Goal: Task Accomplishment & Management: Manage account settings

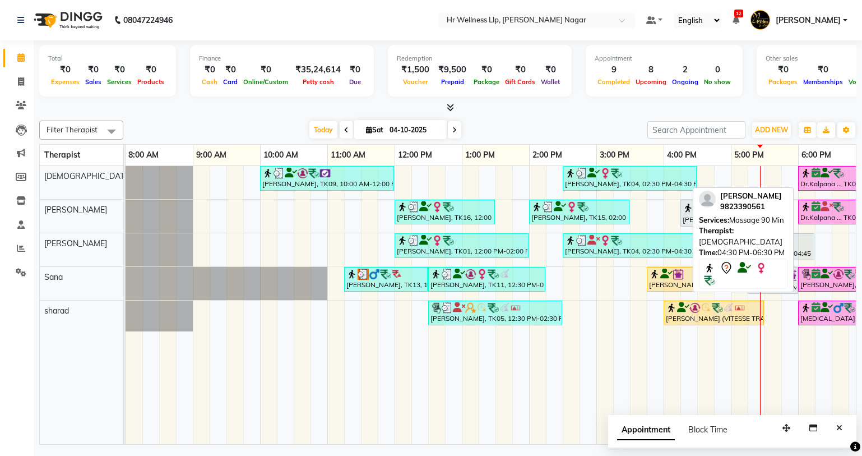
scroll to position [0, 144]
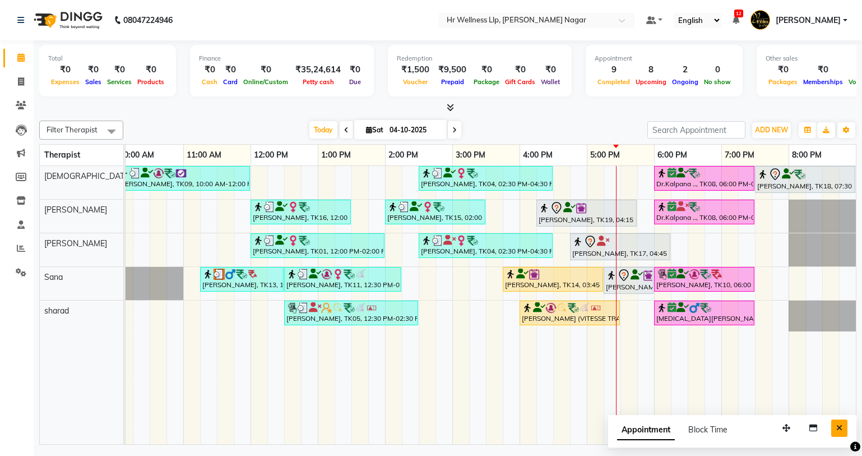
click at [847, 427] on button "Close" at bounding box center [839, 427] width 16 height 17
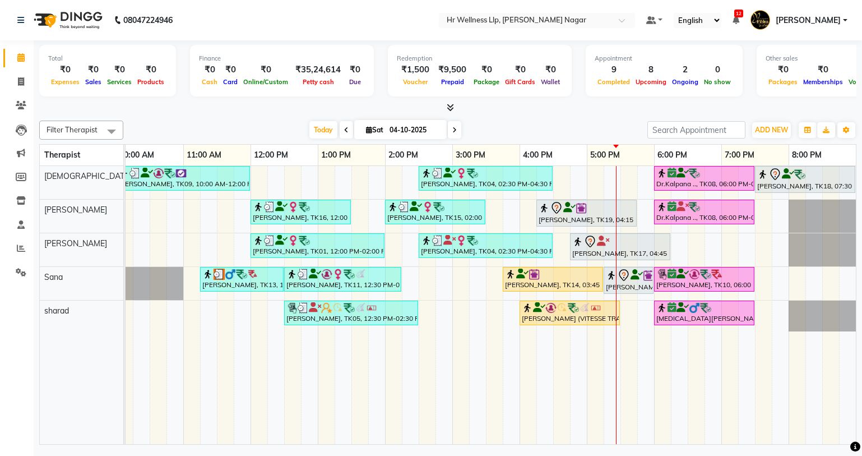
click at [452, 130] on icon at bounding box center [454, 130] width 4 height 7
type input "05-10-2025"
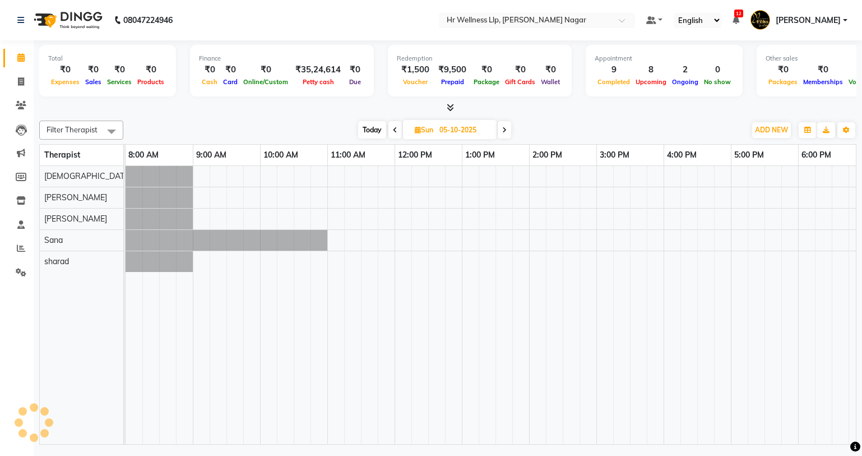
select select "en"
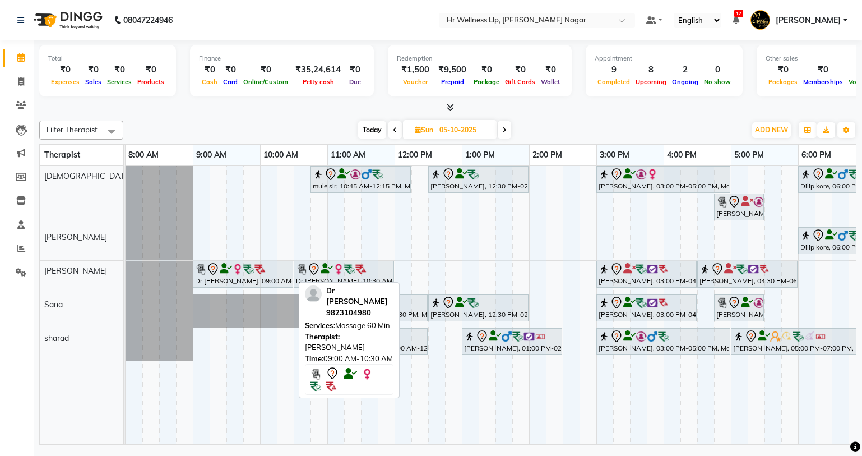
click at [234, 279] on div "Dr [PERSON_NAME], 09:00 AM-10:30 AM, Massage 60 Min" at bounding box center [243, 274] width 98 height 24
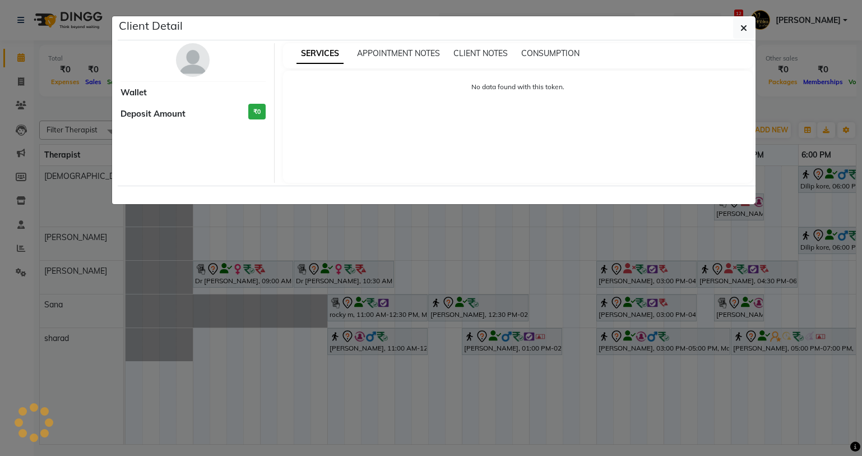
select select "7"
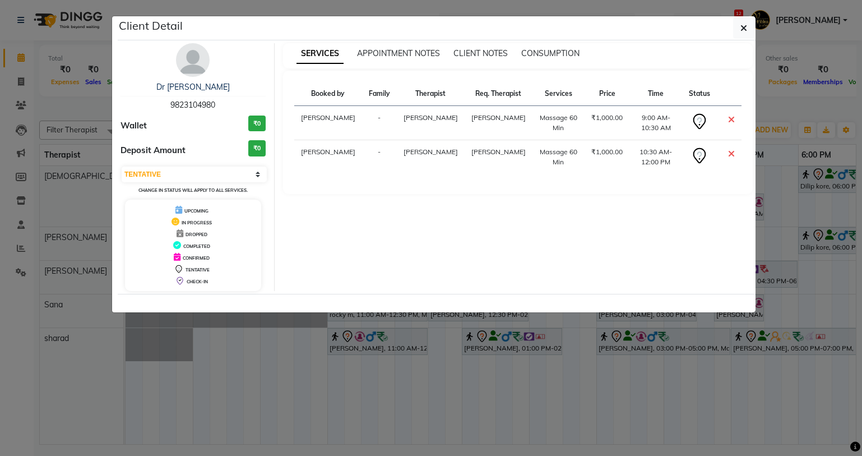
drag, startPoint x: 219, startPoint y: 107, endPoint x: 169, endPoint y: 108, distance: 50.5
click at [169, 108] on div "Dr Rohini 9823104980" at bounding box center [193, 96] width 145 height 30
copy span "9823104980"
click at [738, 34] on button "button" at bounding box center [743, 27] width 21 height 21
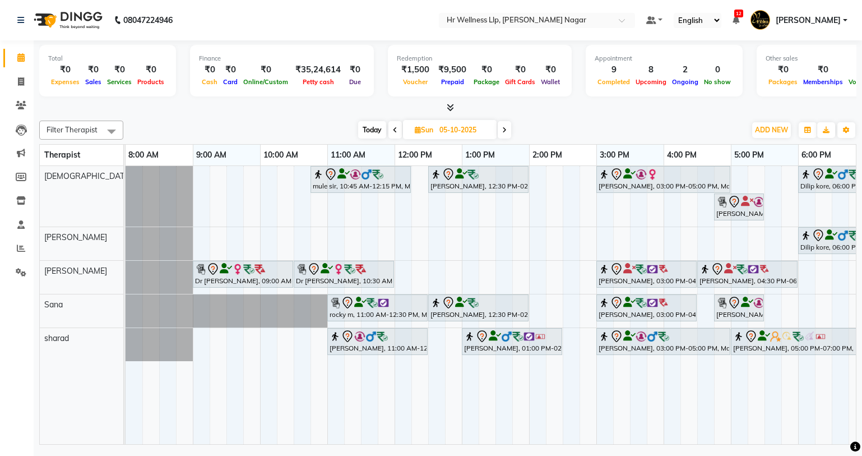
drag, startPoint x: 438, startPoint y: 127, endPoint x: 479, endPoint y: 132, distance: 41.2
click at [479, 132] on input "05-10-2025" at bounding box center [464, 130] width 56 height 17
select select "10"
select select "2025"
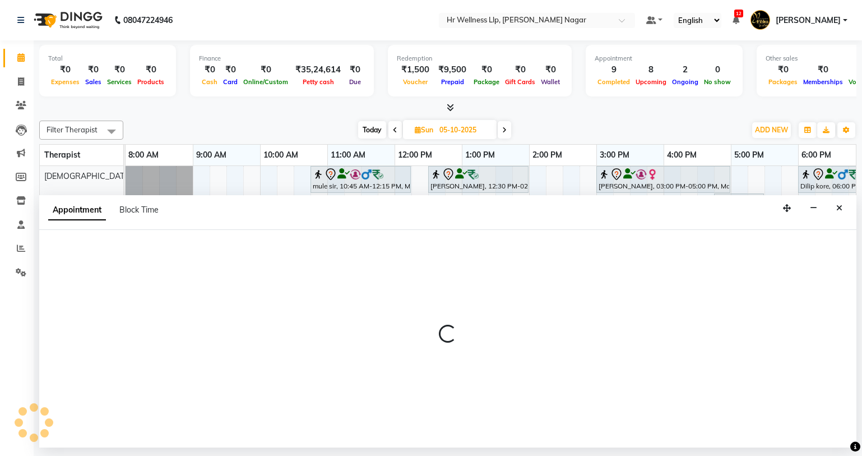
select select "19732"
select select "tentative"
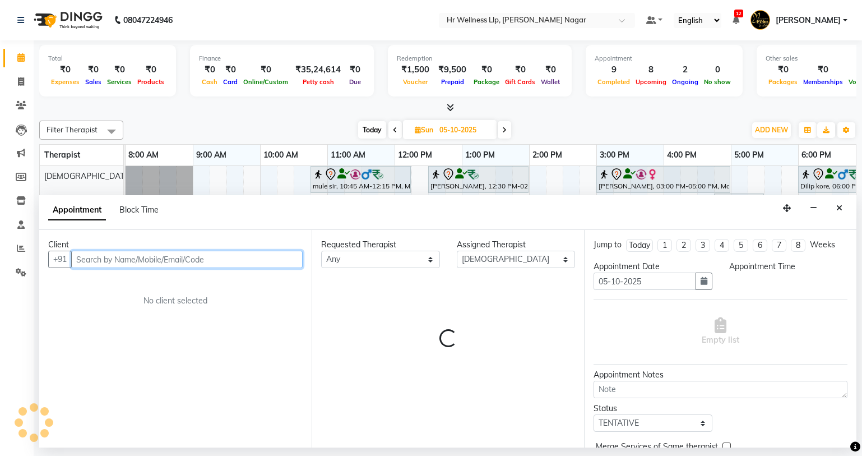
select select "870"
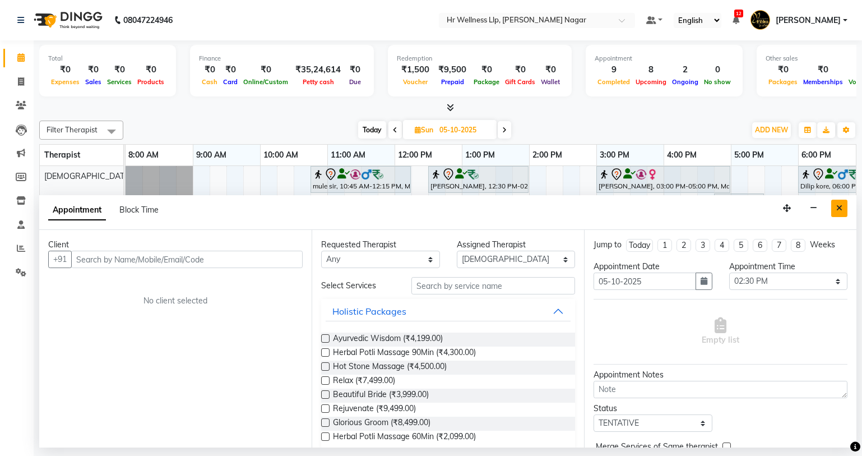
click at [838, 206] on icon "Close" at bounding box center [840, 208] width 6 height 8
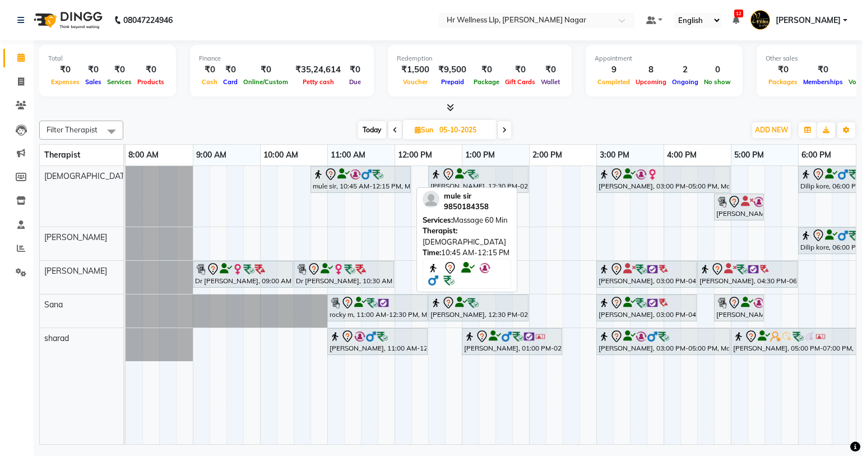
click at [341, 174] on icon at bounding box center [344, 174] width 12 height 1
select select "7"
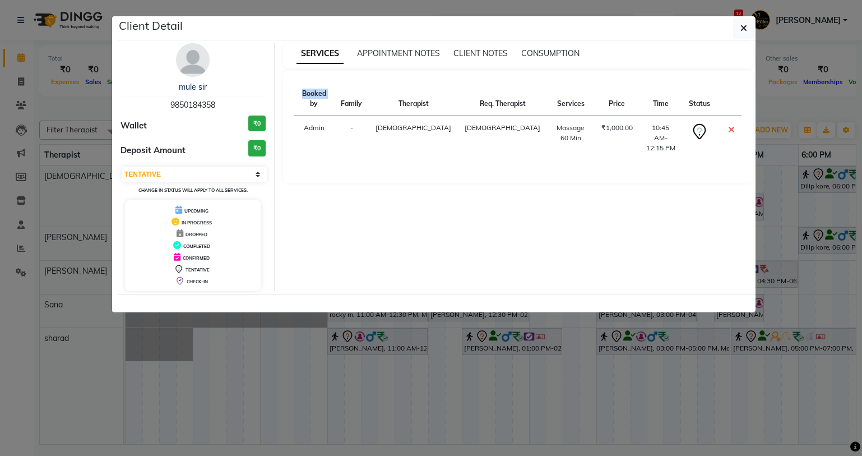
drag, startPoint x: 165, startPoint y: 104, endPoint x: 223, endPoint y: 110, distance: 58.1
click at [223, 110] on div "mule sir 9850184358" at bounding box center [193, 96] width 145 height 30
copy span "9850184358"
click at [750, 27] on button "button" at bounding box center [743, 27] width 21 height 21
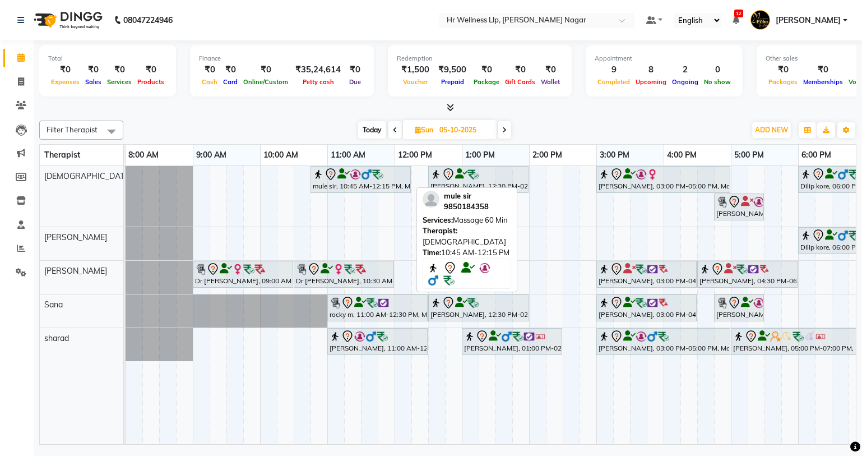
click at [357, 178] on img at bounding box center [355, 174] width 11 height 11
select select "7"
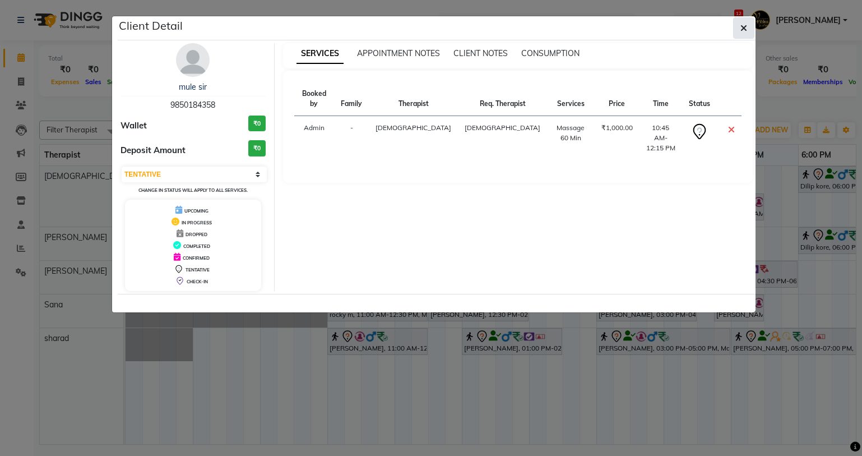
click at [747, 26] on button "button" at bounding box center [743, 27] width 21 height 21
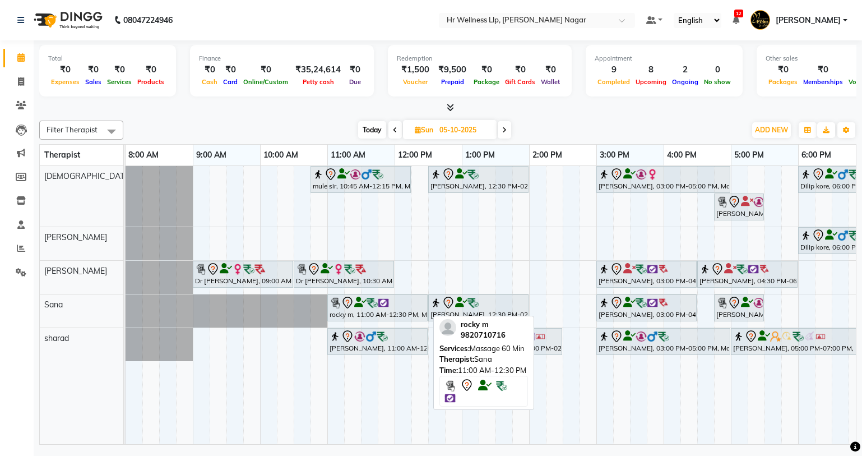
click at [366, 315] on div "rocky m, 11:00 AM-12:30 PM, Massage 60 Min" at bounding box center [378, 308] width 98 height 24
select select "7"
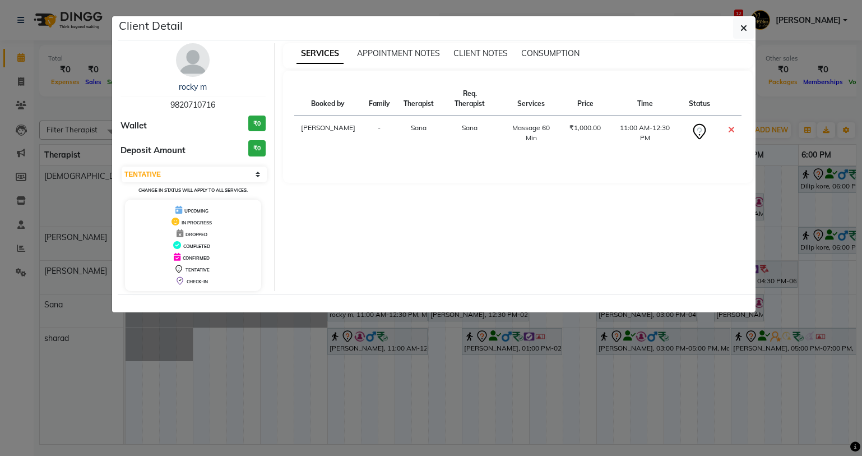
drag, startPoint x: 163, startPoint y: 103, endPoint x: 216, endPoint y: 110, distance: 53.8
click at [216, 110] on div "rocky m 9820710716" at bounding box center [193, 96] width 145 height 30
copy span "9820710716"
click at [745, 24] on icon "button" at bounding box center [744, 28] width 7 height 9
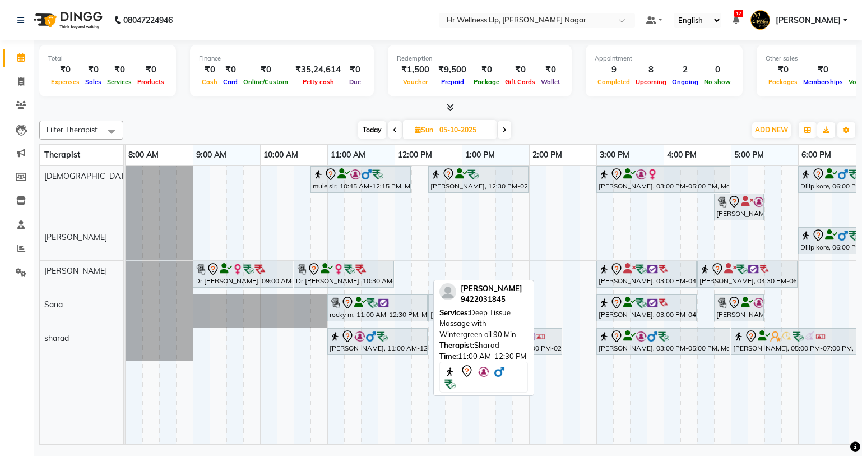
click at [367, 335] on img at bounding box center [371, 336] width 11 height 11
select select "7"
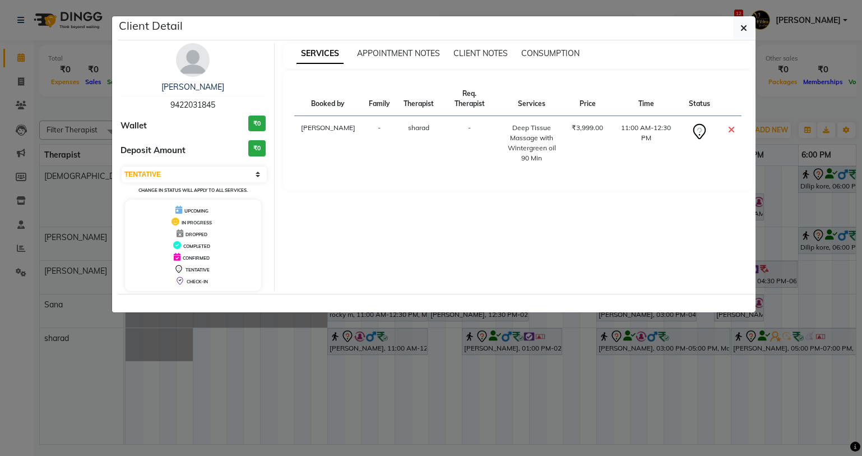
drag, startPoint x: 169, startPoint y: 107, endPoint x: 219, endPoint y: 102, distance: 50.7
click at [219, 102] on div "Ritesh Agarwal 9422031845" at bounding box center [193, 96] width 145 height 30
copy span "9422031845"
click at [741, 26] on icon "button" at bounding box center [744, 28] width 7 height 9
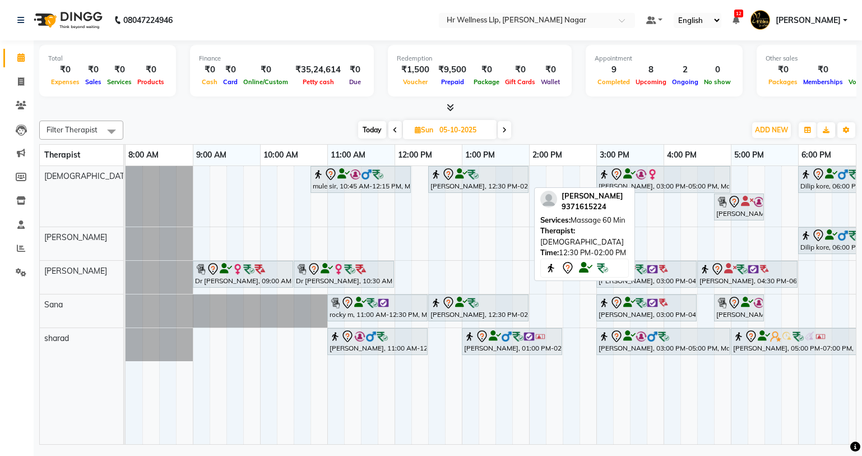
click at [456, 174] on icon at bounding box center [461, 174] width 12 height 1
select select "7"
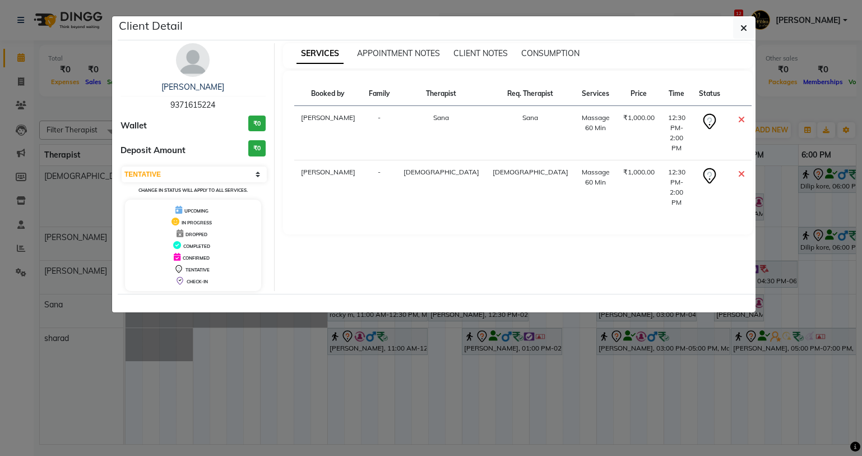
copy span "9371615224"
drag, startPoint x: 167, startPoint y: 104, endPoint x: 229, endPoint y: 102, distance: 62.3
click at [229, 102] on div "Pradeep Singh 9371615224" at bounding box center [193, 96] width 145 height 30
drag, startPoint x: 613, startPoint y: 113, endPoint x: 645, endPoint y: 123, distance: 33.9
click at [662, 123] on td "12:30 PM-2:00 PM" at bounding box center [677, 133] width 31 height 54
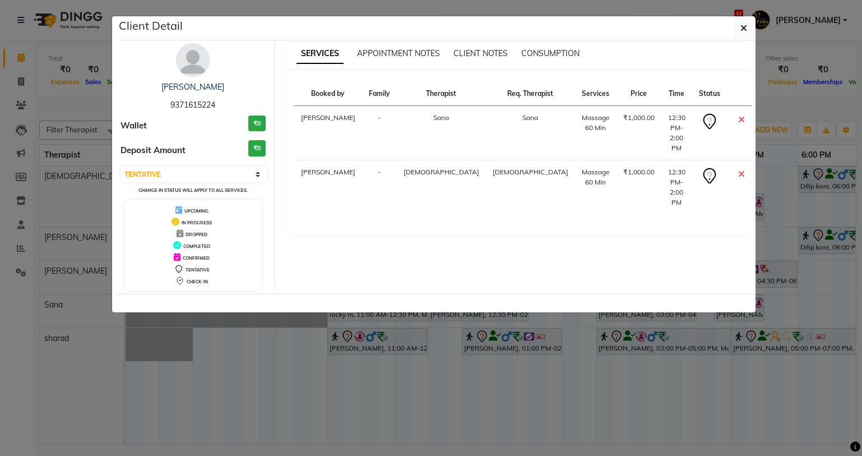
click at [662, 165] on td "12:30 PM-2:00 PM" at bounding box center [677, 187] width 31 height 54
drag, startPoint x: 612, startPoint y: 118, endPoint x: 642, endPoint y: 122, distance: 30.0
click at [662, 122] on td "12:30 PM-2:00 PM" at bounding box center [677, 133] width 31 height 54
copy td "12:30 PM"
click at [739, 30] on button "button" at bounding box center [743, 27] width 21 height 21
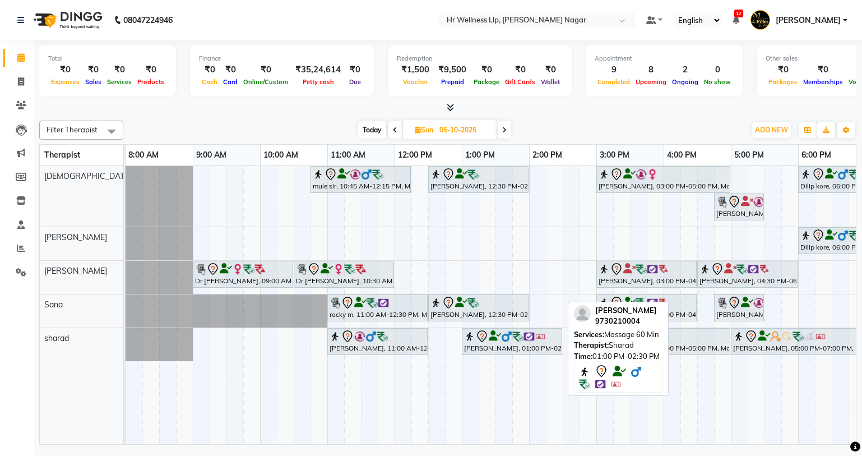
click at [510, 334] on img at bounding box center [506, 336] width 11 height 11
select select "7"
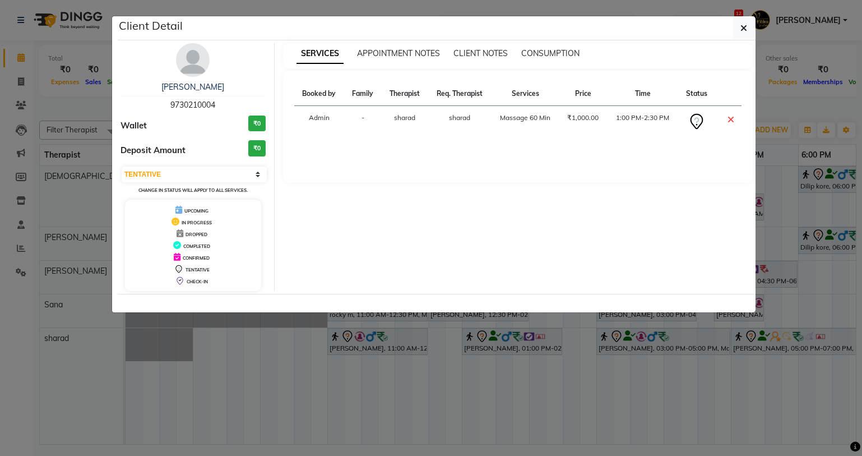
drag, startPoint x: 168, startPoint y: 106, endPoint x: 227, endPoint y: 106, distance: 59.4
click at [227, 106] on div "Sachin marathe 9730210004" at bounding box center [193, 96] width 145 height 30
copy span "9730210004"
click at [747, 29] on button "button" at bounding box center [743, 27] width 21 height 21
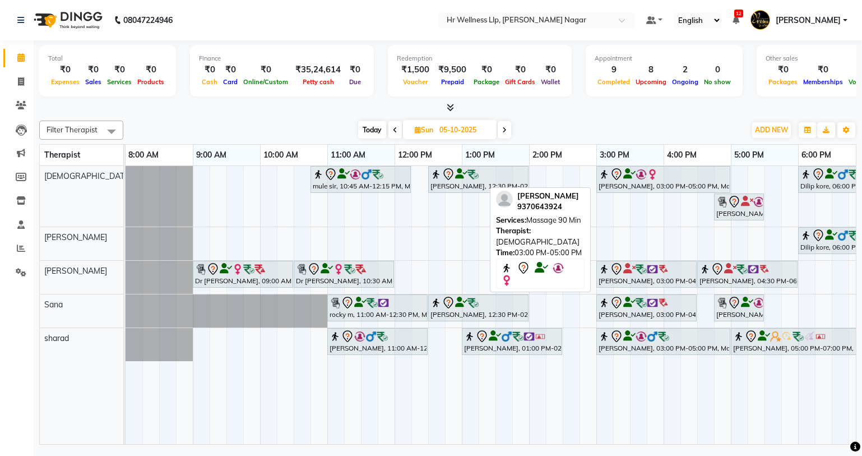
click at [599, 179] on img at bounding box center [604, 174] width 11 height 11
select select "7"
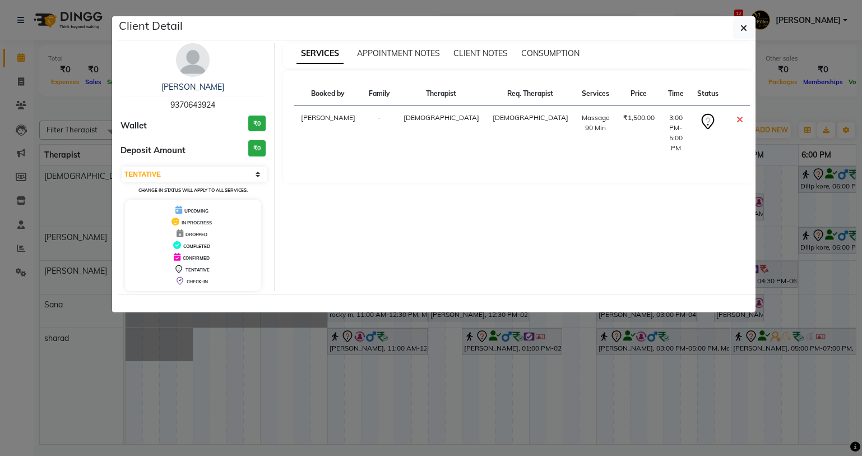
copy span "9370643924"
drag, startPoint x: 167, startPoint y: 104, endPoint x: 224, endPoint y: 103, distance: 57.2
click at [224, 103] on div "pradyut Bera 9370643924" at bounding box center [193, 96] width 145 height 30
drag, startPoint x: 642, startPoint y: 118, endPoint x: 616, endPoint y: 122, distance: 26.6
click at [662, 122] on td "3:00 PM-5:00 PM" at bounding box center [676, 133] width 29 height 54
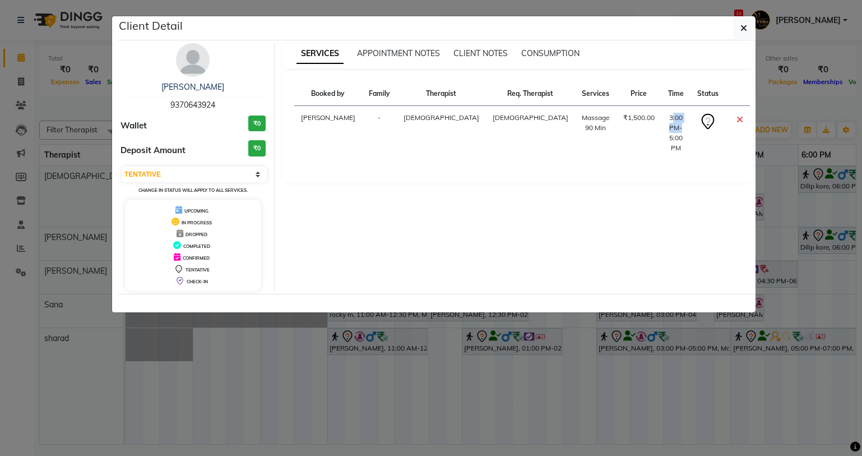
copy td "3:00 PM"
click at [744, 31] on icon "button" at bounding box center [744, 28] width 7 height 9
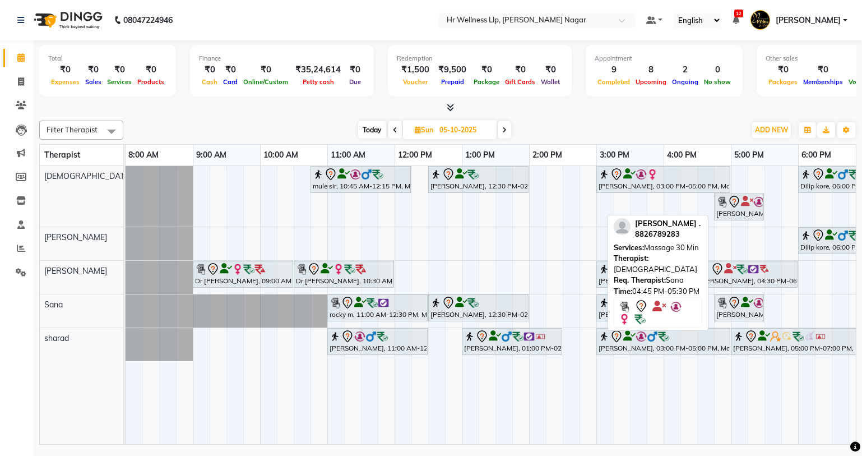
click at [747, 218] on div "[PERSON_NAME] ., 04:45 PM-05:30 PM, Massage 30 Min" at bounding box center [739, 207] width 48 height 24
select select "7"
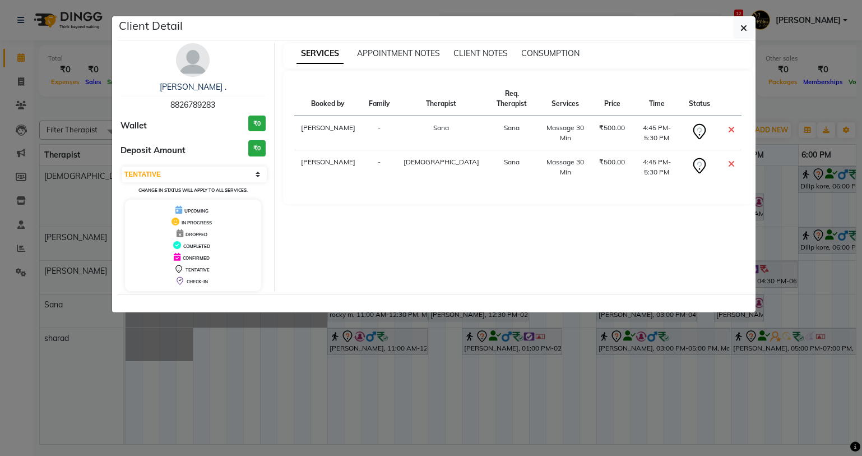
drag, startPoint x: 221, startPoint y: 103, endPoint x: 160, endPoint y: 107, distance: 60.7
click at [160, 107] on div "Nidhi . 8826789283" at bounding box center [193, 96] width 145 height 30
copy span "8826789283"
drag, startPoint x: 641, startPoint y: 118, endPoint x: 616, endPoint y: 118, distance: 25.8
click at [632, 118] on td "4:45 PM-5:30 PM" at bounding box center [657, 133] width 50 height 34
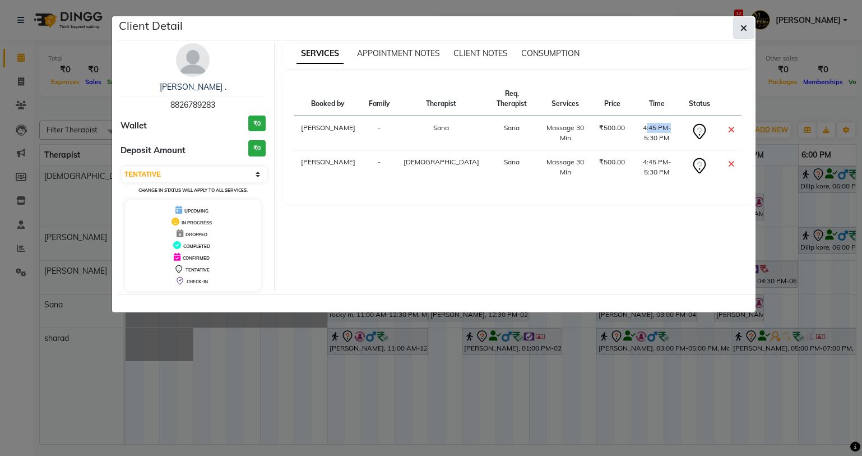
click at [745, 19] on button "button" at bounding box center [743, 27] width 21 height 21
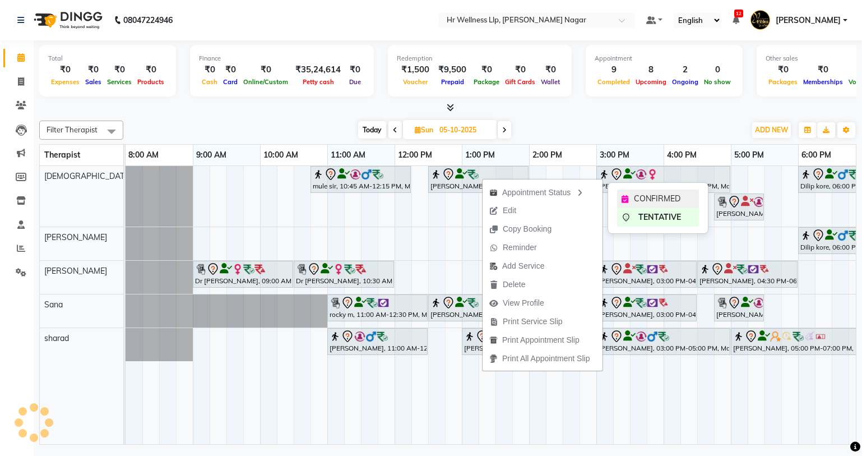
click at [657, 196] on span "CONFIRMED" at bounding box center [657, 199] width 47 height 12
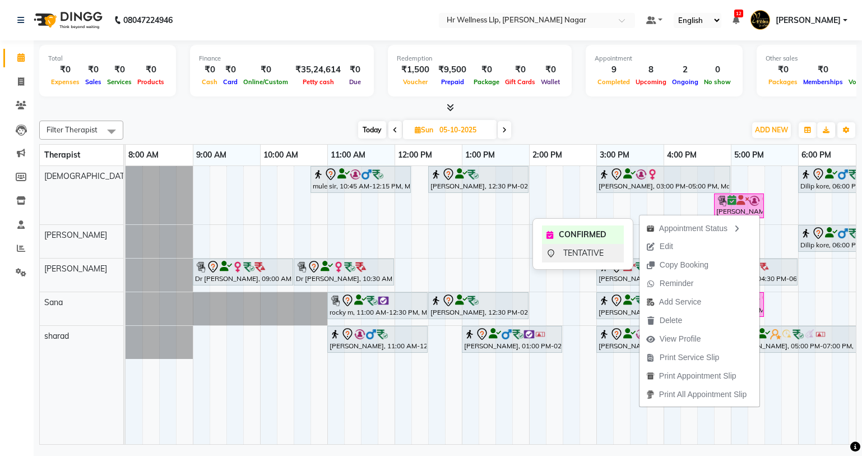
click at [593, 249] on span "TENTATIVE" at bounding box center [583, 253] width 40 height 12
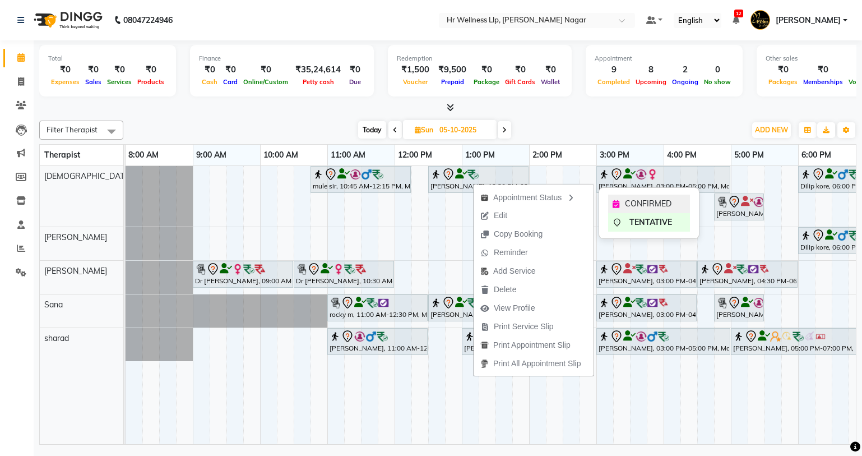
click at [627, 202] on span "CONFIRMED" at bounding box center [648, 204] width 47 height 12
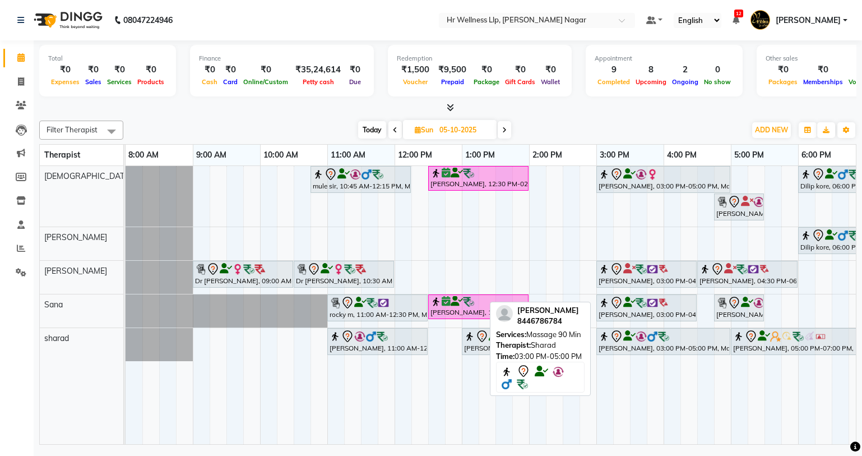
click at [639, 339] on img at bounding box center [641, 336] width 11 height 11
select select "7"
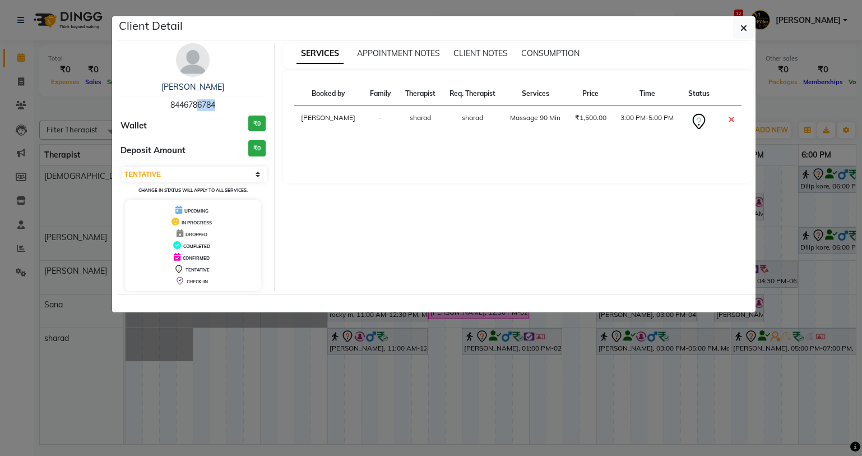
drag, startPoint x: 213, startPoint y: 107, endPoint x: 195, endPoint y: 107, distance: 18.5
click at [195, 107] on span "8446786784" at bounding box center [192, 105] width 45 height 10
click at [239, 104] on div "Vijay Bansod 8446786784" at bounding box center [193, 96] width 145 height 30
drag, startPoint x: 239, startPoint y: 103, endPoint x: 121, endPoint y: 109, distance: 119.0
click at [121, 109] on div "Vijay Bansod 8446786784" at bounding box center [193, 96] width 145 height 30
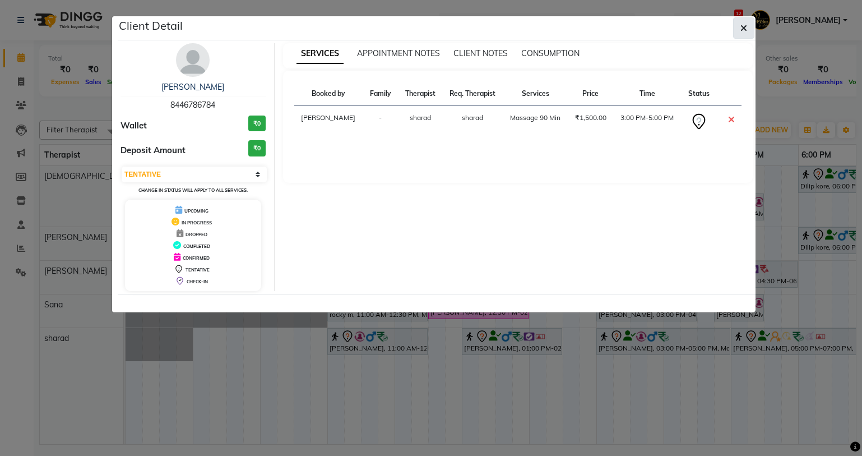
click at [742, 33] on span "button" at bounding box center [744, 27] width 7 height 11
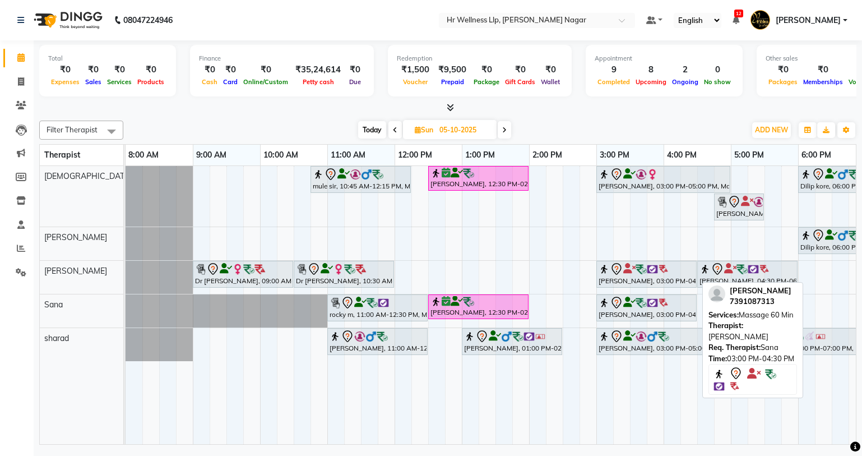
click at [675, 272] on div at bounding box center [647, 268] width 96 height 13
select select "7"
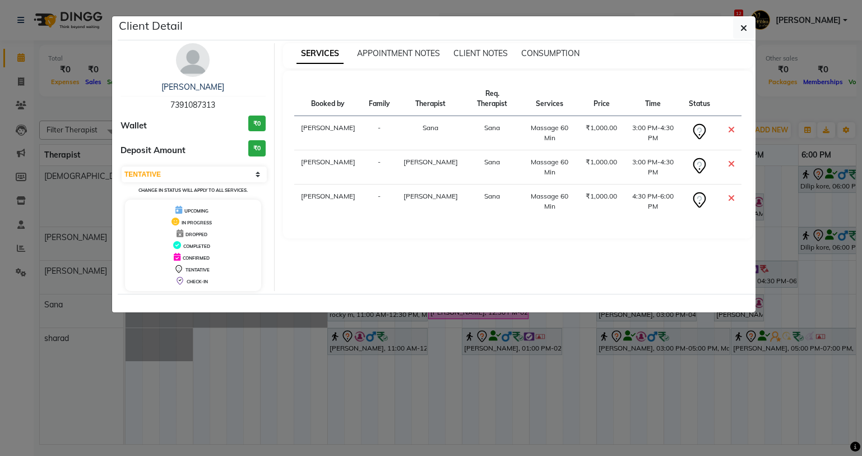
drag, startPoint x: 217, startPoint y: 107, endPoint x: 165, endPoint y: 109, distance: 51.6
click at [165, 109] on div "ingrid cardoz 7391087313" at bounding box center [193, 96] width 145 height 30
click at [743, 21] on button "button" at bounding box center [743, 27] width 21 height 21
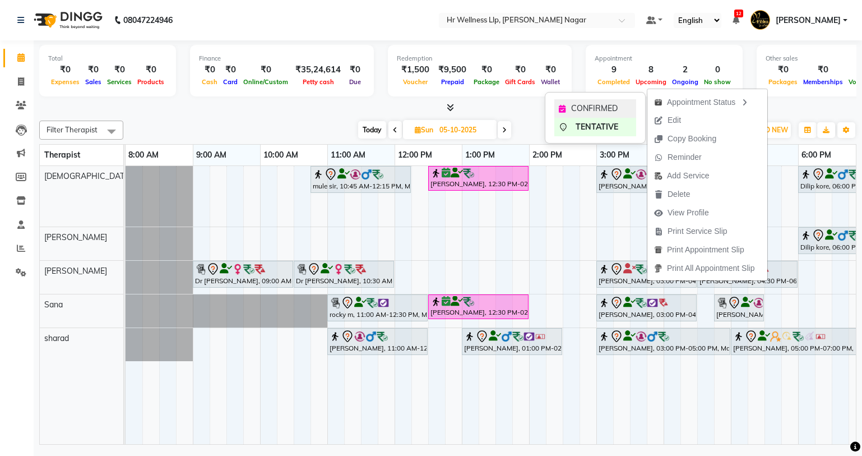
click at [577, 110] on span "CONFIRMED" at bounding box center [594, 109] width 47 height 12
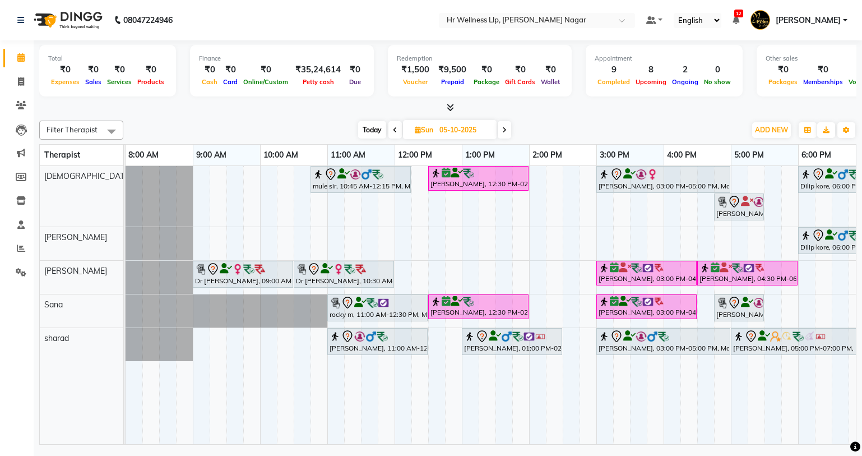
drag, startPoint x: 695, startPoint y: 435, endPoint x: 794, endPoint y: 441, distance: 100.0
click at [794, 441] on div "mule sir, 10:45 AM-12:15 PM, Massage 60 Min Pradeep Singh, 12:30 PM-02:00 PM, M…" at bounding box center [491, 305] width 731 height 278
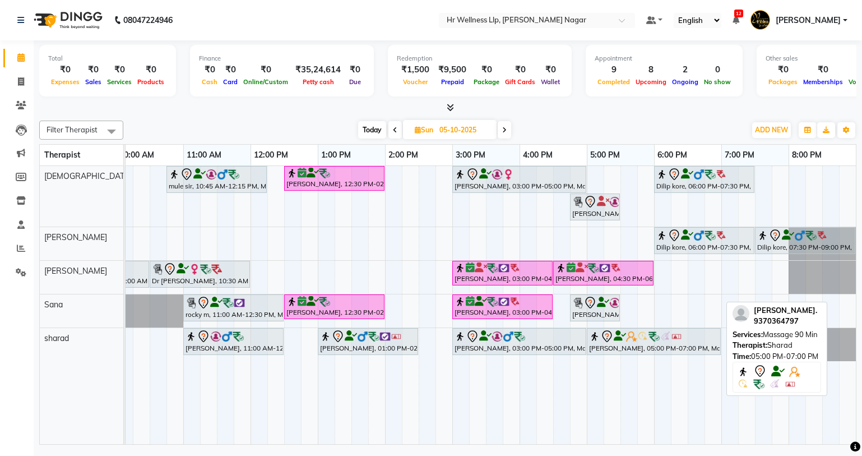
click at [634, 341] on img at bounding box center [631, 336] width 11 height 11
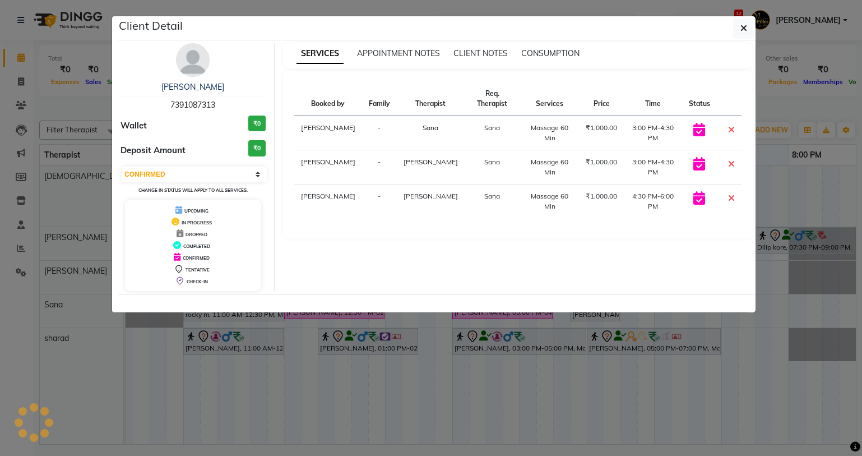
select select "7"
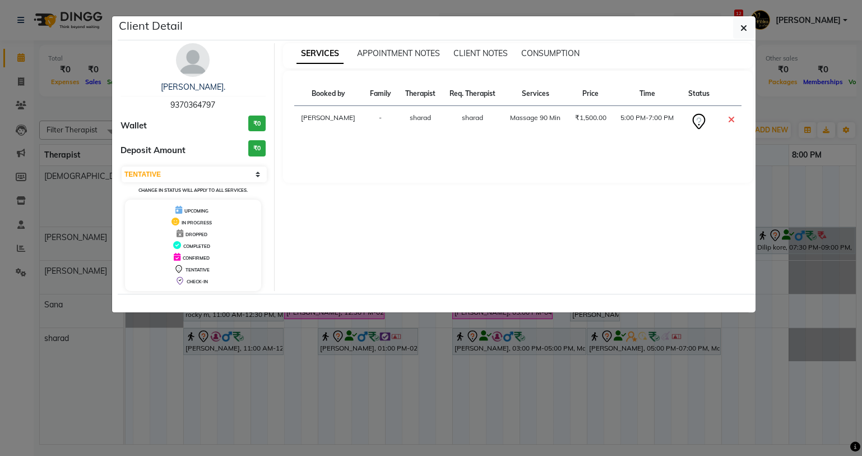
click at [222, 90] on div "[PERSON_NAME]." at bounding box center [193, 87] width 145 height 12
drag, startPoint x: 238, startPoint y: 110, endPoint x: 151, endPoint y: 107, distance: 86.4
click at [151, 107] on div "Pooja Shimpi. 9370364797" at bounding box center [193, 96] width 145 height 30
click at [752, 25] on button "button" at bounding box center [743, 27] width 21 height 21
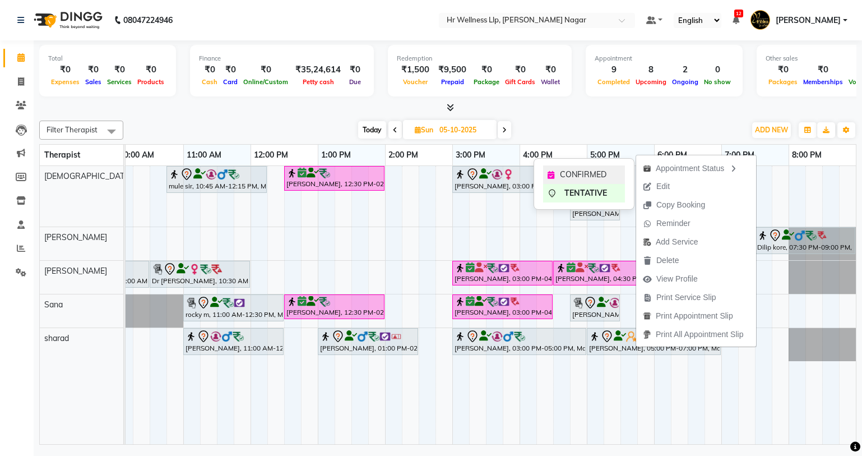
click at [557, 172] on div "CONFIRMED" at bounding box center [584, 174] width 82 height 19
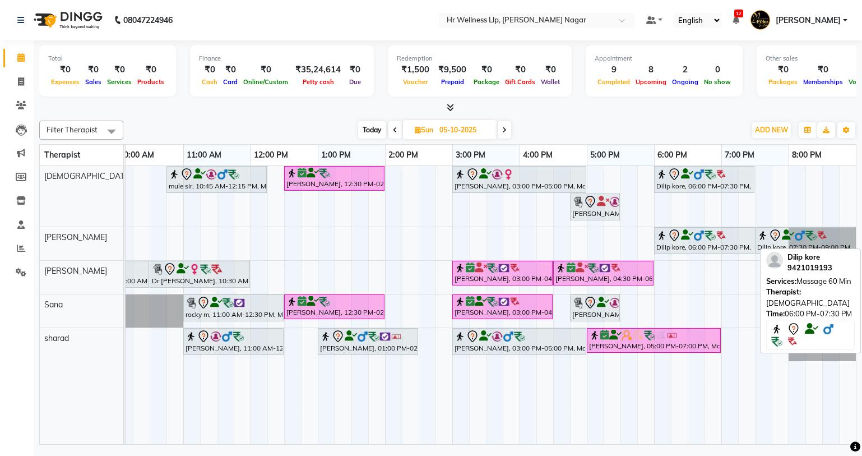
click at [710, 183] on div "Dilip kore, 06:00 PM-07:30 PM, Massage 60 Min" at bounding box center [704, 180] width 98 height 24
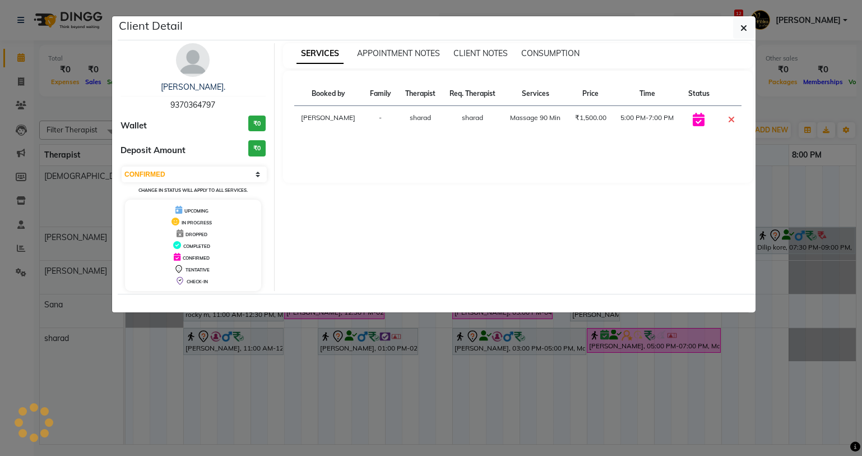
select select "7"
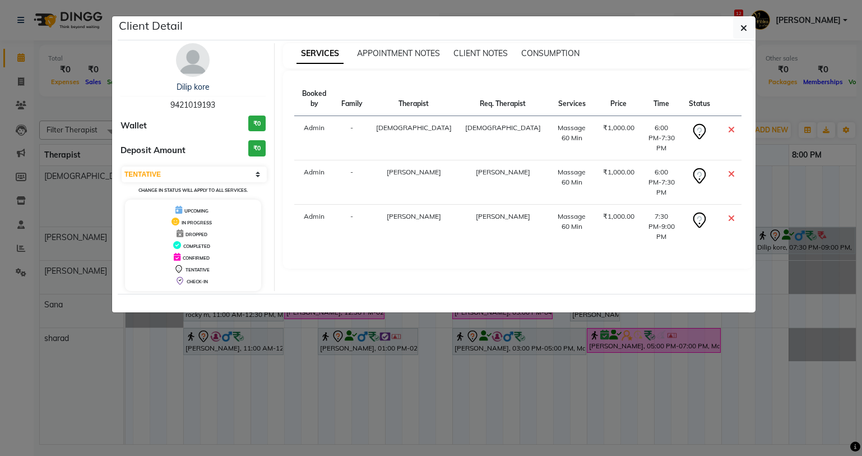
drag, startPoint x: 223, startPoint y: 98, endPoint x: 146, endPoint y: 104, distance: 77.0
click at [146, 104] on div "Dilip kore 9421019193" at bounding box center [193, 96] width 145 height 30
click at [754, 30] on button "button" at bounding box center [743, 27] width 21 height 21
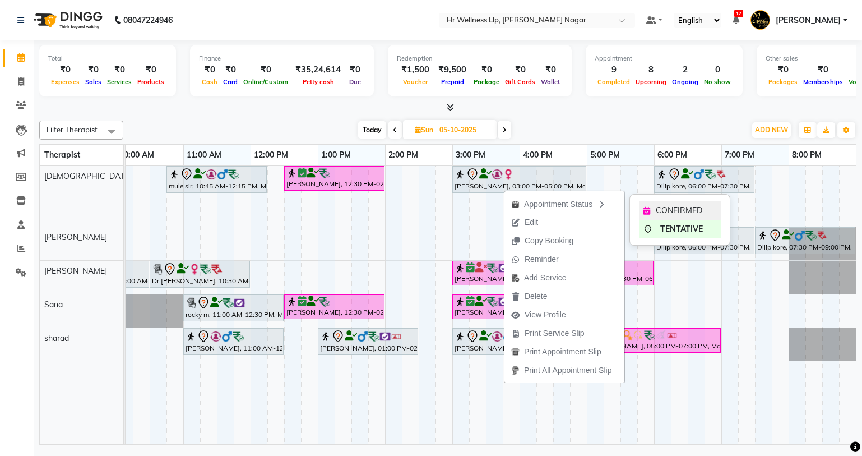
click at [665, 205] on span "CONFIRMED" at bounding box center [679, 211] width 47 height 12
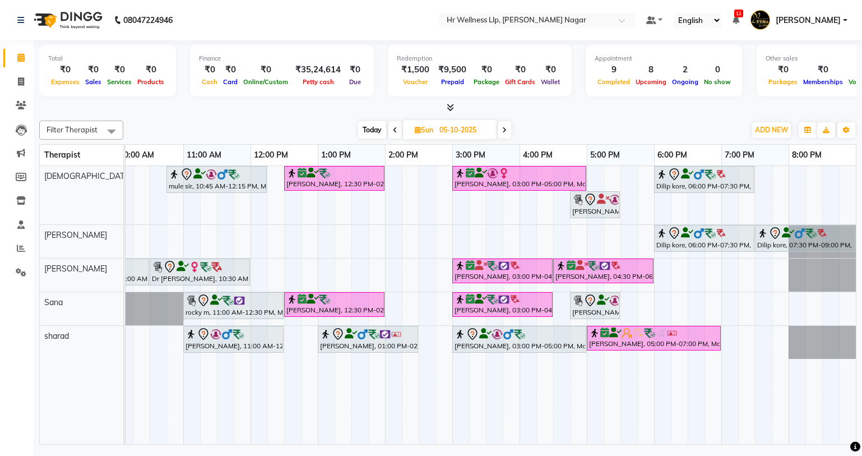
click at [376, 129] on span "Today" at bounding box center [372, 129] width 28 height 17
type input "04-10-2025"
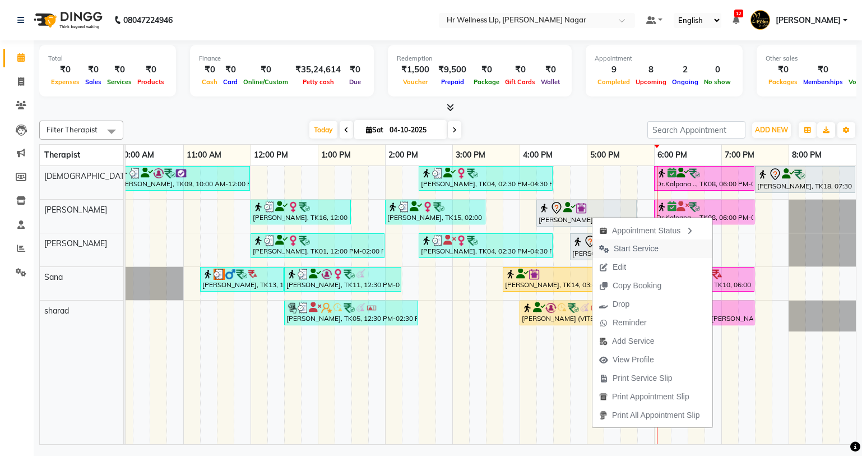
click at [648, 249] on span "Start Service" at bounding box center [636, 249] width 45 height 12
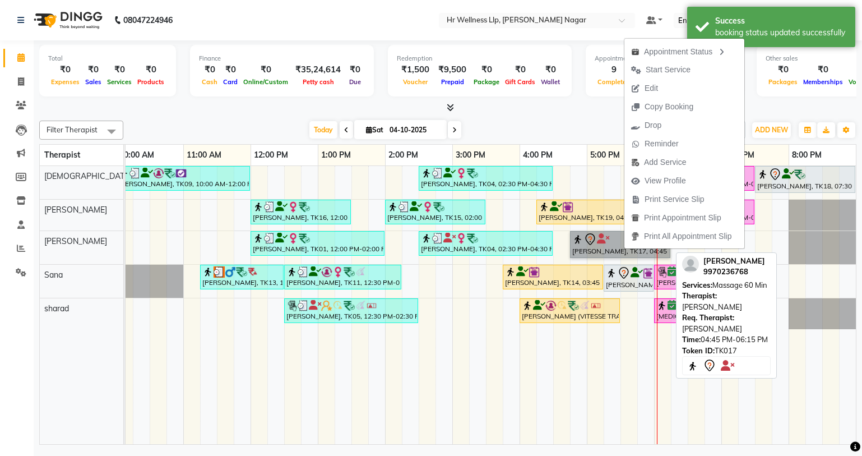
click at [593, 233] on link "Kajal Shivdasani, TK17, 04:45 PM-06:15 PM, Massage 60 Min" at bounding box center [620, 244] width 100 height 27
select select "7"
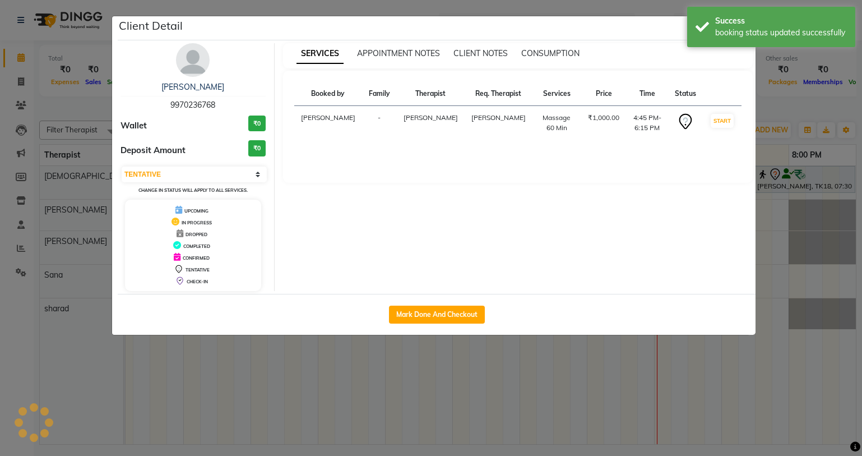
click at [561, 426] on ngb-modal-window "Client Detail Kajal Shivdasani 9970236768 Wallet ₹0 Deposit Amount ₹0 Select IN…" at bounding box center [431, 228] width 862 height 456
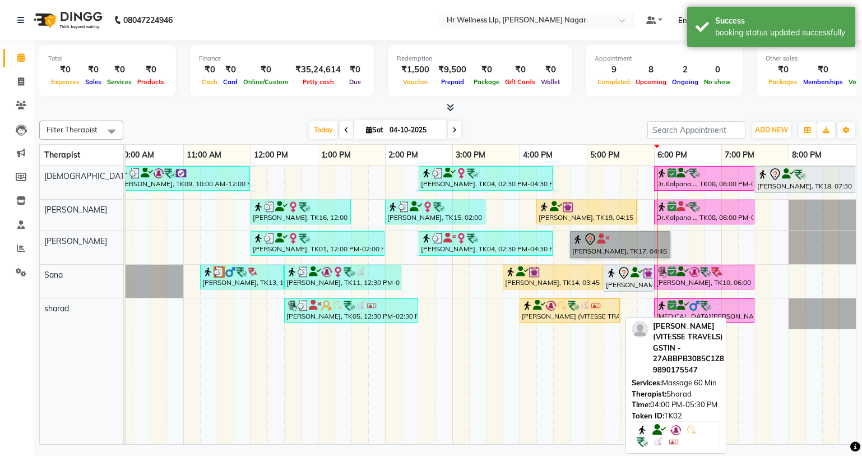
click at [590, 318] on div "[PERSON_NAME] (VITESSE TRAVELS) GSTIN - 27ABBPB3085C1Z8, TK02, 04:00 PM-05:30 P…" at bounding box center [570, 310] width 98 height 21
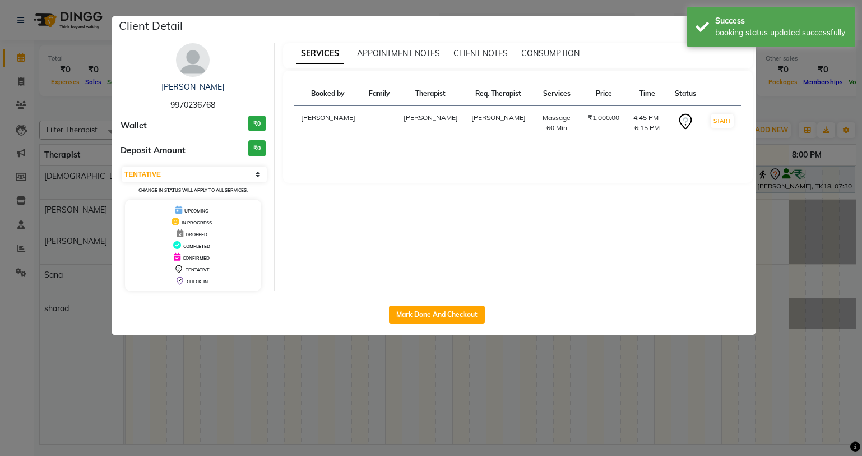
select select "1"
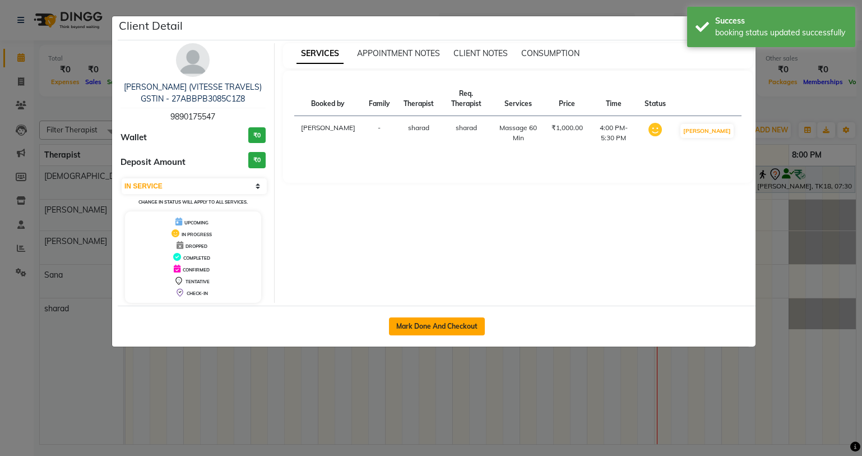
click at [435, 320] on button "Mark Done And Checkout" at bounding box center [437, 326] width 96 height 18
select select "service"
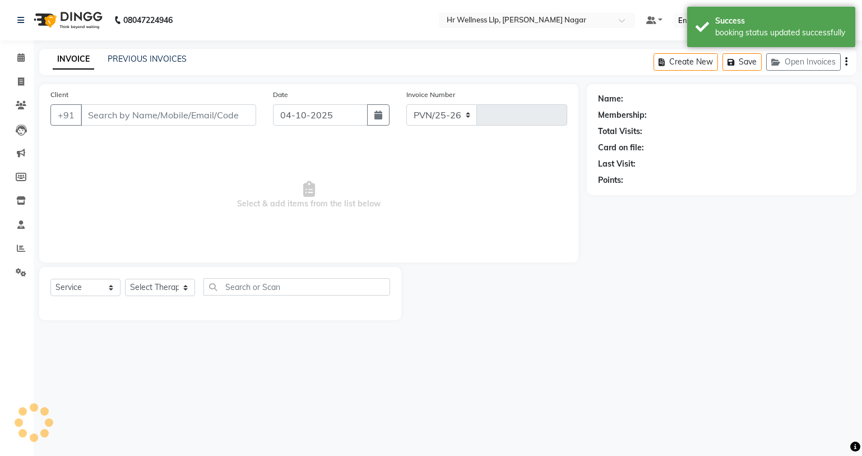
select select "4289"
type input "1334"
type input "9890175547"
select select "86679"
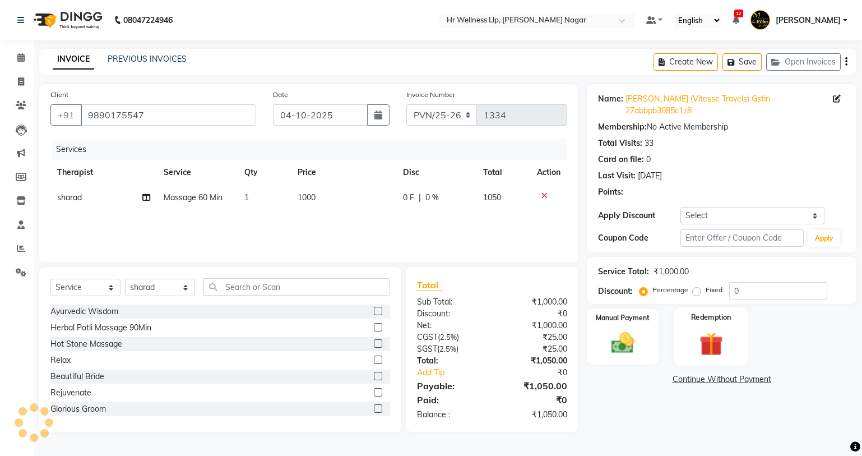
click at [722, 322] on label "Redemption" at bounding box center [711, 317] width 40 height 11
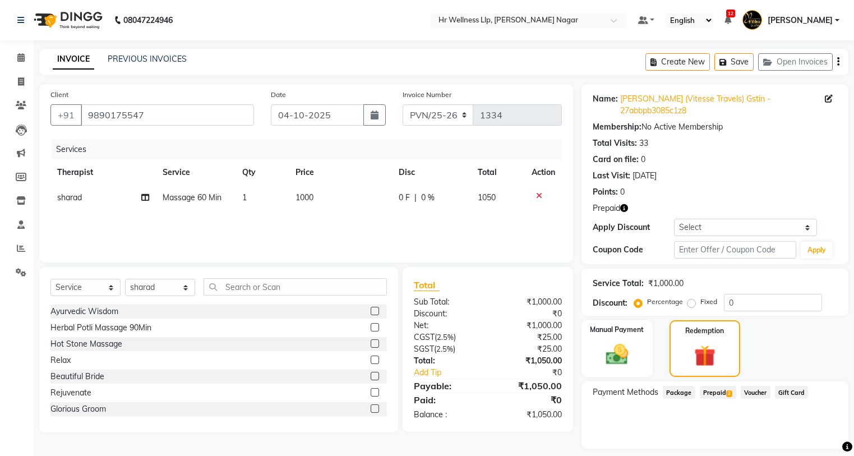
click at [724, 398] on span "Prepaid 2" at bounding box center [718, 392] width 36 height 13
drag, startPoint x: 821, startPoint y: 439, endPoint x: 807, endPoint y: 439, distance: 14.0
click at [821, 439] on button "Add" at bounding box center [810, 437] width 41 height 19
click at [616, 429] on button "Send OTP" at bounding box center [623, 427] width 59 height 19
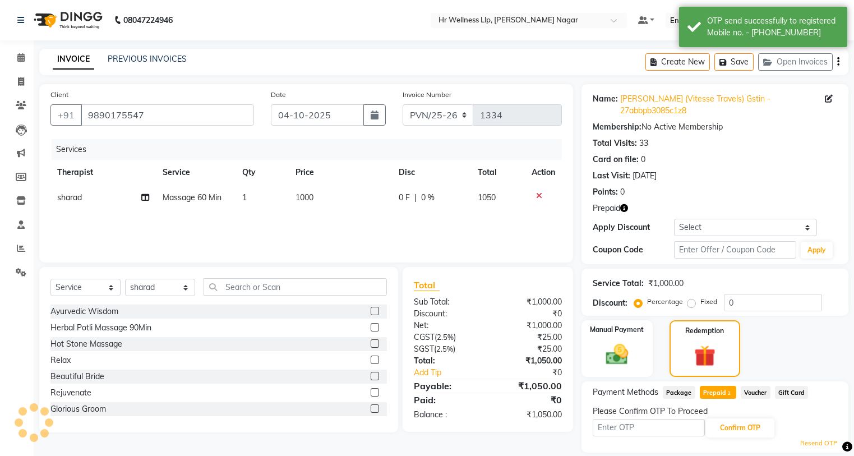
click at [616, 429] on input "text" at bounding box center [649, 427] width 112 height 17
type input "8483"
click at [732, 432] on button "Confirm OTP" at bounding box center [740, 427] width 68 height 19
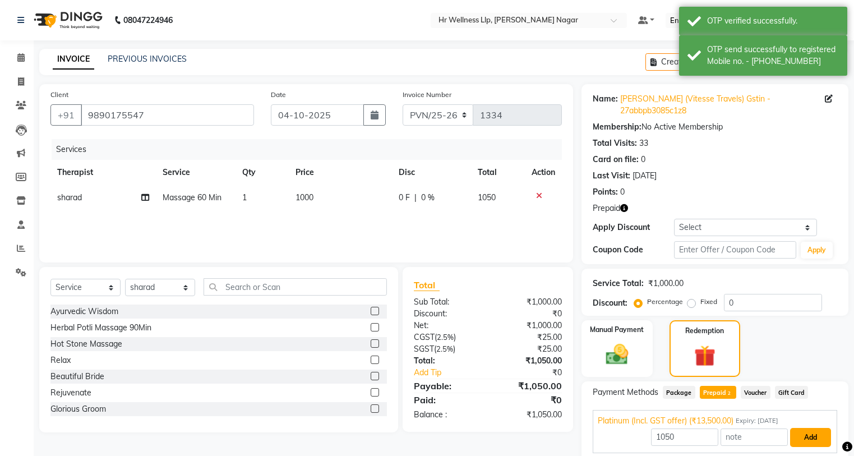
click at [797, 431] on button "Add" at bounding box center [810, 437] width 41 height 19
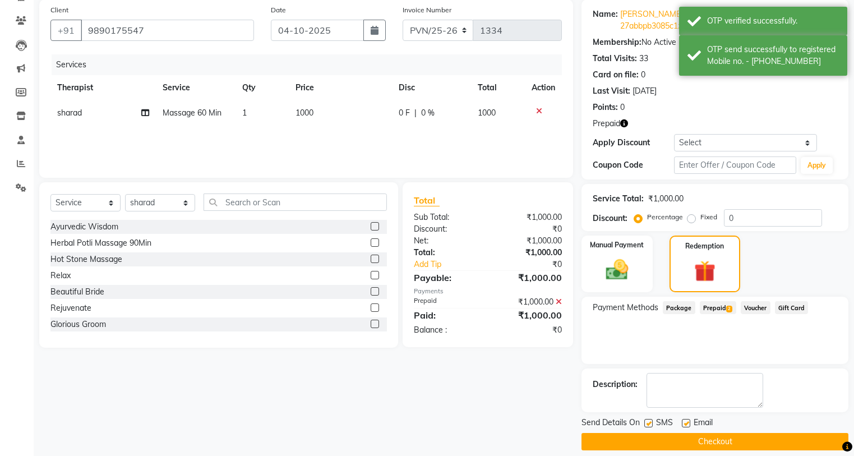
scroll to position [96, 0]
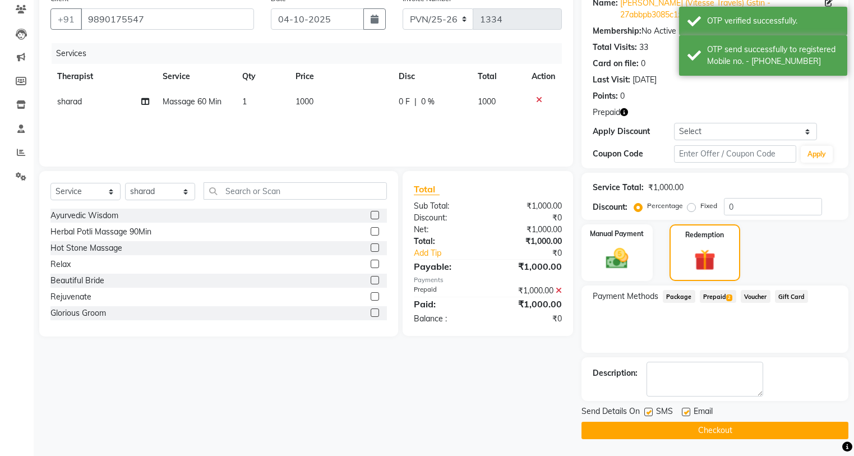
click at [653, 413] on label at bounding box center [648, 412] width 8 height 8
click at [651, 413] on input "checkbox" at bounding box center [647, 412] width 7 height 7
checkbox input "false"
click at [685, 413] on label at bounding box center [686, 412] width 8 height 8
click at [685, 413] on input "checkbox" at bounding box center [685, 412] width 7 height 7
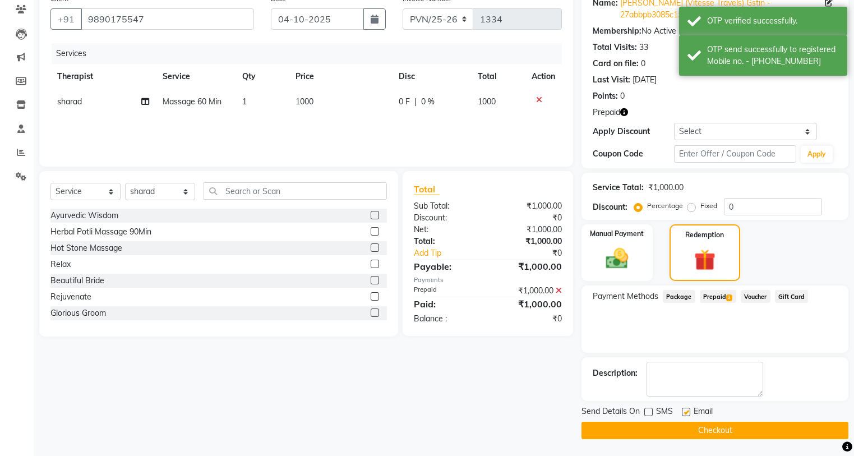
checkbox input "false"
click at [686, 430] on button "Checkout" at bounding box center [714, 430] width 267 height 17
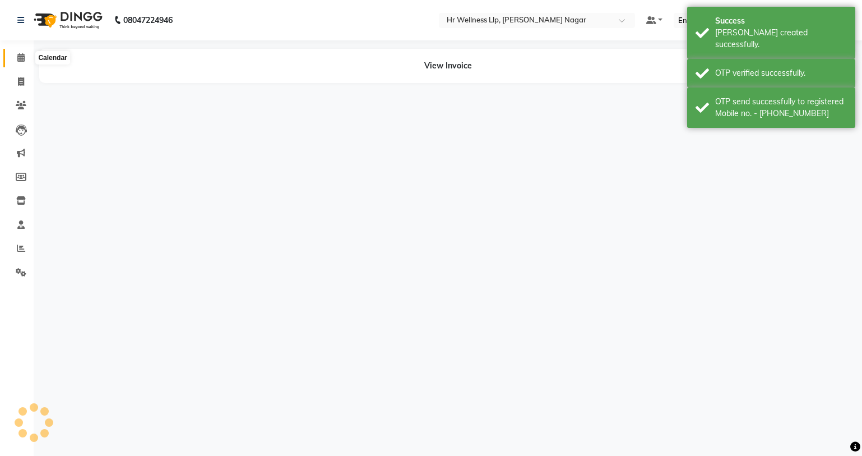
click at [15, 58] on span at bounding box center [21, 58] width 20 height 13
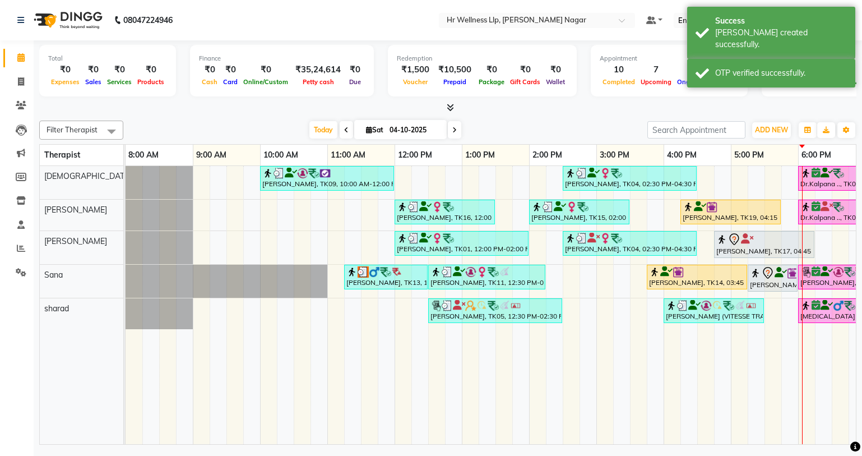
scroll to position [0, 144]
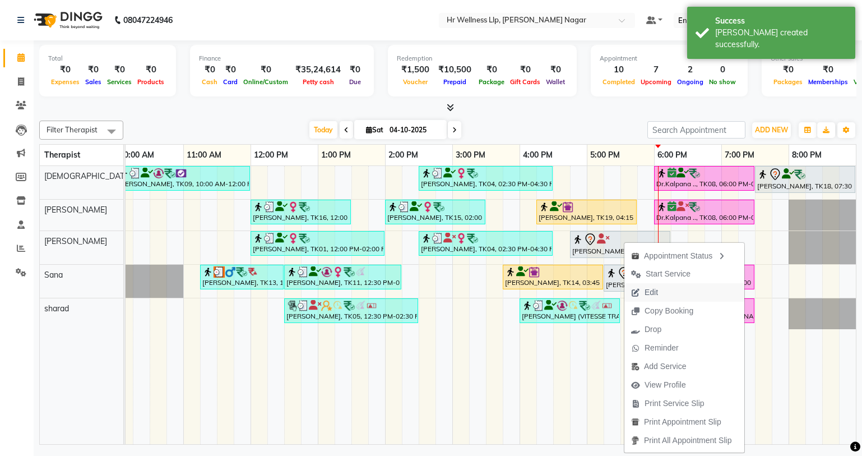
click at [653, 293] on span "Edit" at bounding box center [651, 292] width 13 height 12
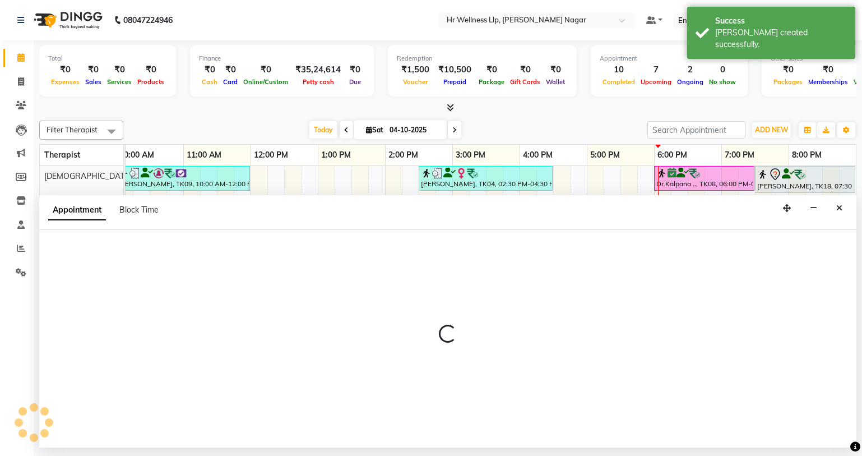
select select "tentative"
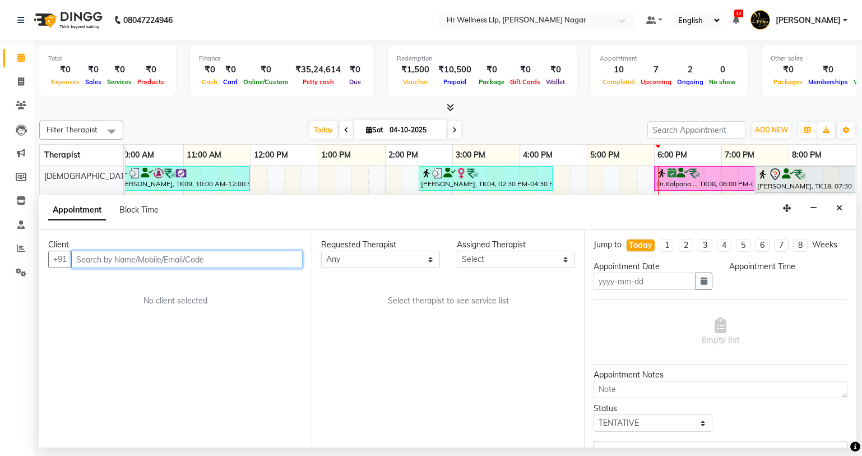
type input "04-10-2025"
select select "1005"
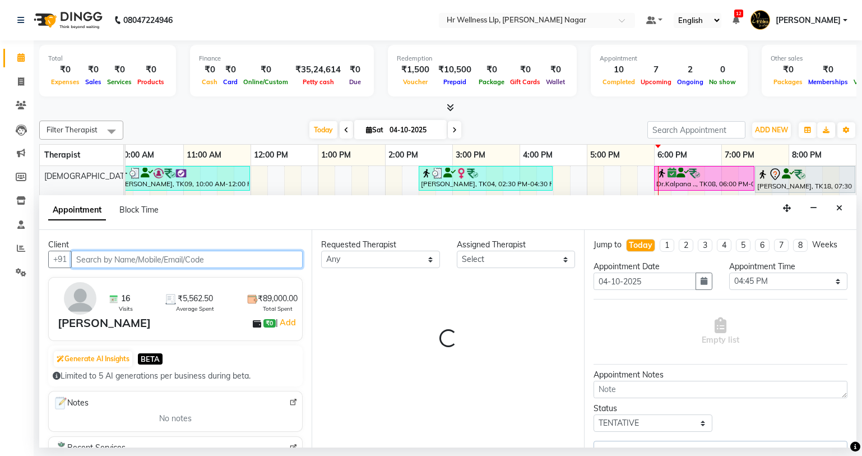
select select "86678"
select select "50266"
select select "1867"
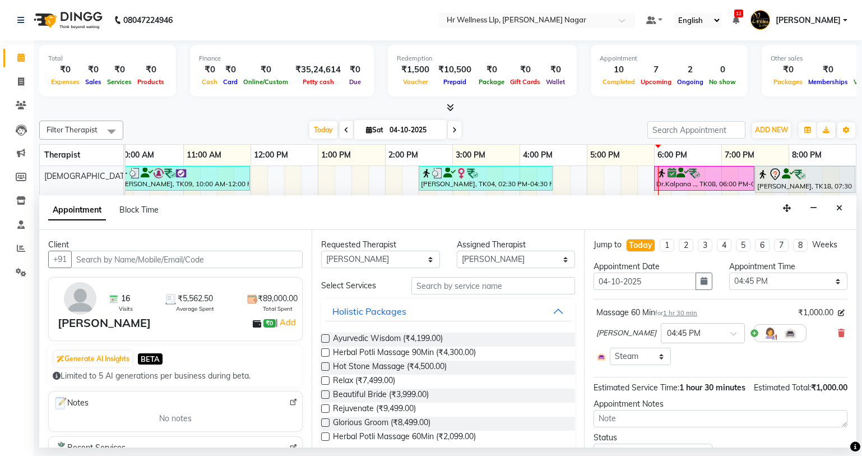
click at [828, 333] on div "Sakshi Shinde × 04:45 PM" at bounding box center [721, 332] width 248 height 29
click at [838, 338] on span at bounding box center [841, 333] width 7 height 12
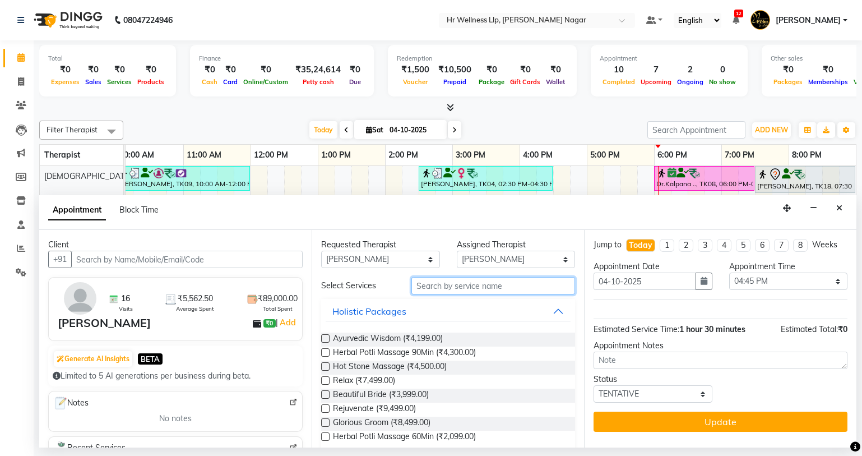
click at [488, 283] on input "text" at bounding box center [494, 285] width 164 height 17
type input "m"
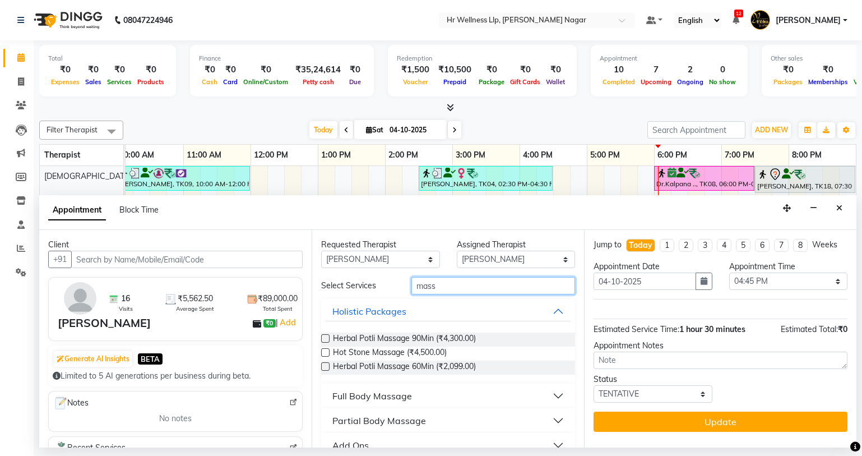
type input "mass"
click at [387, 398] on div "Full Body Massage" at bounding box center [372, 395] width 80 height 13
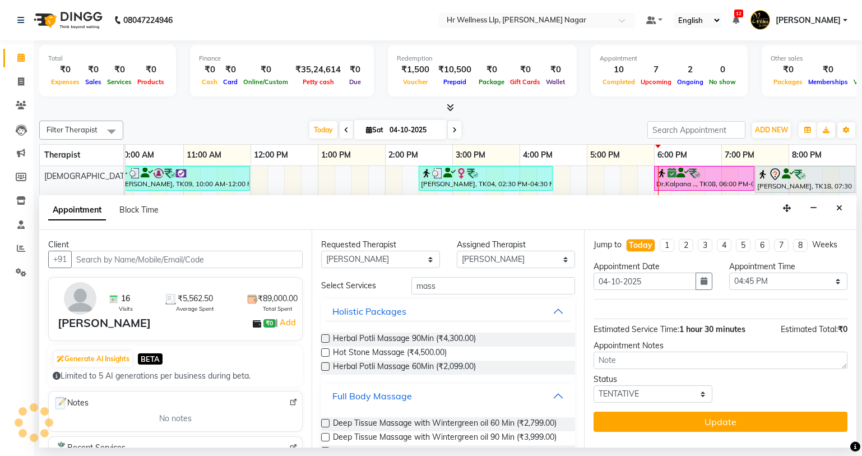
scroll to position [502, 0]
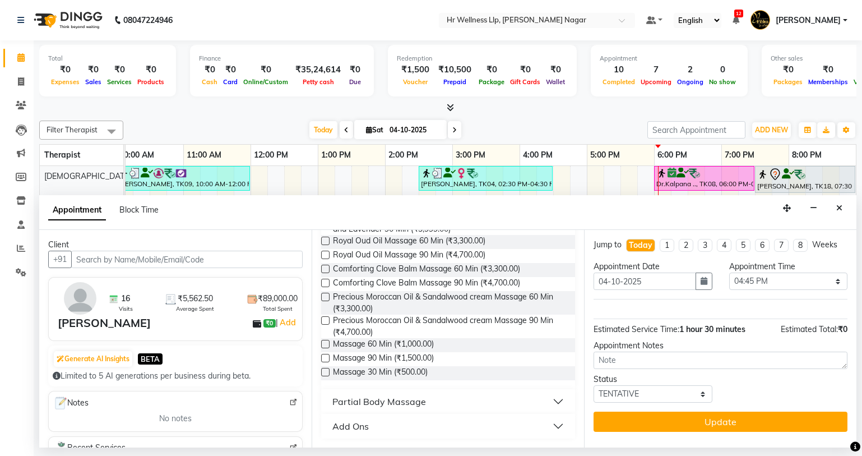
click at [325, 373] on label at bounding box center [325, 372] width 8 height 8
click at [325, 373] on input "checkbox" at bounding box center [324, 372] width 7 height 7
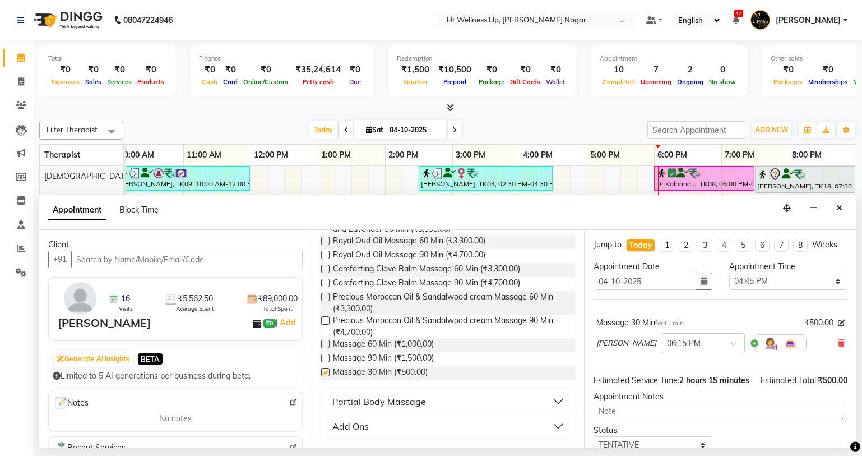
checkbox input "false"
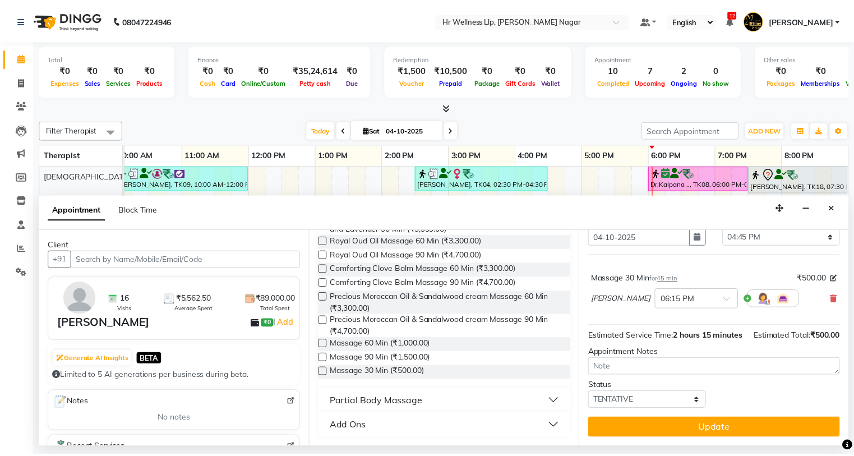
scroll to position [56, 0]
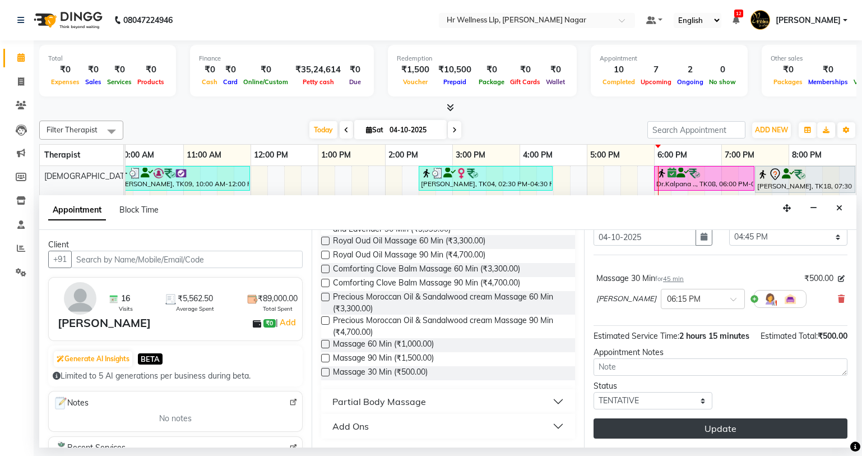
click at [694, 438] on button "Update" at bounding box center [721, 428] width 254 height 20
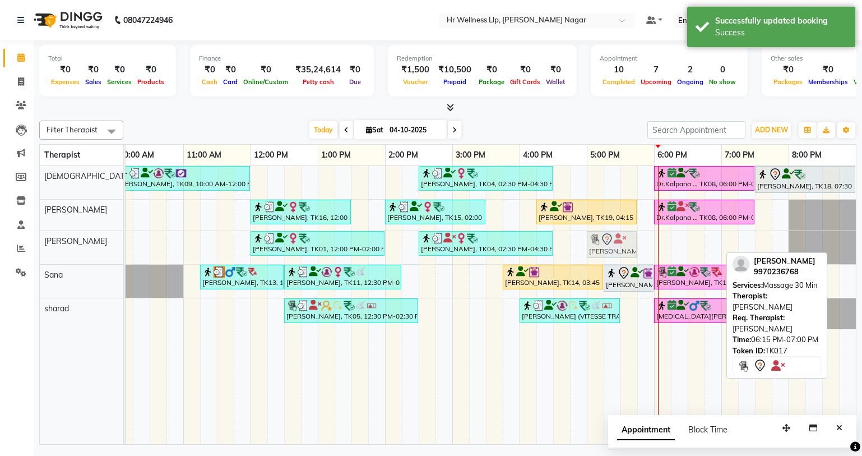
drag, startPoint x: 685, startPoint y: 236, endPoint x: 595, endPoint y: 249, distance: 90.2
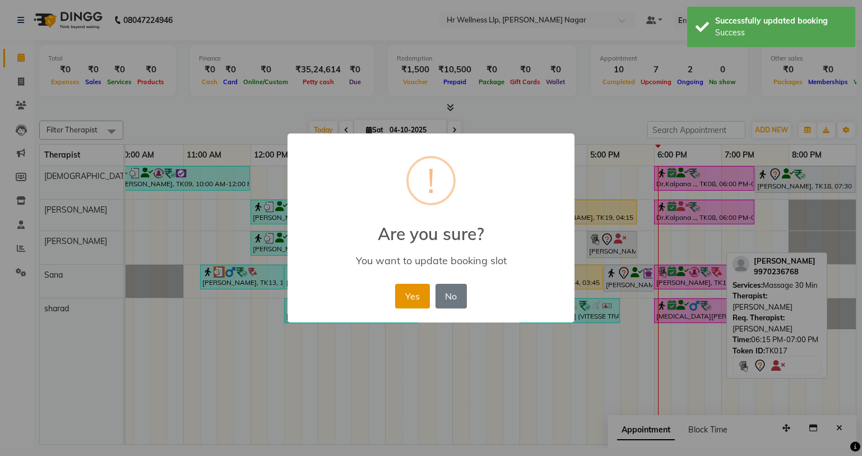
click at [424, 304] on button "Yes" at bounding box center [412, 296] width 34 height 25
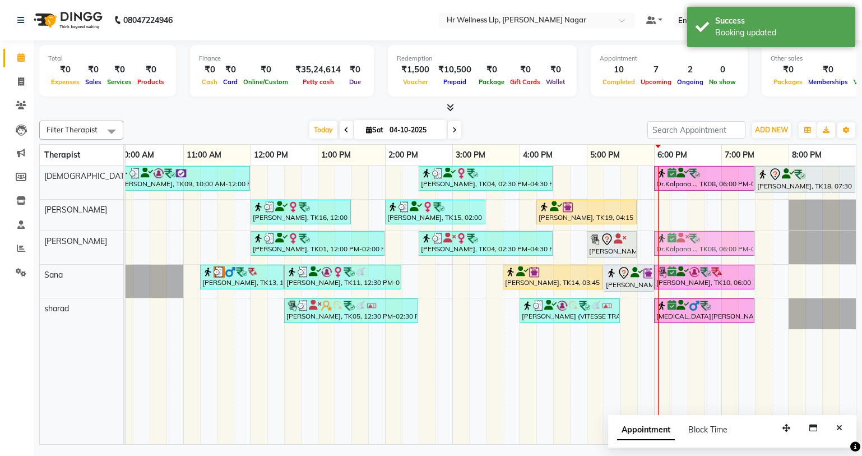
drag, startPoint x: 673, startPoint y: 214, endPoint x: 668, endPoint y: 253, distance: 39.6
click at [668, 253] on tbody "Debashish Mitra, TK09, 10:00 AM-12:00 PM, Massage 90 Min PRANJALI DATEY, TK04, …" at bounding box center [418, 247] width 875 height 163
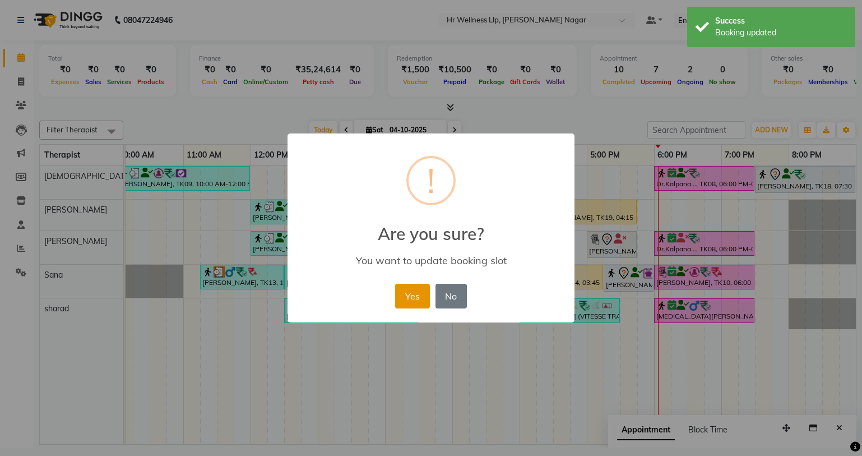
click at [399, 298] on button "Yes" at bounding box center [412, 296] width 34 height 25
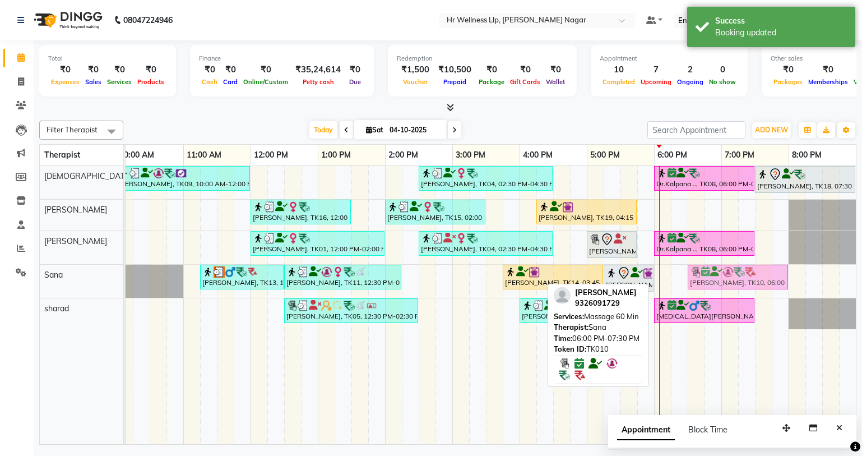
drag, startPoint x: 694, startPoint y: 279, endPoint x: 724, endPoint y: 280, distance: 29.7
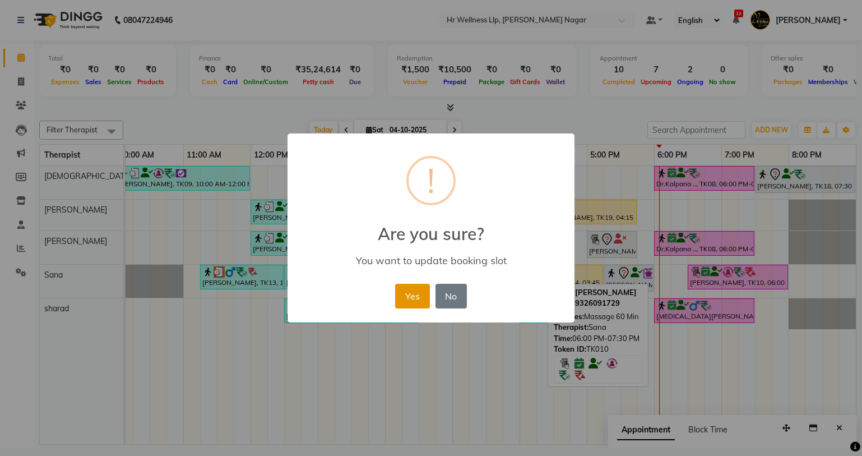
click at [418, 296] on button "Yes" at bounding box center [412, 296] width 34 height 25
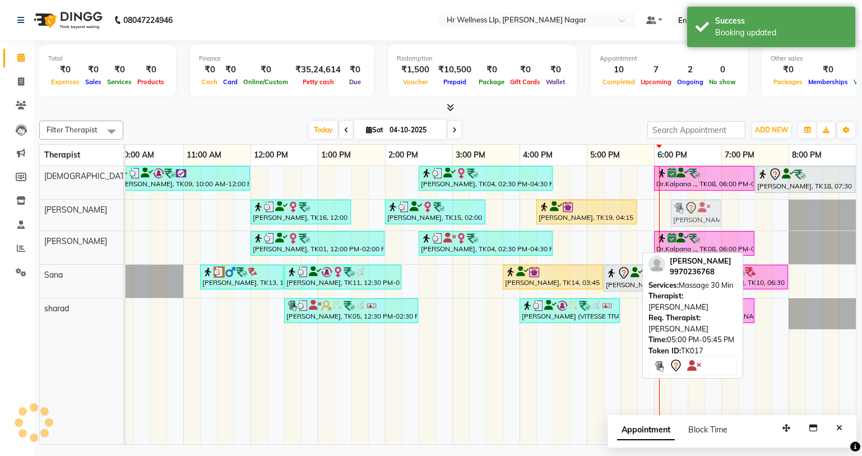
drag, startPoint x: 617, startPoint y: 245, endPoint x: 673, endPoint y: 225, distance: 60.1
click at [693, 214] on tbody "Debashish Mitra, TK09, 10:00 AM-12:00 PM, Massage 90 Min PRANJALI DATEY, TK04, …" at bounding box center [418, 247] width 875 height 163
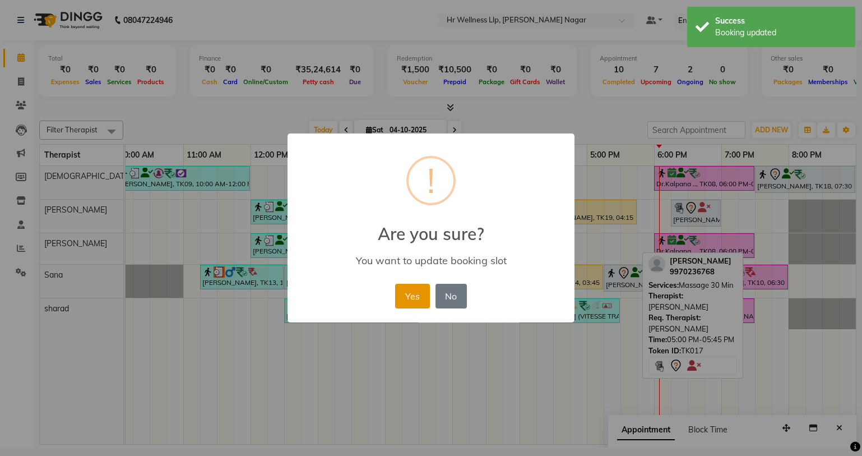
click at [413, 306] on button "Yes" at bounding box center [412, 296] width 34 height 25
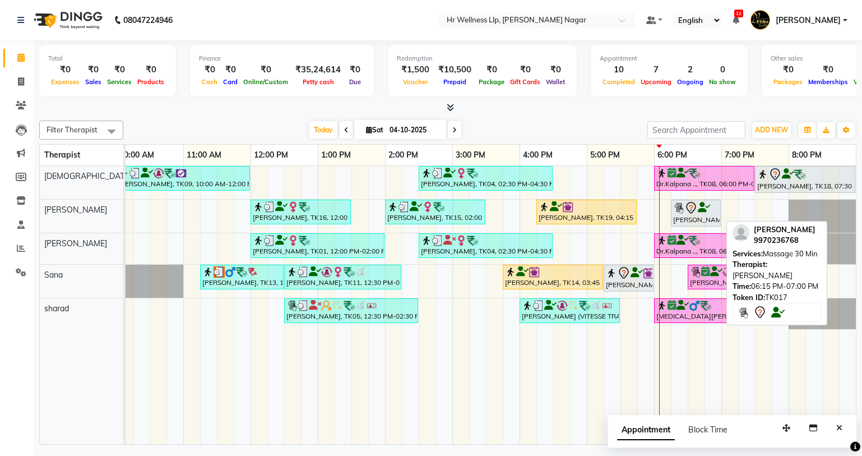
click at [678, 214] on div at bounding box center [695, 207] width 45 height 13
click at [711, 215] on div "[PERSON_NAME], TK17, 06:15 PM-07:00 PM, Massage 30 Min" at bounding box center [696, 213] width 48 height 24
select select "7"
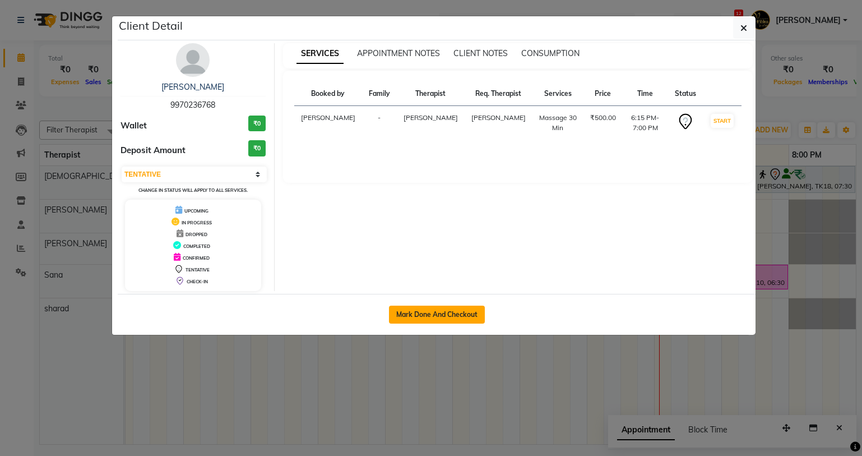
click at [449, 306] on button "Mark Done And Checkout" at bounding box center [437, 315] width 96 height 18
select select "service"
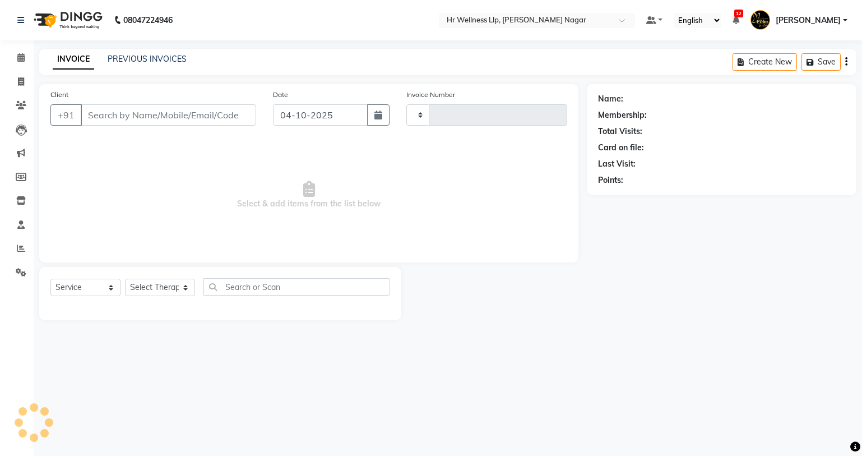
type input "1335"
select select "4289"
type input "9970236768"
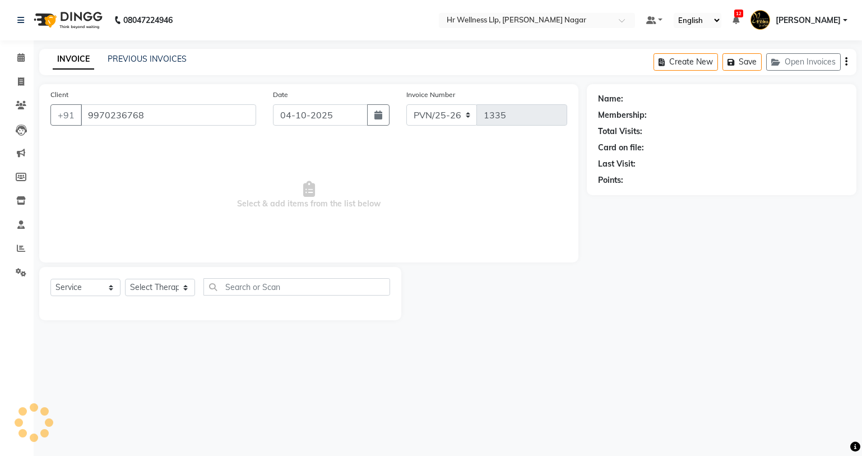
select select "86678"
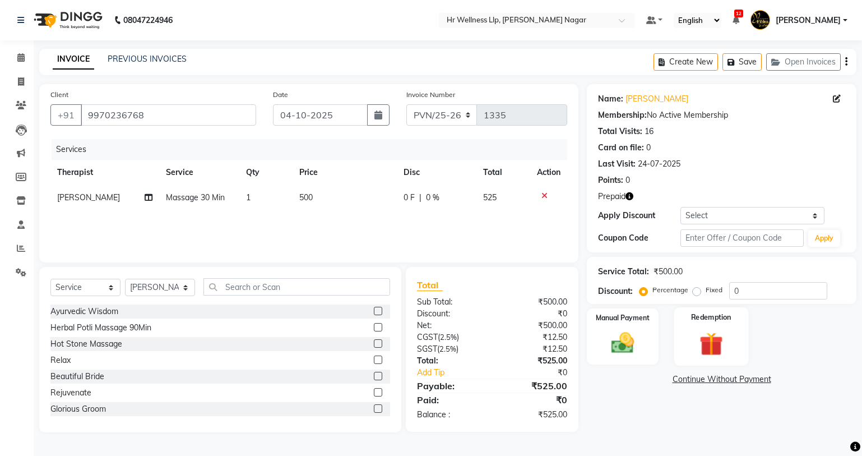
click at [716, 346] on img at bounding box center [711, 344] width 38 height 29
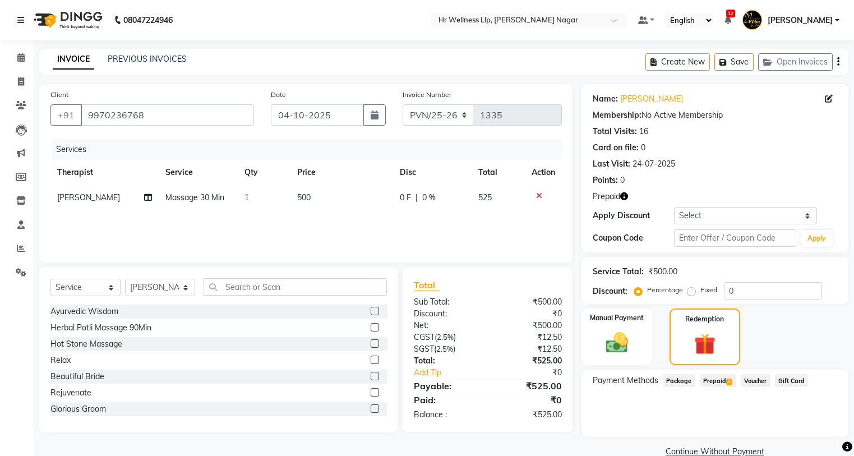
click at [719, 382] on span "Prepaid 1" at bounding box center [718, 380] width 36 height 13
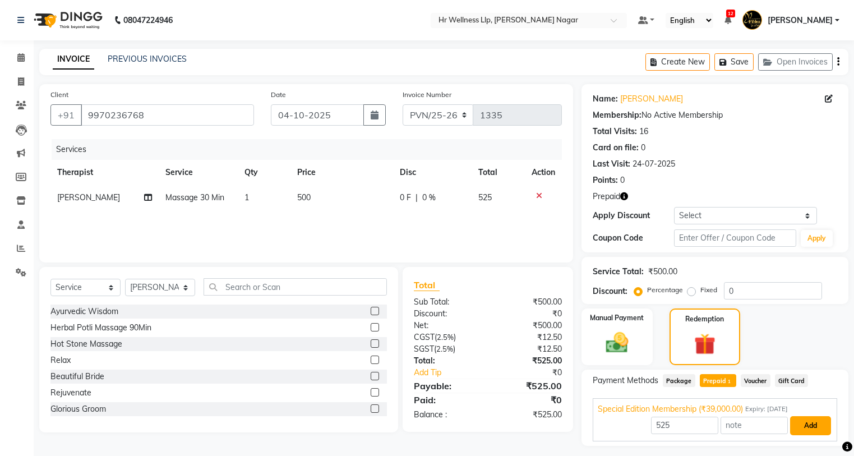
click at [812, 428] on button "Add" at bounding box center [810, 425] width 41 height 19
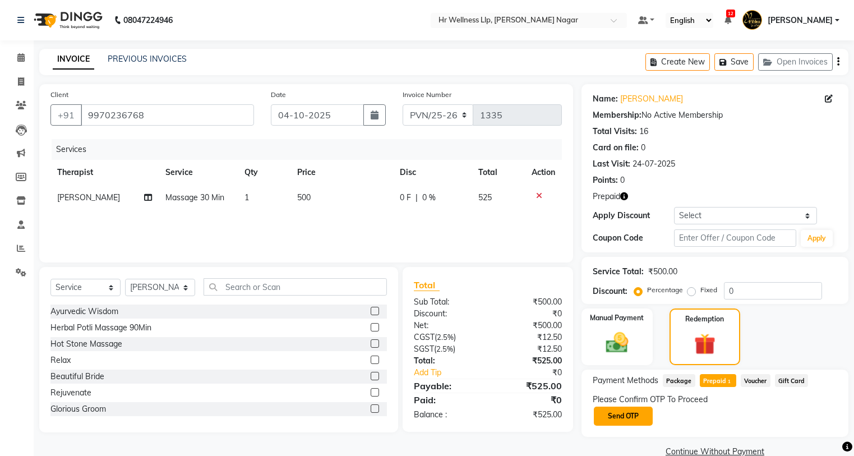
click at [616, 418] on button "Send OTP" at bounding box center [623, 415] width 59 height 19
click at [616, 418] on div "Please Confirm OTP To Proceed Send OTP" at bounding box center [715, 410] width 244 height 33
click at [649, 410] on div "Please Confirm OTP To Proceed Send OTP" at bounding box center [715, 410] width 244 height 33
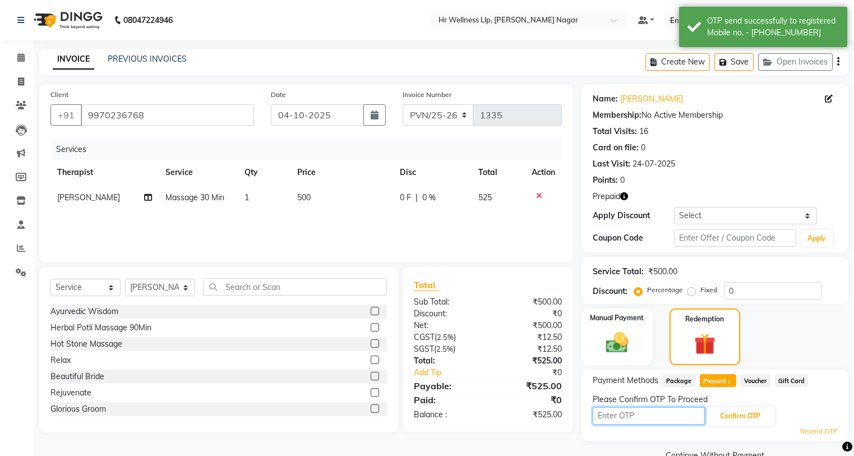
click at [646, 414] on input "text" at bounding box center [649, 415] width 112 height 17
type input "8483"
click at [750, 417] on button "Confirm OTP" at bounding box center [740, 415] width 68 height 19
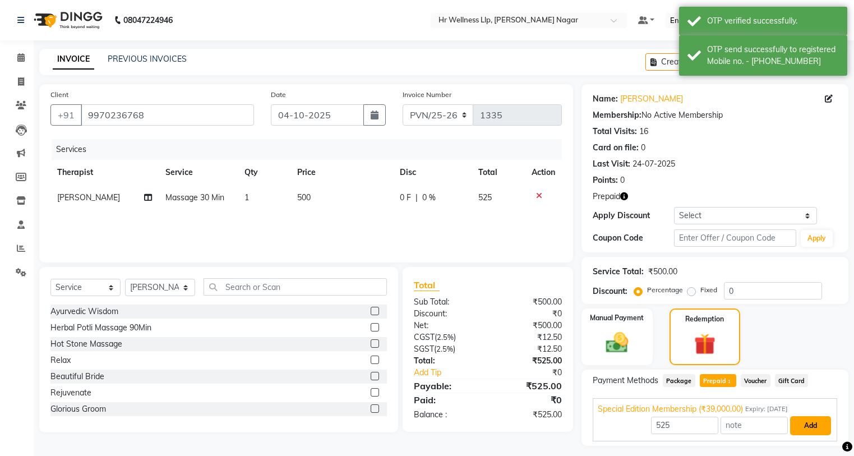
click at [798, 424] on button "Add" at bounding box center [810, 425] width 41 height 19
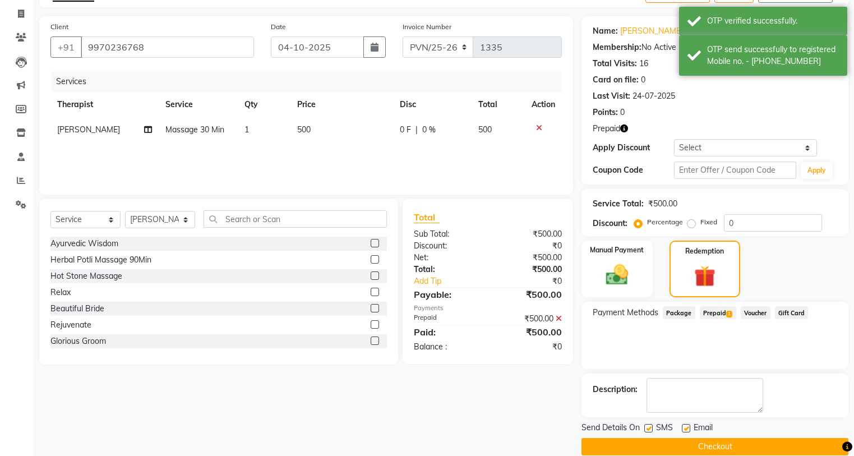
scroll to position [84, 0]
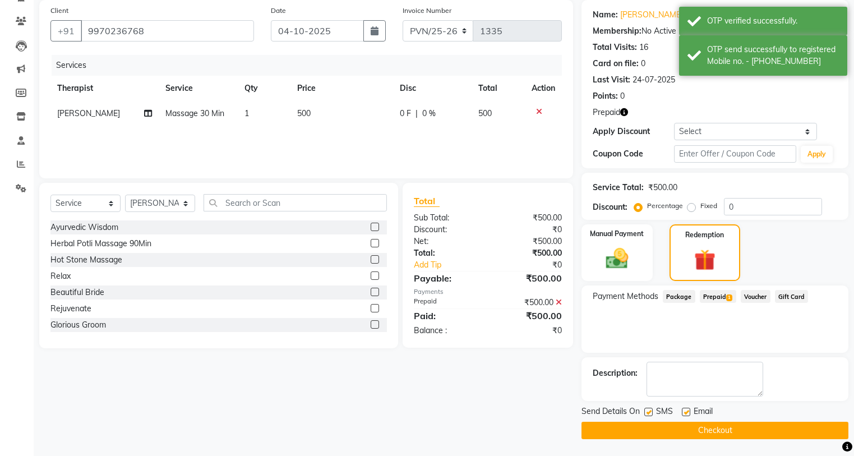
click at [651, 413] on label at bounding box center [648, 412] width 8 height 8
click at [651, 413] on input "checkbox" at bounding box center [647, 412] width 7 height 7
checkbox input "false"
click at [686, 413] on label at bounding box center [686, 412] width 8 height 8
click at [686, 413] on input "checkbox" at bounding box center [685, 412] width 7 height 7
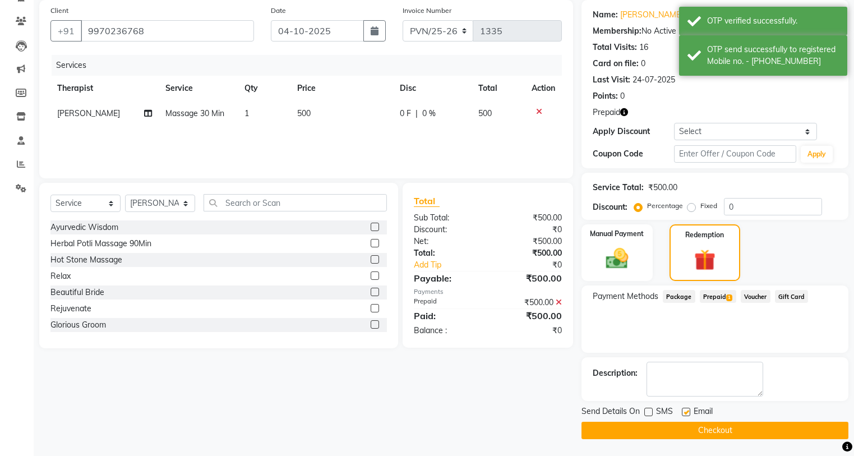
checkbox input "false"
click at [687, 427] on button "Checkout" at bounding box center [714, 430] width 267 height 17
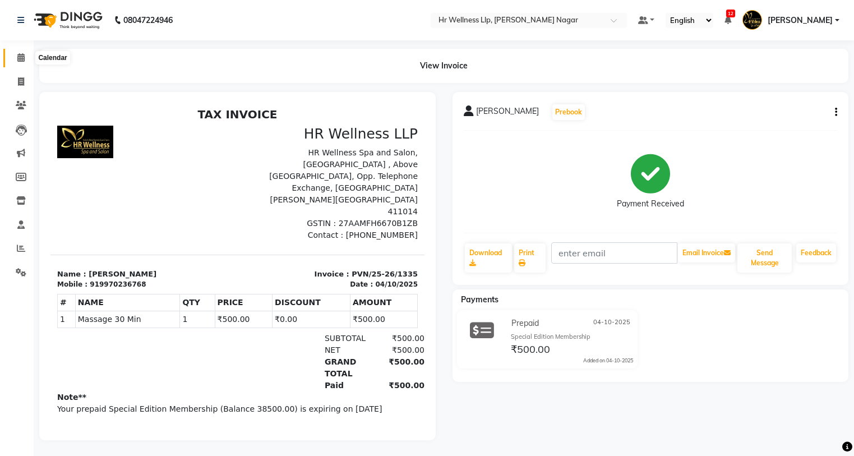
click at [19, 63] on span at bounding box center [21, 58] width 20 height 13
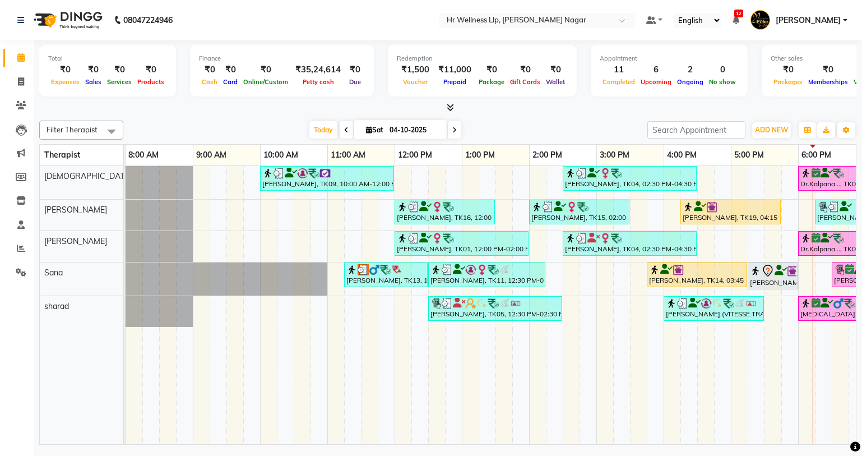
drag, startPoint x: 688, startPoint y: 447, endPoint x: 862, endPoint y: 449, distance: 173.3
click at [862, 449] on div "08047224946 Select Location × Hr Wellness Llp, Viman Nagar Default Panel My Pan…" at bounding box center [431, 228] width 862 height 456
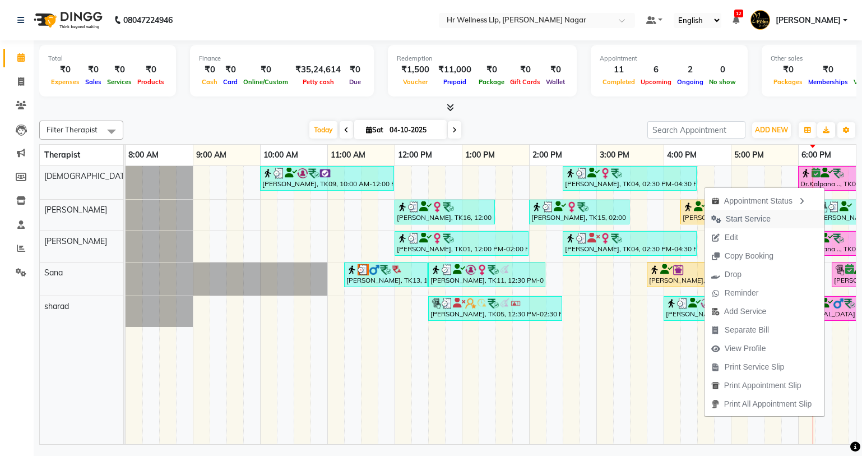
click at [746, 219] on span "Start Service" at bounding box center [748, 219] width 45 height 12
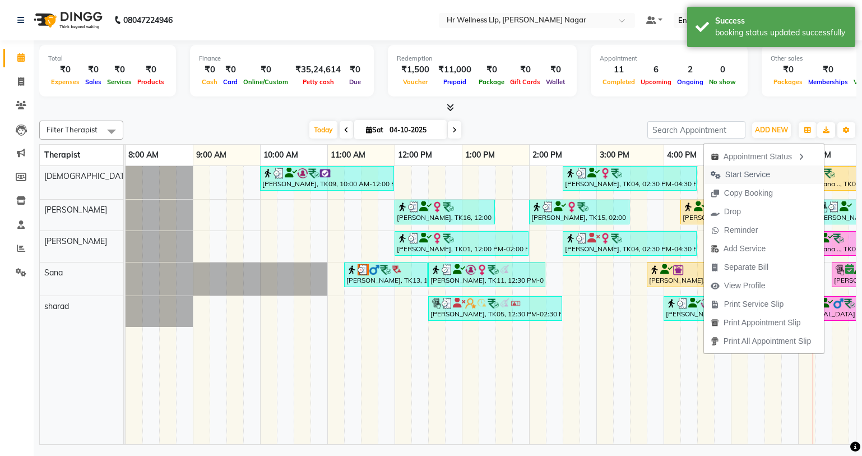
click at [729, 170] on span "Start Service" at bounding box center [747, 175] width 45 height 12
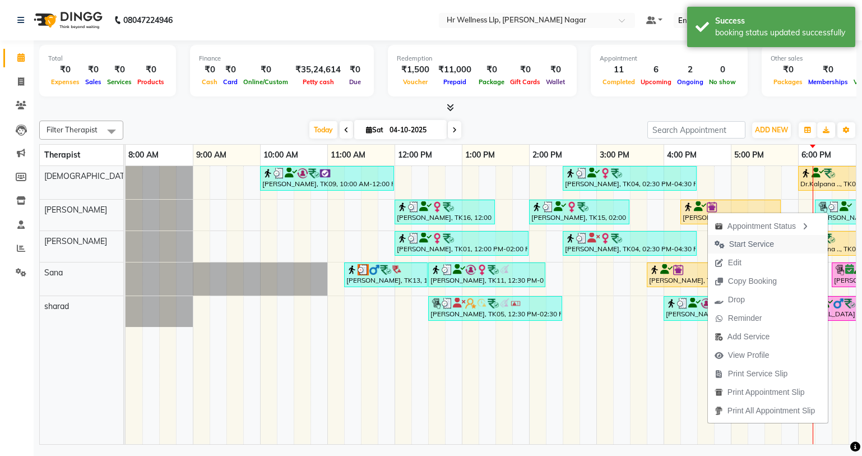
click at [773, 241] on span "Start Service" at bounding box center [744, 244] width 73 height 19
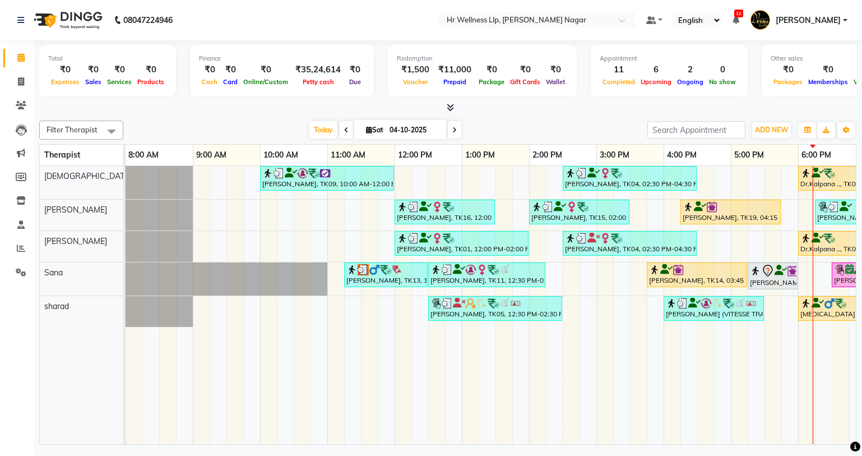
scroll to position [0, 144]
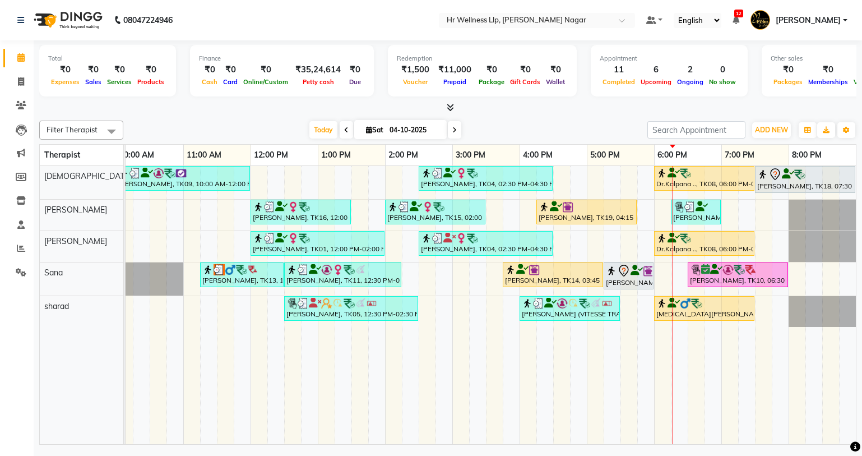
click at [460, 128] on div "Today Sat 04-10-2025" at bounding box center [385, 130] width 154 height 17
click at [452, 132] on icon at bounding box center [454, 130] width 4 height 7
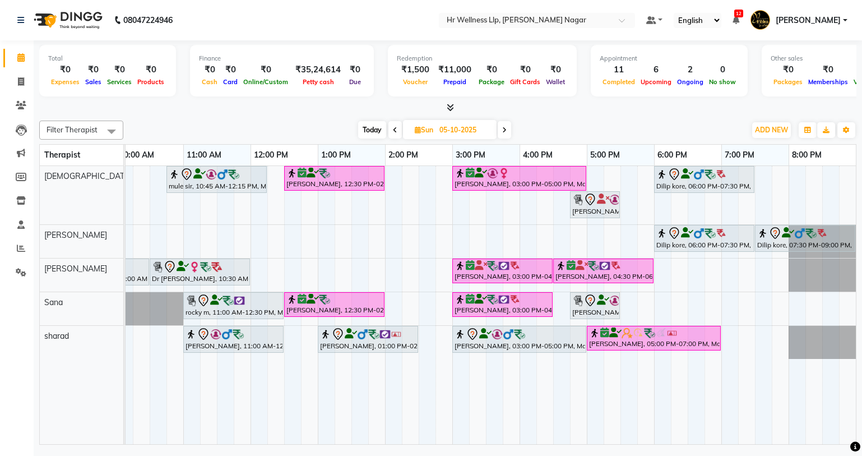
click at [364, 127] on span "Today" at bounding box center [372, 129] width 28 height 17
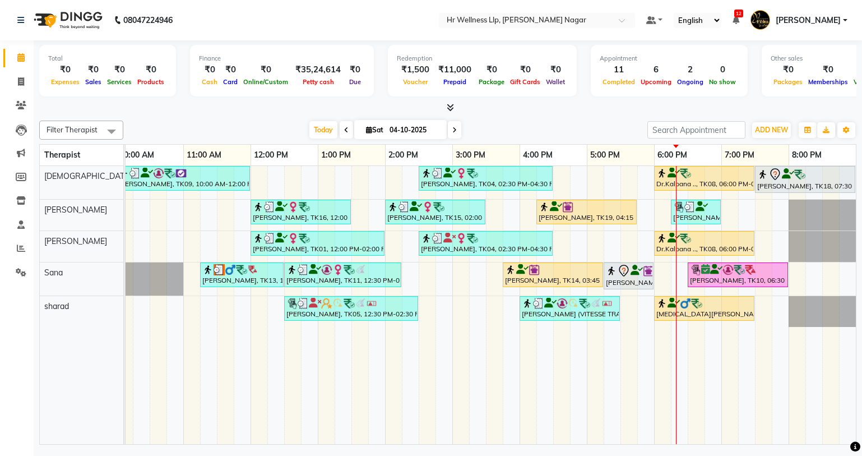
click at [455, 124] on span at bounding box center [454, 129] width 13 height 17
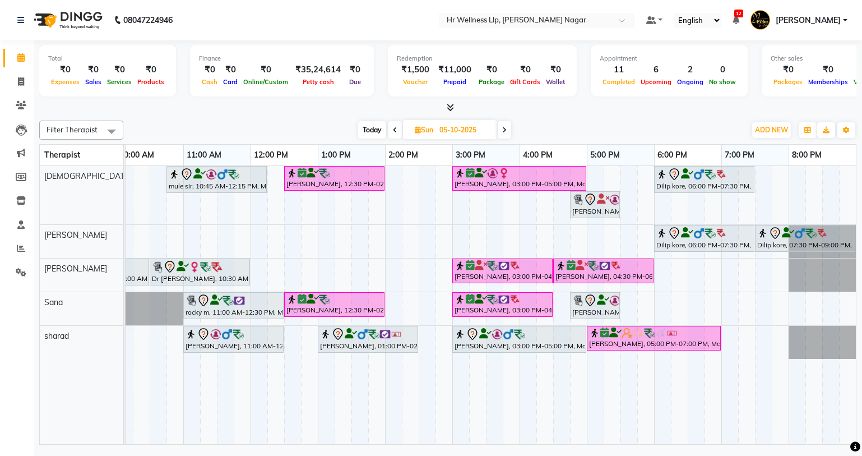
click at [506, 129] on icon at bounding box center [504, 130] width 4 height 7
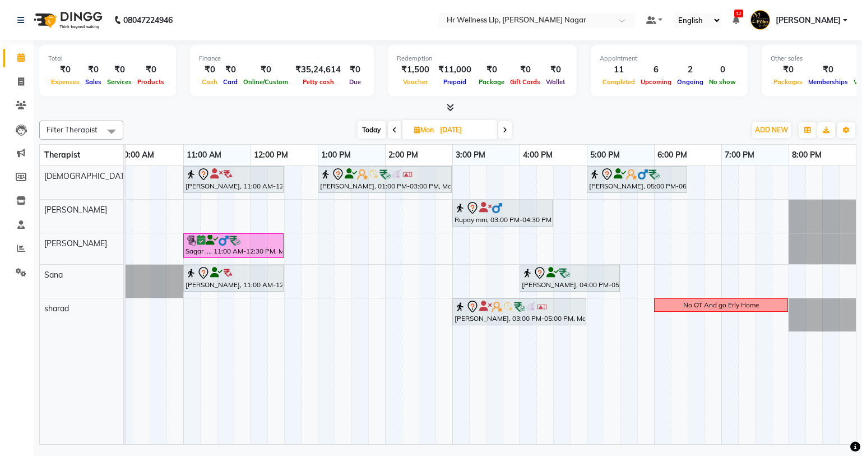
click at [360, 125] on span "Today" at bounding box center [372, 129] width 28 height 17
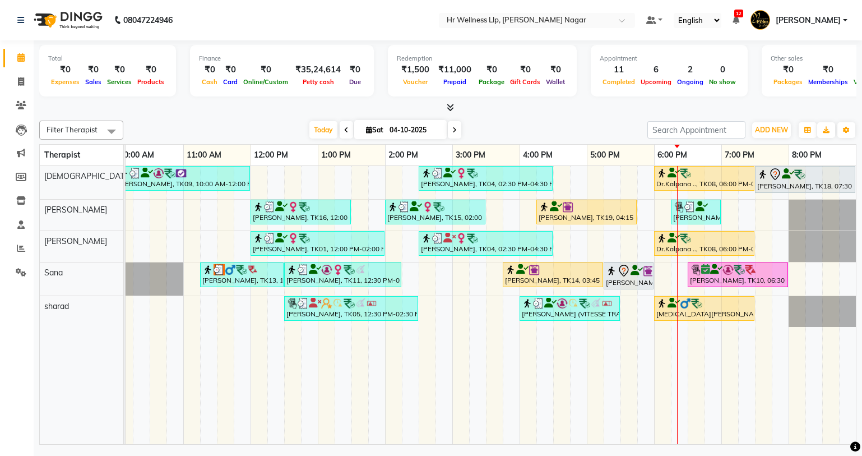
click at [450, 134] on span at bounding box center [454, 129] width 13 height 17
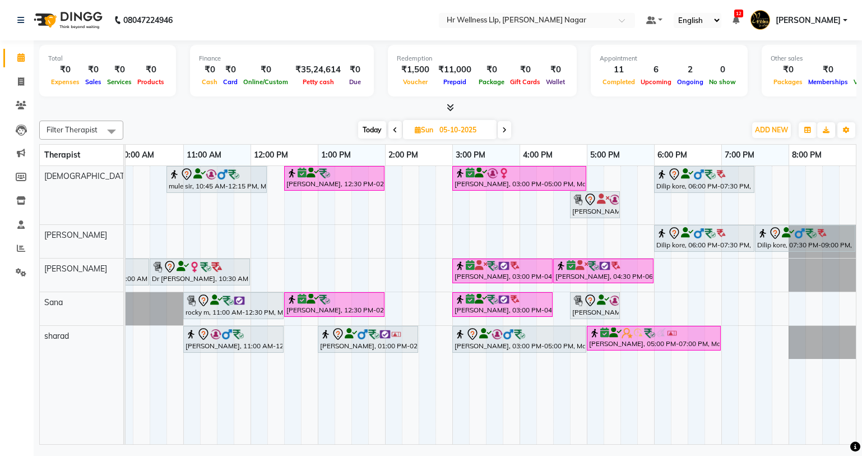
click at [510, 132] on span at bounding box center [504, 129] width 13 height 17
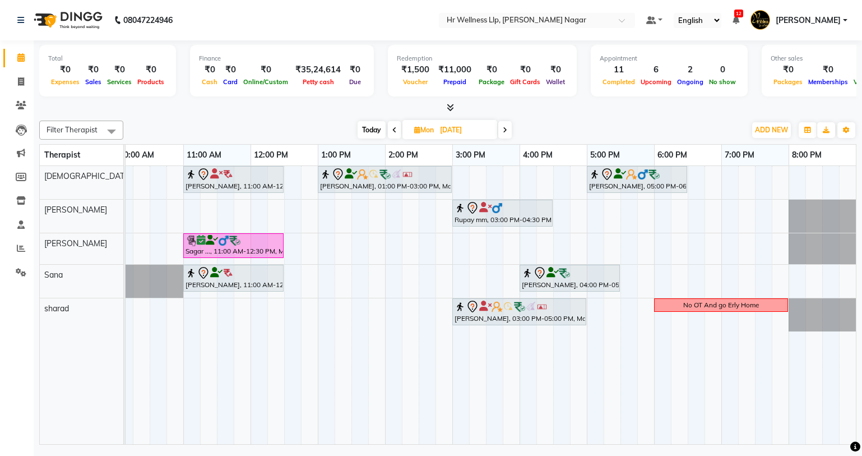
click at [363, 128] on span "Today" at bounding box center [372, 129] width 28 height 17
type input "04-10-2025"
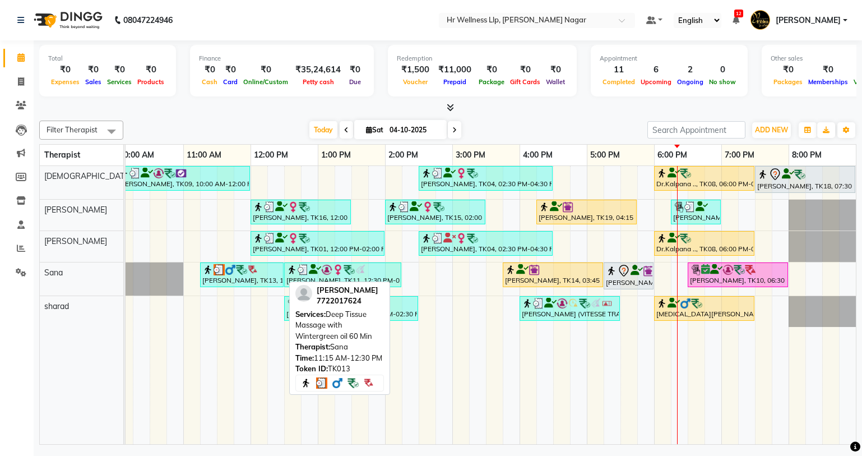
click at [272, 276] on div "[PERSON_NAME], TK13, 11:15 AM-12:30 PM, Deep Tissue Massage with Wintergreen oi…" at bounding box center [241, 274] width 81 height 21
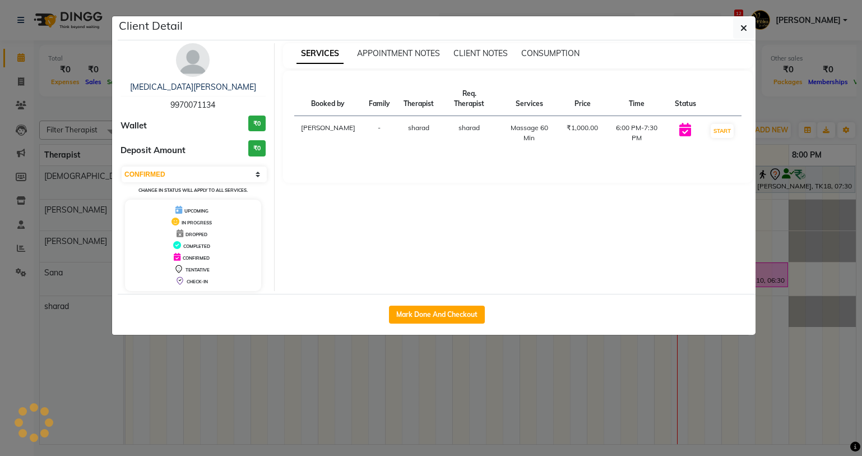
select select "3"
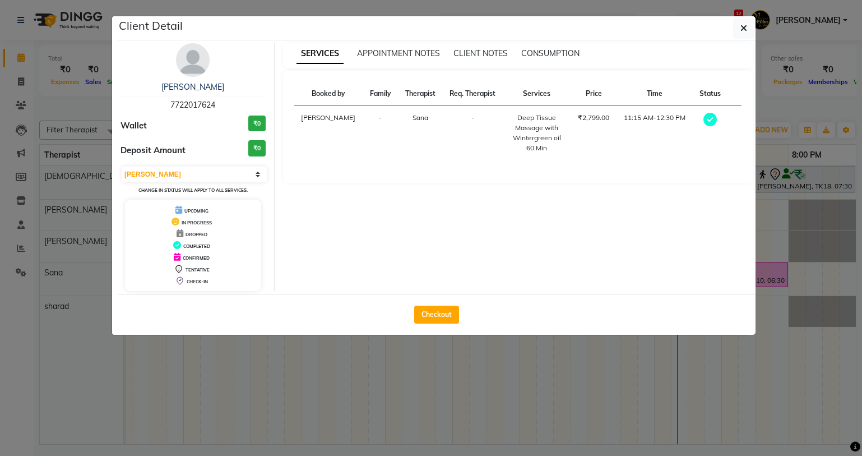
click at [463, 315] on div "Checkout" at bounding box center [437, 314] width 638 height 41
click at [455, 315] on button "Checkout" at bounding box center [436, 315] width 45 height 18
select select "service"
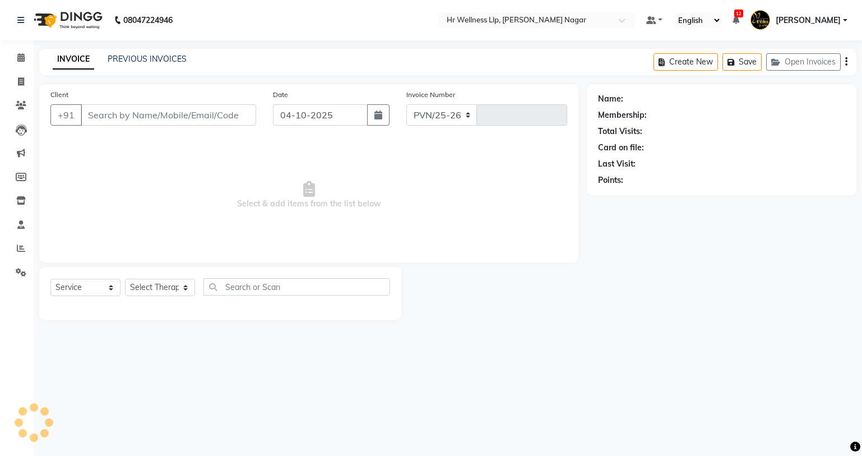
select select "4289"
type input "1336"
type input "7722017624"
select select "19731"
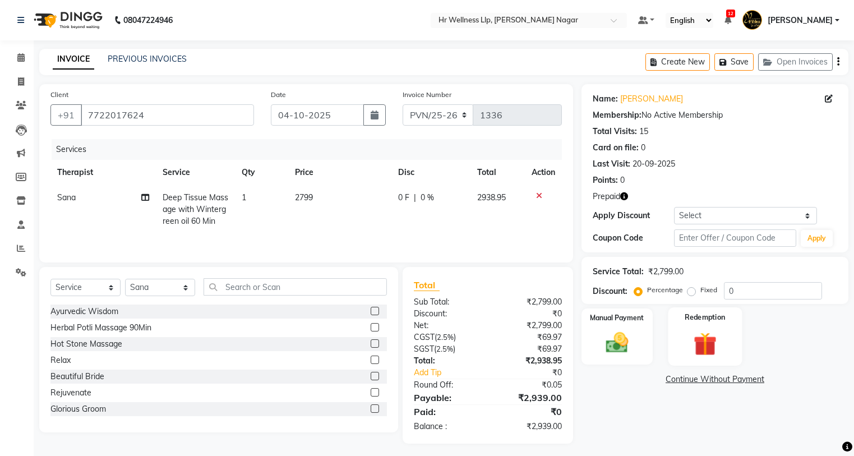
click at [709, 344] on img at bounding box center [705, 344] width 38 height 29
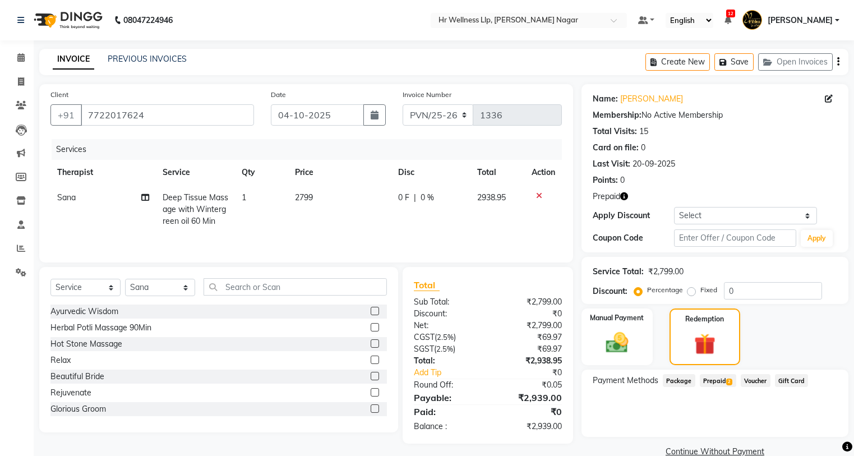
click at [728, 377] on span "Prepaid 2" at bounding box center [718, 380] width 36 height 13
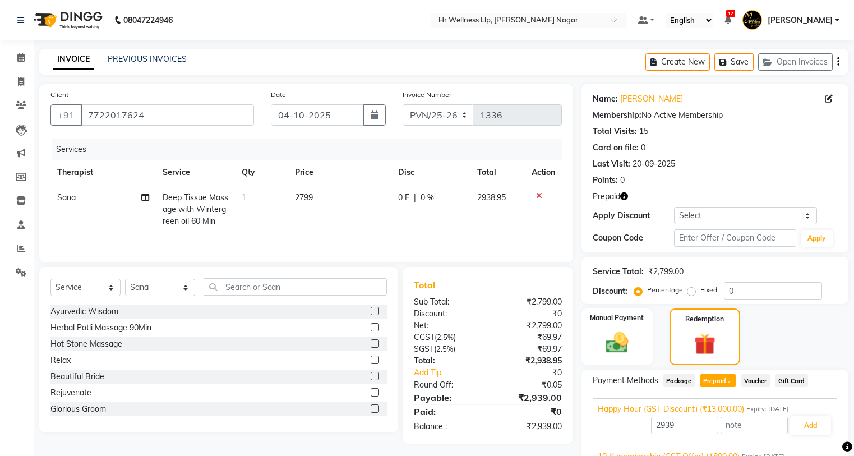
click at [541, 194] on icon at bounding box center [539, 196] width 6 height 8
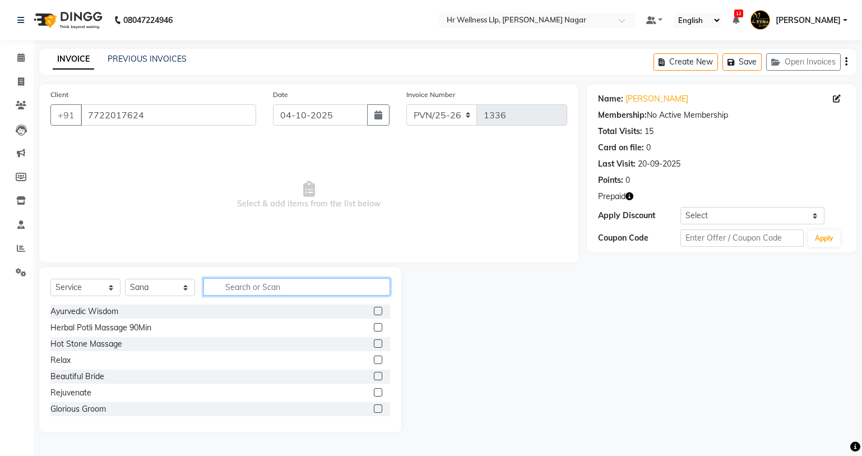
click at [259, 285] on input "text" at bounding box center [297, 286] width 187 height 17
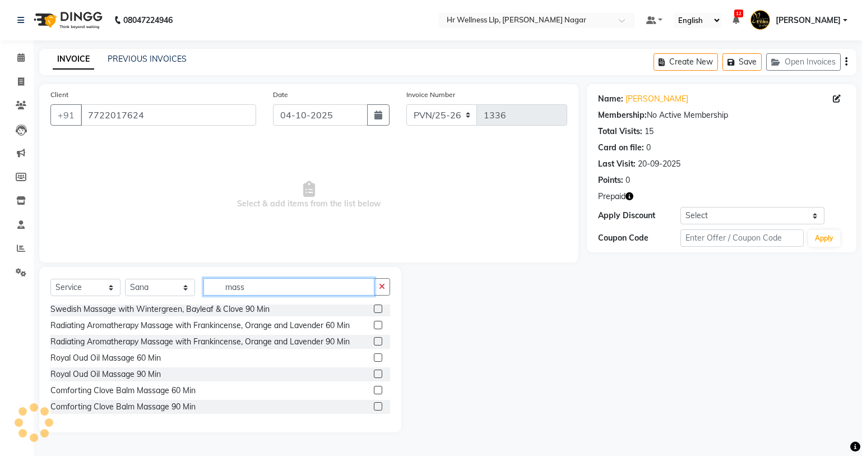
scroll to position [258, 0]
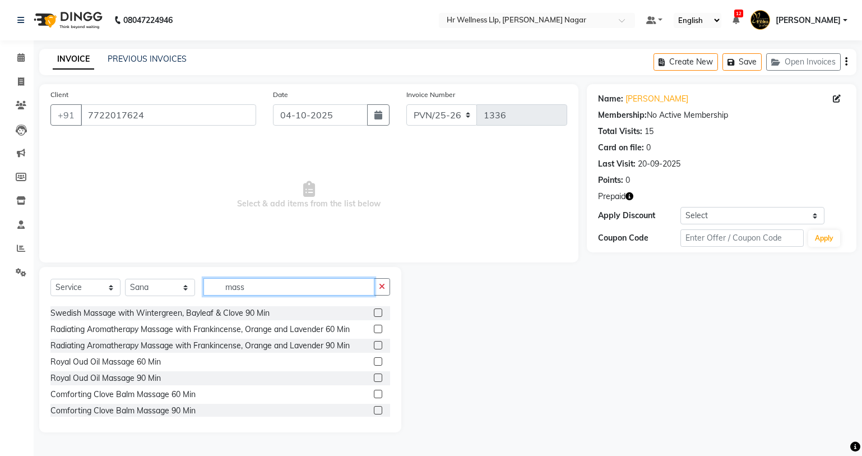
type input "mass"
click at [19, 56] on icon at bounding box center [20, 57] width 7 height 8
click at [21, 61] on icon at bounding box center [20, 57] width 7 height 8
click at [14, 58] on span at bounding box center [21, 58] width 20 height 13
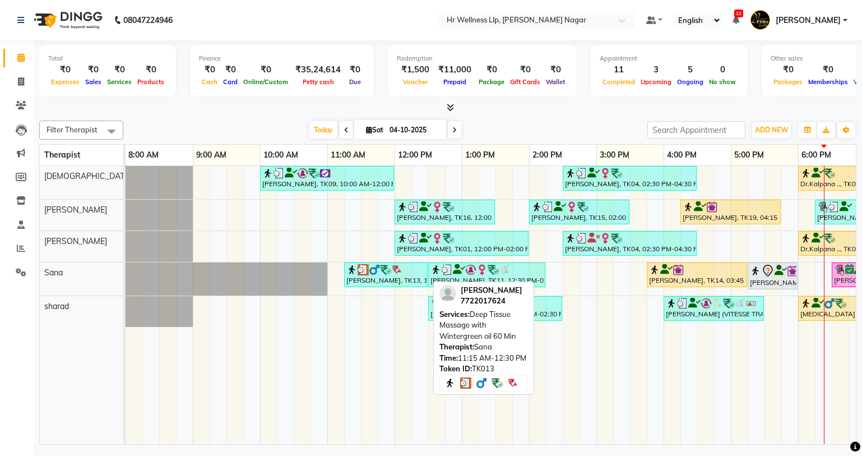
click at [401, 276] on div "[PERSON_NAME], TK13, 11:15 AM-12:30 PM, Deep Tissue Massage with Wintergreen oi…" at bounding box center [385, 274] width 81 height 21
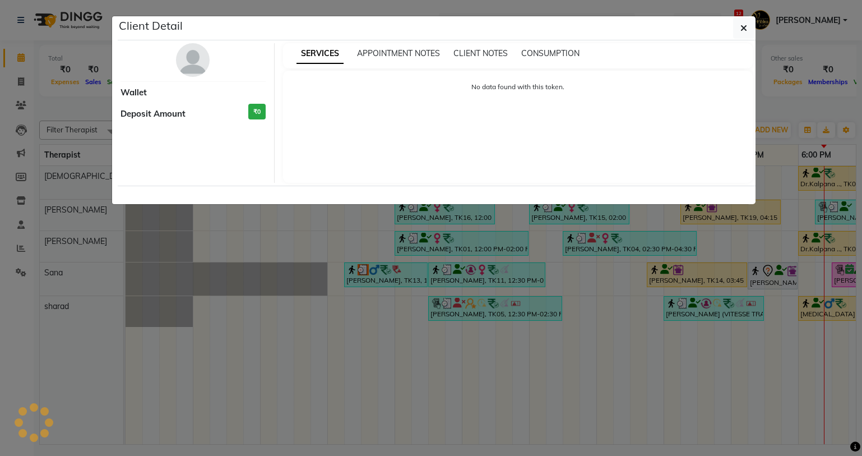
select select "3"
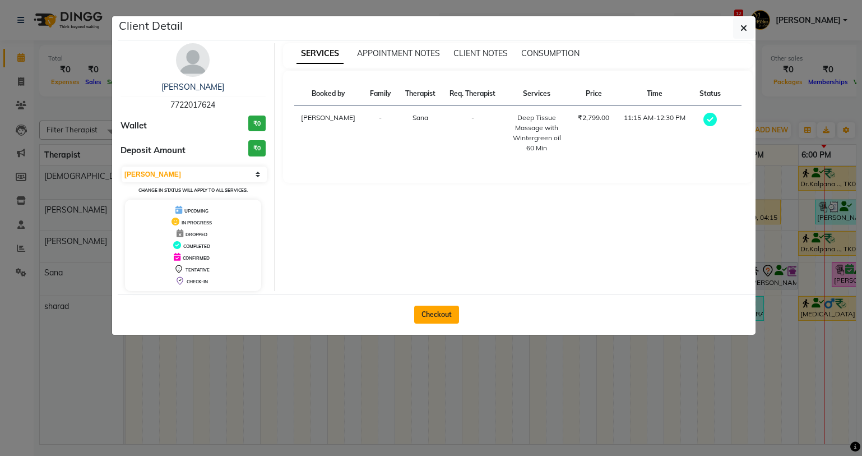
click at [436, 315] on button "Checkout" at bounding box center [436, 315] width 45 height 18
select select "service"
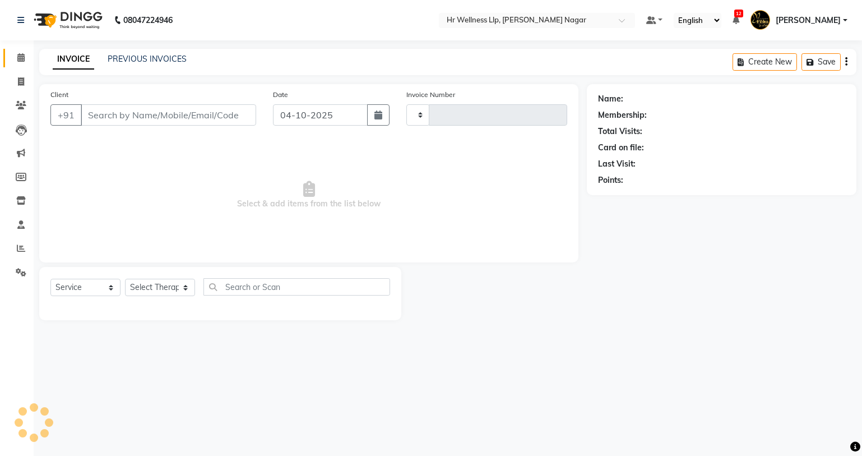
type input "1336"
select select "4289"
type input "7722017624"
select select "19731"
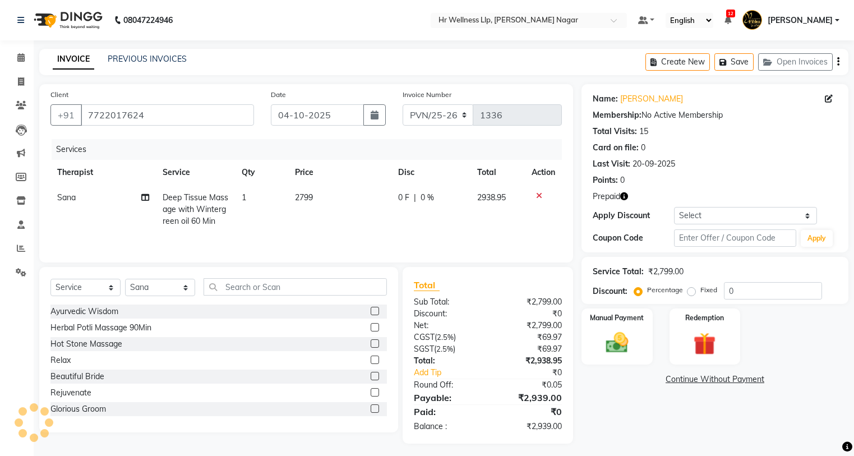
click at [541, 195] on icon at bounding box center [539, 196] width 6 height 8
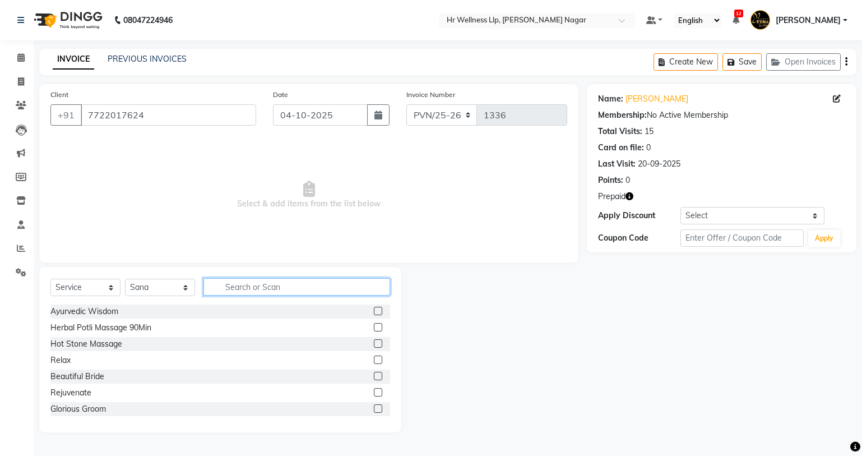
click at [322, 283] on input "text" at bounding box center [297, 286] width 187 height 17
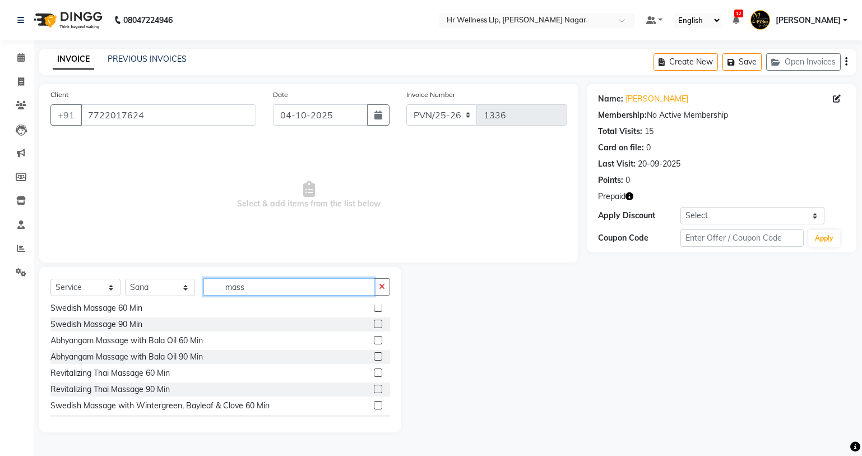
scroll to position [408, 0]
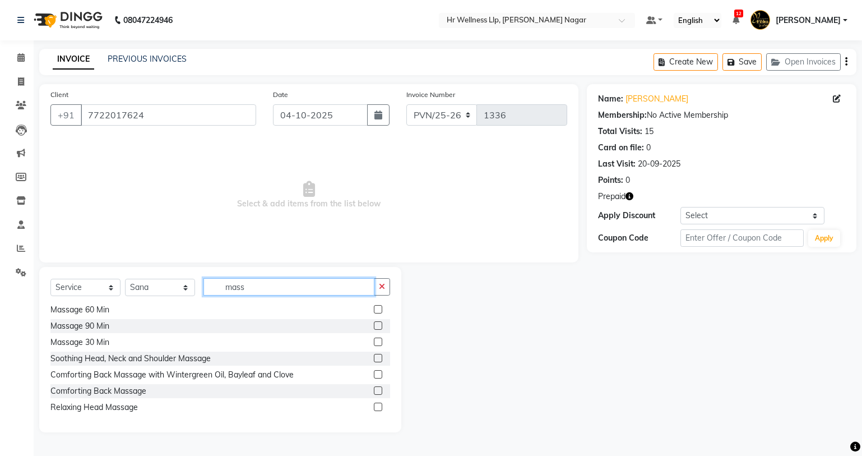
type input "mass"
click at [374, 309] on label at bounding box center [378, 309] width 8 height 8
click at [374, 309] on input "checkbox" at bounding box center [377, 309] width 7 height 7
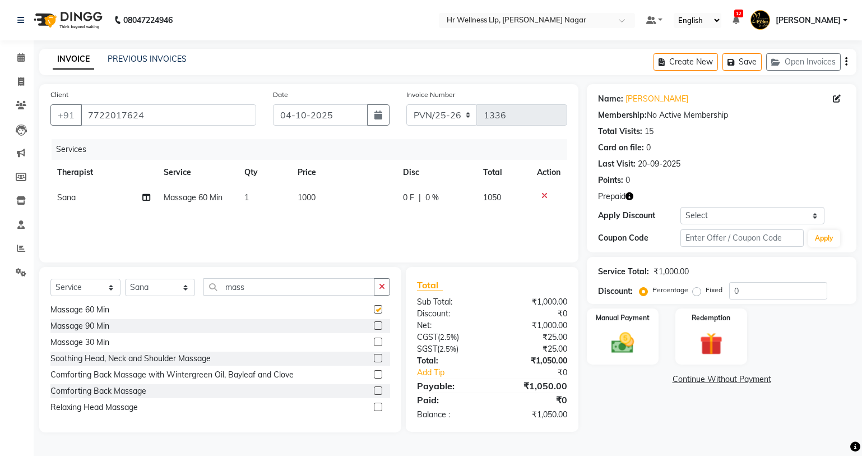
checkbox input "false"
click at [708, 344] on img at bounding box center [711, 344] width 38 height 29
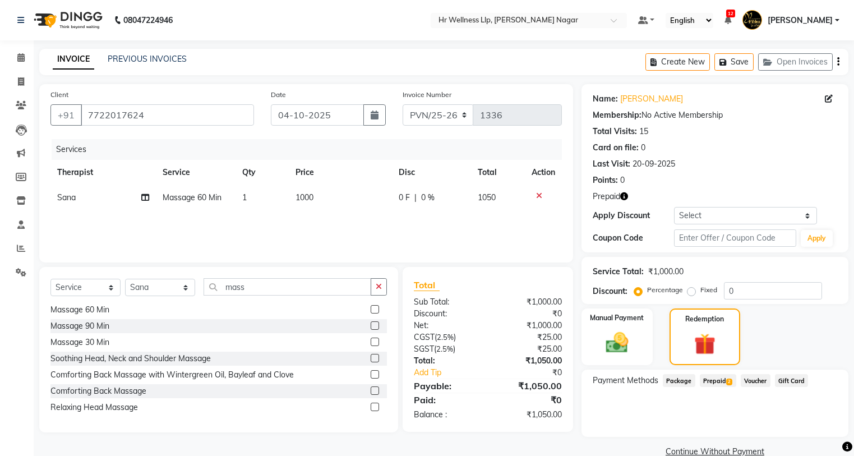
click at [707, 378] on span "Prepaid 2" at bounding box center [718, 380] width 36 height 13
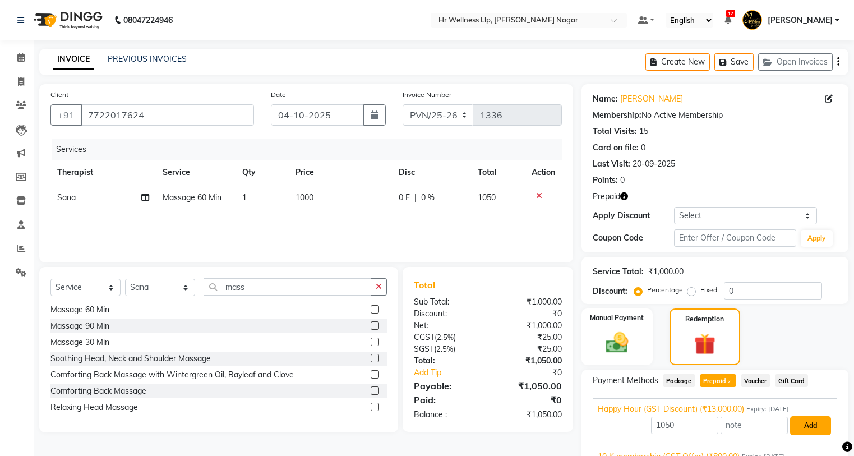
click at [816, 418] on button "Add" at bounding box center [810, 425] width 41 height 19
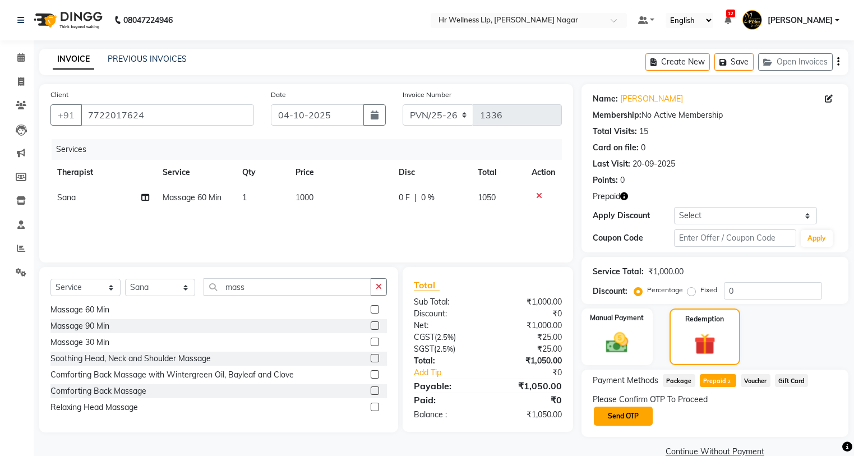
click at [636, 419] on button "Send OTP" at bounding box center [623, 415] width 59 height 19
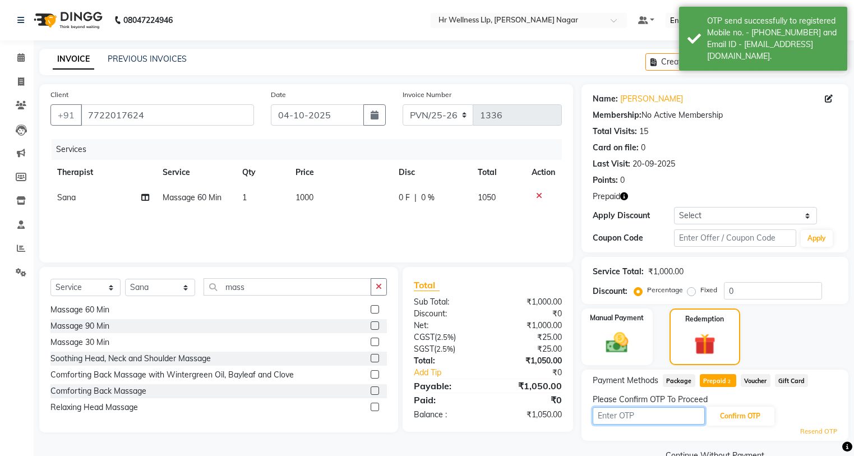
click at [636, 418] on input "text" at bounding box center [649, 415] width 112 height 17
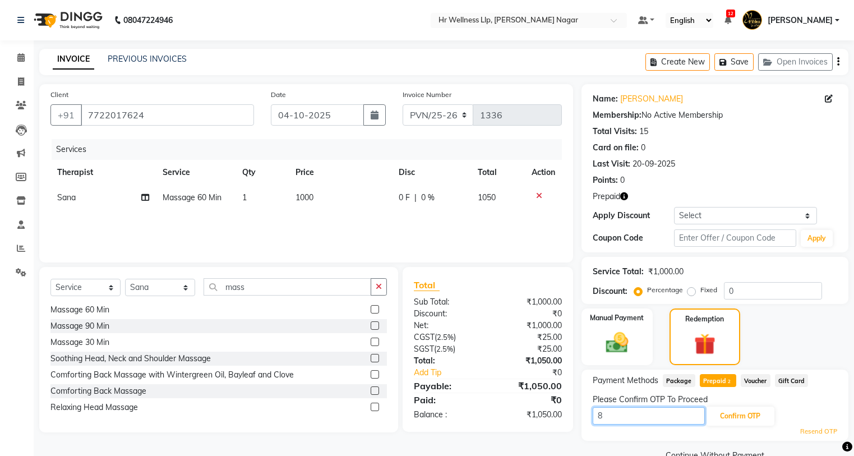
type input "8"
click at [11, 55] on link "Calendar" at bounding box center [16, 58] width 27 height 19
click at [17, 56] on icon at bounding box center [20, 57] width 7 height 8
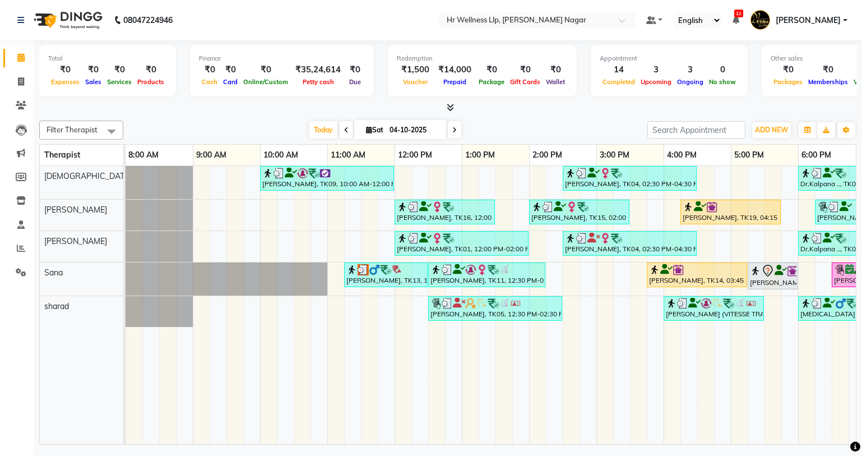
scroll to position [0, 95]
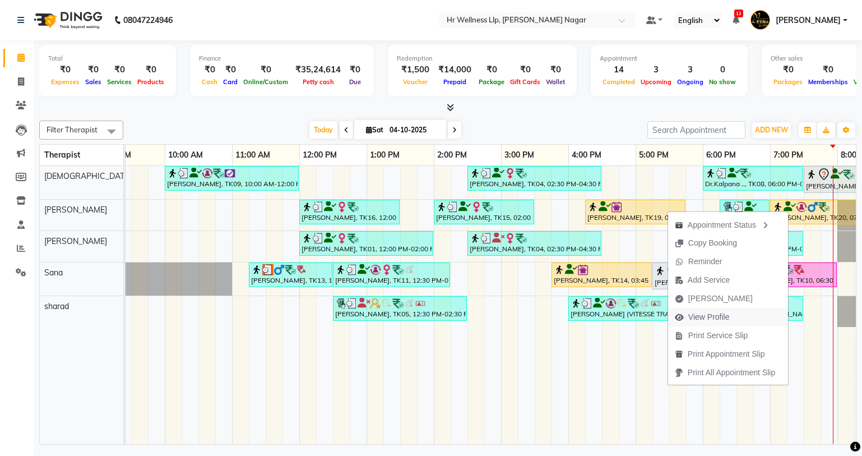
click at [709, 314] on span "View Profile" at bounding box center [708, 317] width 41 height 12
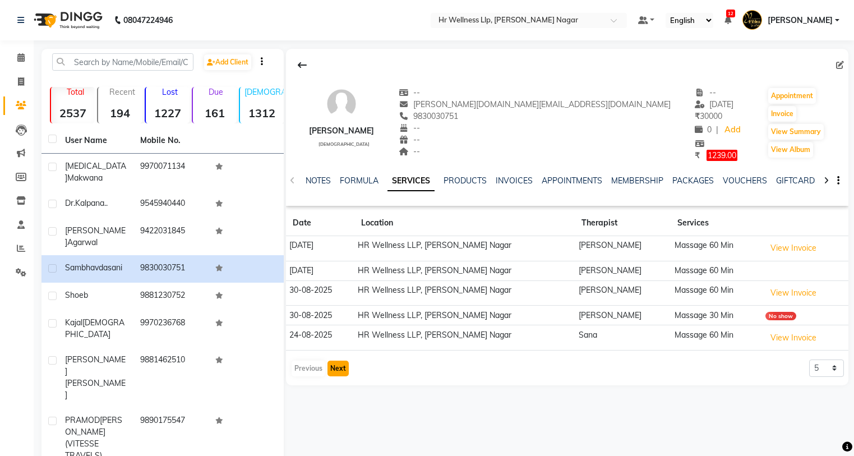
click at [332, 373] on button "Next" at bounding box center [337, 369] width 21 height 16
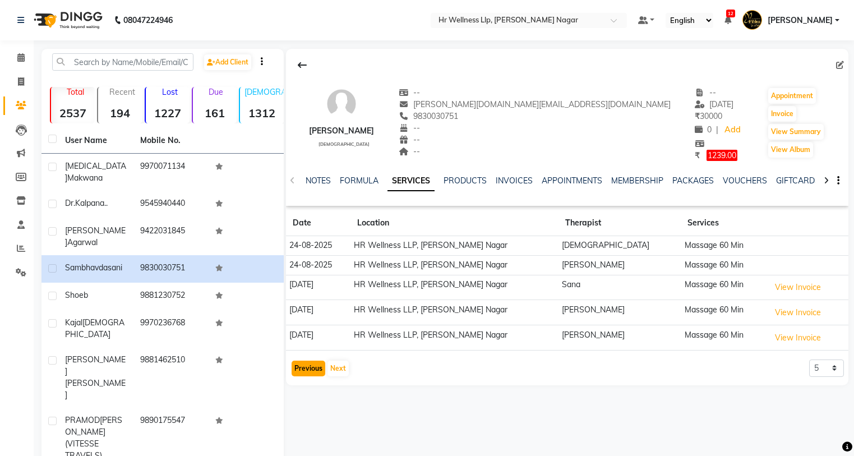
click at [306, 371] on button "Previous" at bounding box center [309, 369] width 34 height 16
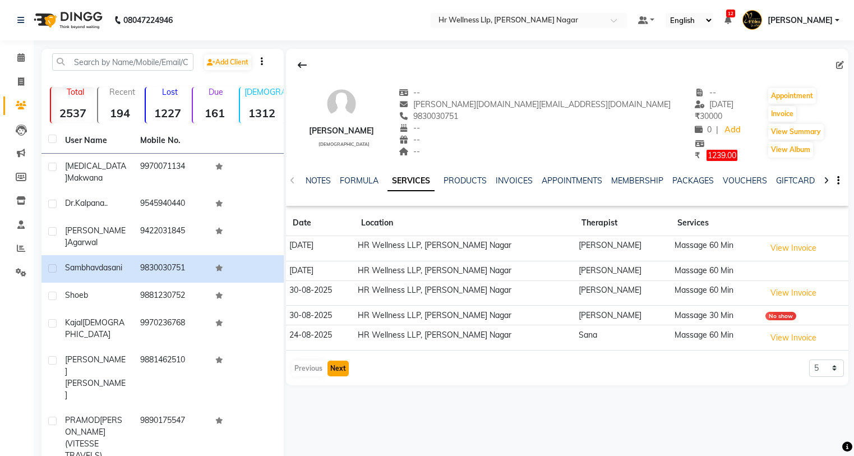
click at [331, 367] on button "Next" at bounding box center [337, 369] width 21 height 16
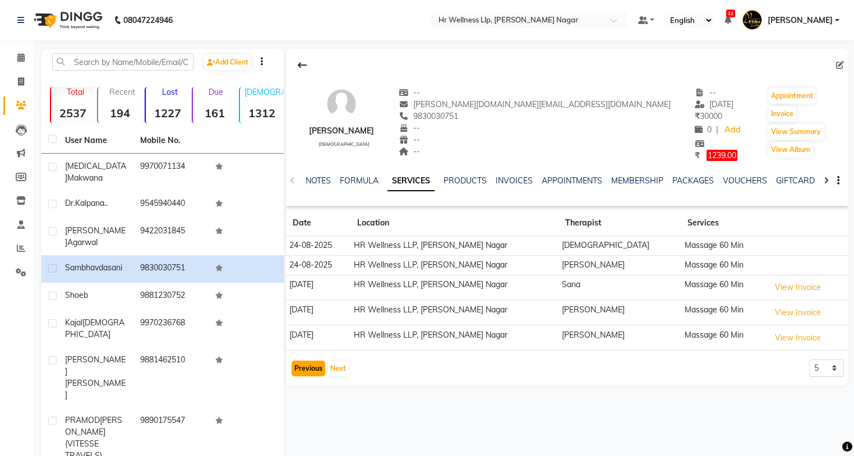
click at [297, 362] on button "Previous" at bounding box center [309, 369] width 34 height 16
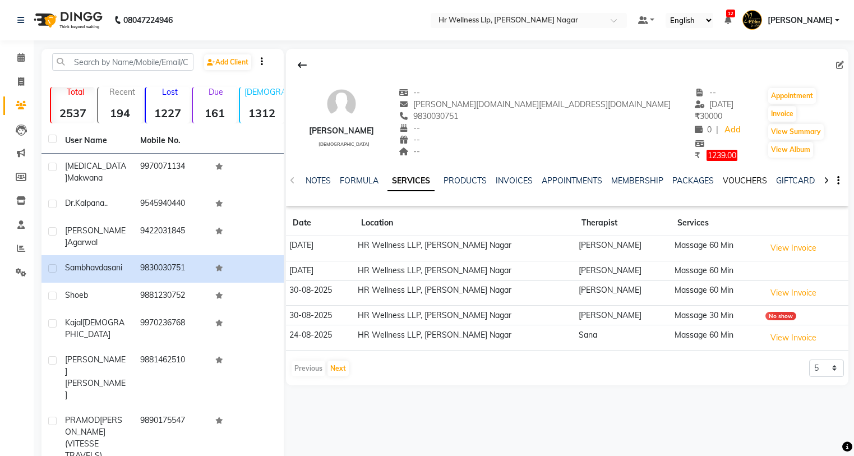
click at [753, 182] on link "VOUCHERS" at bounding box center [745, 180] width 44 height 10
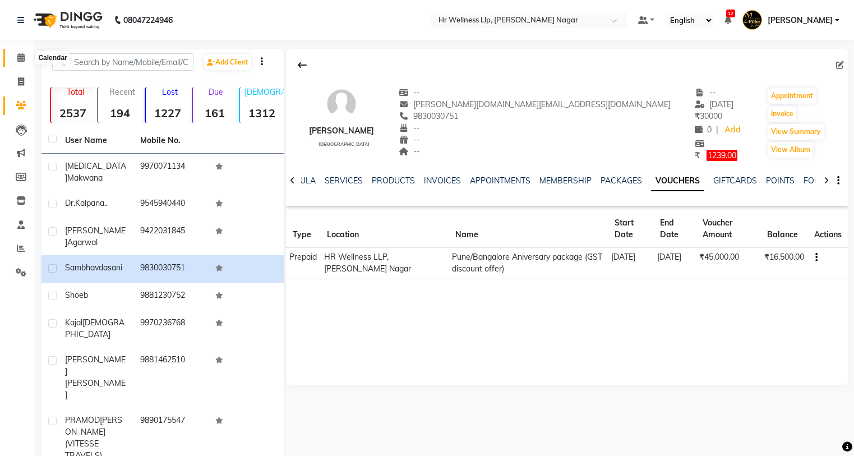
click at [16, 59] on span at bounding box center [21, 58] width 20 height 13
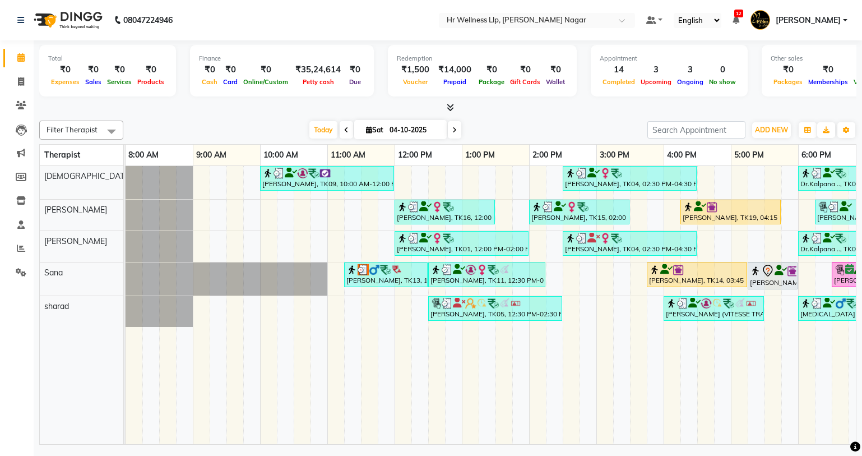
scroll to position [0, 114]
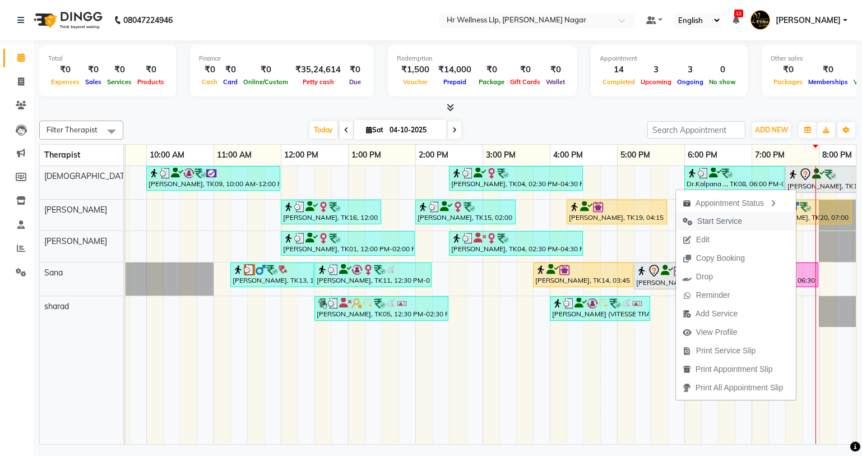
click at [729, 224] on span "Start Service" at bounding box center [719, 221] width 45 height 12
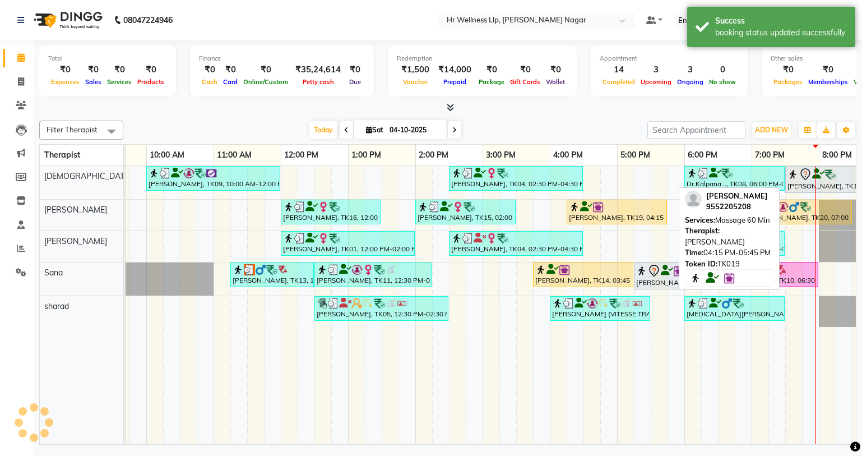
click at [629, 222] on div "[PERSON_NAME], TK19, 04:15 PM-05:45 PM, Massage 60 Min" at bounding box center [617, 212] width 101 height 25
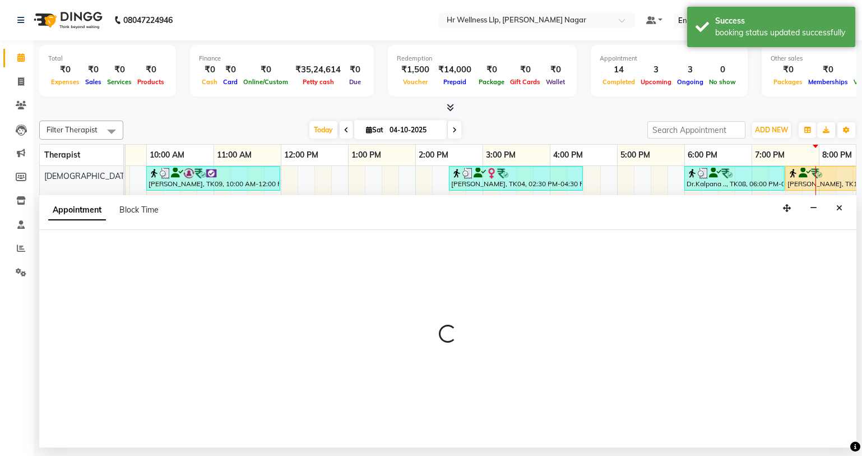
select select "86678"
select select "tentative"
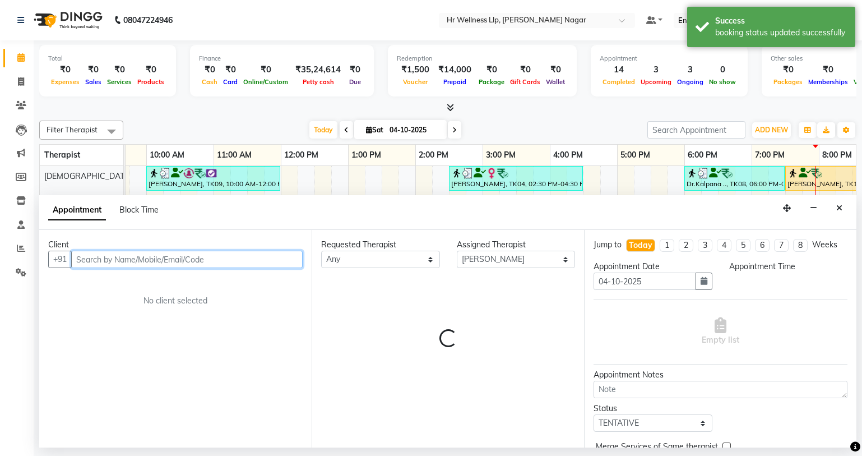
select select "1020"
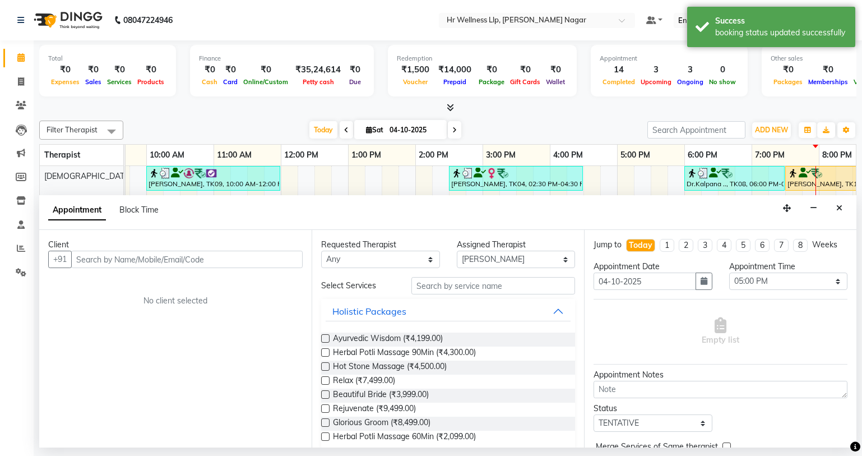
click at [839, 197] on div "Appointment Block Time" at bounding box center [447, 212] width 817 height 35
click at [835, 211] on button "Close" at bounding box center [839, 208] width 16 height 17
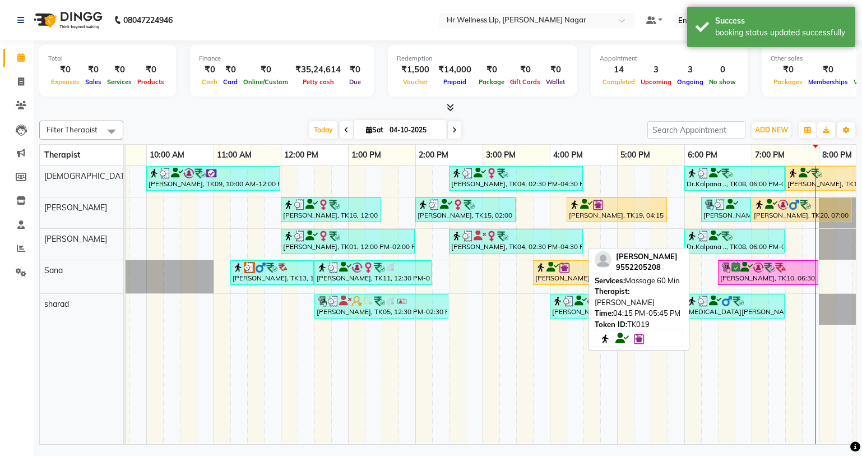
click at [594, 197] on link "[PERSON_NAME], TK19, 04:15 PM-05:45 PM, Massage 60 Min" at bounding box center [617, 209] width 100 height 25
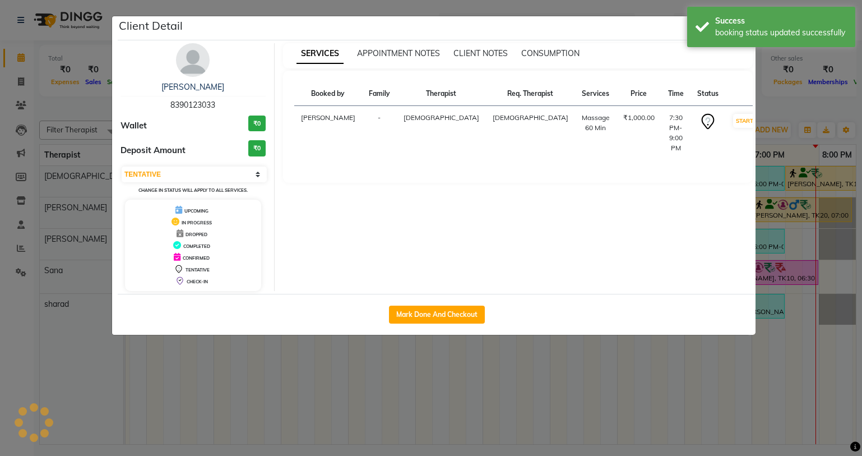
select select "1"
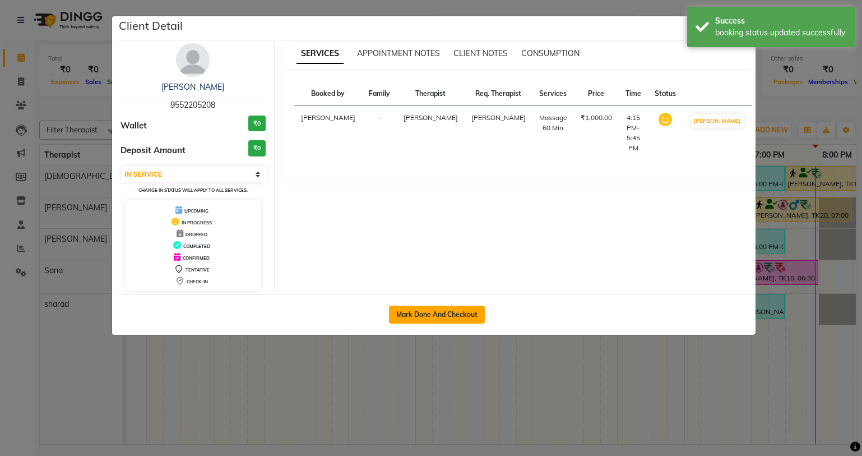
click at [464, 314] on button "Mark Done And Checkout" at bounding box center [437, 315] width 96 height 18
select select "service"
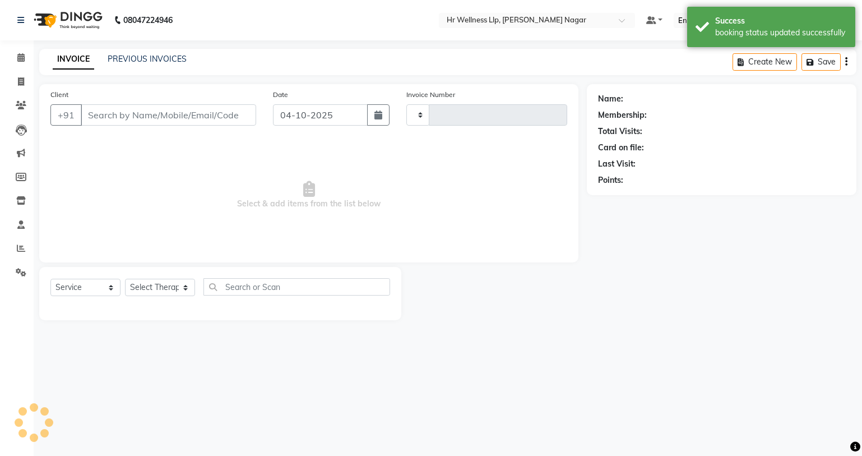
type input "1338"
select select "4289"
click at [27, 56] on span at bounding box center [21, 58] width 20 height 13
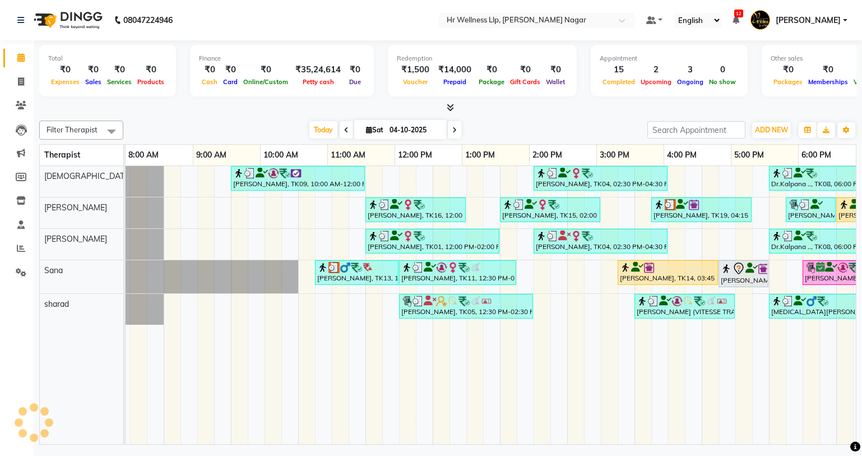
scroll to position [0, 144]
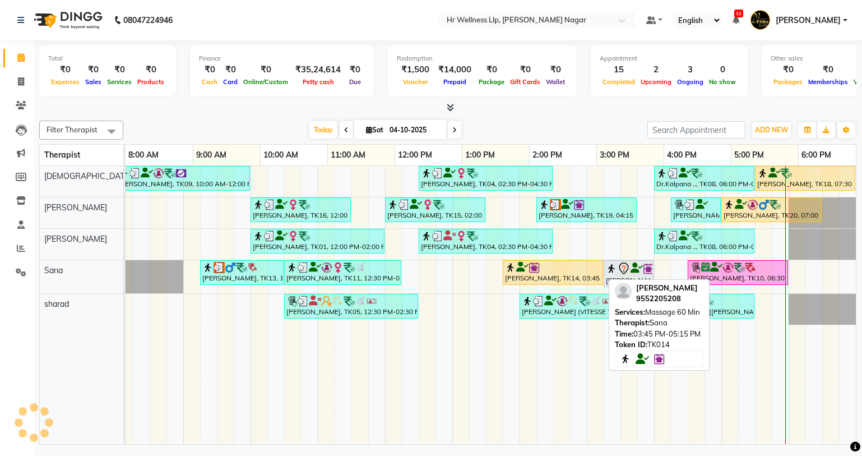
click at [581, 260] on link "[PERSON_NAME], TK14, 03:45 PM-05:15 PM, Massage 60 Min" at bounding box center [553, 272] width 100 height 25
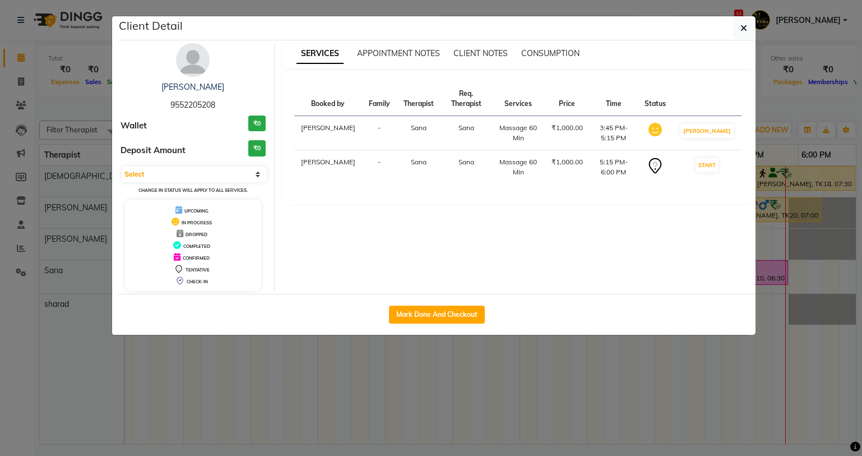
click at [444, 304] on div "Mark Done And Checkout" at bounding box center [437, 314] width 638 height 41
click at [430, 303] on div "Mark Done And Checkout" at bounding box center [437, 314] width 638 height 41
click at [422, 321] on button "Mark Done And Checkout" at bounding box center [437, 315] width 96 height 18
select select "service"
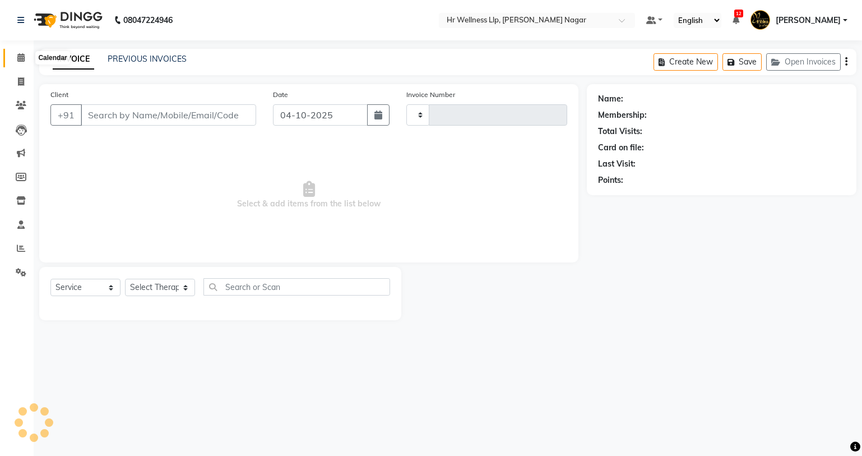
click at [22, 64] on span at bounding box center [21, 58] width 20 height 13
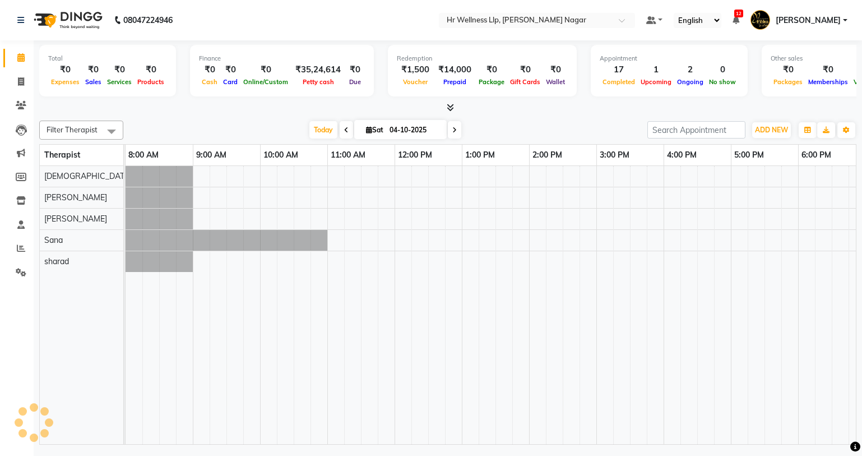
drag, startPoint x: 340, startPoint y: 435, endPoint x: 706, endPoint y: 432, distance: 366.1
click at [706, 432] on tr at bounding box center [563, 305] width 875 height 278
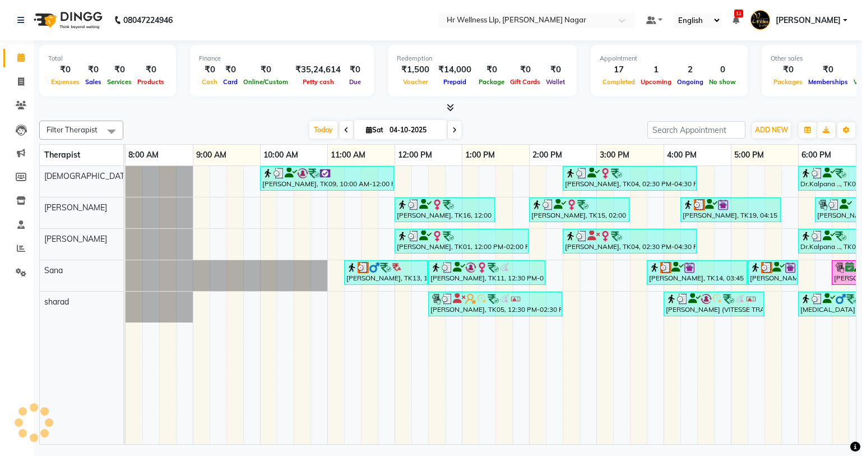
scroll to position [0, 144]
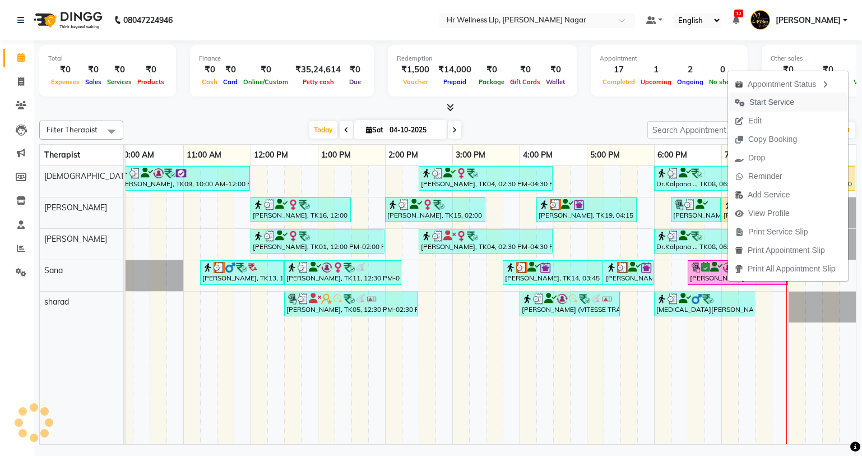
click at [769, 100] on span "Start Service" at bounding box center [772, 102] width 45 height 12
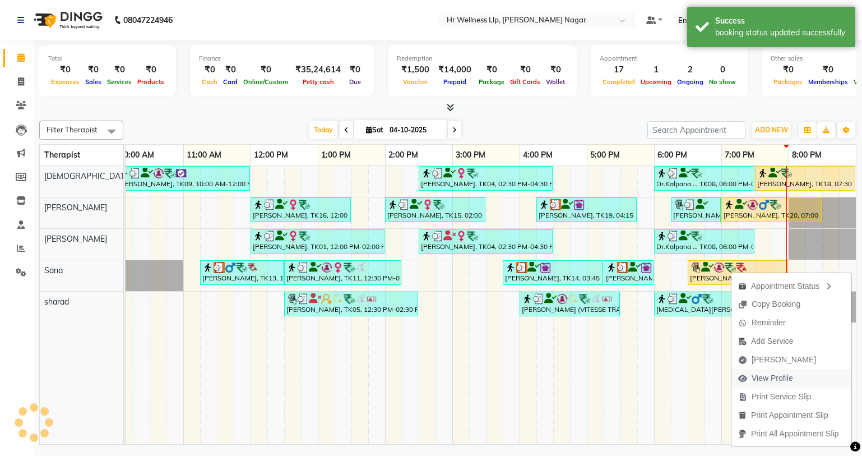
click at [762, 377] on span "View Profile" at bounding box center [772, 378] width 41 height 12
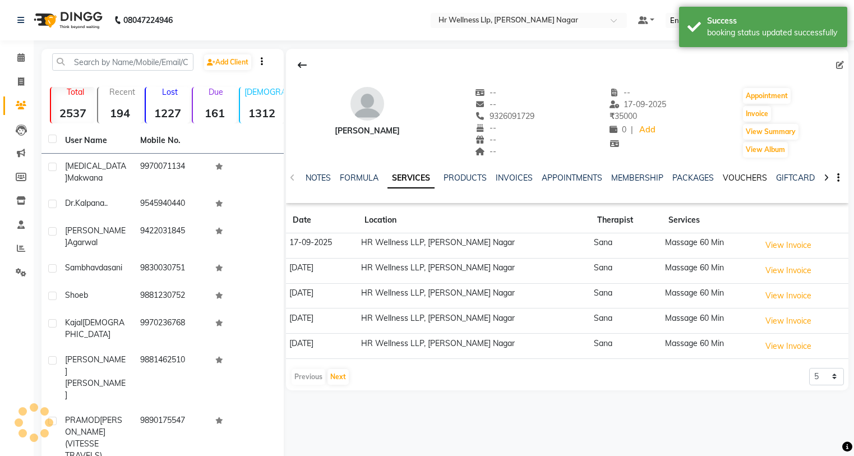
click at [736, 178] on link "VOUCHERS" at bounding box center [745, 178] width 44 height 10
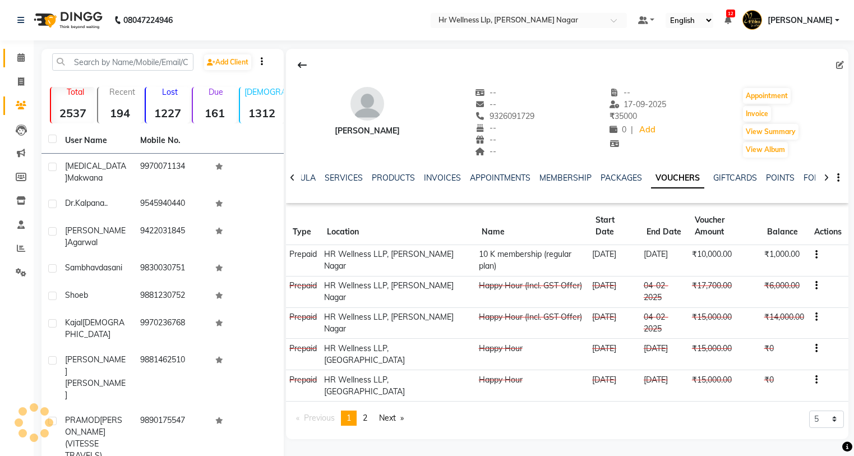
click at [6, 53] on link "Calendar" at bounding box center [16, 58] width 27 height 19
click at [19, 57] on icon at bounding box center [20, 57] width 7 height 8
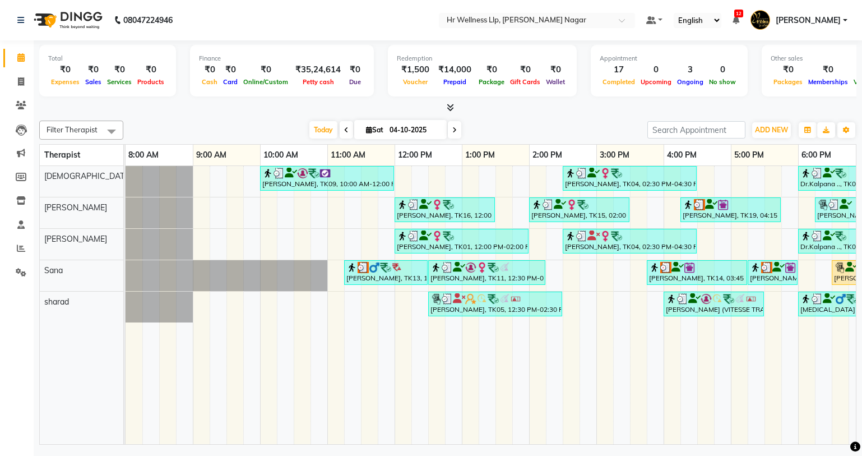
click at [451, 124] on span at bounding box center [454, 129] width 13 height 17
type input "05-10-2025"
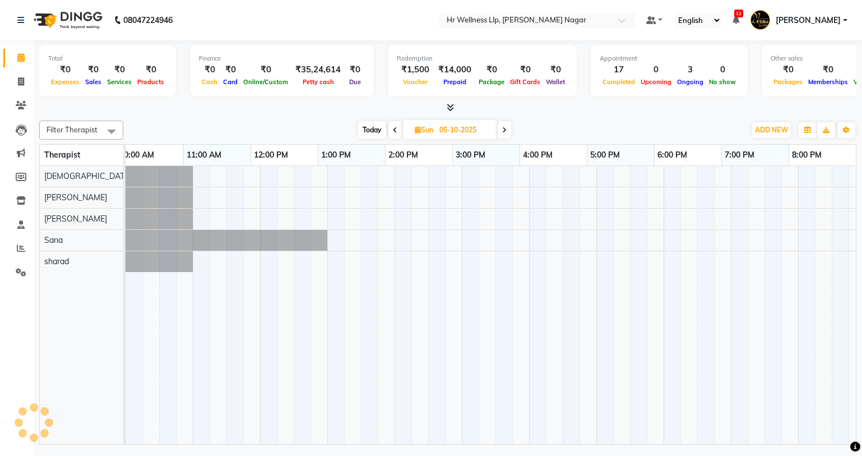
scroll to position [0, 144]
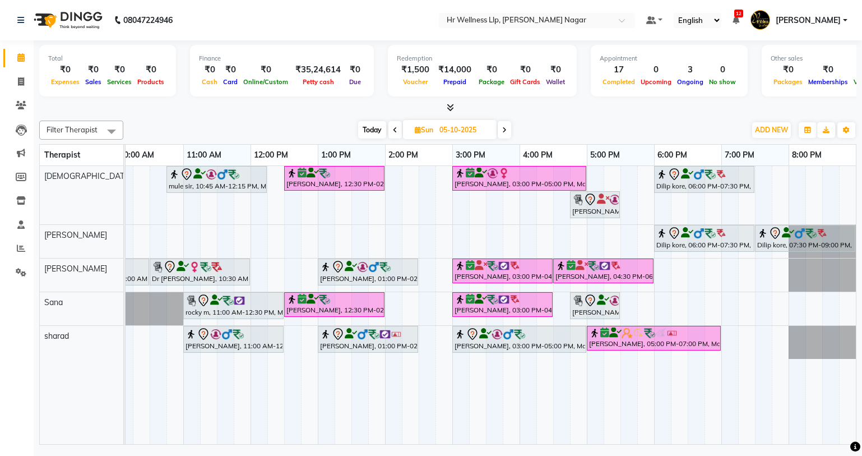
click at [456, 130] on input "05-10-2025" at bounding box center [464, 130] width 56 height 17
select select "10"
select select "2025"
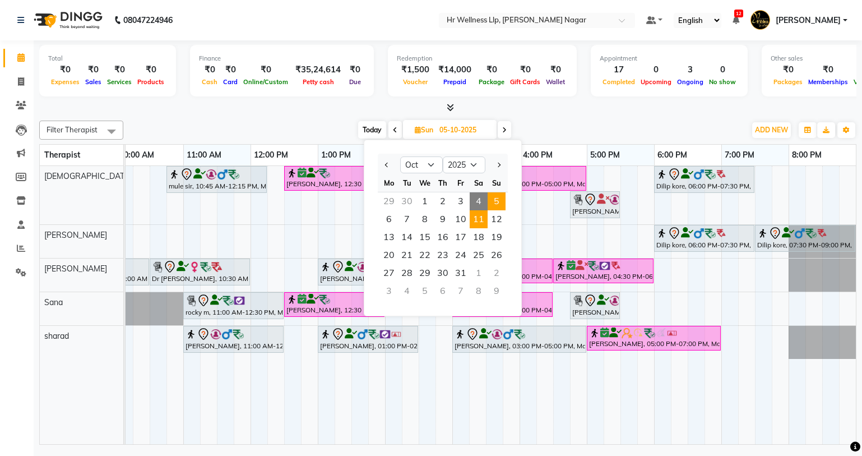
click at [480, 224] on span "11" at bounding box center [479, 219] width 18 height 18
type input "11-10-2025"
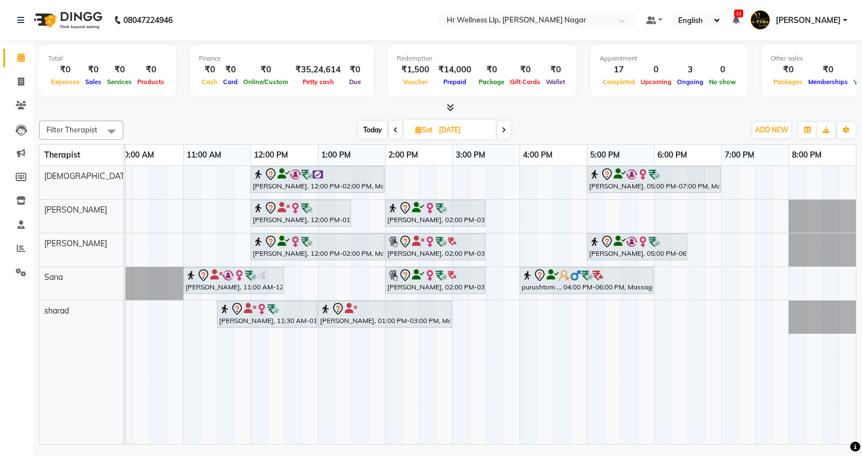
click at [488, 308] on div "Debashish Mitra, 12:00 PM-02:00 PM, Massage 90 Min Supriya Gade, 05:00 PM-07:00…" at bounding box center [418, 305] width 875 height 278
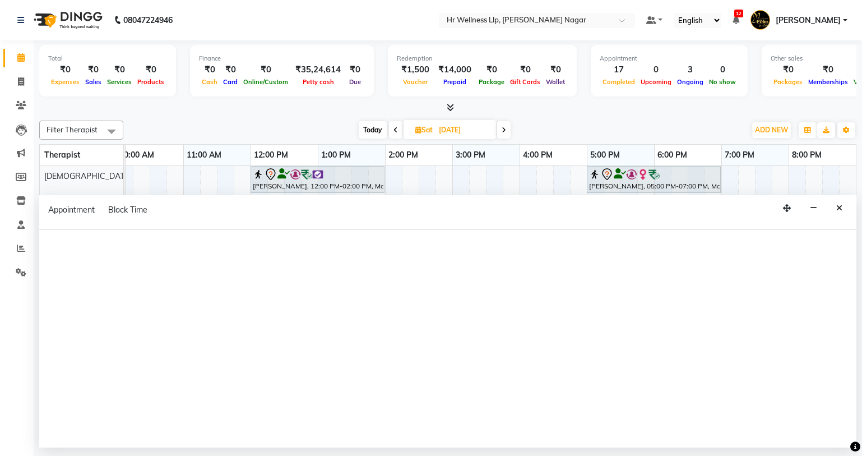
select select "86679"
select select "tentative"
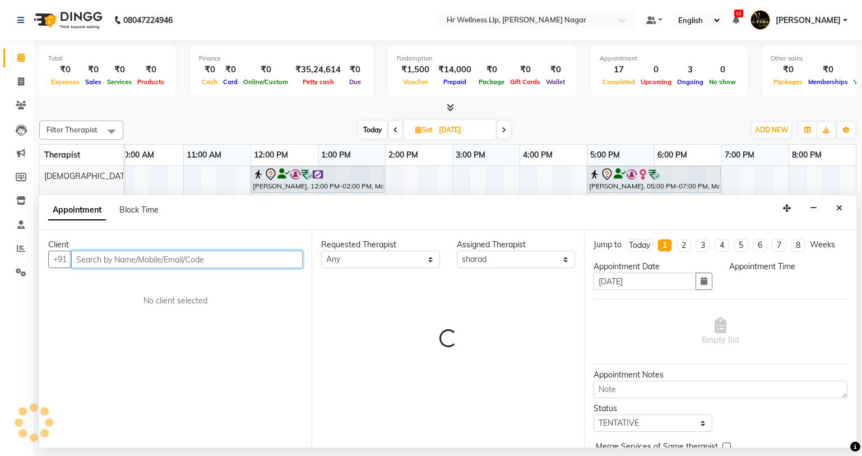
select select "930"
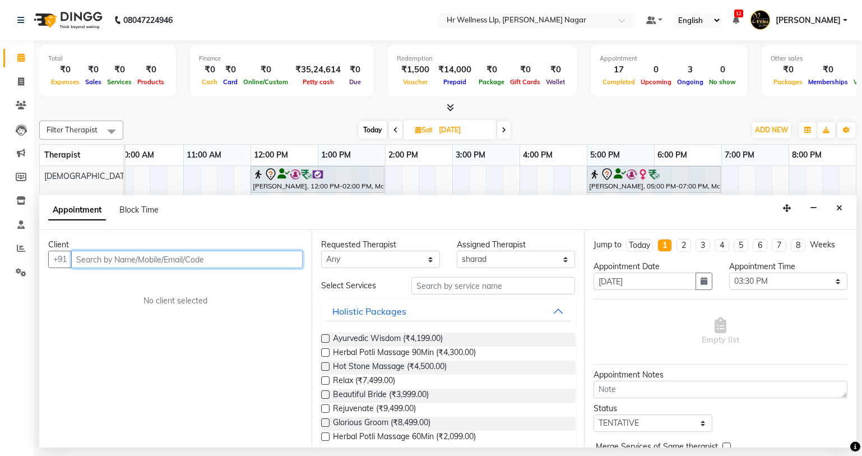
click at [150, 257] on input "text" at bounding box center [187, 259] width 232 height 17
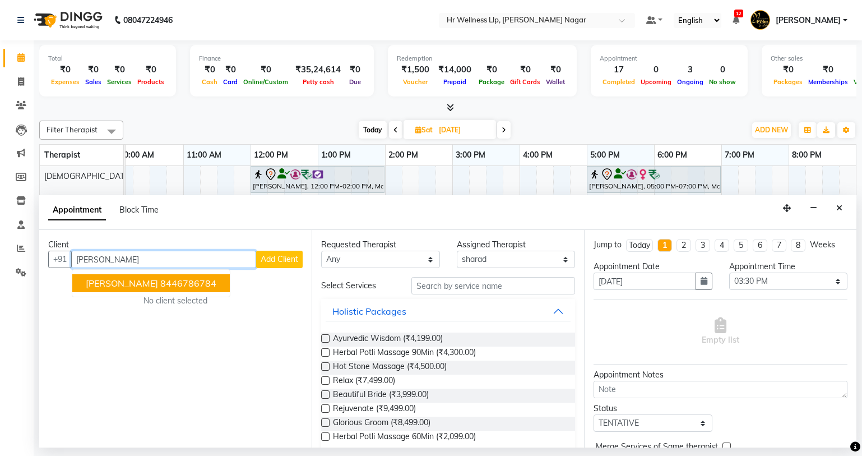
click at [160, 281] on ngb-highlight "8446786784" at bounding box center [188, 283] width 56 height 11
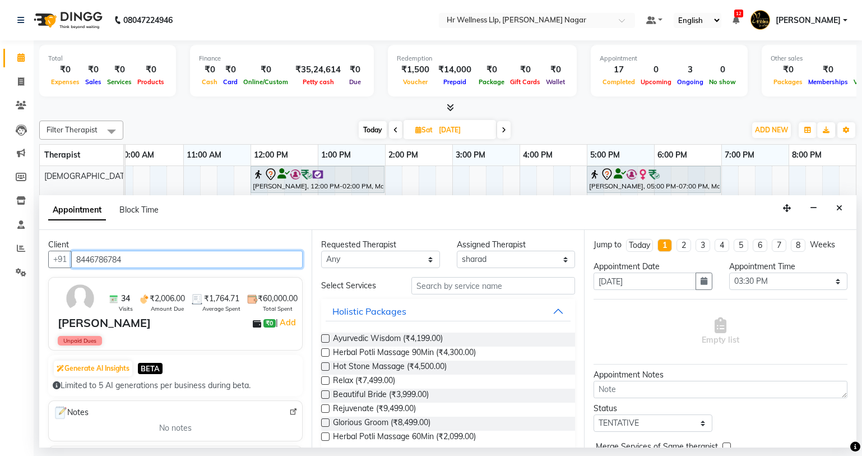
type input "8446786784"
click at [81, 326] on div "[PERSON_NAME]" at bounding box center [104, 323] width 93 height 17
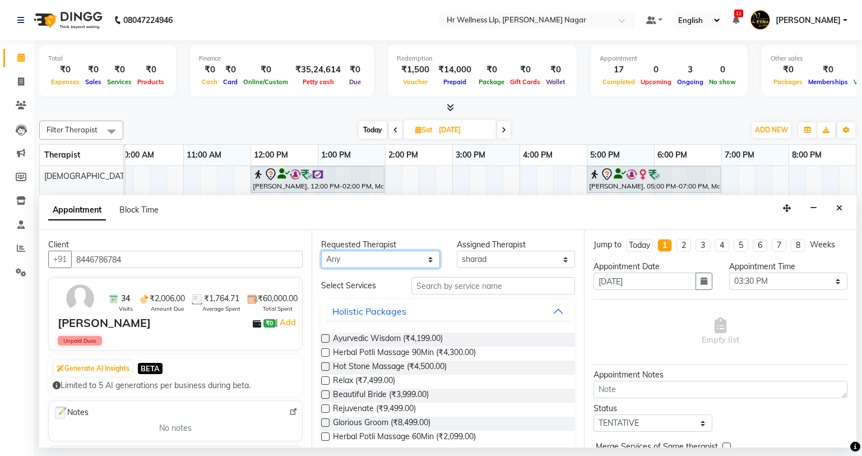
click at [424, 262] on select "Any Krishna [PERSON_NAME] [PERSON_NAME] Sana [PERSON_NAME]" at bounding box center [380, 259] width 119 height 17
click at [321, 251] on select "Any Krishna [PERSON_NAME] [PERSON_NAME] Sana [PERSON_NAME]" at bounding box center [380, 259] width 119 height 17
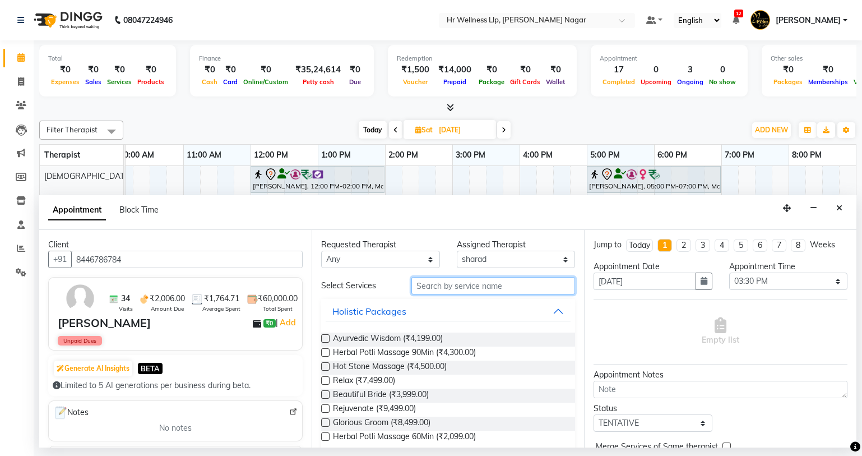
click at [514, 288] on input "text" at bounding box center [494, 285] width 164 height 17
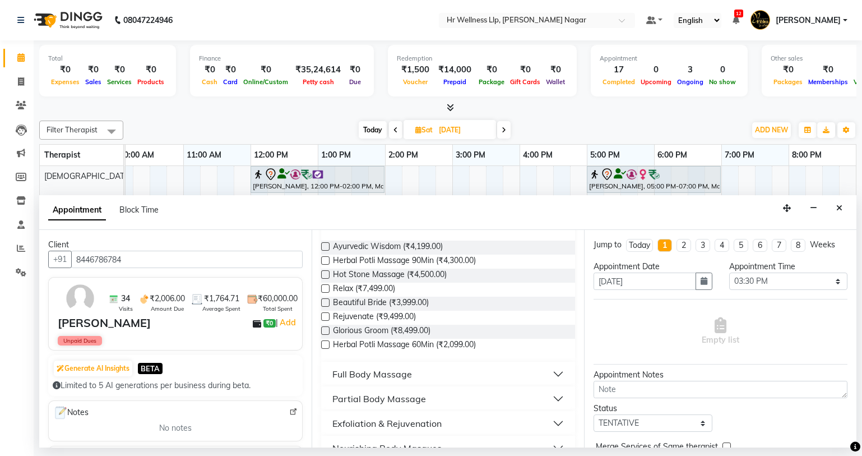
scroll to position [188, 0]
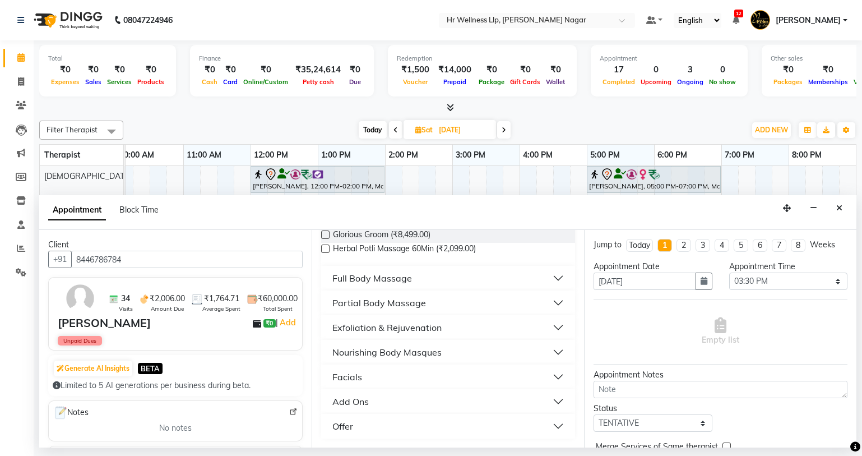
click at [547, 280] on button "Full Body Massage" at bounding box center [448, 278] width 245 height 20
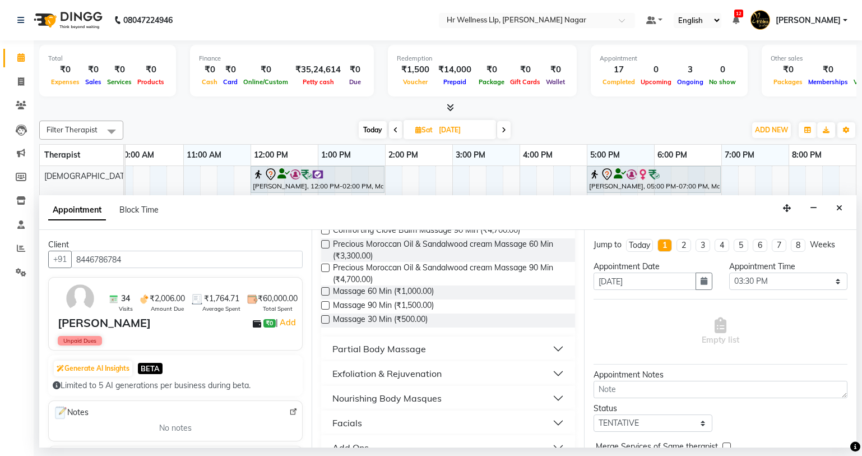
scroll to position [636, 0]
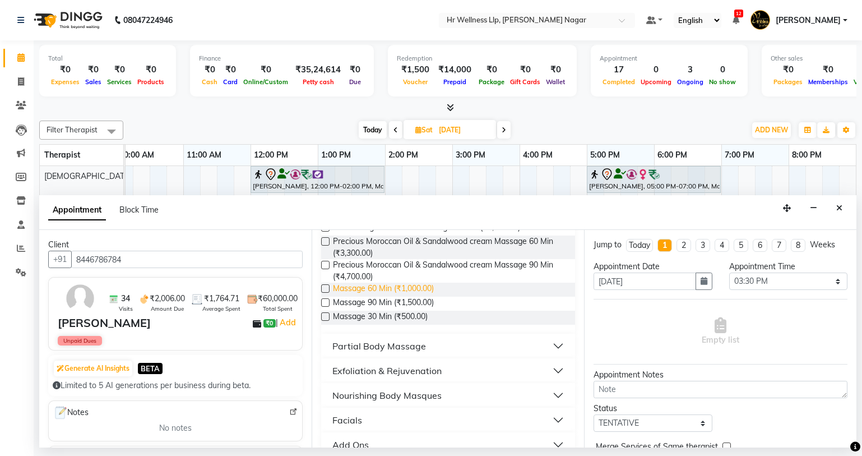
click at [363, 297] on span "Massage 60 Min (₹1,000.00)" at bounding box center [383, 290] width 101 height 14
checkbox input "false"
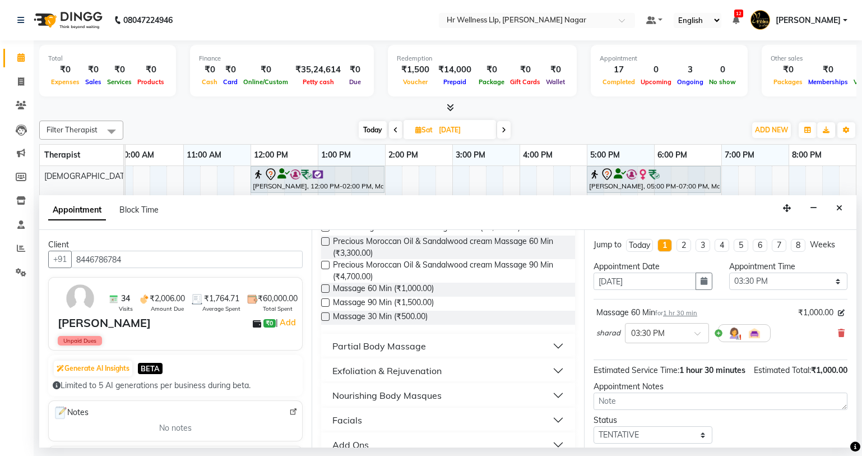
scroll to position [78, 0]
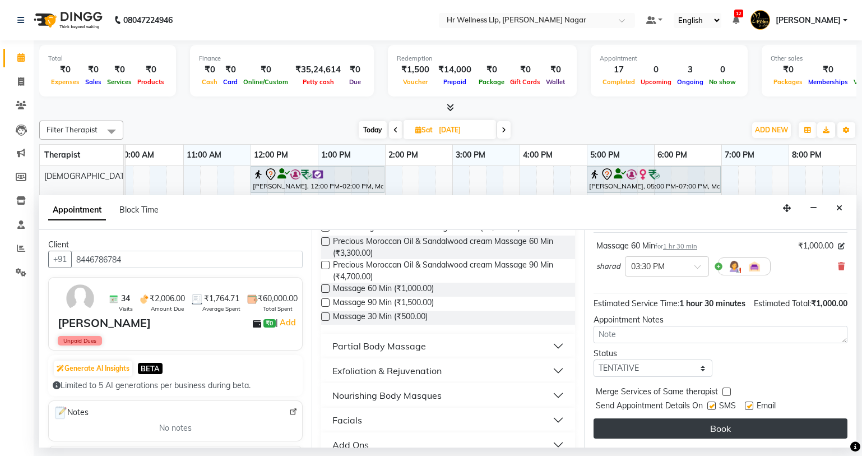
click at [669, 430] on button "Book" at bounding box center [721, 428] width 254 height 20
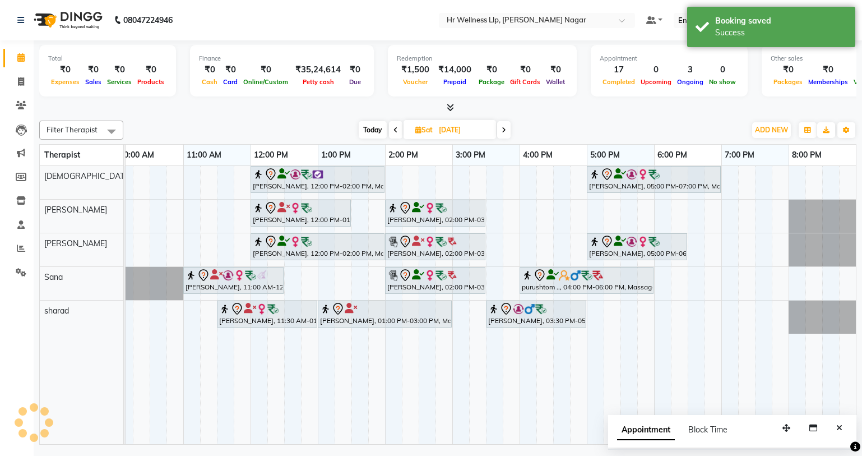
click at [376, 128] on span "Today" at bounding box center [373, 129] width 28 height 17
type input "04-10-2025"
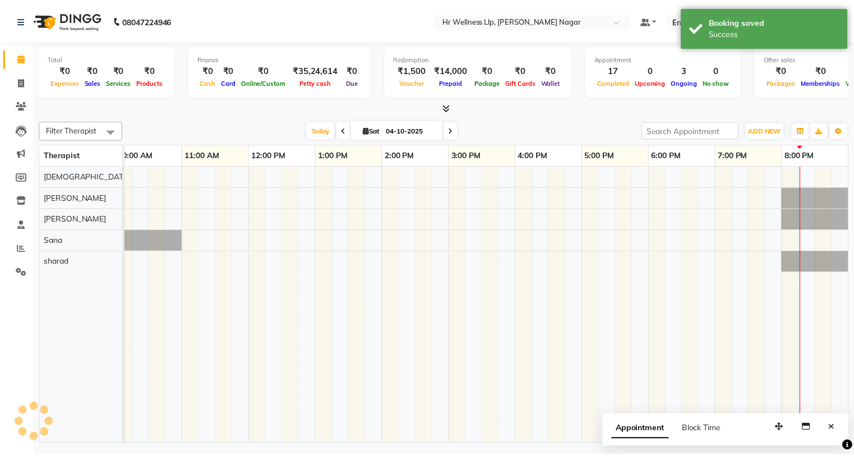
scroll to position [0, 144]
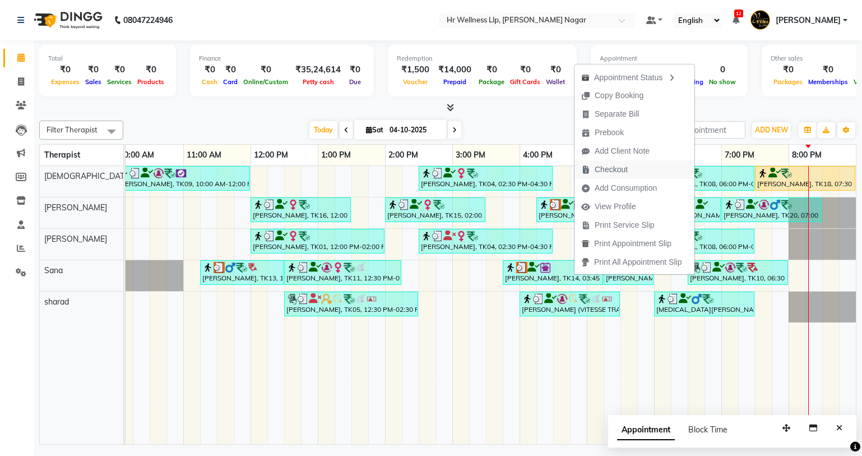
click at [614, 168] on span "Checkout" at bounding box center [611, 170] width 33 height 12
select select "service"
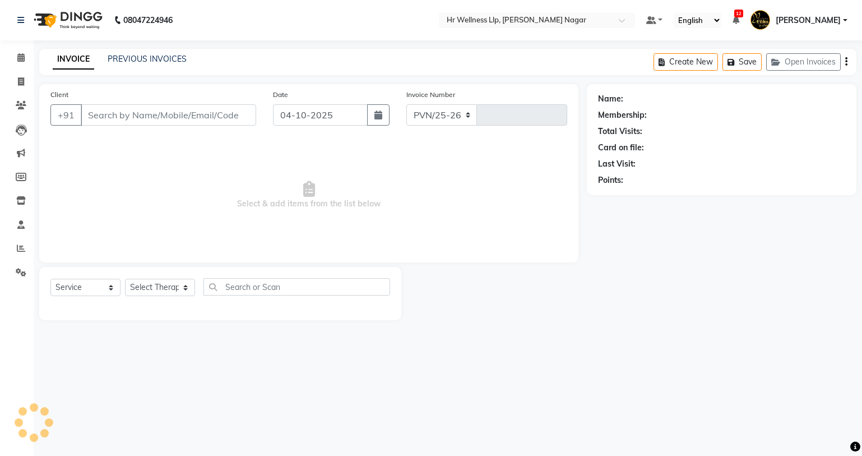
select select "4289"
type input "1340"
type input "9552205208"
select select "19731"
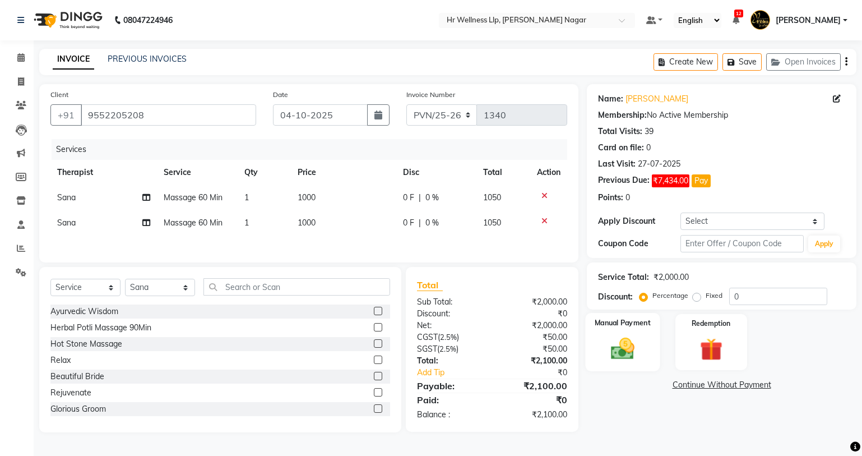
click at [630, 355] on img at bounding box center [623, 348] width 38 height 27
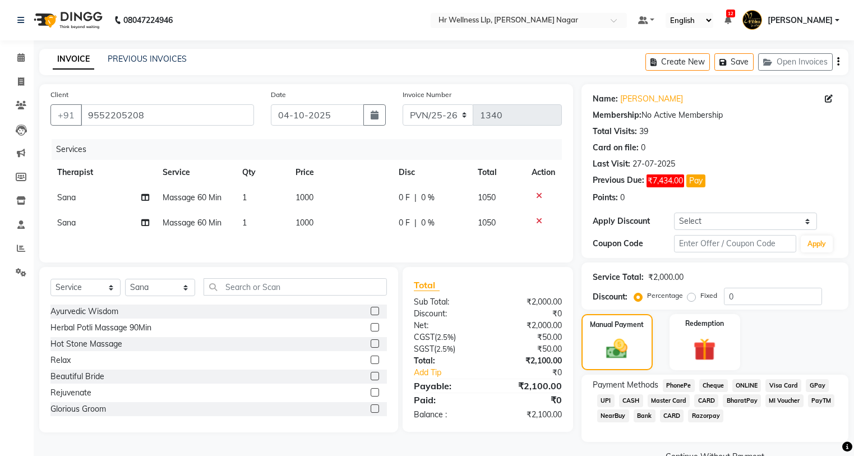
click at [775, 399] on span "MI Voucher" at bounding box center [784, 400] width 38 height 13
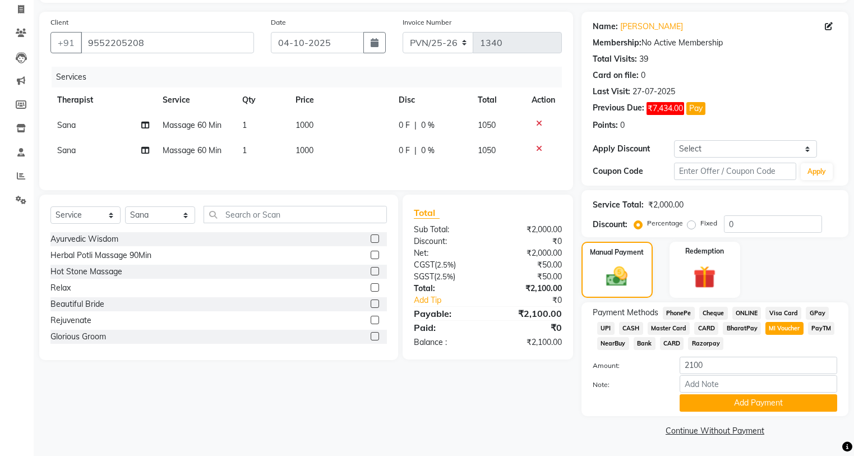
click at [425, 127] on span "0 %" at bounding box center [427, 125] width 13 height 12
select select "19731"
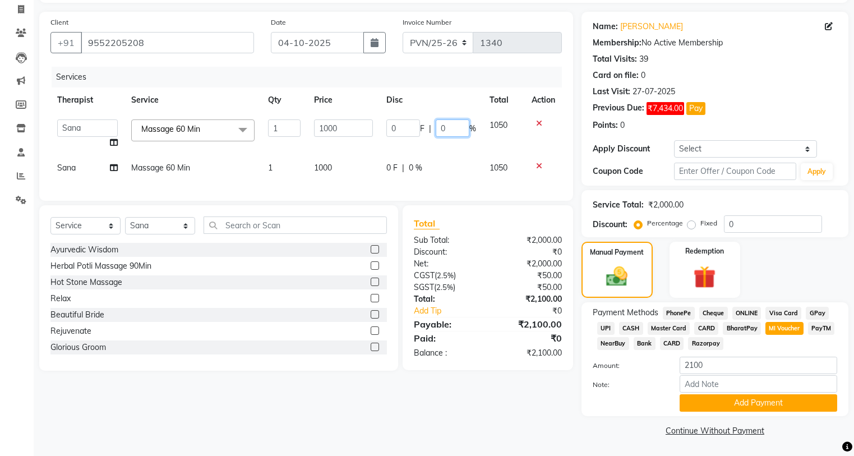
click at [455, 128] on input "0" at bounding box center [453, 127] width 34 height 17
type input "100"
click at [414, 170] on div "Services Therapist Service Qty Price Disc Total Action Ashik Chandan Krishna lu…" at bounding box center [305, 128] width 511 height 123
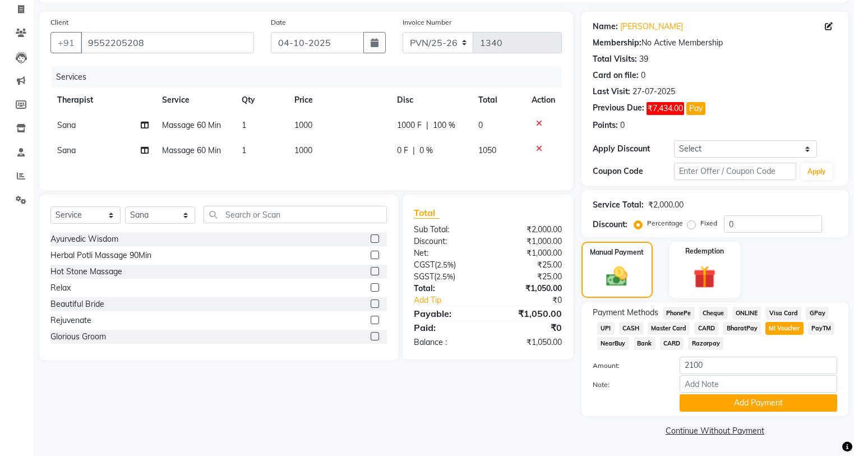
click at [424, 146] on span "0 %" at bounding box center [425, 151] width 13 height 12
select select "19731"
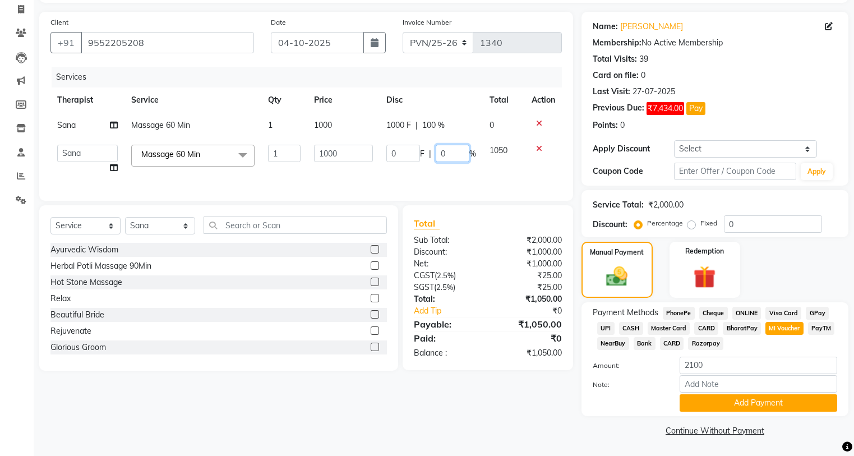
click at [456, 156] on input "0" at bounding box center [453, 153] width 34 height 17
type input "100"
click at [453, 181] on div "Client +91 9552205208 Date 04-10-2025 Invoice Number PVN/25-26 1340 Services Th…" at bounding box center [306, 106] width 534 height 189
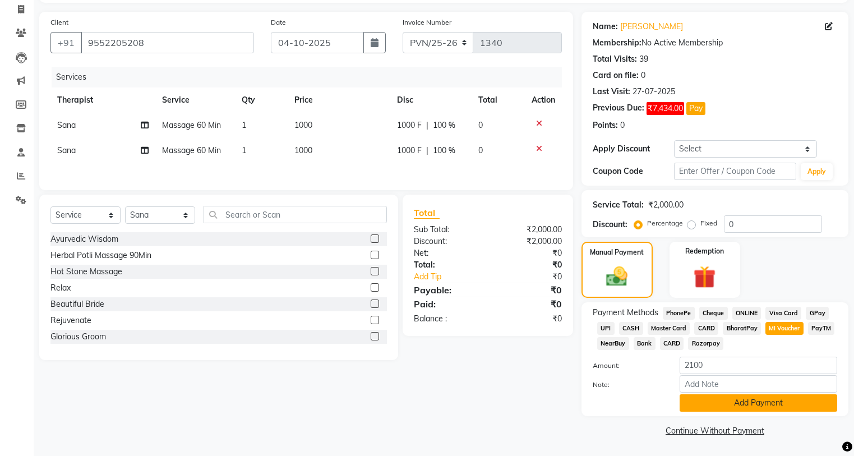
click at [761, 404] on button "Add Payment" at bounding box center [759, 402] width 158 height 17
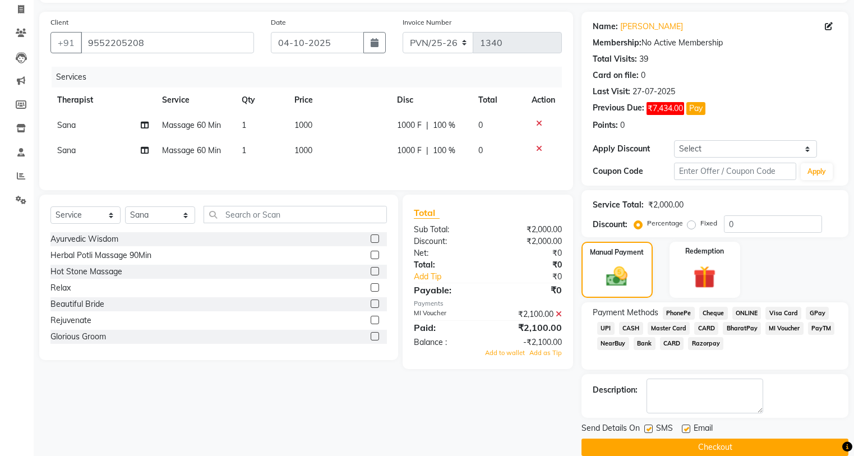
click at [558, 315] on icon at bounding box center [559, 314] width 6 height 8
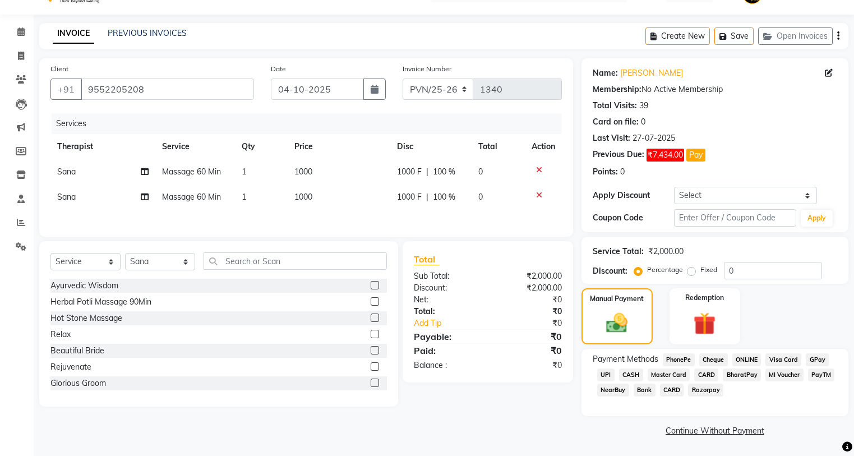
scroll to position [26, 0]
click at [782, 372] on span "MI Voucher" at bounding box center [784, 374] width 38 height 13
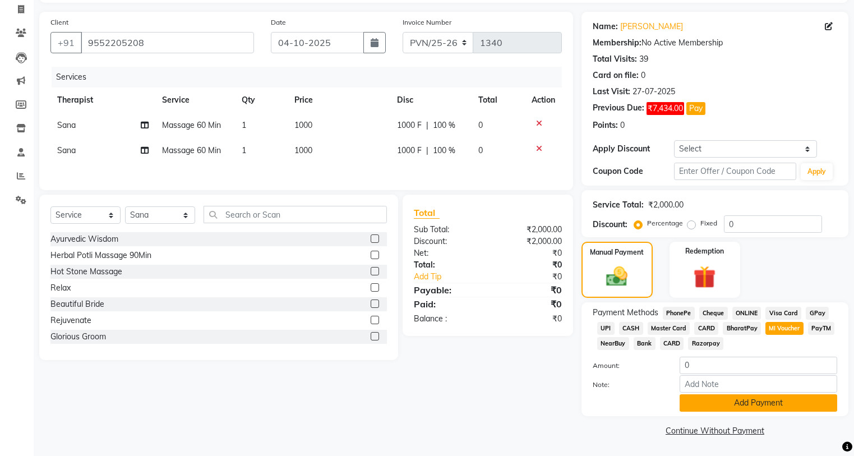
click at [736, 403] on button "Add Payment" at bounding box center [759, 402] width 158 height 17
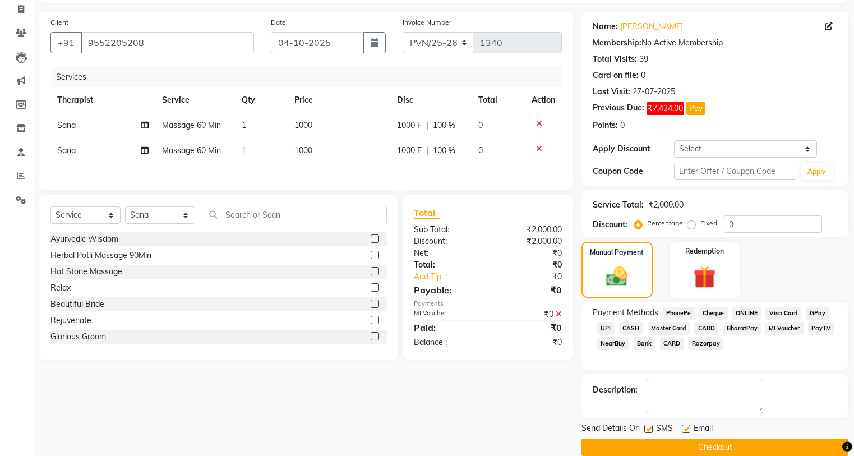
click at [713, 447] on button "Checkout" at bounding box center [714, 446] width 267 height 17
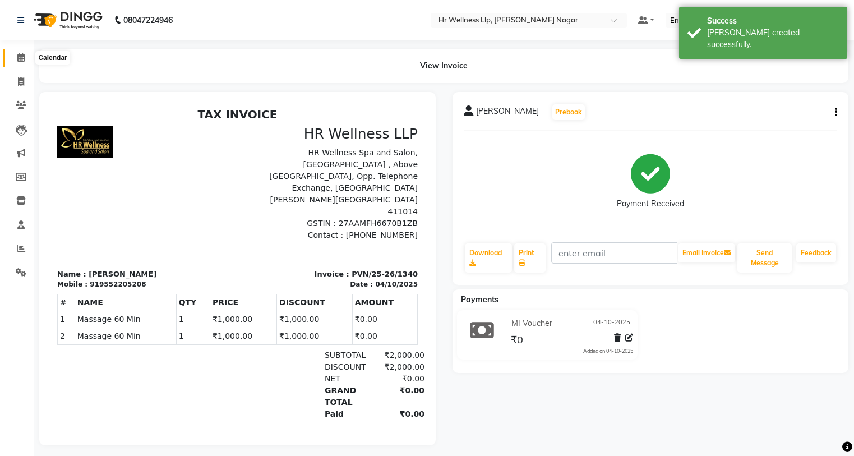
click at [23, 59] on icon at bounding box center [20, 57] width 7 height 8
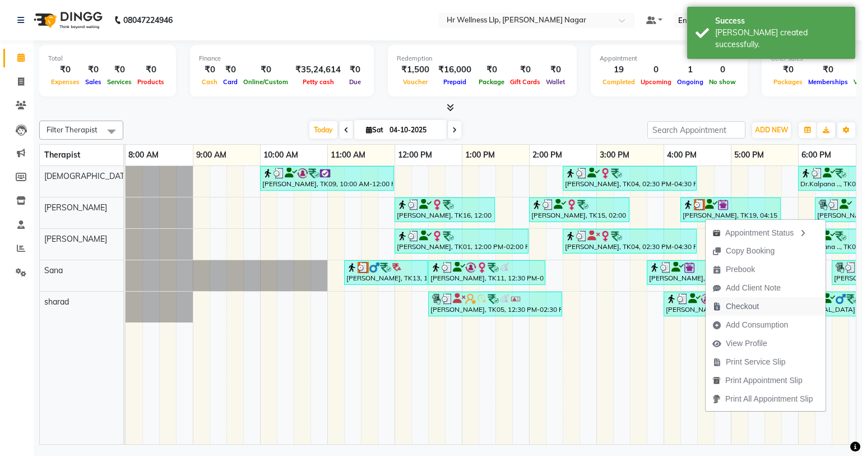
click at [741, 307] on span "Checkout" at bounding box center [742, 307] width 33 height 12
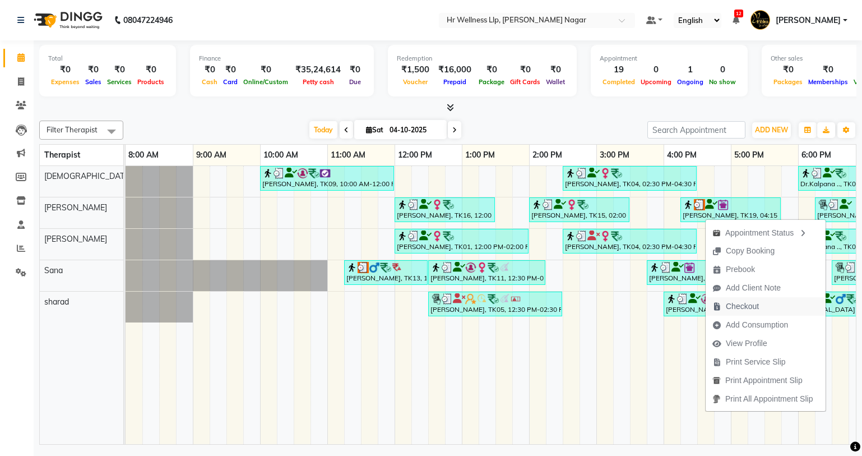
select select "service"
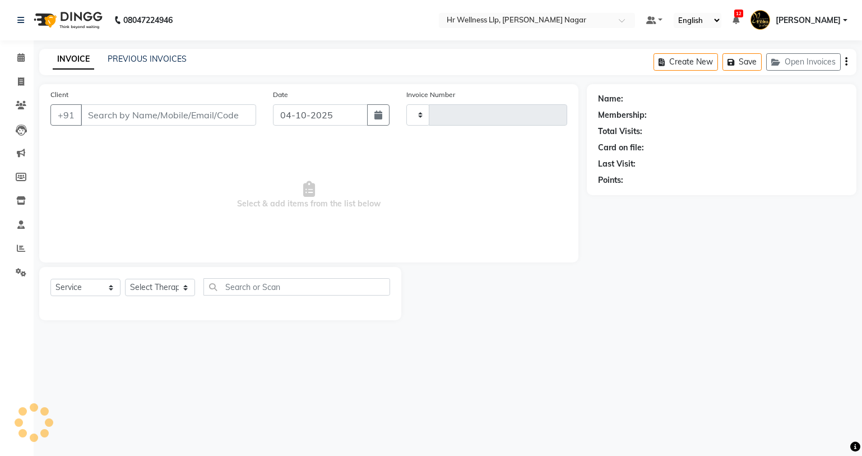
type input "1341"
select select "4289"
type input "9552205208"
select select "86678"
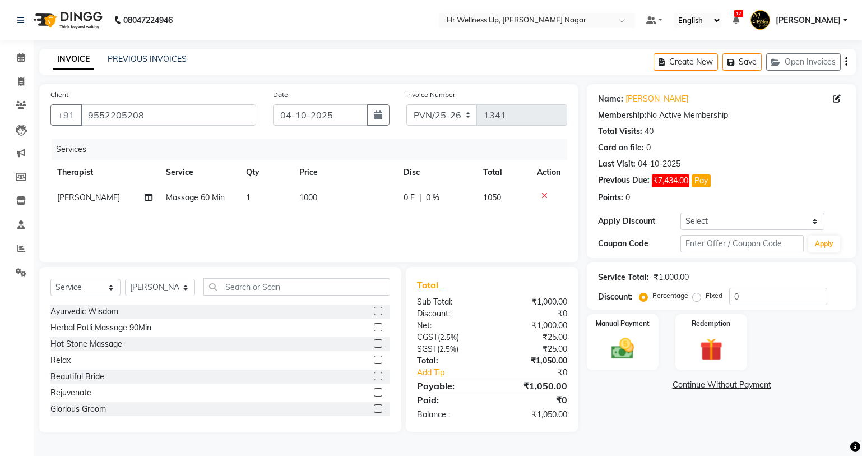
click at [427, 196] on span "0 %" at bounding box center [432, 198] width 13 height 12
select select "86678"
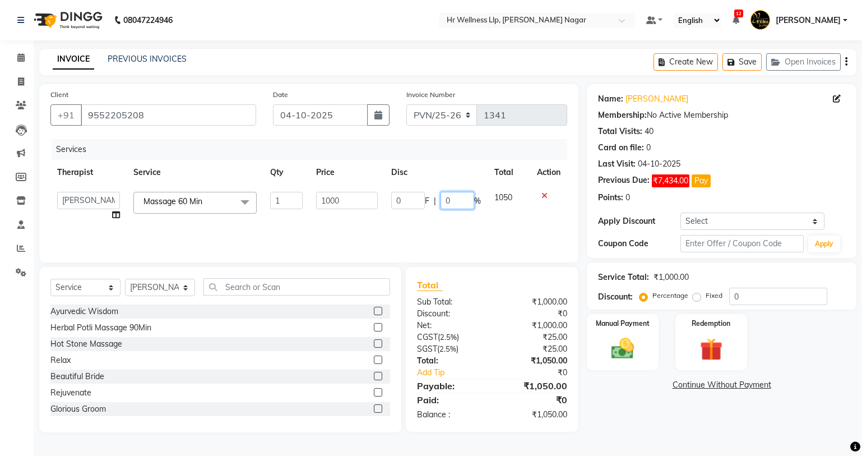
click at [453, 202] on input "0" at bounding box center [458, 200] width 34 height 17
type input "100"
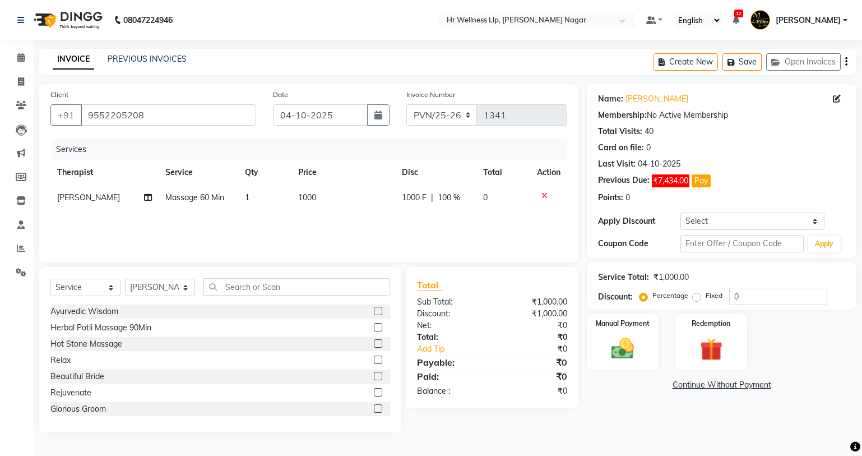
click at [815, 364] on div "Manual Payment Redemption" at bounding box center [722, 342] width 286 height 56
click at [627, 355] on img at bounding box center [623, 348] width 38 height 27
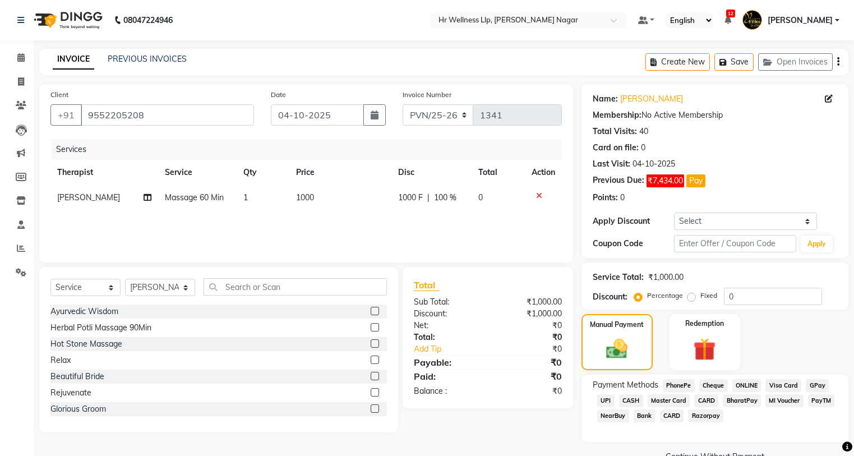
click at [781, 401] on span "MI Voucher" at bounding box center [784, 400] width 38 height 13
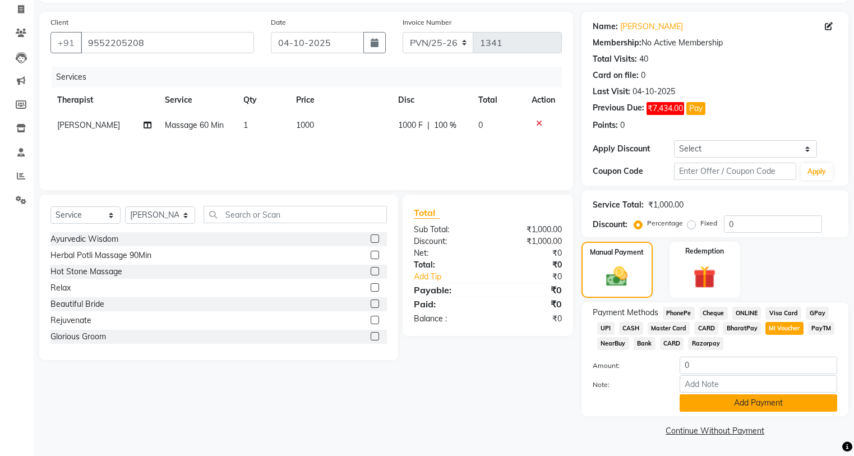
click at [722, 404] on button "Add Payment" at bounding box center [759, 402] width 158 height 17
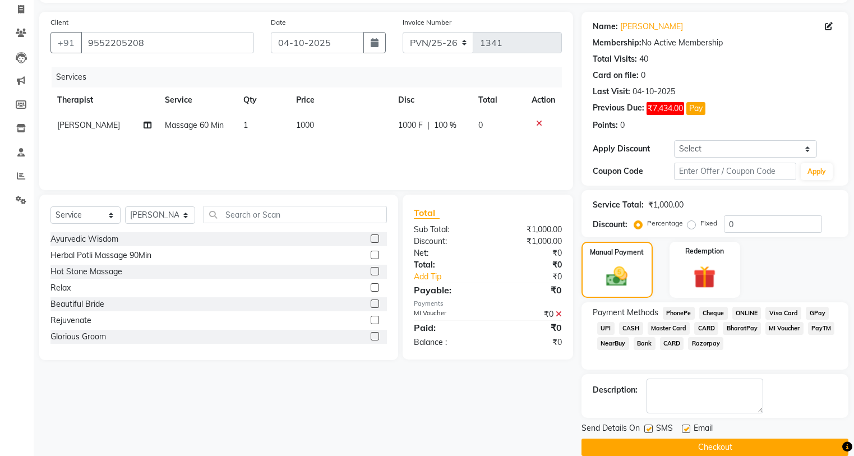
click at [704, 450] on button "Checkout" at bounding box center [714, 446] width 267 height 17
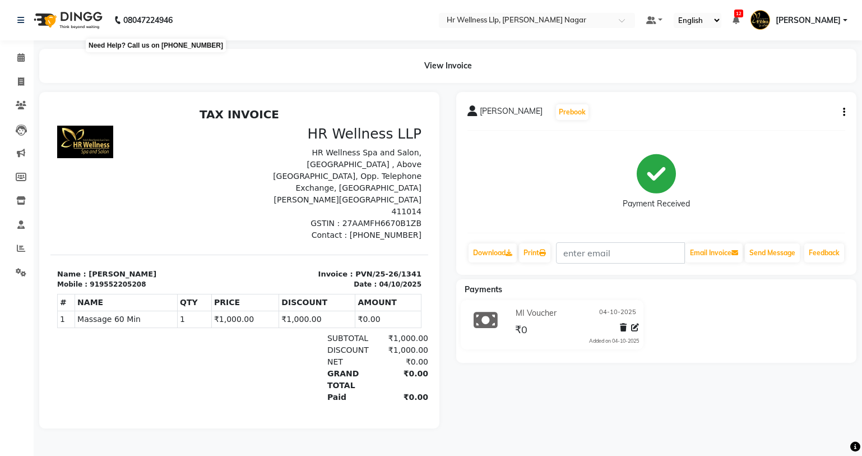
click at [145, 24] on b "08047224946" at bounding box center [147, 19] width 49 height 31
click at [27, 57] on span at bounding box center [21, 58] width 20 height 13
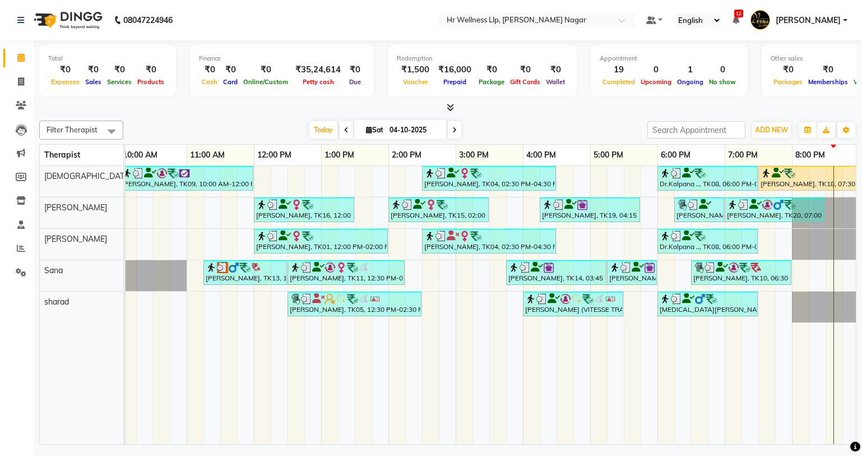
scroll to position [0, 144]
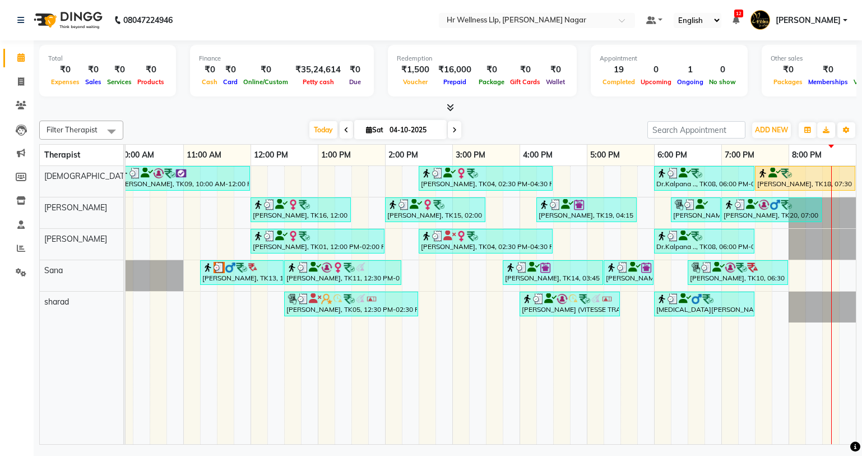
click at [453, 130] on icon at bounding box center [454, 130] width 4 height 7
type input "05-10-2025"
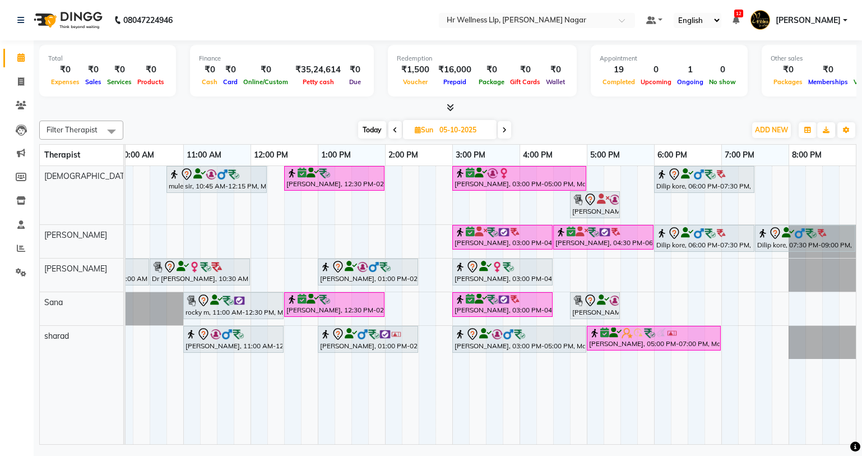
drag, startPoint x: 306, startPoint y: 434, endPoint x: 270, endPoint y: 445, distance: 37.4
click at [270, 445] on div "Total ₹0 Expenses ₹0 Sales ₹0 Services ₹0 Products Finance ₹0 Cash ₹0 Card ₹0 O…" at bounding box center [448, 243] width 829 height 407
drag, startPoint x: 326, startPoint y: 445, endPoint x: 264, endPoint y: 455, distance: 63.1
click at [265, 455] on div "08047224946 Select Location × Hr Wellness Llp, Viman Nagar Default Panel My Pan…" at bounding box center [431, 228] width 862 height 456
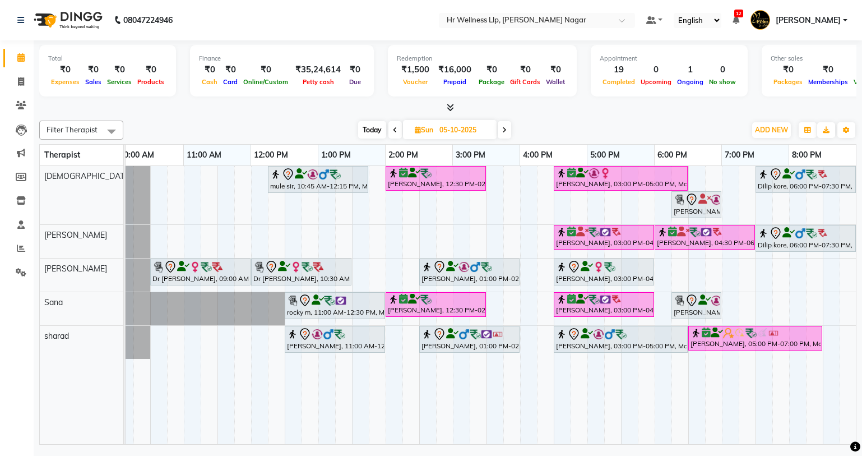
scroll to position [0, 43]
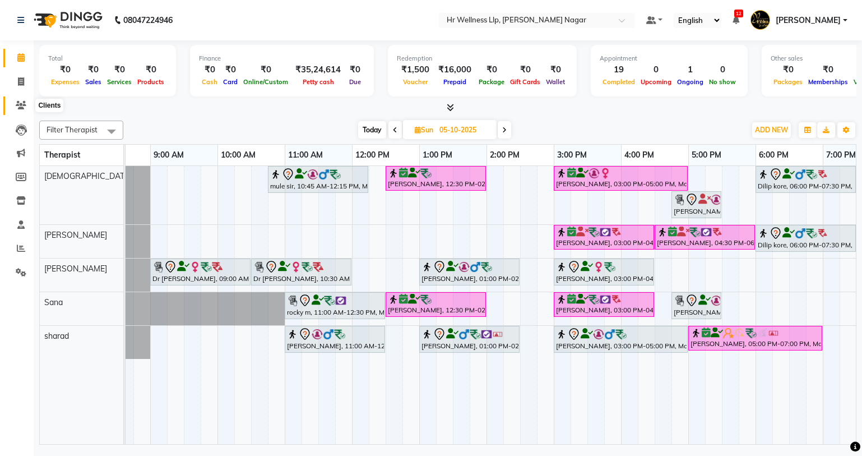
click at [14, 104] on span at bounding box center [21, 105] width 20 height 13
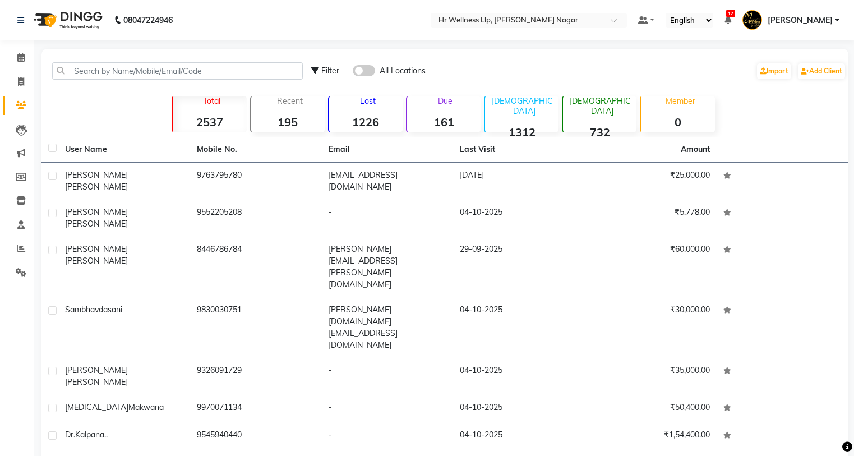
click at [373, 70] on span at bounding box center [364, 70] width 22 height 11
click at [353, 72] on input "checkbox" at bounding box center [353, 72] width 0 height 0
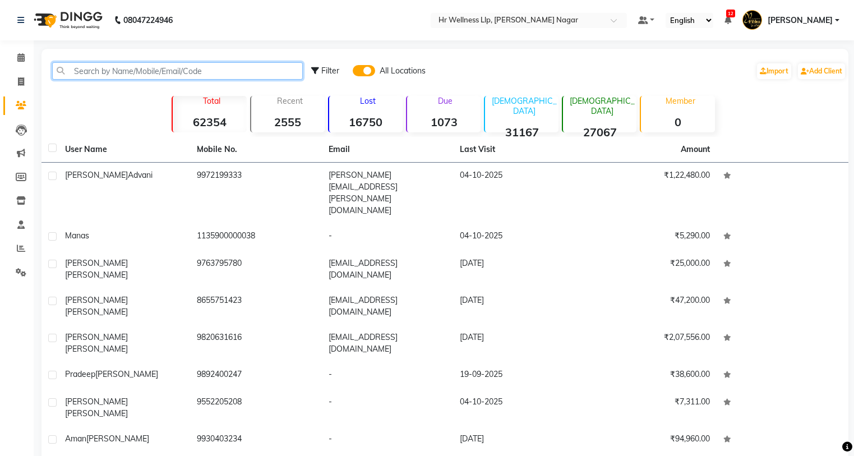
click at [214, 75] on input "text" at bounding box center [177, 70] width 251 height 17
paste input "7767800631"
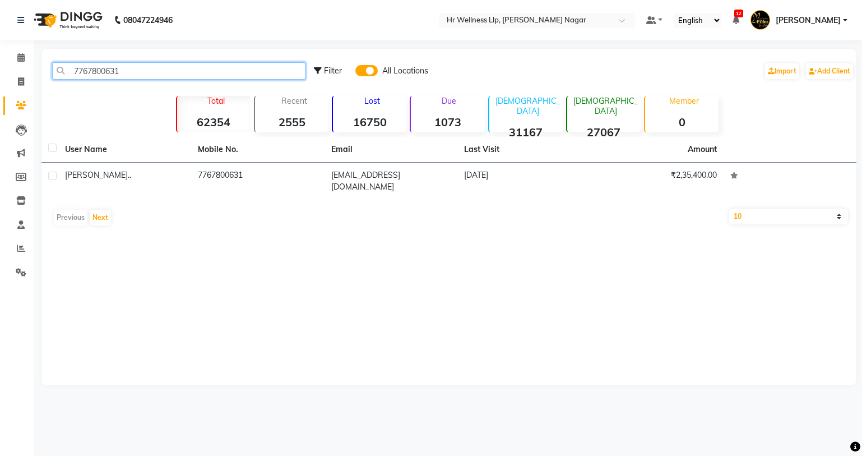
type input "7767800631"
click at [188, 170] on td "Mandeep .." at bounding box center [124, 181] width 133 height 37
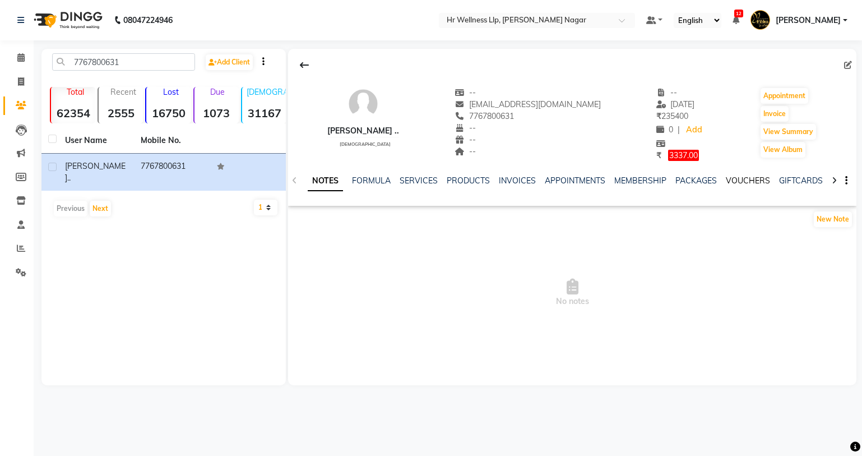
click at [745, 179] on link "VOUCHERS" at bounding box center [748, 180] width 44 height 10
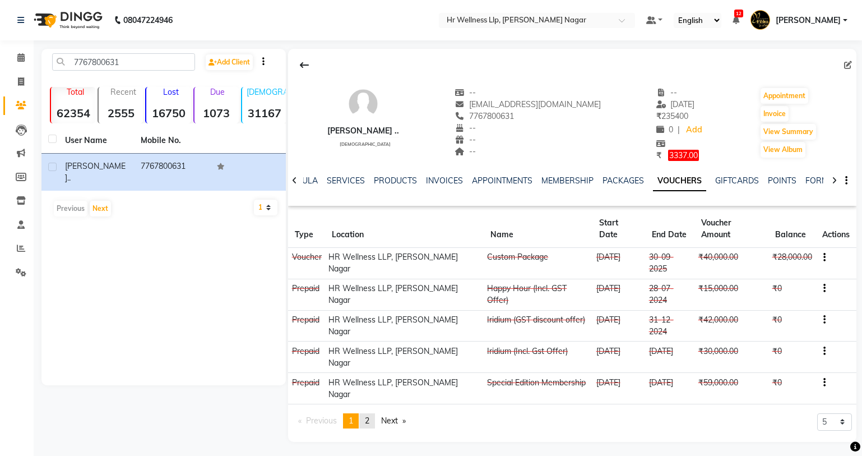
click at [366, 413] on link "page 2" at bounding box center [367, 420] width 16 height 15
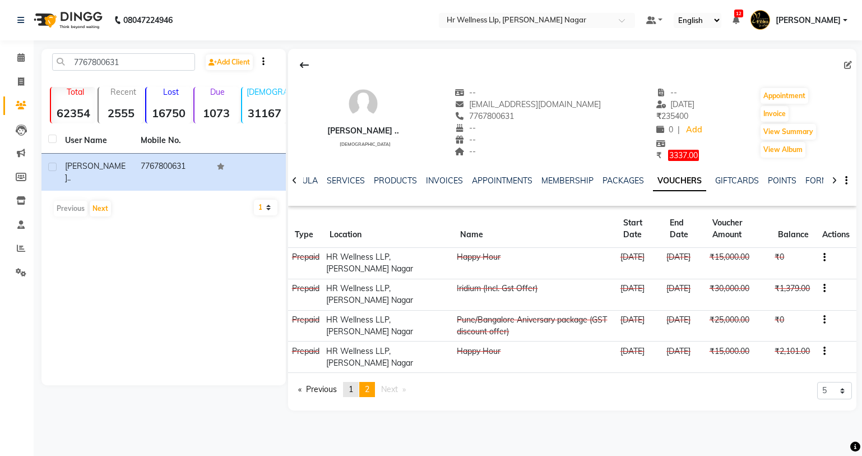
click at [353, 394] on span "1" at bounding box center [351, 389] width 4 height 10
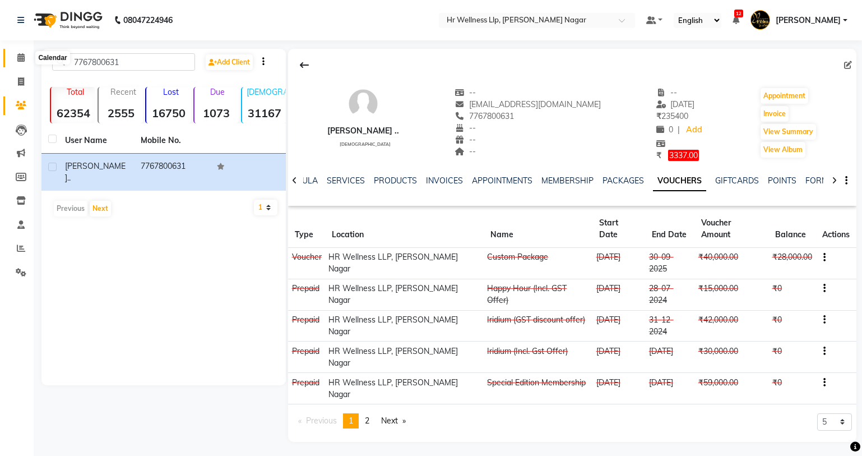
click at [17, 63] on span at bounding box center [21, 58] width 20 height 13
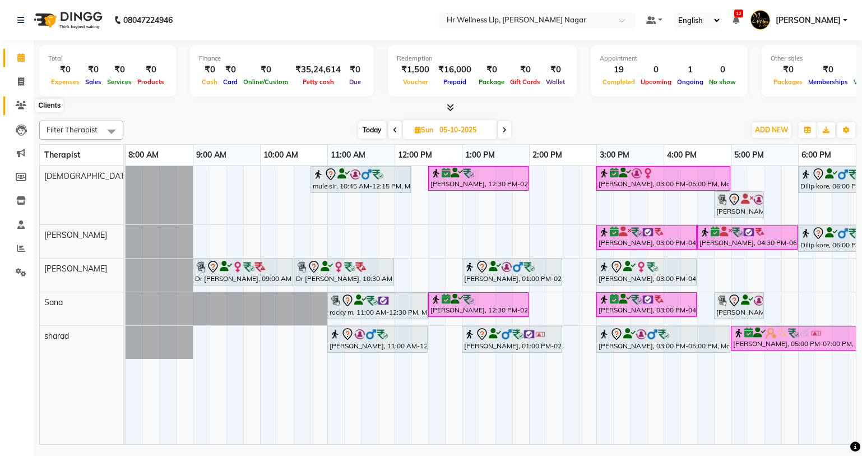
click at [27, 107] on span at bounding box center [21, 105] width 20 height 13
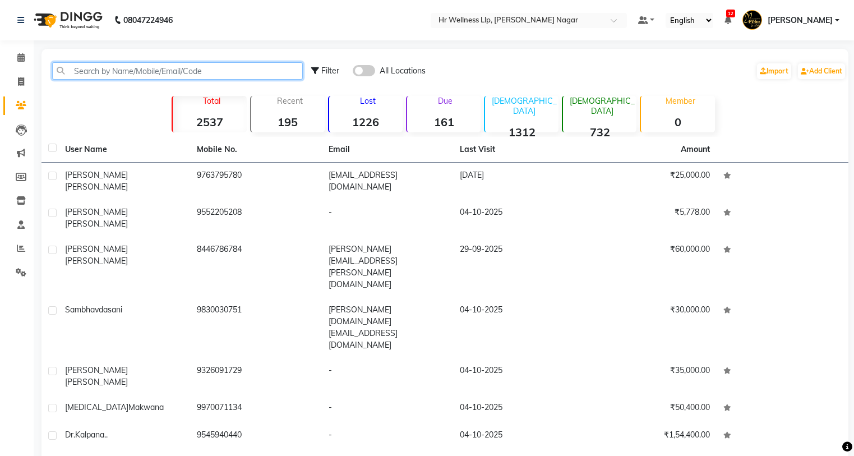
click at [296, 72] on input "text" at bounding box center [177, 70] width 251 height 17
paste input "9552580365"
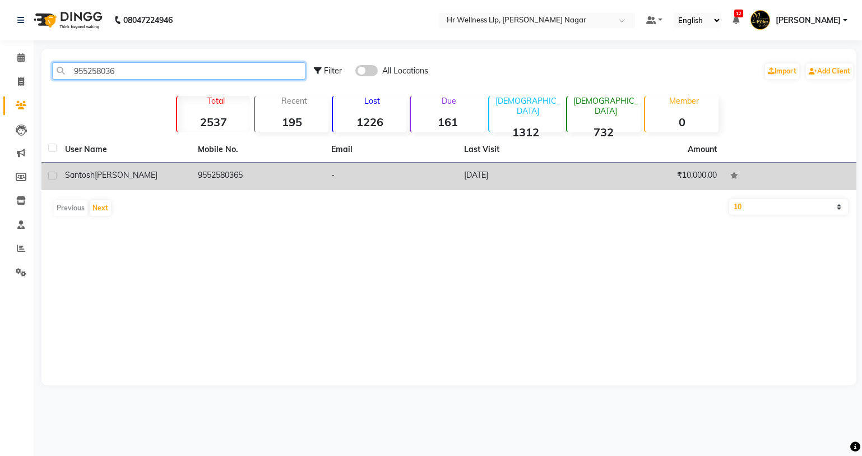
type input "955258036"
click at [227, 178] on td "9552580365" at bounding box center [257, 176] width 133 height 27
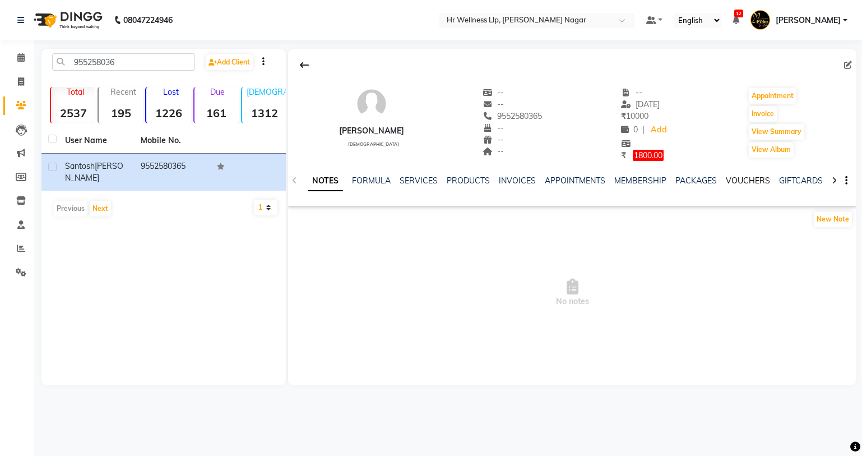
click at [744, 179] on link "VOUCHERS" at bounding box center [748, 180] width 44 height 10
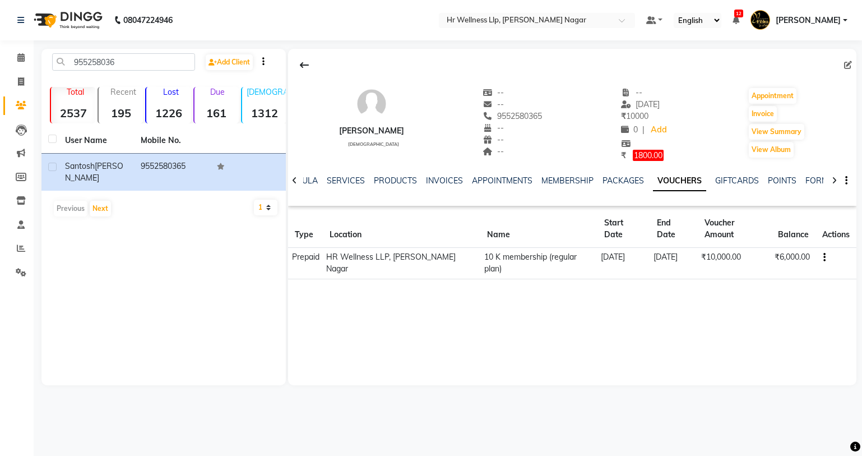
click at [824, 257] on icon "button" at bounding box center [825, 257] width 2 height 1
click at [752, 246] on div "Edit" at bounding box center [770, 245] width 70 height 14
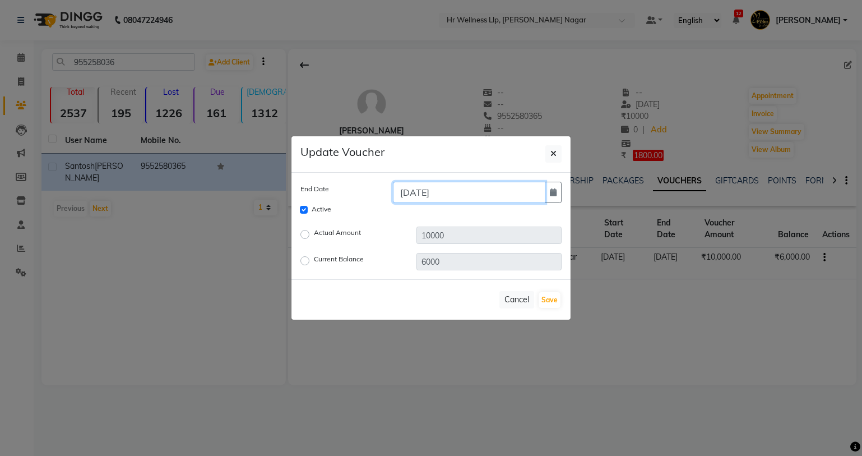
click at [426, 192] on input "10-10-2025" at bounding box center [469, 192] width 152 height 21
click at [461, 197] on input "10-4-2025" at bounding box center [469, 192] width 152 height 21
type input "10-04-2026"
click at [554, 300] on button "Save" at bounding box center [550, 300] width 22 height 16
checkbox input "false"
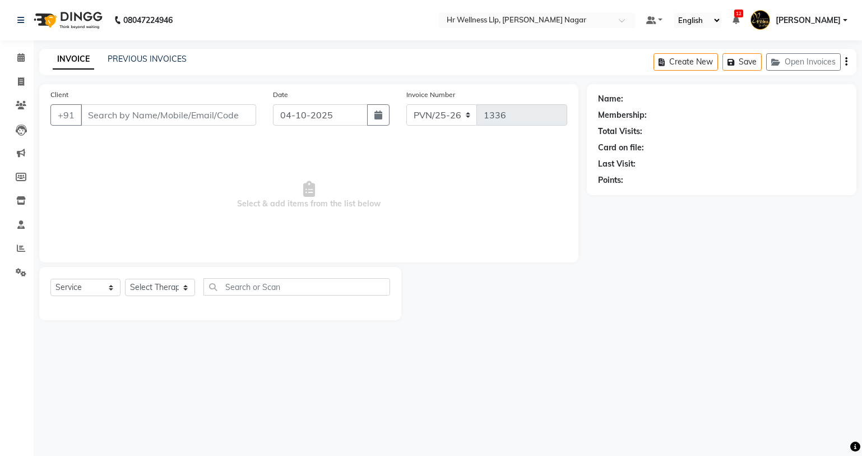
select select "service"
type input "7722017624"
select select "19731"
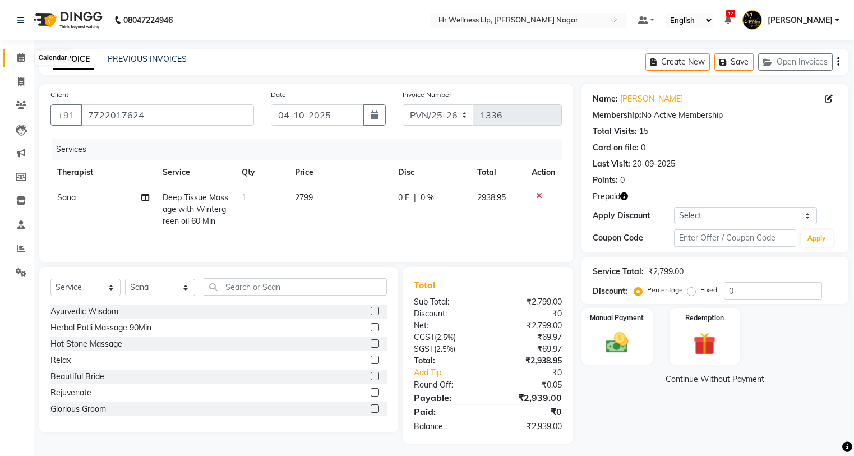
click at [15, 54] on span at bounding box center [21, 58] width 20 height 13
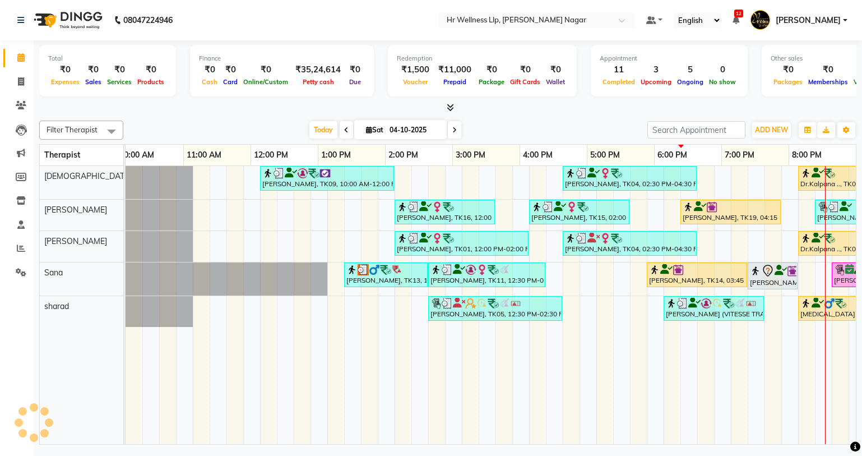
scroll to position [0, 144]
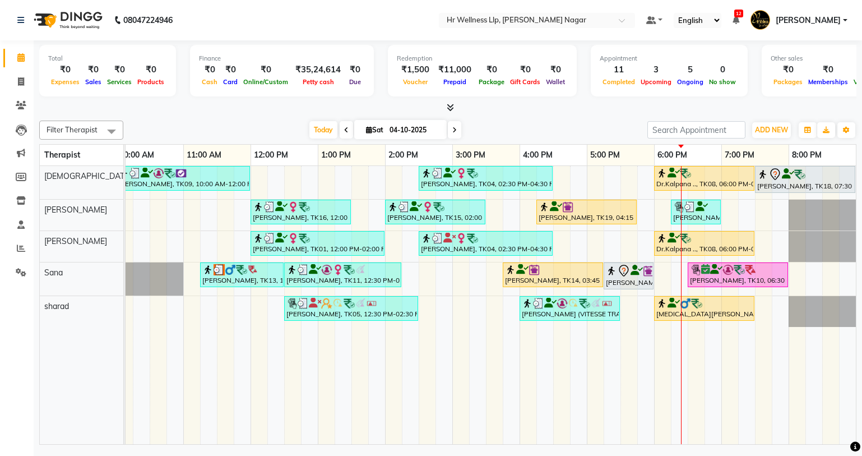
click at [733, 216] on div "[PERSON_NAME], TK09, 10:00 AM-12:00 PM, Massage 90 Min [PERSON_NAME], TK04, 02:…" at bounding box center [418, 305] width 875 height 278
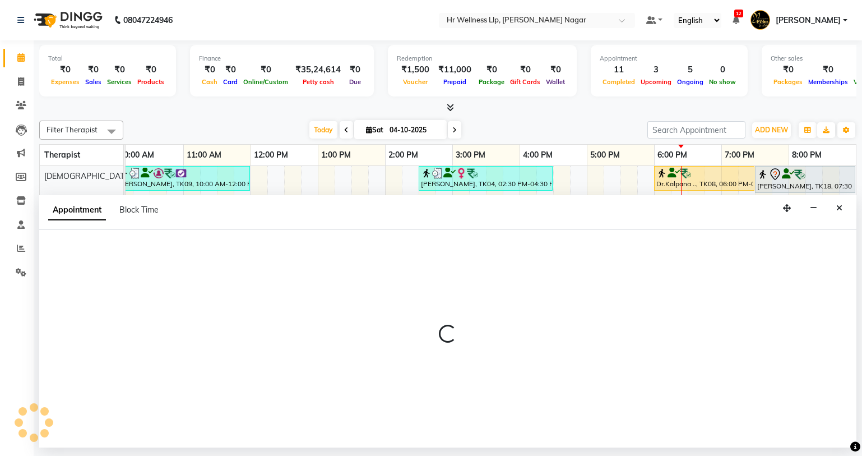
select select "86678"
select select "tentative"
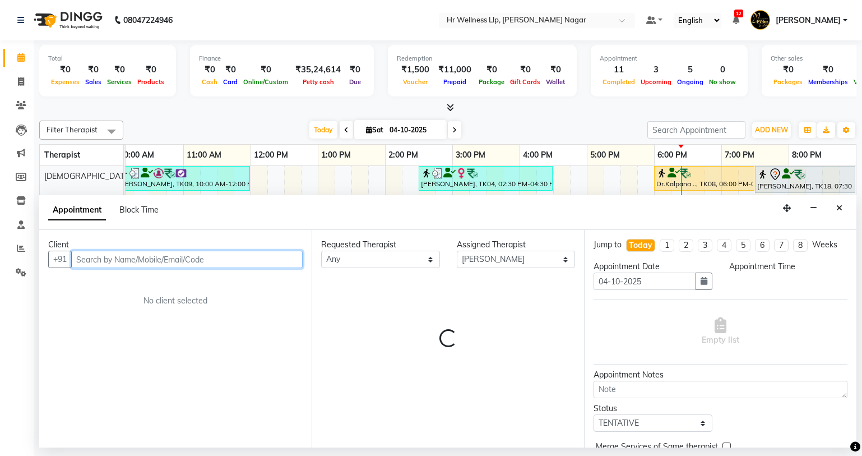
select select "1140"
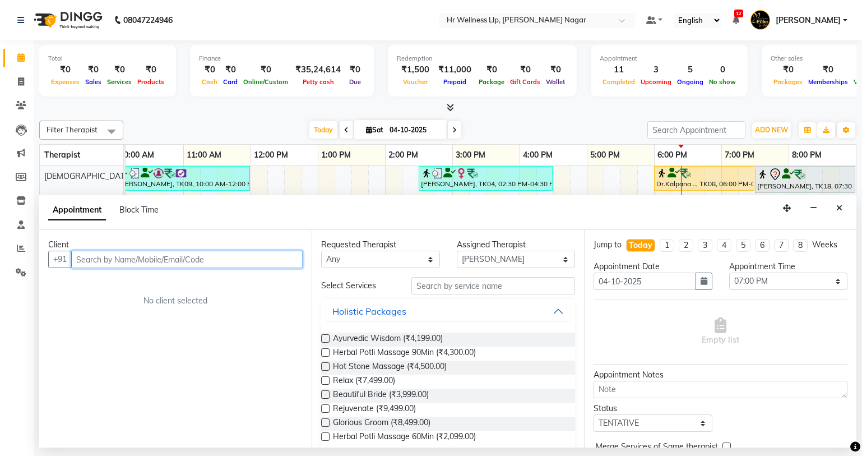
click at [199, 256] on input "text" at bounding box center [187, 259] width 232 height 17
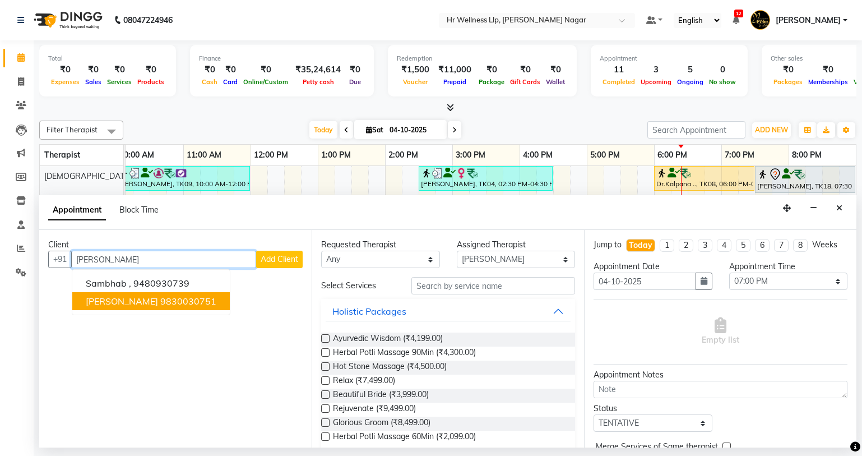
click at [192, 304] on ngb-highlight "9830030751" at bounding box center [188, 300] width 56 height 11
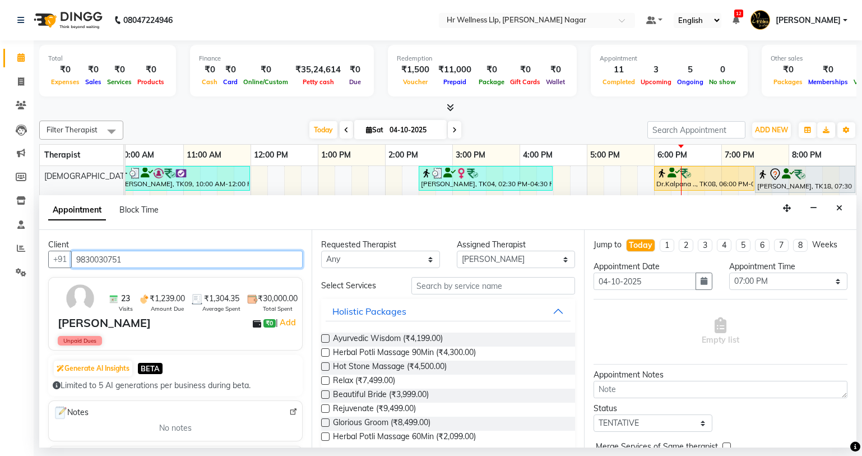
type input "9830030751"
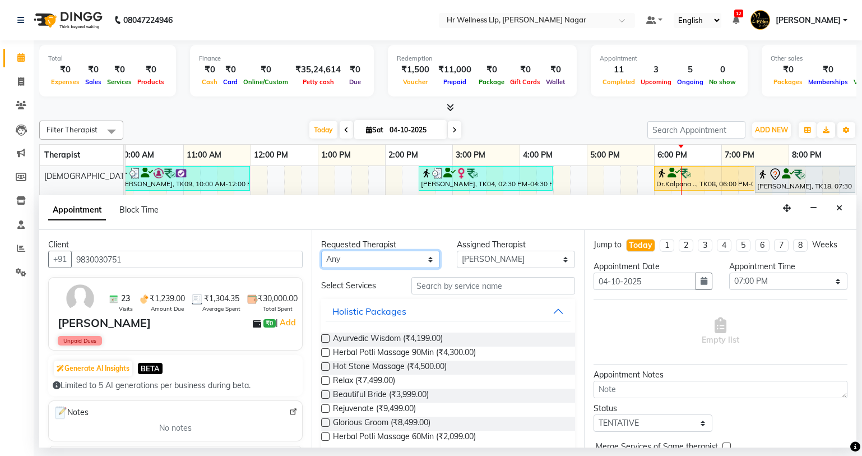
click at [368, 253] on select "Any Krishna [PERSON_NAME] [PERSON_NAME] Sana [PERSON_NAME]" at bounding box center [380, 259] width 119 height 17
select select "86678"
click at [321, 251] on select "Any Krishna [PERSON_NAME] [PERSON_NAME] Sana [PERSON_NAME]" at bounding box center [380, 259] width 119 height 17
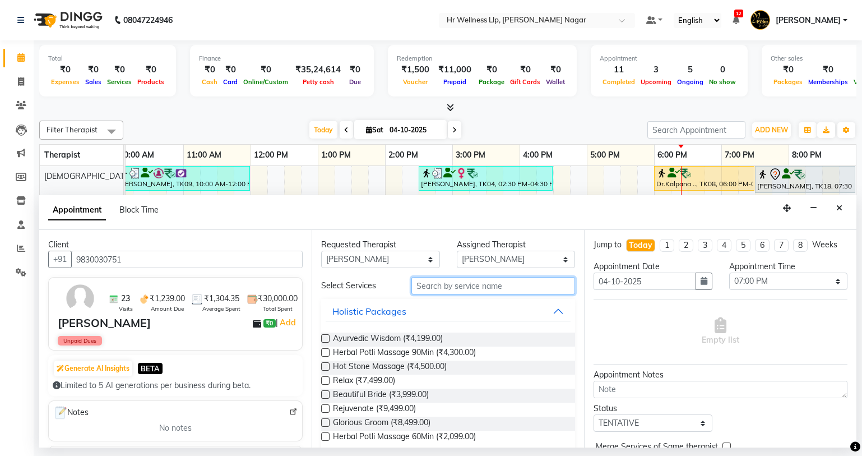
click at [459, 289] on input "text" at bounding box center [494, 285] width 164 height 17
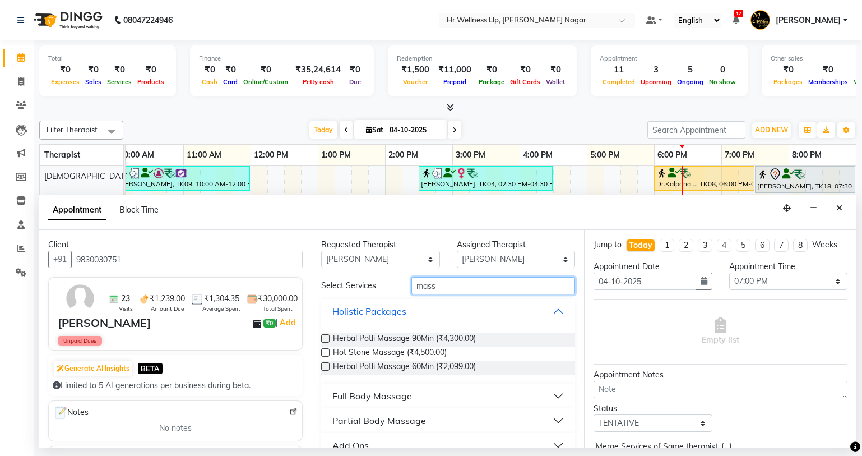
type input "mass"
click at [404, 402] on div "Full Body Massage" at bounding box center [372, 395] width 80 height 13
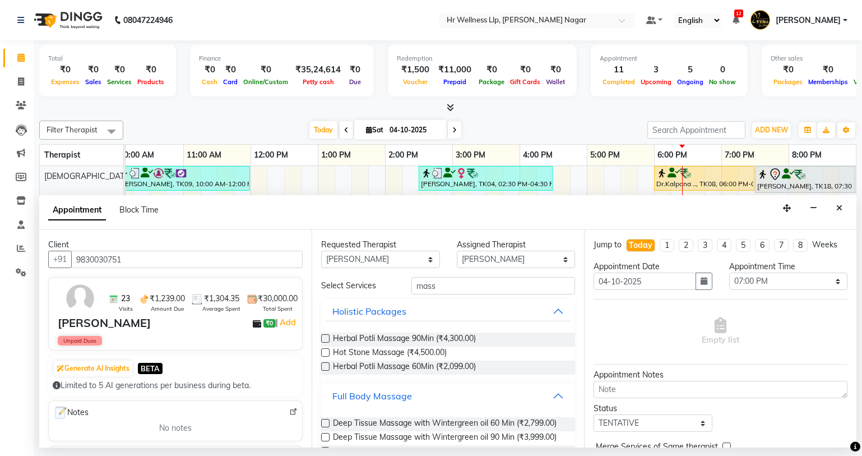
scroll to position [502, 0]
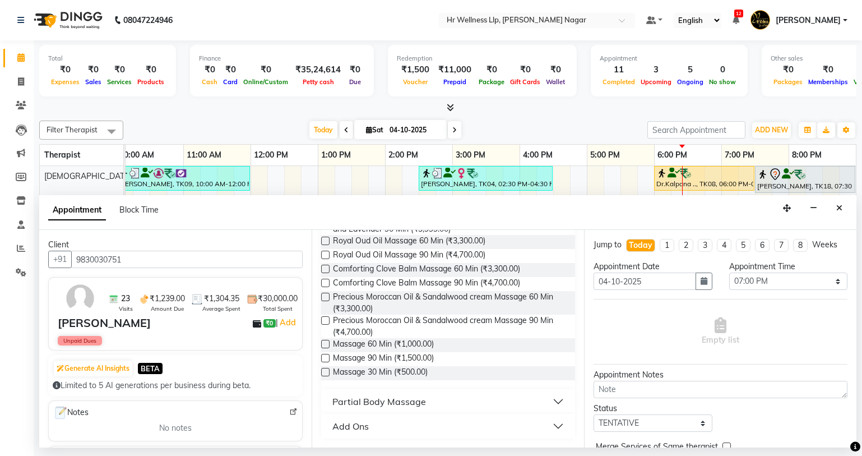
click at [327, 344] on label at bounding box center [325, 344] width 8 height 8
click at [327, 344] on input "checkbox" at bounding box center [324, 344] width 7 height 7
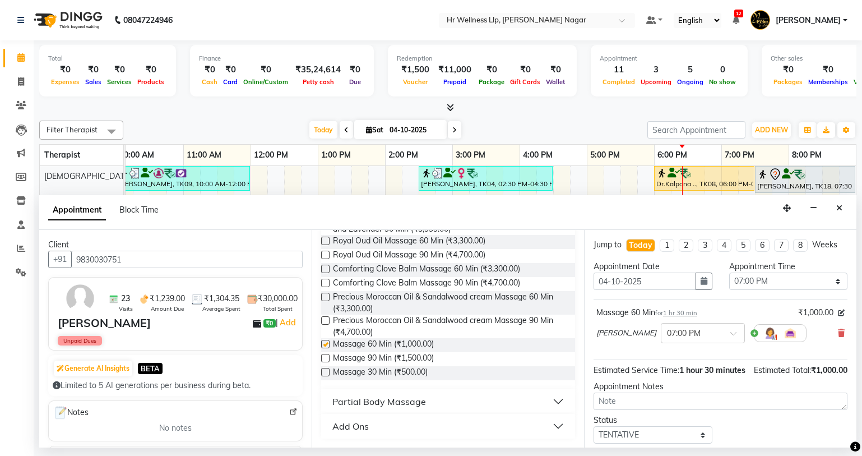
checkbox input "false"
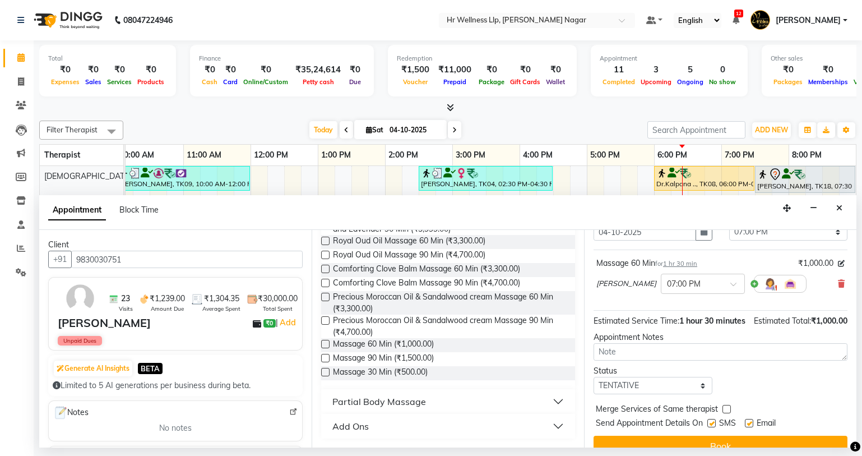
scroll to position [78, 0]
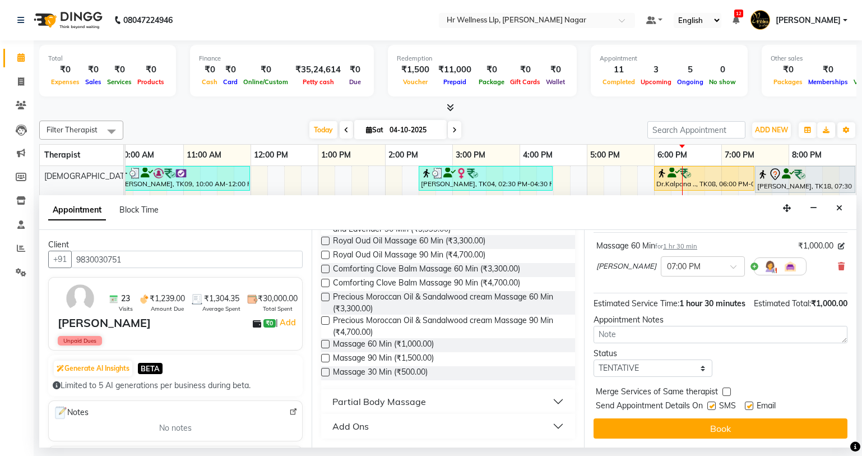
click at [710, 406] on label at bounding box center [712, 405] width 8 height 8
click at [710, 406] on input "checkbox" at bounding box center [711, 406] width 7 height 7
checkbox input "false"
click at [752, 406] on label at bounding box center [749, 405] width 8 height 8
click at [752, 406] on input "checkbox" at bounding box center [748, 406] width 7 height 7
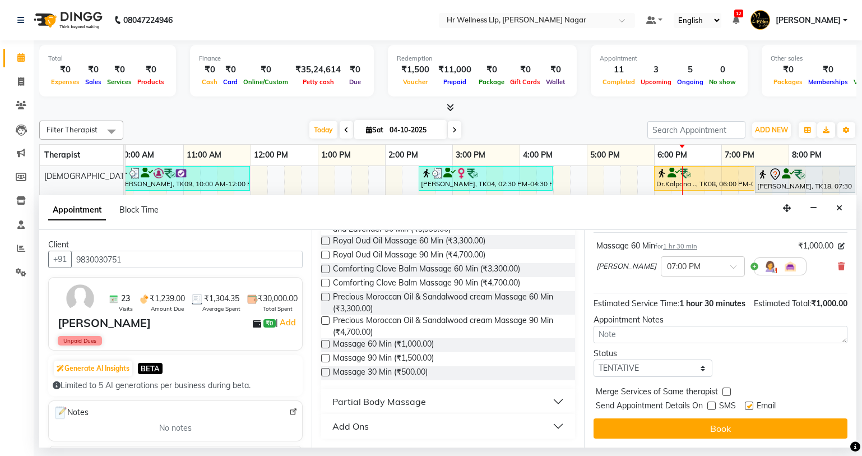
checkbox input "false"
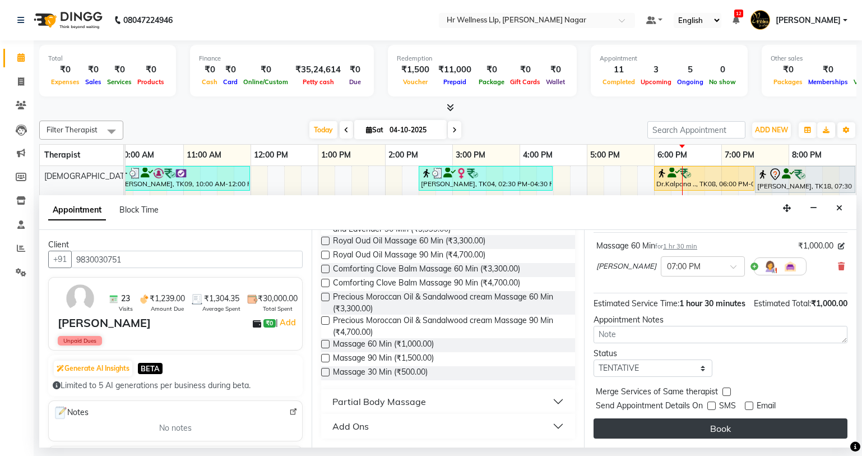
click at [732, 428] on button "Book" at bounding box center [721, 428] width 254 height 20
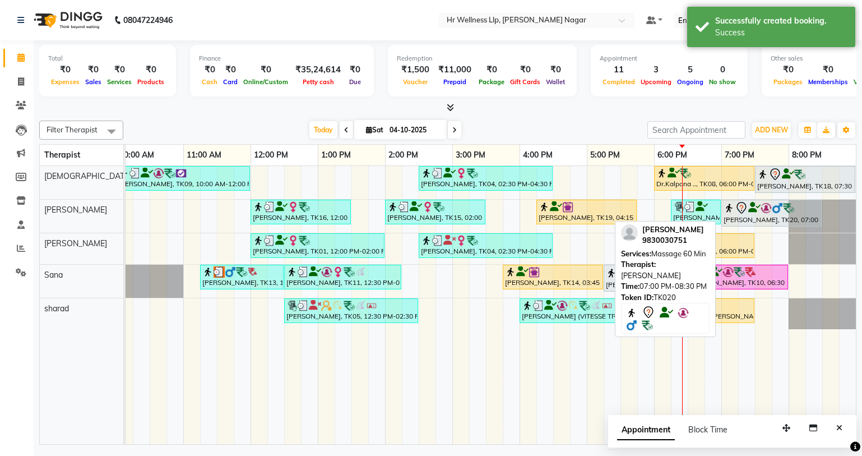
click at [759, 221] on div "[PERSON_NAME], TK20, 07:00 PM-08:30 PM, Massage 60 Min" at bounding box center [772, 213] width 98 height 24
select select "7"
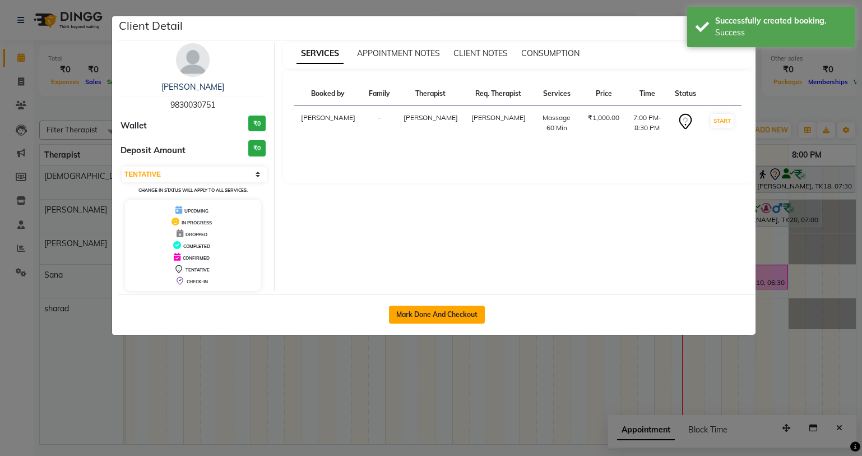
click at [478, 313] on button "Mark Done And Checkout" at bounding box center [437, 315] width 96 height 18
select select "service"
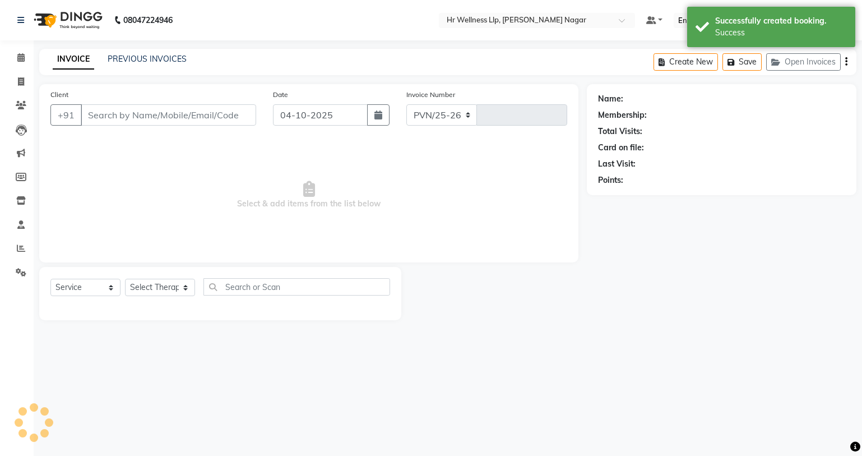
select select "4289"
type input "1336"
click at [25, 57] on icon at bounding box center [20, 57] width 7 height 8
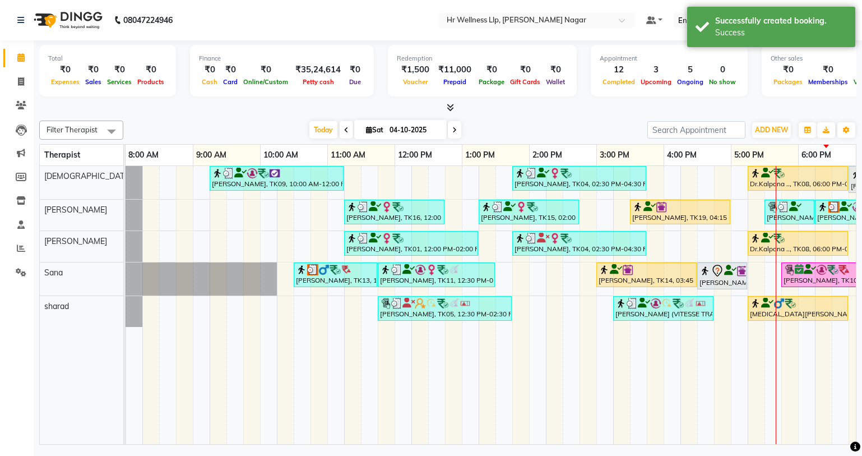
scroll to position [0, 50]
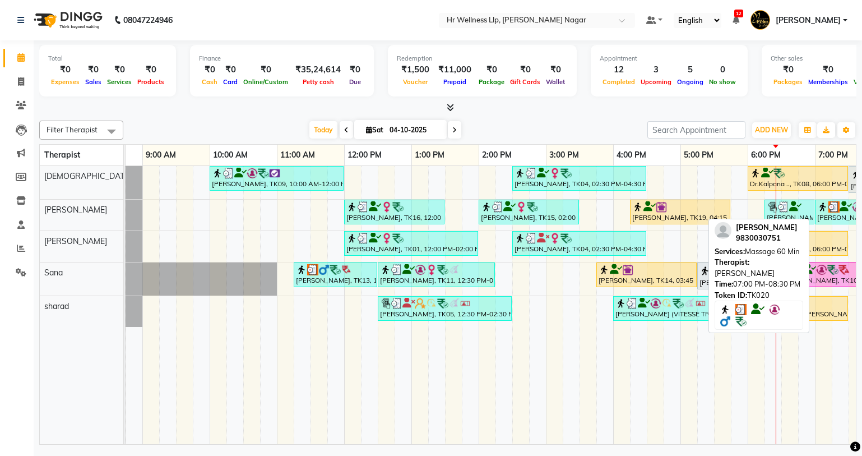
click at [832, 215] on div "[PERSON_NAME], TK20, 07:00 PM-08:30 PM, Massage 60 Min" at bounding box center [865, 211] width 98 height 21
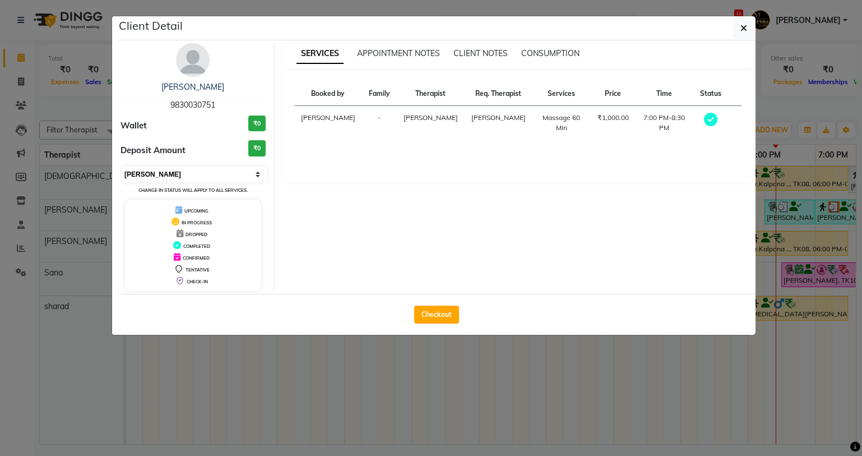
click at [156, 171] on select "Select MARK DONE UPCOMING" at bounding box center [194, 175] width 145 height 16
select select "5"
click at [122, 167] on select "Select MARK DONE UPCOMING" at bounding box center [194, 175] width 145 height 16
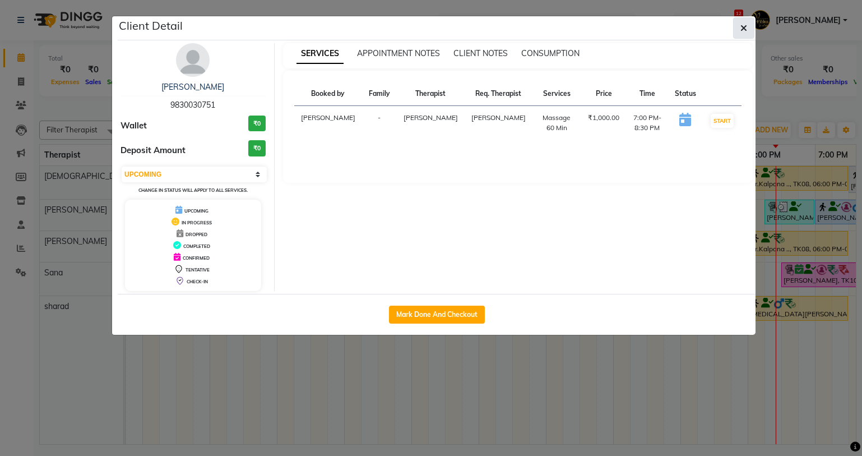
click at [735, 24] on button "button" at bounding box center [743, 27] width 21 height 21
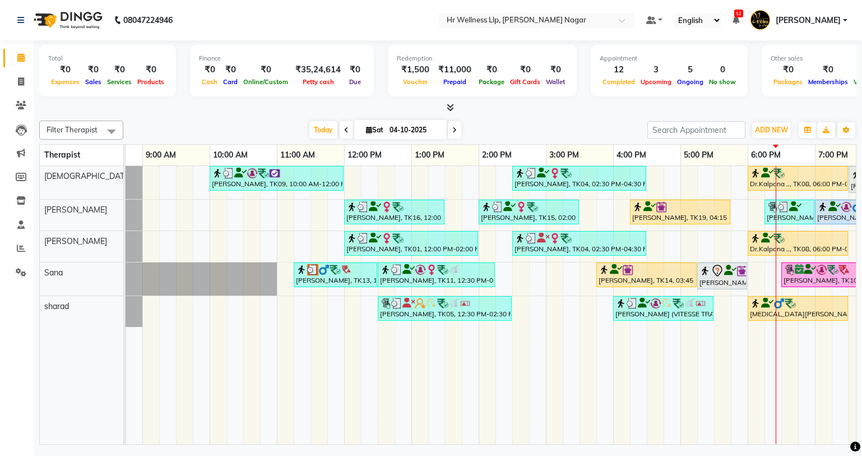
click at [450, 133] on span at bounding box center [454, 129] width 13 height 17
type input "05-10-2025"
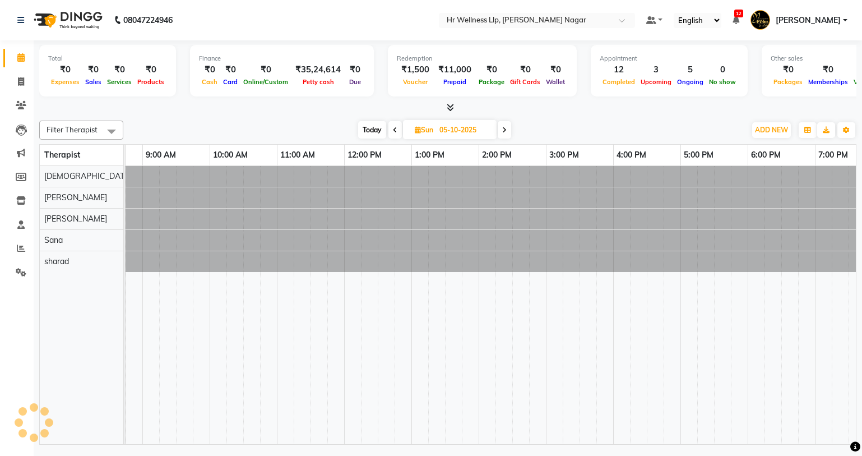
scroll to position [0, 144]
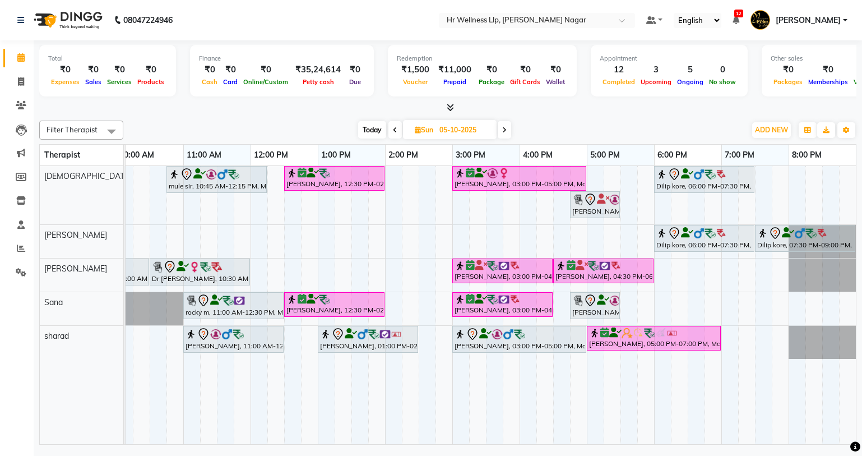
click at [417, 129] on icon at bounding box center [418, 129] width 6 height 7
select select "10"
select select "2025"
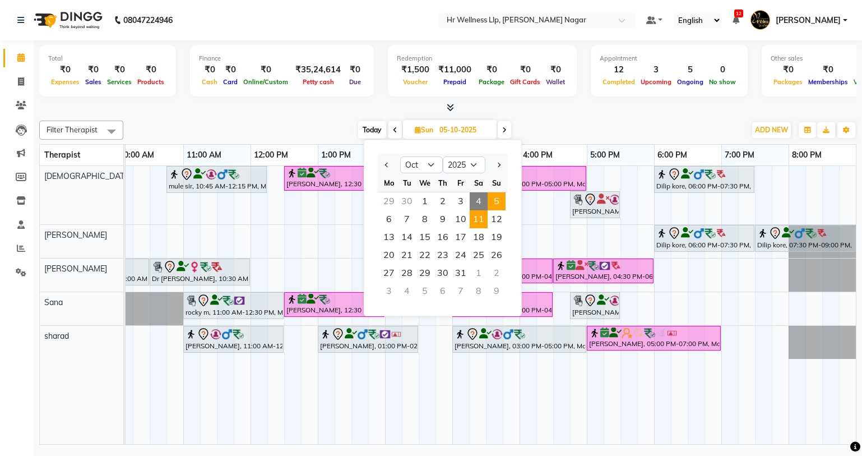
click at [483, 218] on span "11" at bounding box center [479, 219] width 18 height 18
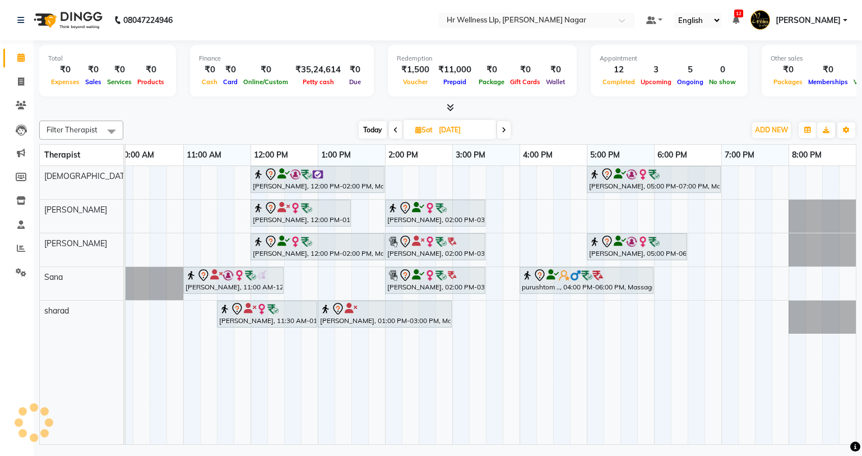
click at [505, 129] on icon at bounding box center [504, 130] width 4 height 7
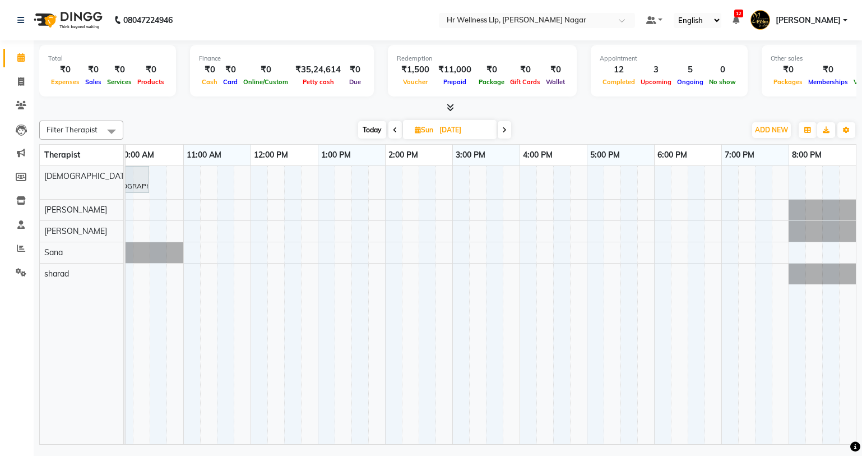
click at [392, 135] on span at bounding box center [395, 129] width 13 height 17
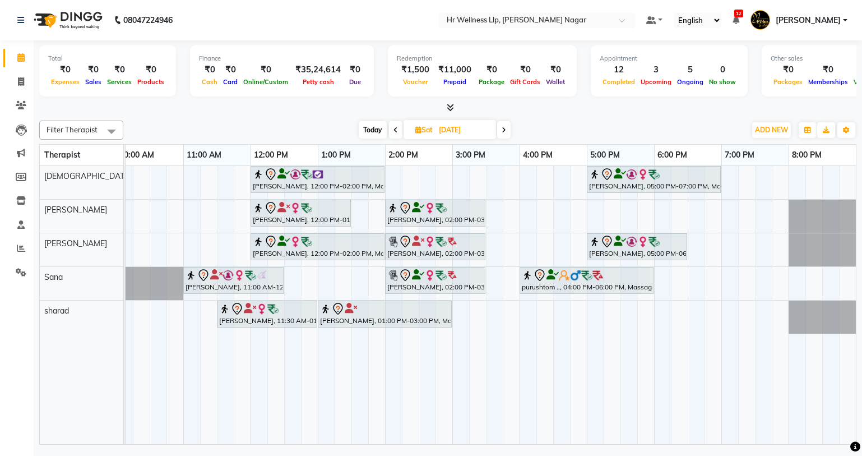
click at [398, 133] on span at bounding box center [395, 129] width 13 height 17
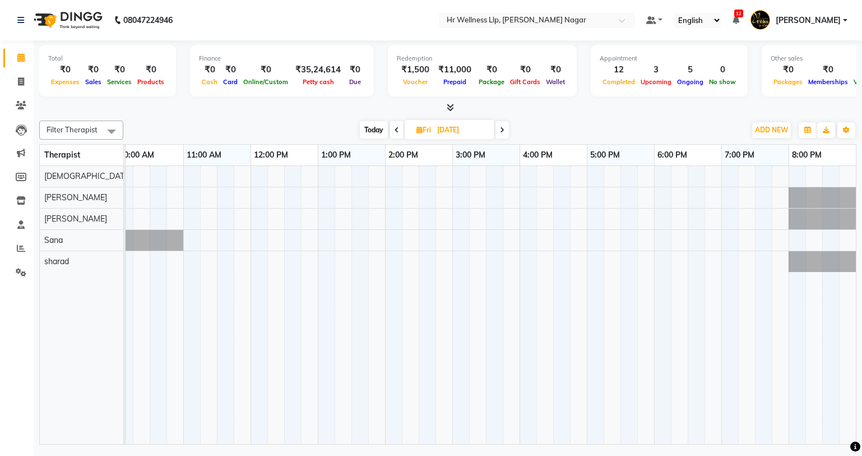
click at [506, 135] on span at bounding box center [502, 129] width 13 height 17
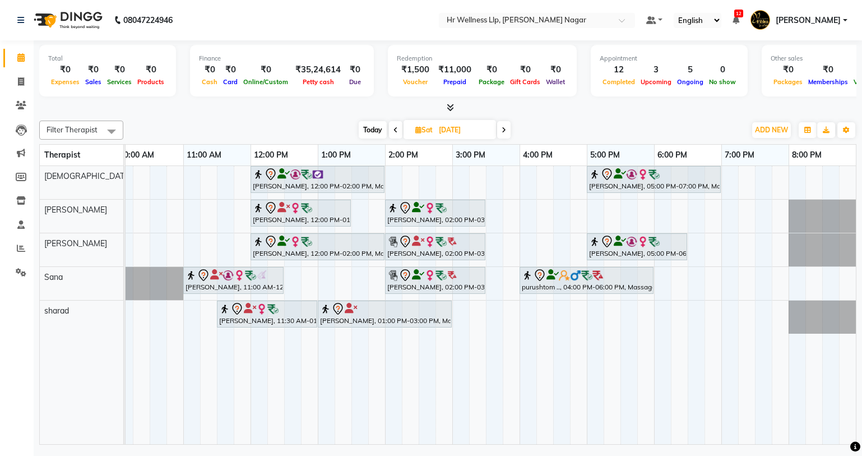
click at [506, 131] on icon at bounding box center [504, 130] width 4 height 7
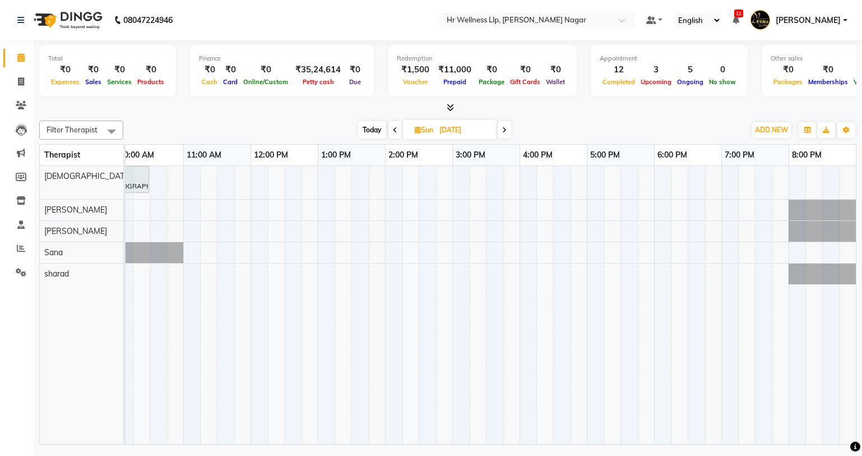
click at [371, 127] on span "Today" at bounding box center [372, 129] width 28 height 17
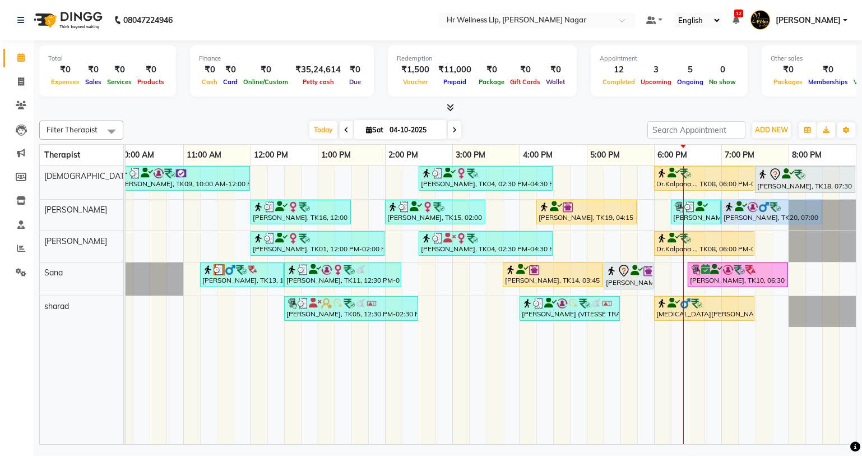
click at [454, 131] on icon at bounding box center [454, 130] width 4 height 7
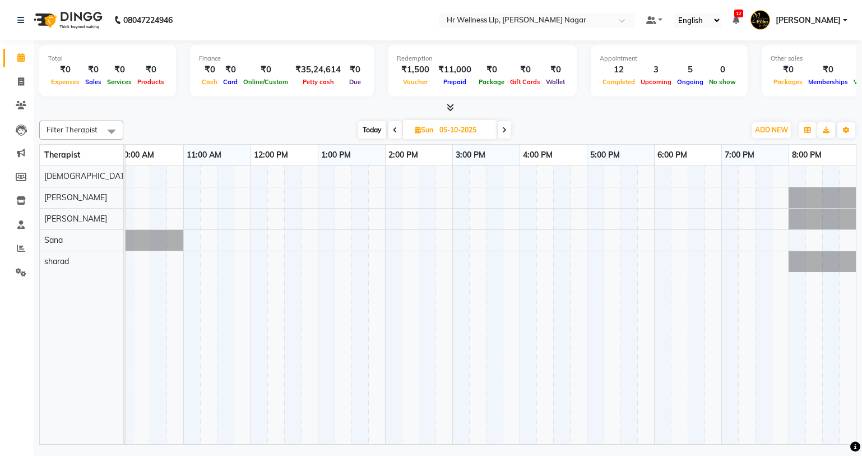
click at [375, 127] on span "Today" at bounding box center [372, 129] width 28 height 17
type input "04-10-2025"
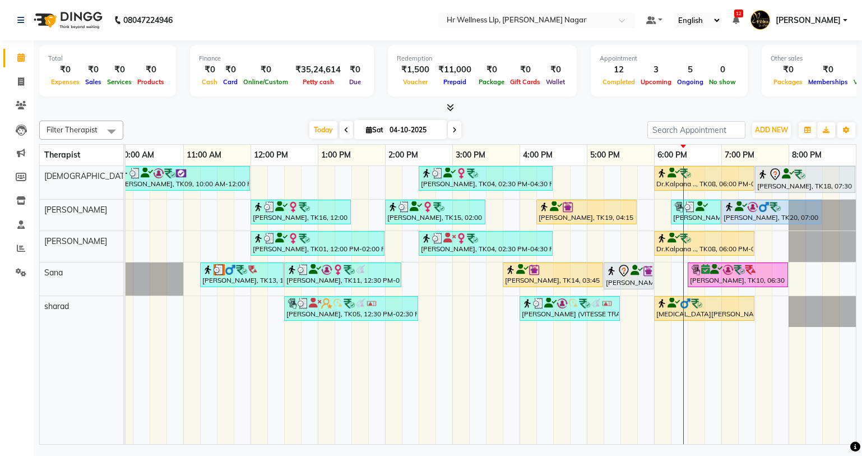
click at [366, 131] on icon at bounding box center [369, 129] width 6 height 7
select select "10"
select select "2025"
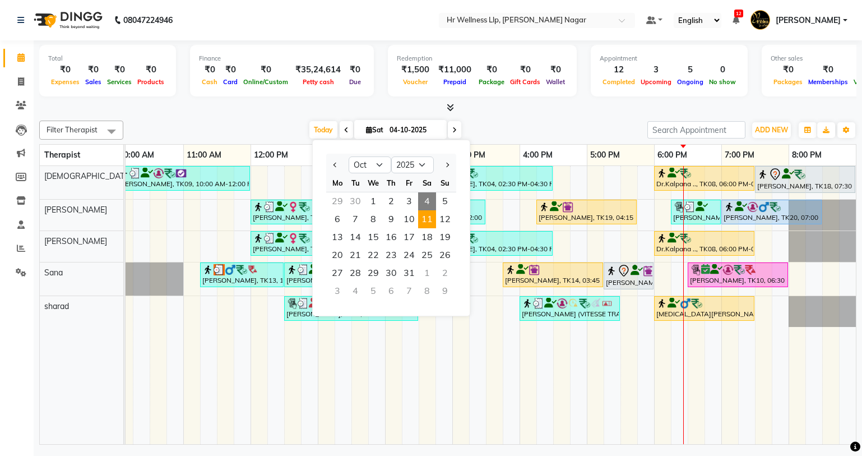
click at [432, 220] on span "11" at bounding box center [427, 219] width 18 height 18
type input "11-10-2025"
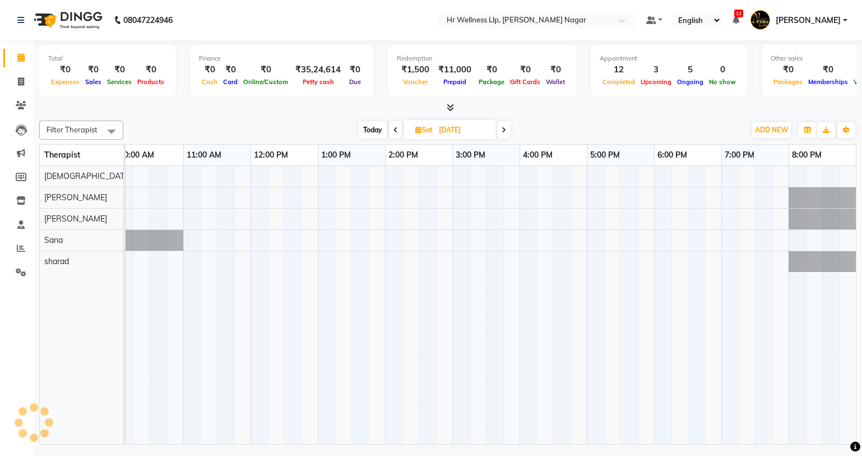
click at [423, 130] on span "Sat" at bounding box center [424, 130] width 23 height 8
select select "10"
select select "2025"
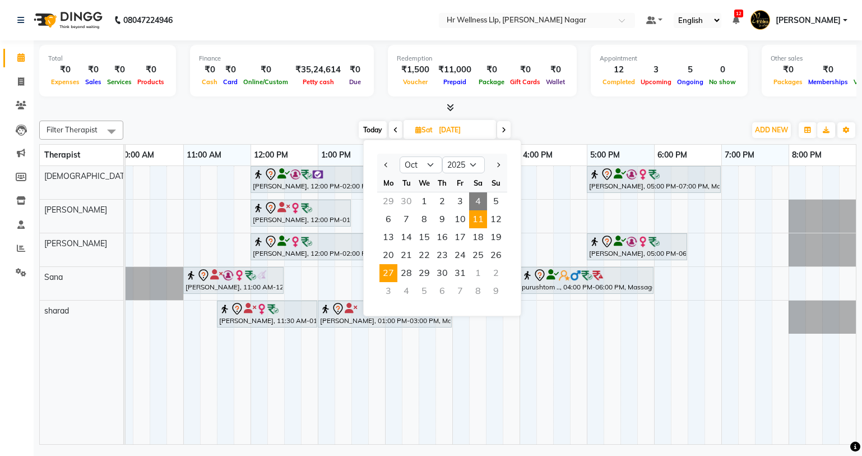
click at [394, 273] on span "27" at bounding box center [389, 273] width 18 height 18
type input "27-10-2025"
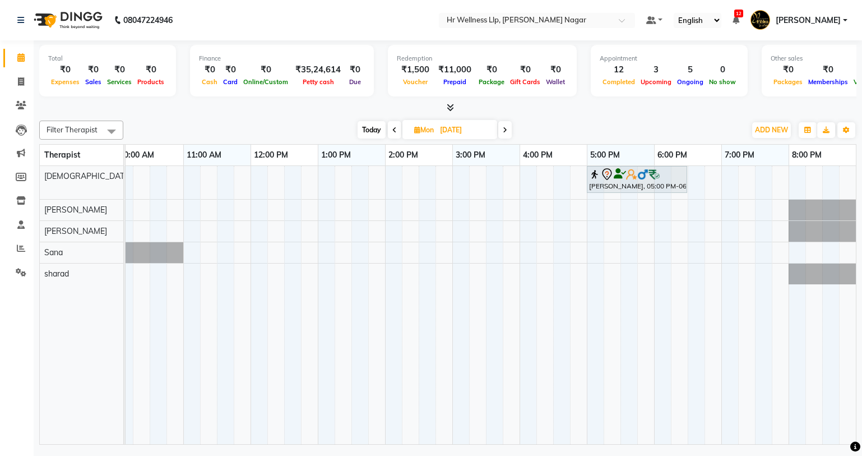
click at [415, 134] on span "Mon 27-10-2025" at bounding box center [450, 129] width 95 height 19
click at [416, 130] on icon at bounding box center [417, 129] width 6 height 7
select select "10"
select select "2025"
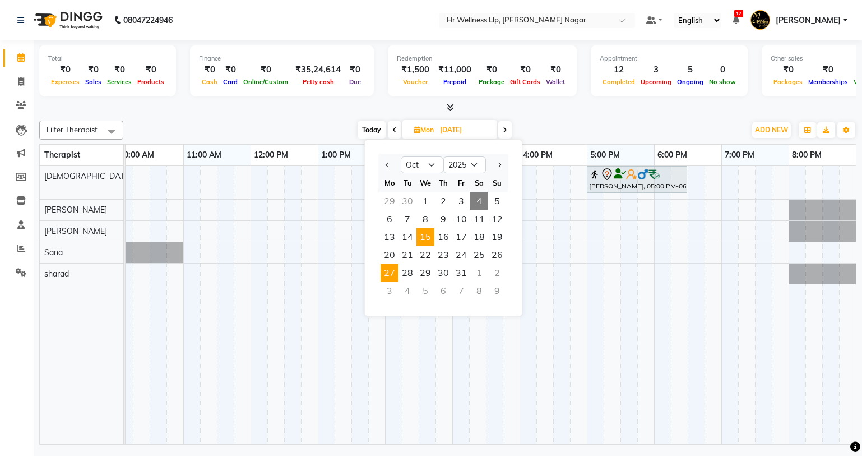
click at [434, 238] on span "15" at bounding box center [426, 237] width 18 height 18
type input "15-10-2025"
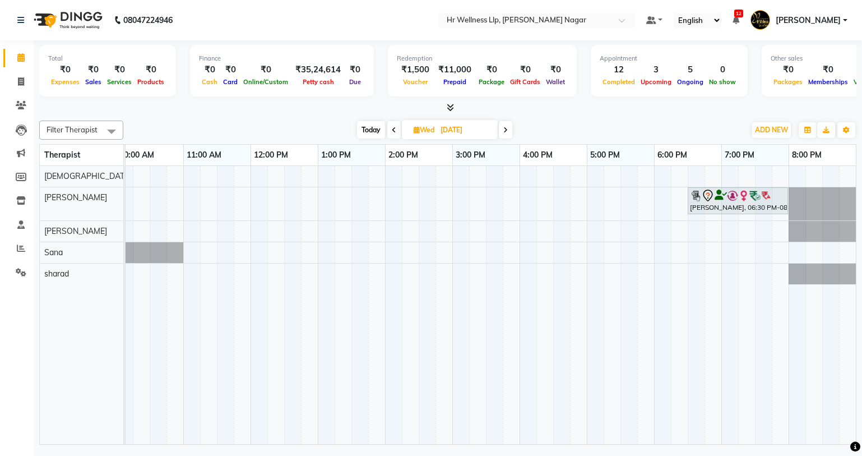
click at [417, 132] on icon at bounding box center [417, 129] width 6 height 7
select select "10"
select select "2025"
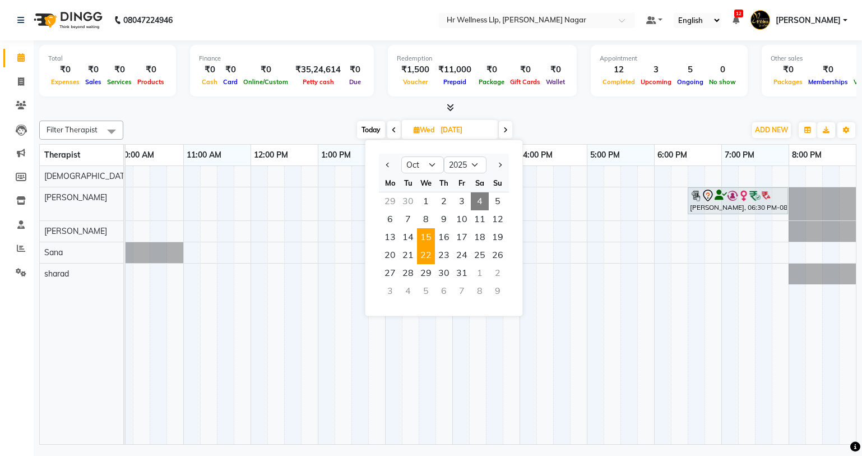
click at [428, 261] on span "22" at bounding box center [426, 255] width 18 height 18
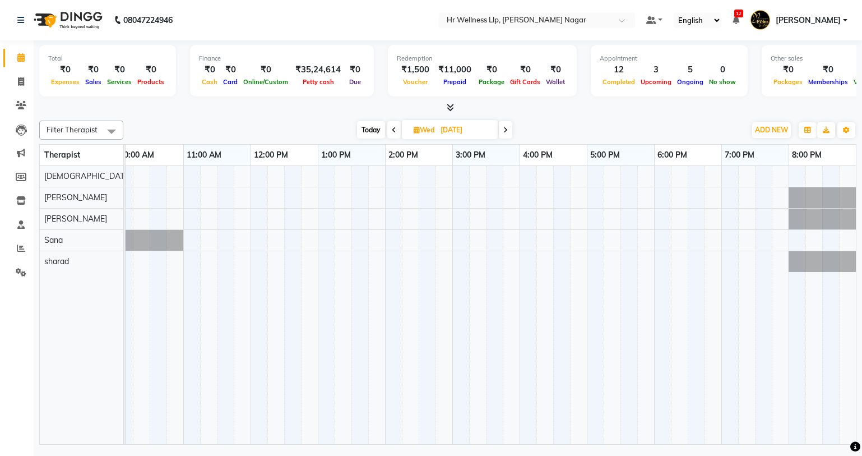
click at [367, 130] on span "Today" at bounding box center [371, 129] width 28 height 17
type input "04-10-2025"
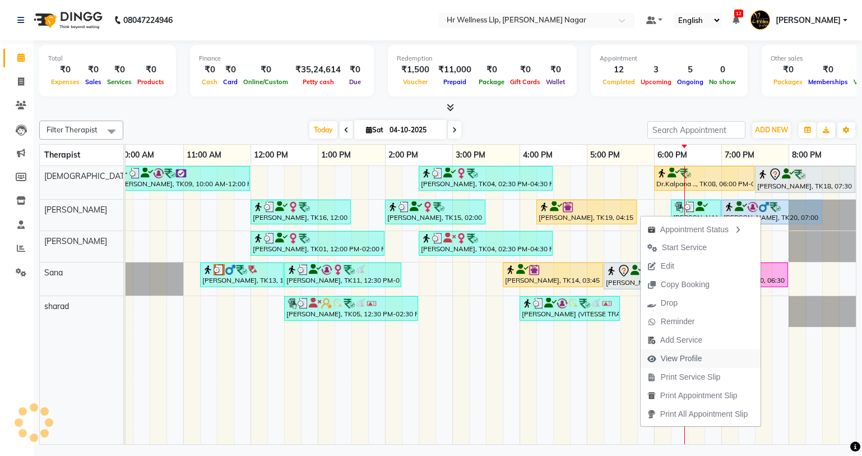
click at [677, 358] on span "View Profile" at bounding box center [681, 359] width 41 height 12
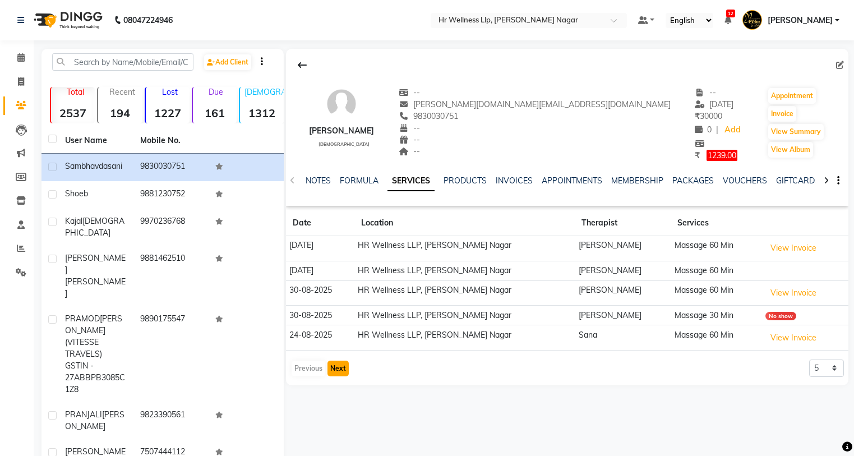
click at [343, 368] on button "Next" at bounding box center [337, 369] width 21 height 16
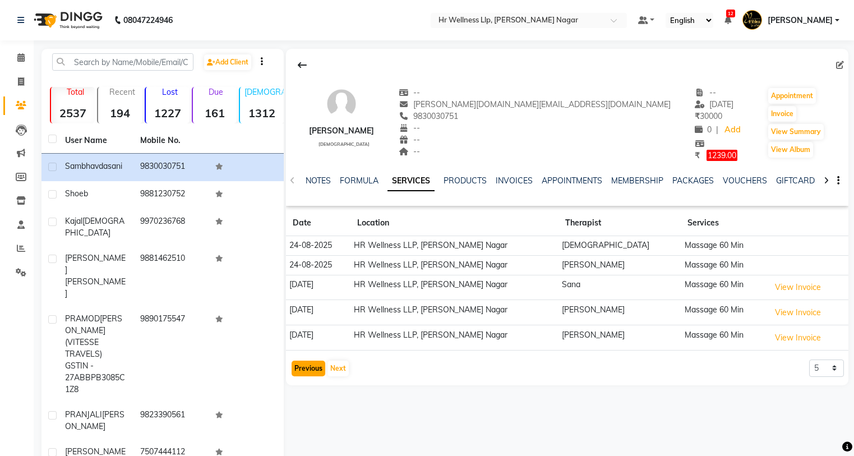
click at [311, 373] on button "Previous" at bounding box center [309, 369] width 34 height 16
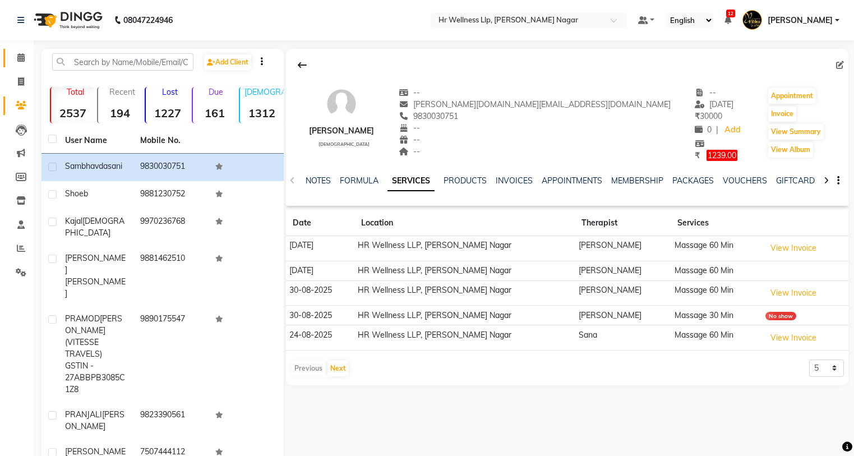
click at [21, 50] on link "Calendar" at bounding box center [16, 58] width 27 height 19
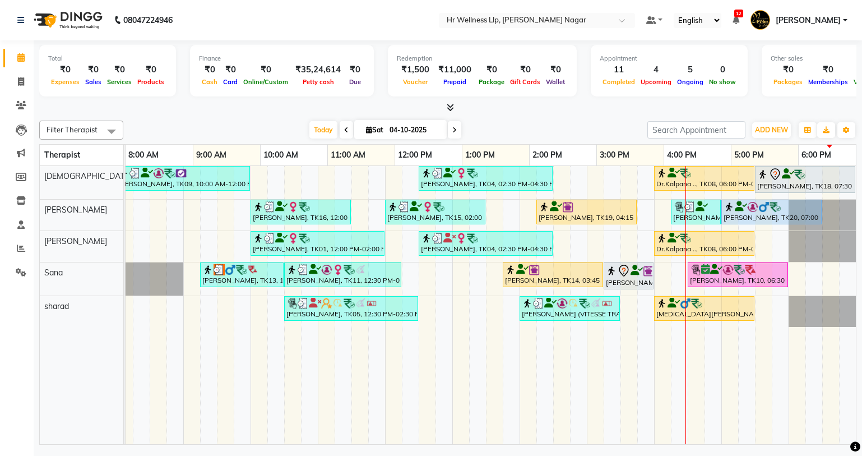
scroll to position [0, 144]
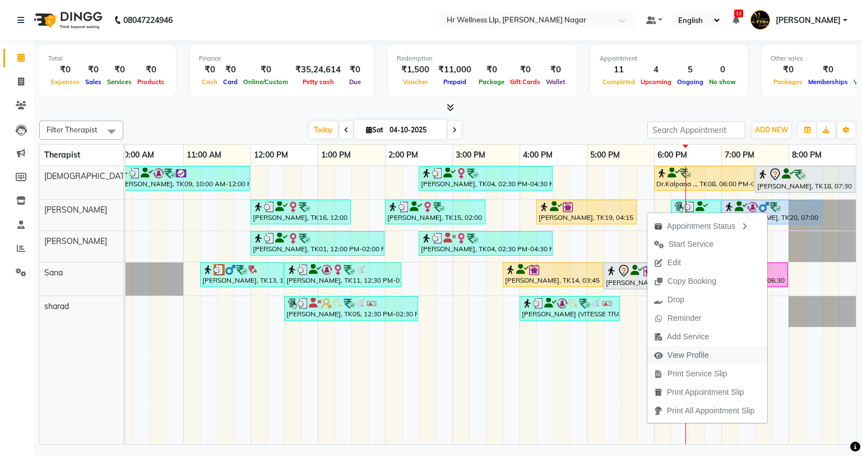
click at [668, 355] on span "View Profile" at bounding box center [688, 355] width 41 height 12
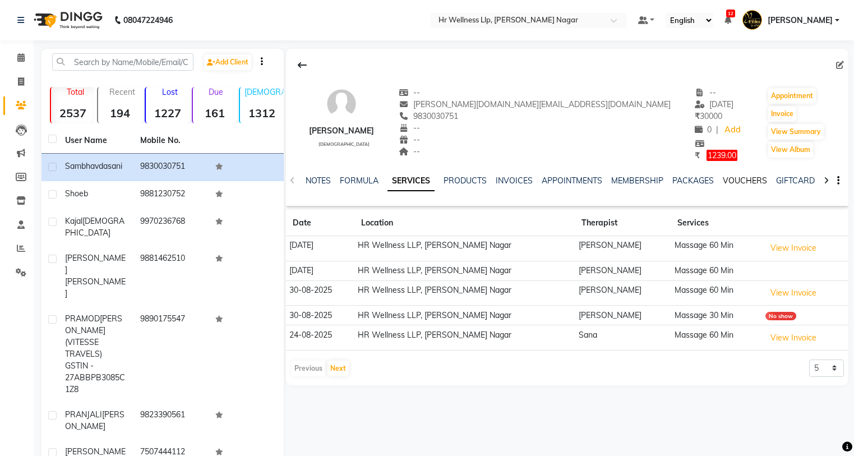
click at [734, 178] on link "VOUCHERS" at bounding box center [745, 180] width 44 height 10
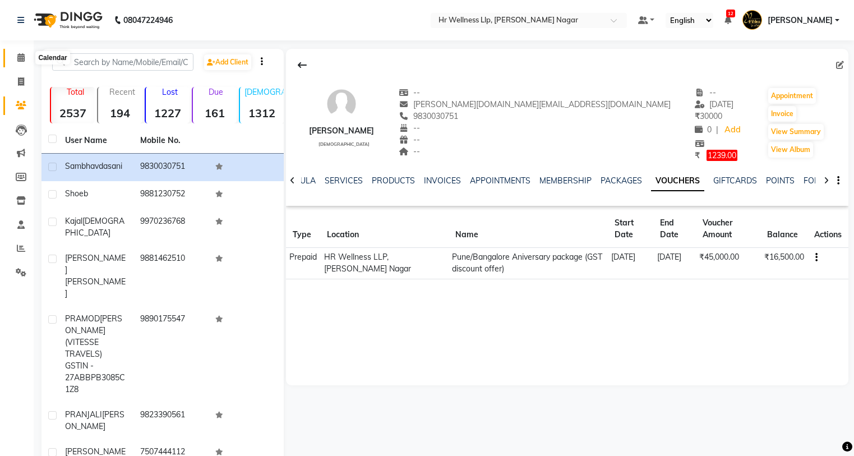
click at [22, 58] on icon at bounding box center [20, 57] width 7 height 8
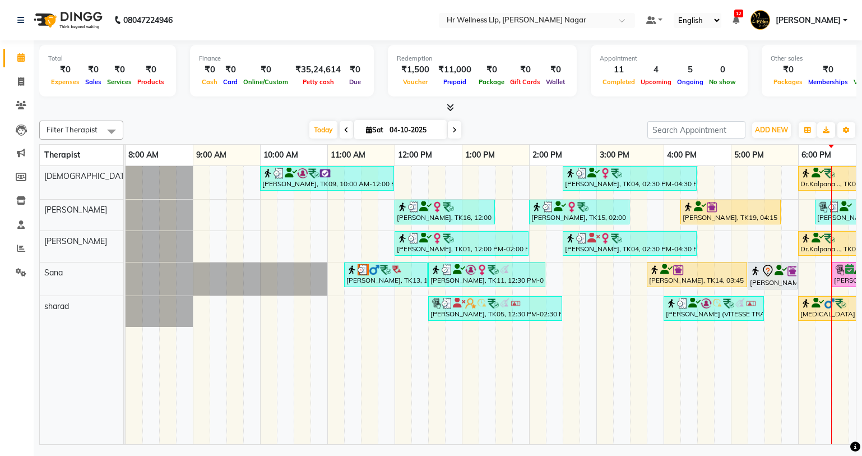
scroll to position [0, 144]
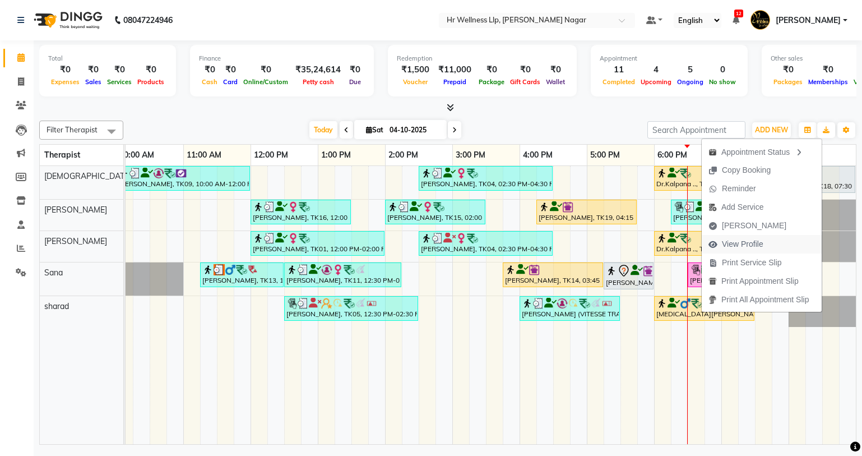
click at [737, 245] on span "View Profile" at bounding box center [742, 244] width 41 height 12
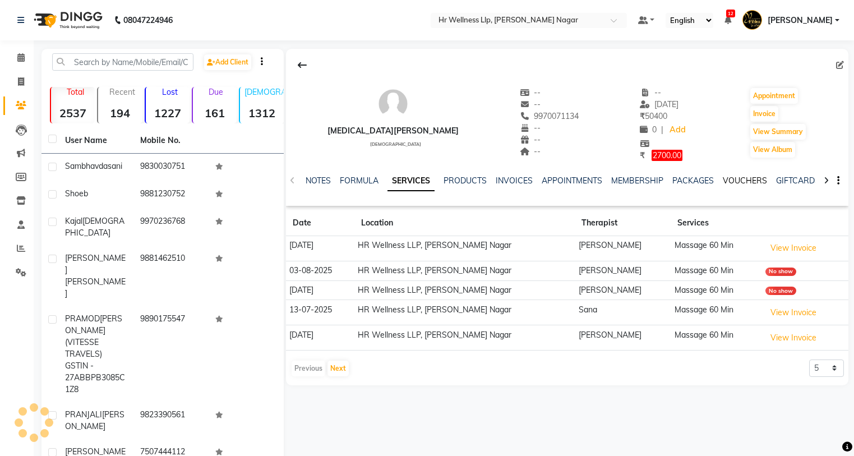
click at [746, 180] on link "VOUCHERS" at bounding box center [745, 180] width 44 height 10
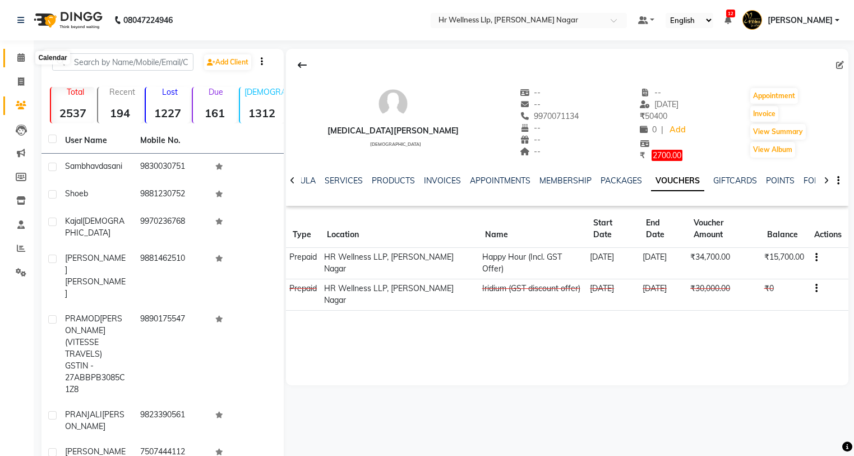
click at [21, 61] on icon at bounding box center [20, 57] width 7 height 8
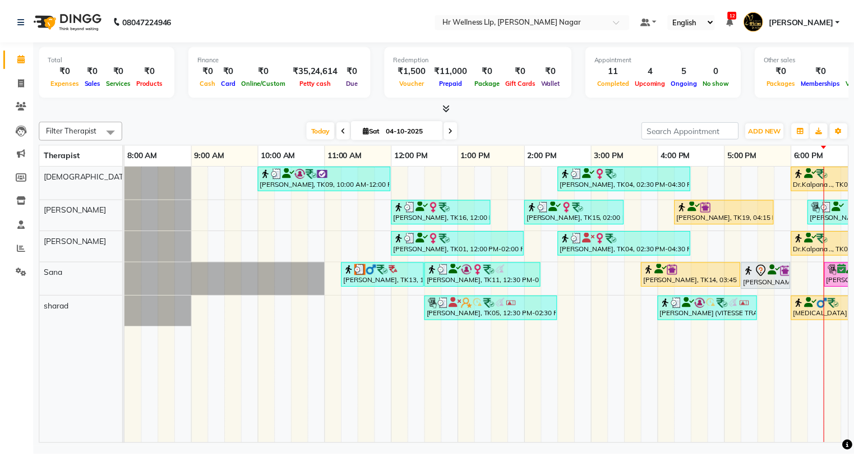
scroll to position [0, 144]
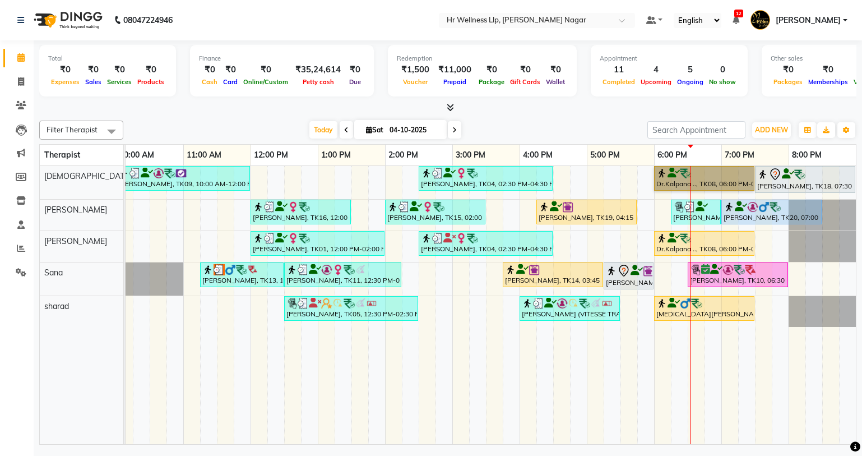
drag, startPoint x: 690, startPoint y: 173, endPoint x: 729, endPoint y: 179, distance: 39.6
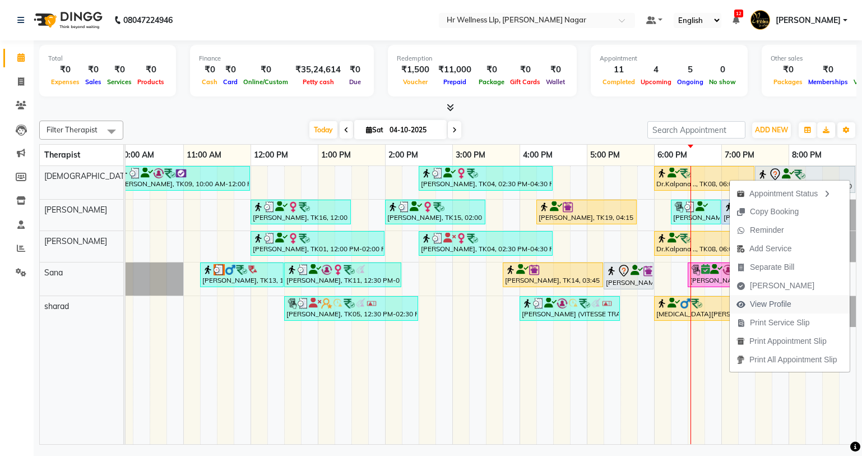
click at [763, 299] on span "View Profile" at bounding box center [770, 304] width 41 height 12
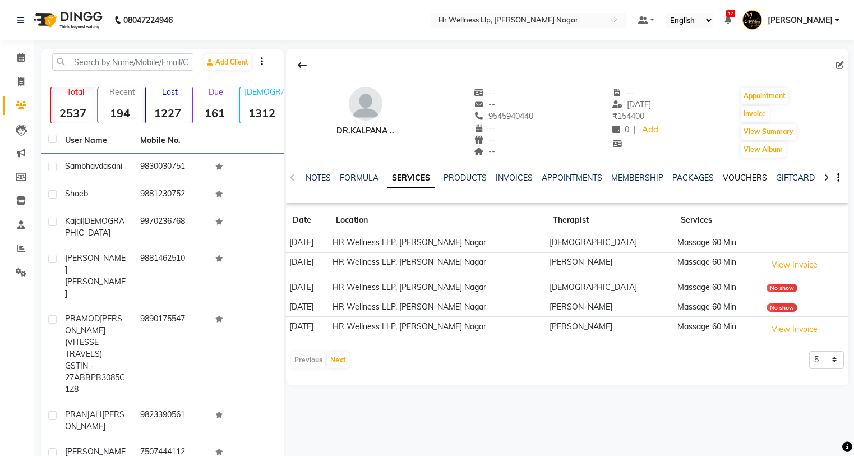
click at [736, 179] on link "VOUCHERS" at bounding box center [745, 178] width 44 height 10
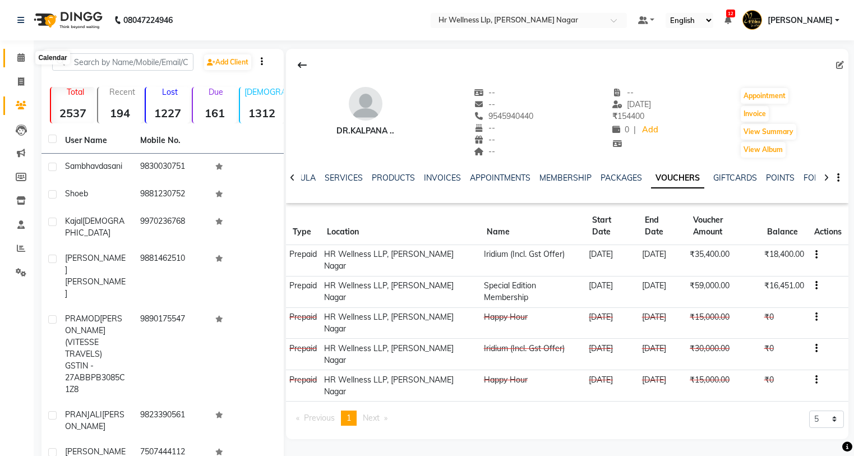
click at [16, 57] on span at bounding box center [21, 58] width 20 height 13
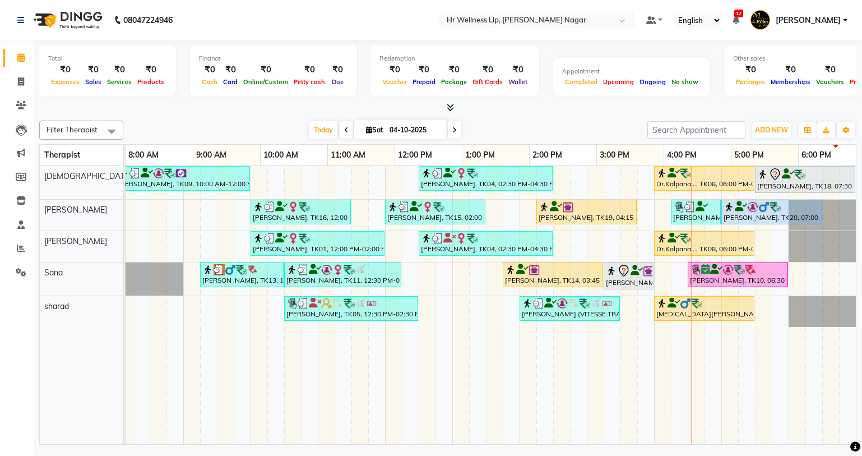
scroll to position [0, 144]
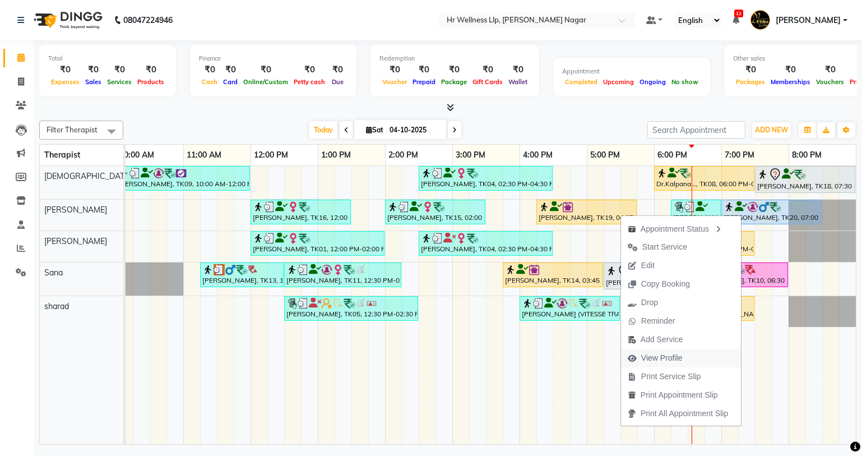
click at [657, 355] on span "View Profile" at bounding box center [661, 358] width 41 height 12
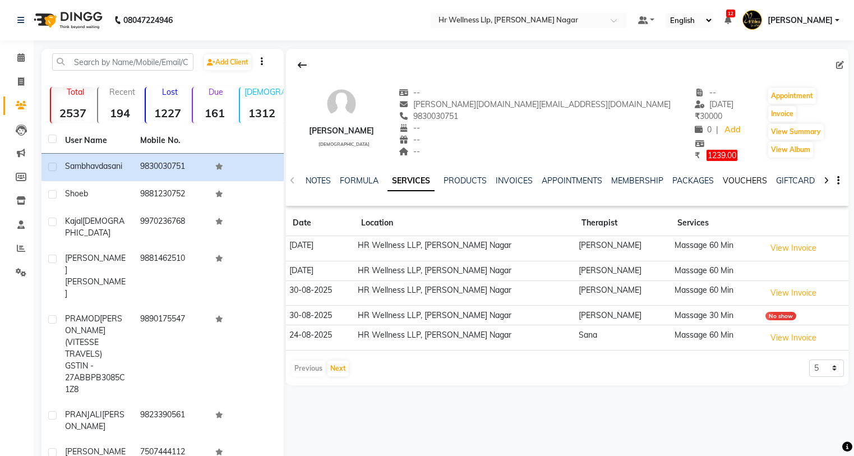
click at [744, 179] on link "VOUCHERS" at bounding box center [745, 180] width 44 height 10
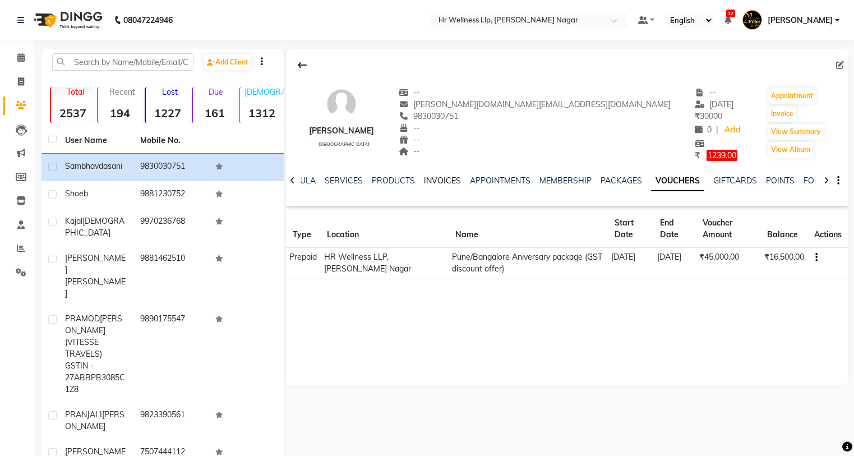
click at [437, 180] on link "INVOICES" at bounding box center [442, 180] width 37 height 10
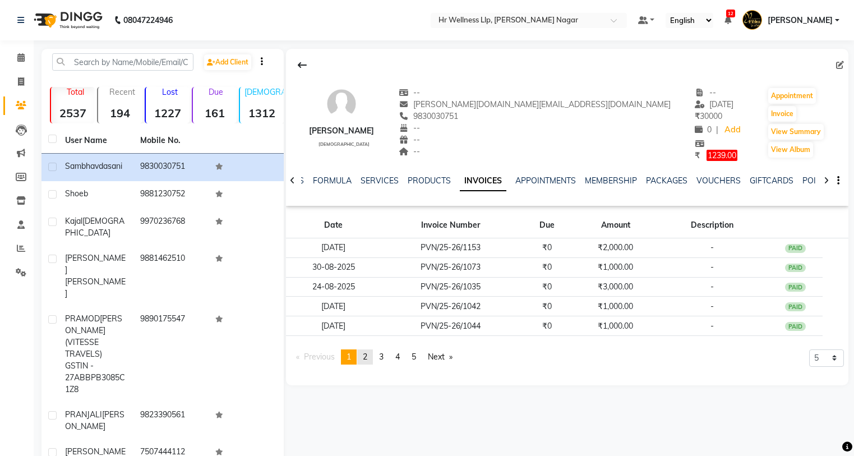
click at [363, 358] on link "page 2" at bounding box center [365, 356] width 16 height 15
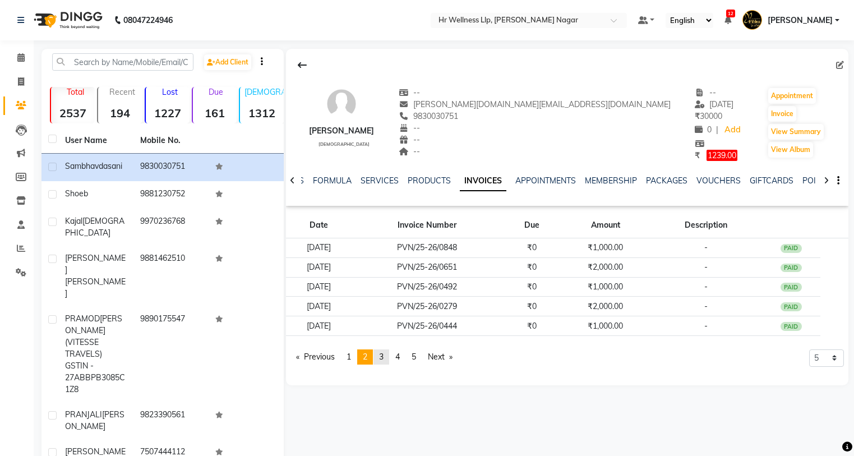
click at [383, 358] on span "3" at bounding box center [381, 357] width 4 height 10
click at [393, 358] on link "page 4" at bounding box center [398, 356] width 16 height 15
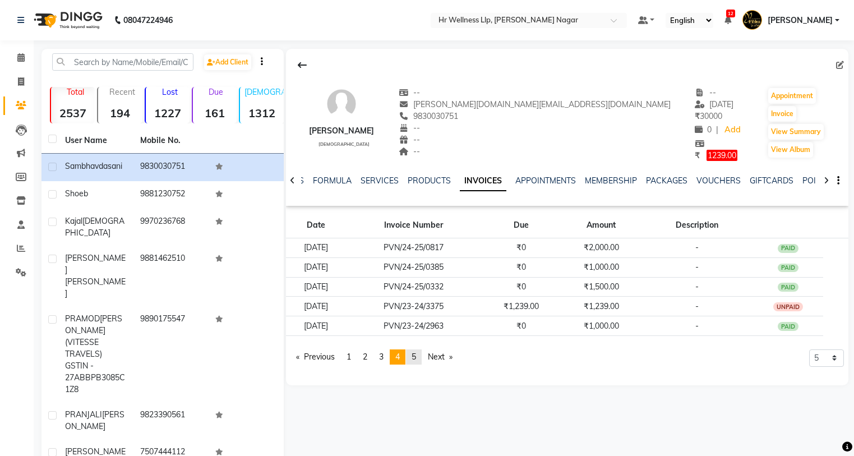
click at [415, 361] on span "5" at bounding box center [414, 357] width 4 height 10
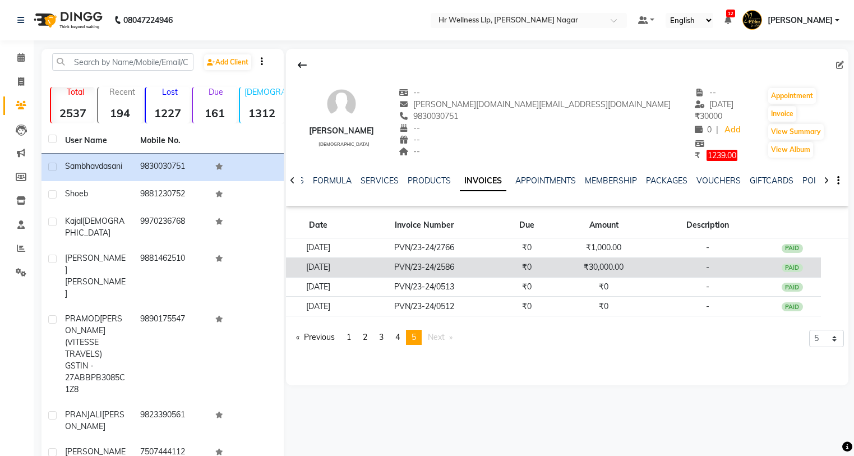
click at [476, 266] on td "PVN/23-24/2586" at bounding box center [424, 267] width 147 height 20
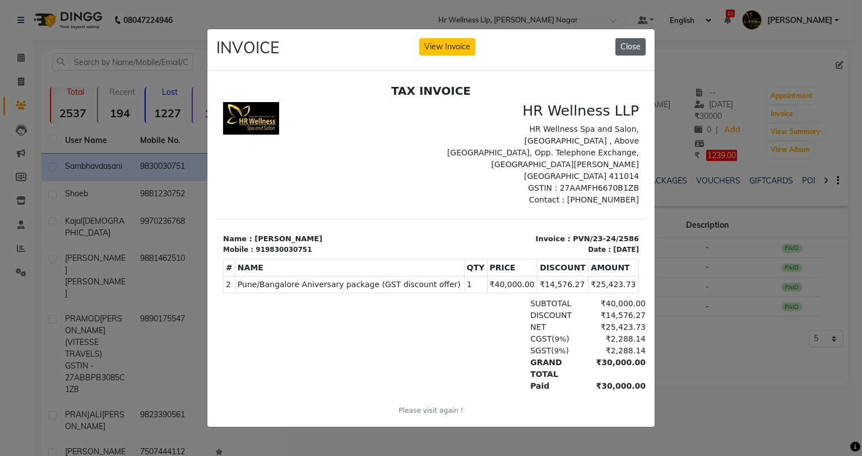
click at [628, 43] on button "Close" at bounding box center [631, 46] width 30 height 17
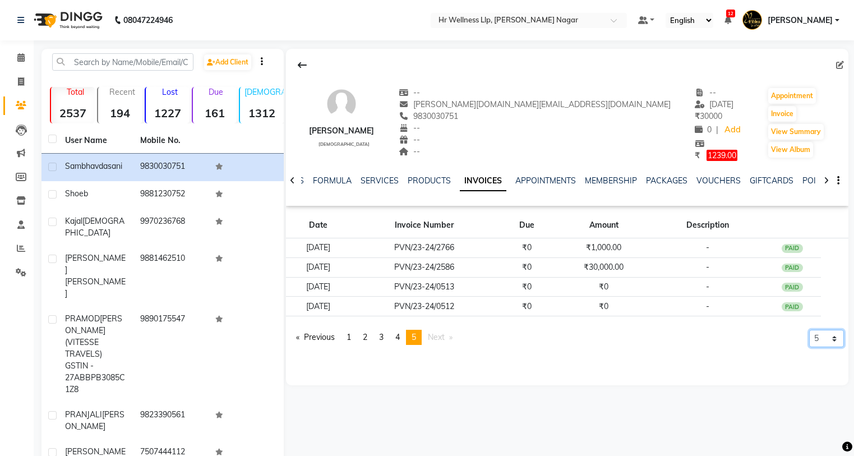
click at [837, 339] on select "5 10 50 100 500" at bounding box center [826, 338] width 35 height 17
select select "10"
click at [809, 330] on select "5 10 50 100 500" at bounding box center [826, 338] width 35 height 17
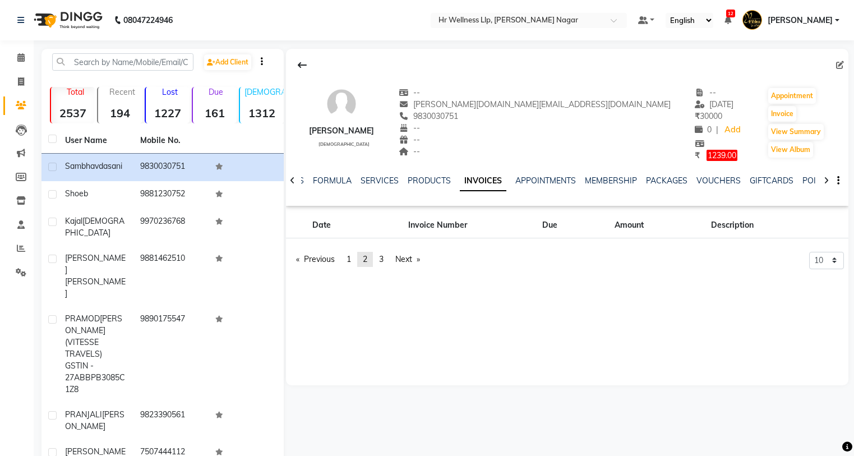
click at [367, 254] on span "2" at bounding box center [365, 259] width 4 height 10
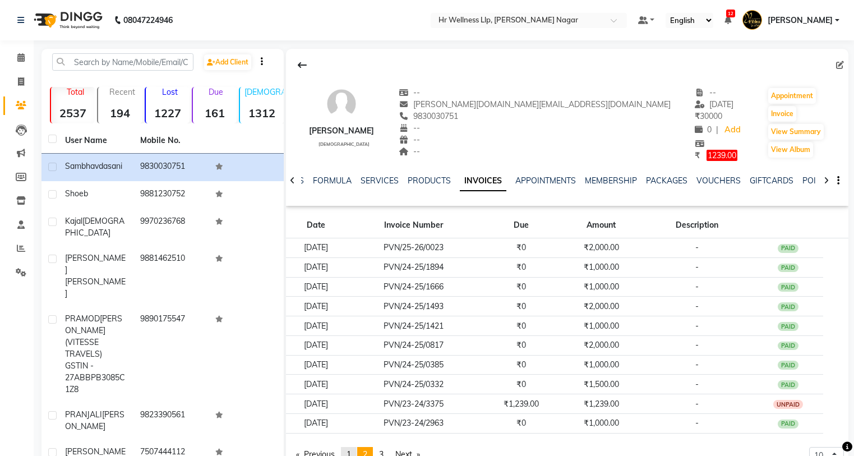
click at [344, 449] on link "page 1" at bounding box center [349, 454] width 16 height 15
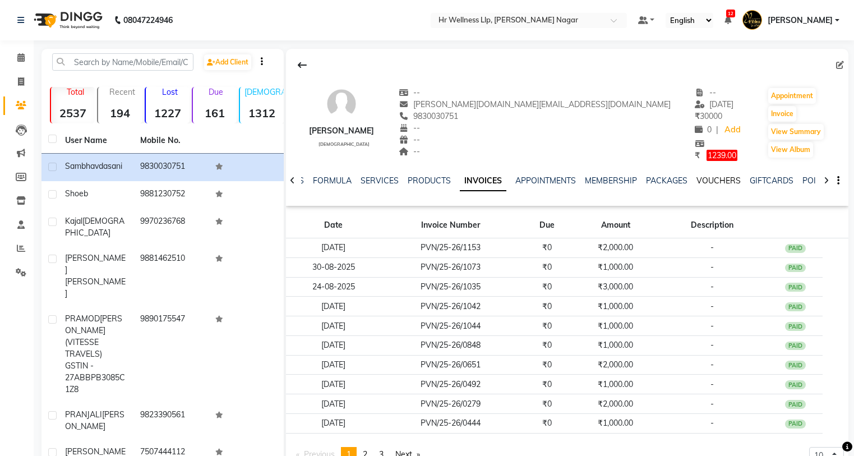
click at [713, 181] on link "VOUCHERS" at bounding box center [718, 180] width 44 height 10
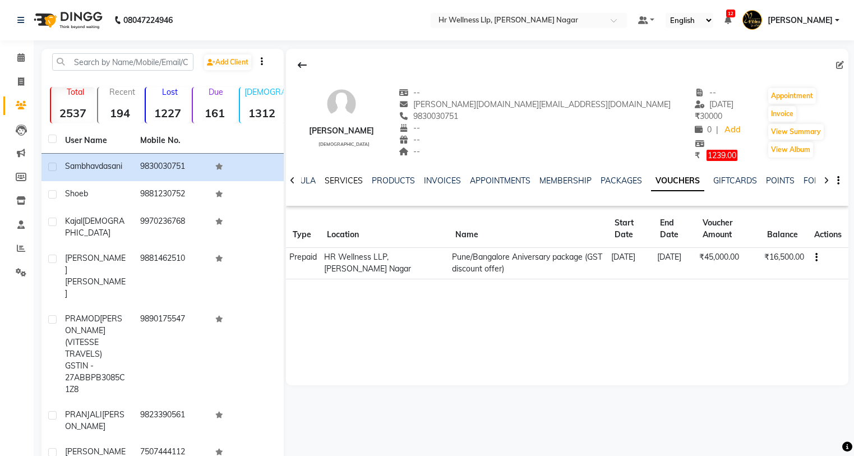
click at [337, 182] on link "SERVICES" at bounding box center [344, 180] width 38 height 10
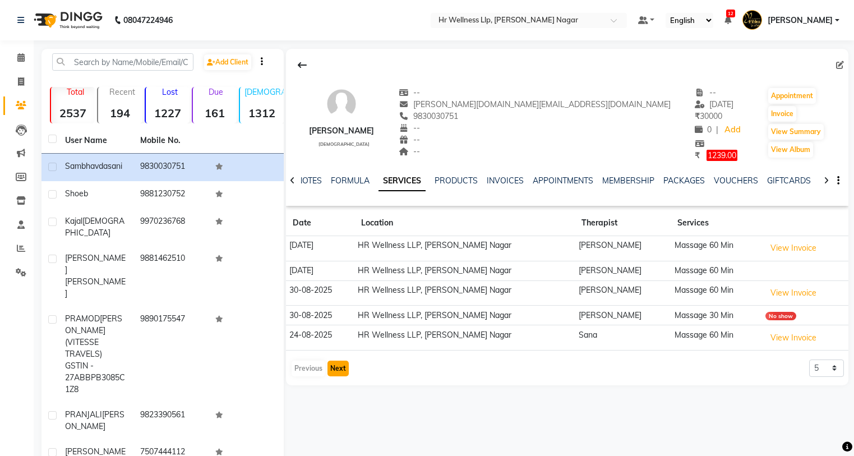
click at [332, 371] on button "Next" at bounding box center [337, 369] width 21 height 16
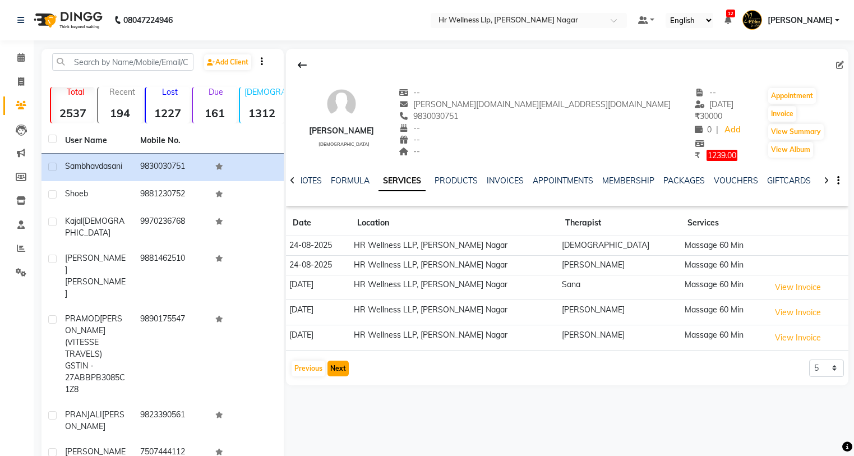
click at [341, 372] on button "Next" at bounding box center [337, 369] width 21 height 16
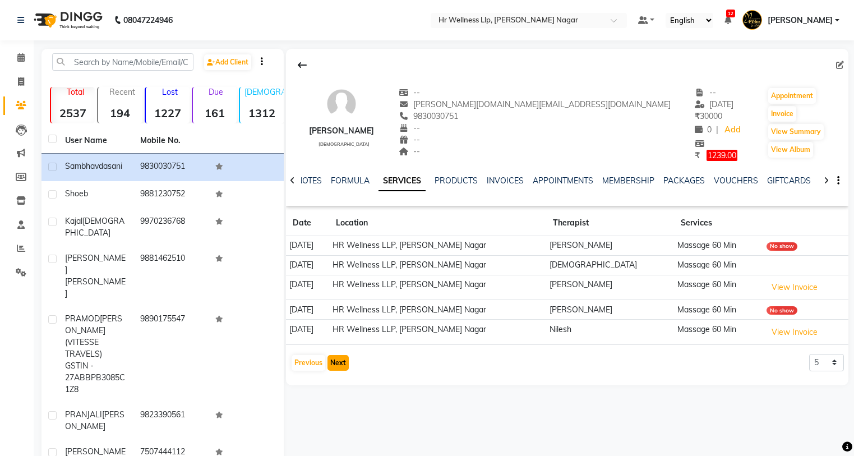
click at [336, 361] on button "Next" at bounding box center [337, 363] width 21 height 16
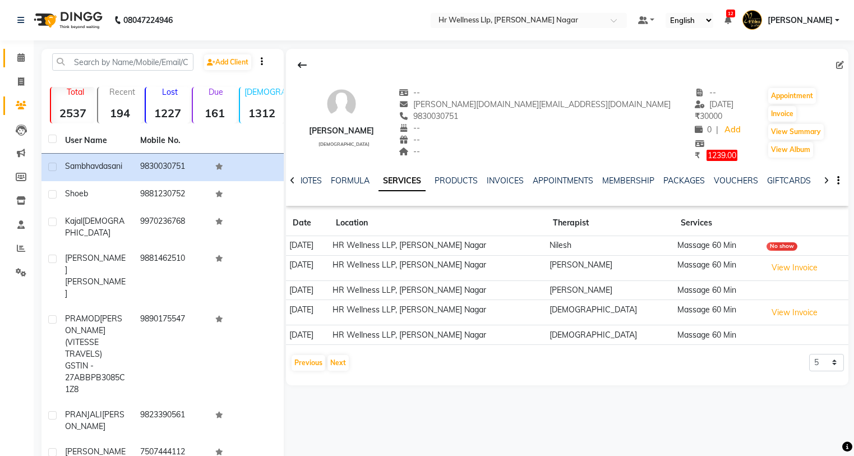
click at [16, 66] on link "Calendar" at bounding box center [16, 58] width 27 height 19
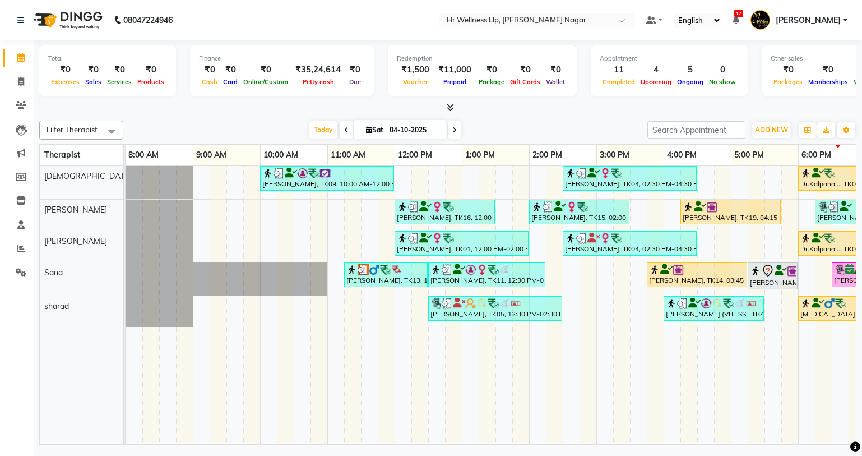
click at [452, 127] on icon at bounding box center [454, 130] width 4 height 7
type input "05-10-2025"
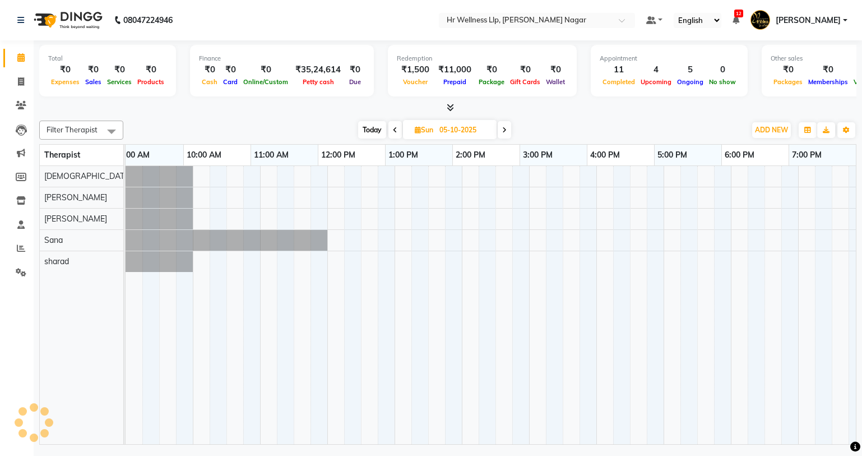
scroll to position [0, 77]
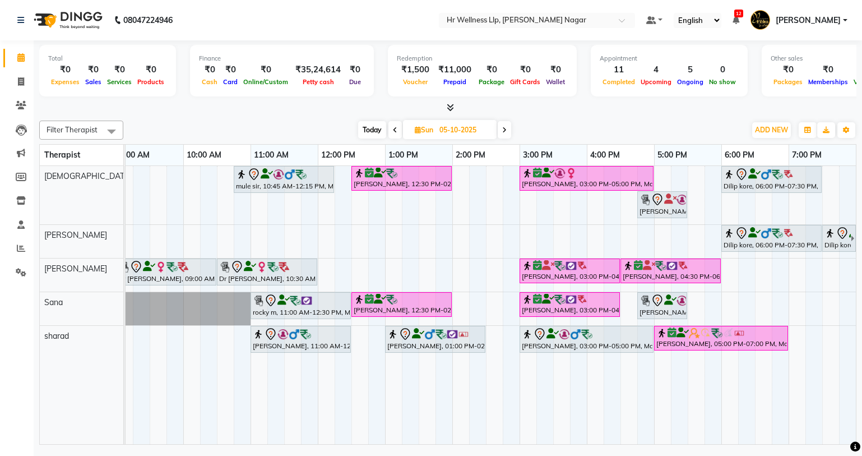
click at [391, 264] on div "mule sir, 10:45 AM-12:15 PM, Massage 60 Min Pradeep Singh, 12:30 PM-02:00 PM, M…" at bounding box center [452, 305] width 807 height 278
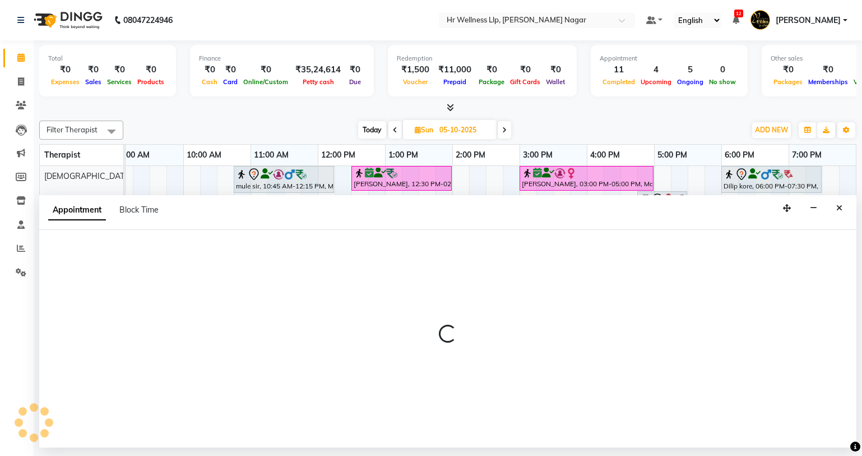
select select "50266"
select select "tentative"
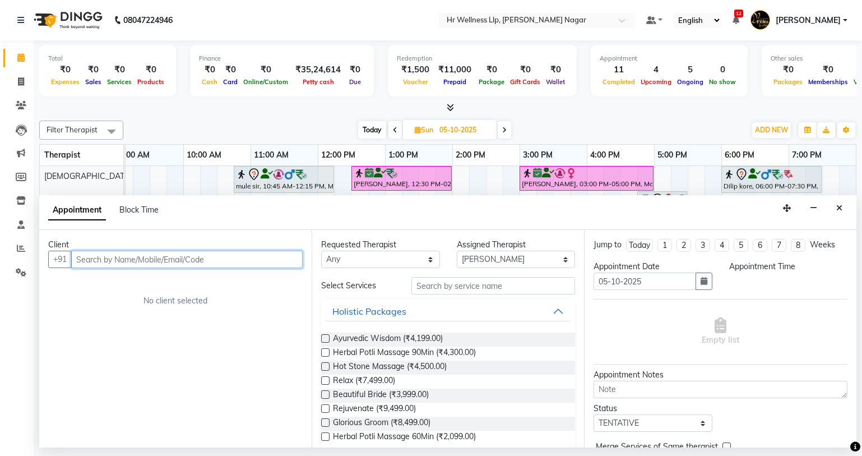
click at [152, 263] on input "text" at bounding box center [187, 259] width 232 height 17
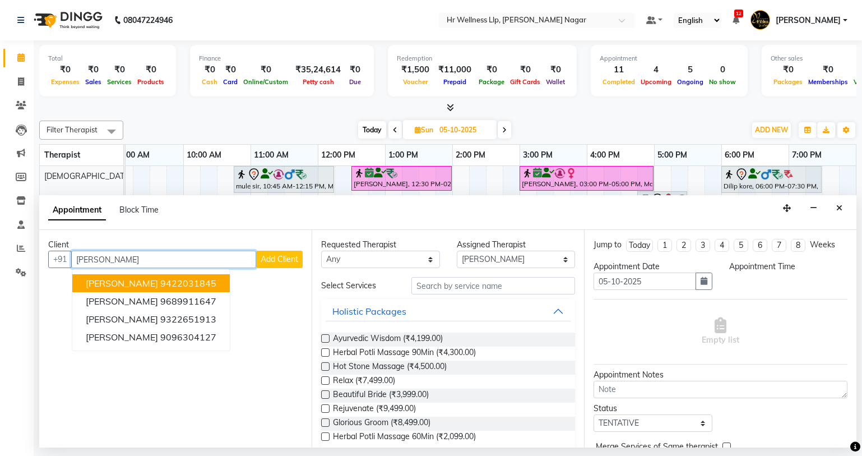
click at [202, 276] on button "Ritesh Agarwal 9422031845" at bounding box center [151, 283] width 158 height 18
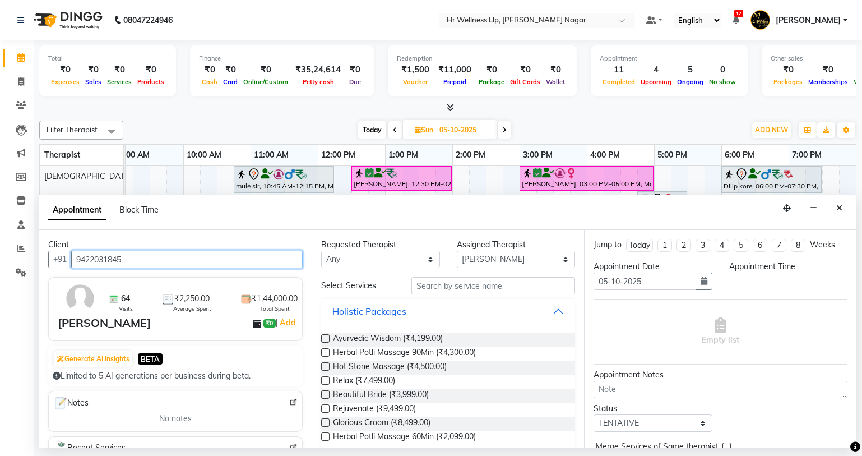
type input "9422031845"
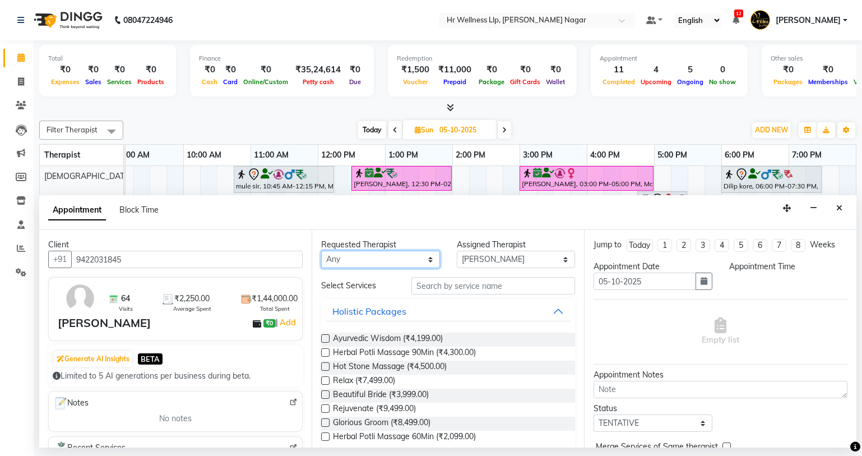
click at [398, 258] on select "Any Krishna [PERSON_NAME] [PERSON_NAME] Sana [PERSON_NAME]" at bounding box center [380, 259] width 119 height 17
select select "50266"
click at [321, 251] on select "Any Krishna [PERSON_NAME] [PERSON_NAME] Sana [PERSON_NAME]" at bounding box center [380, 259] width 119 height 17
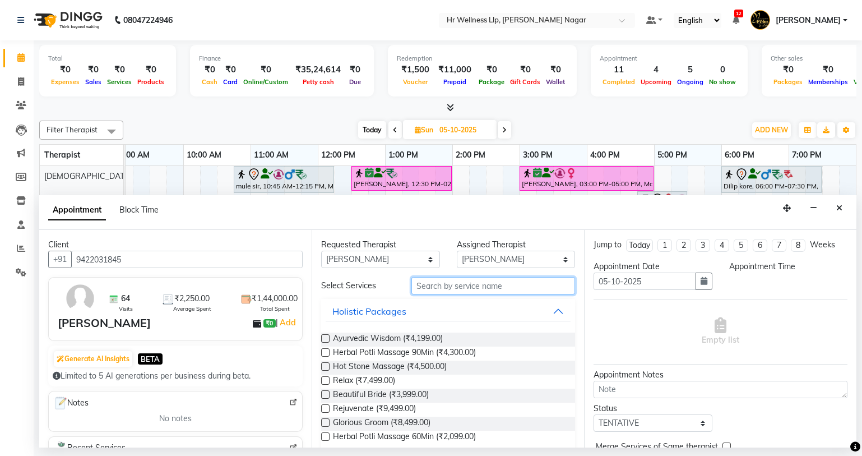
click at [426, 289] on input "text" at bounding box center [494, 285] width 164 height 17
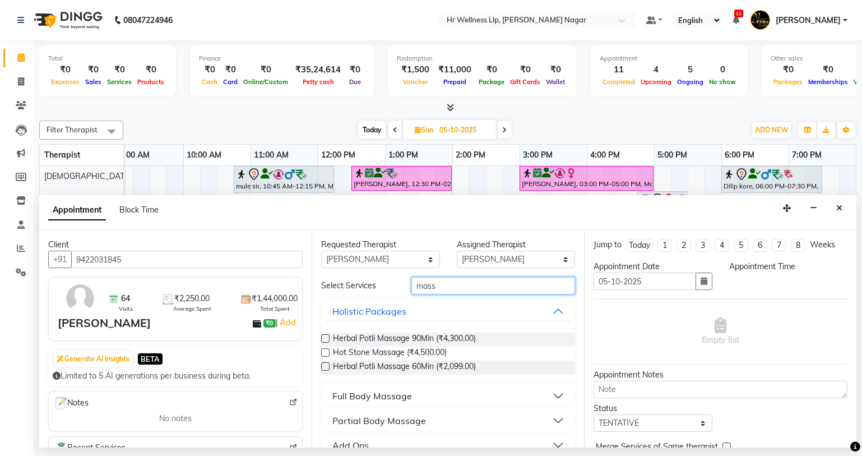
type input "mass"
click at [381, 400] on div "Full Body Massage" at bounding box center [372, 395] width 80 height 13
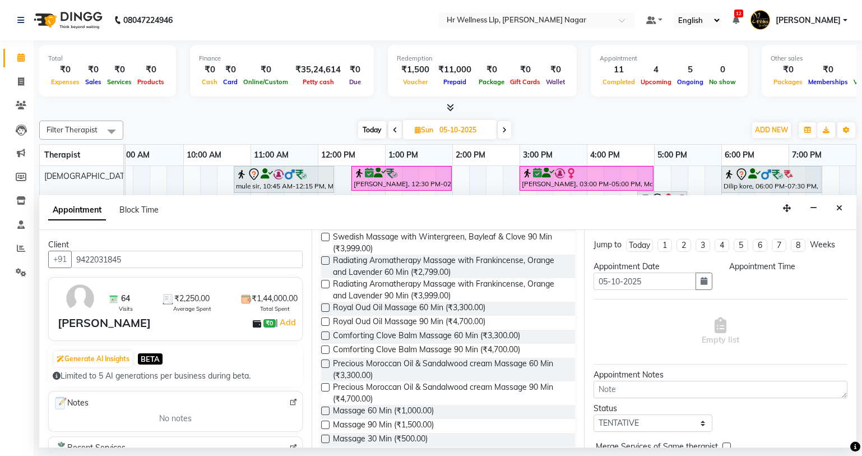
scroll to position [502, 0]
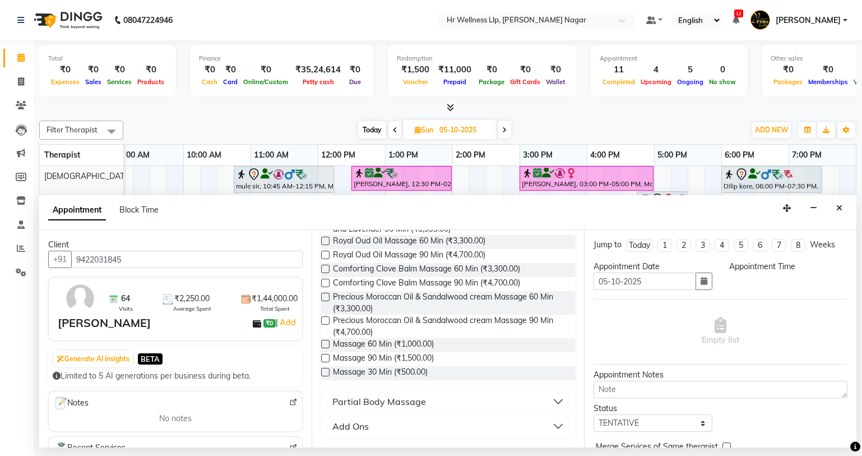
click at [330, 344] on div "Massage 60 Min (₹1,000.00)" at bounding box center [448, 345] width 254 height 14
click at [324, 343] on label at bounding box center [325, 344] width 8 height 8
click at [324, 343] on input "checkbox" at bounding box center [324, 344] width 7 height 7
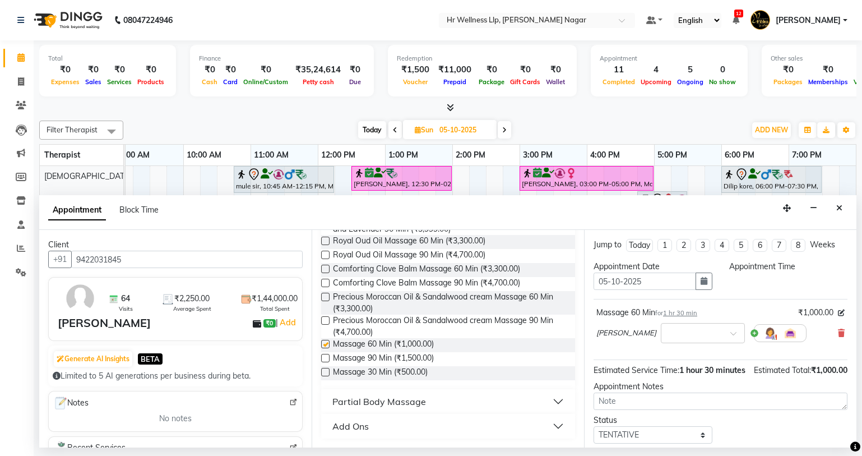
checkbox input "false"
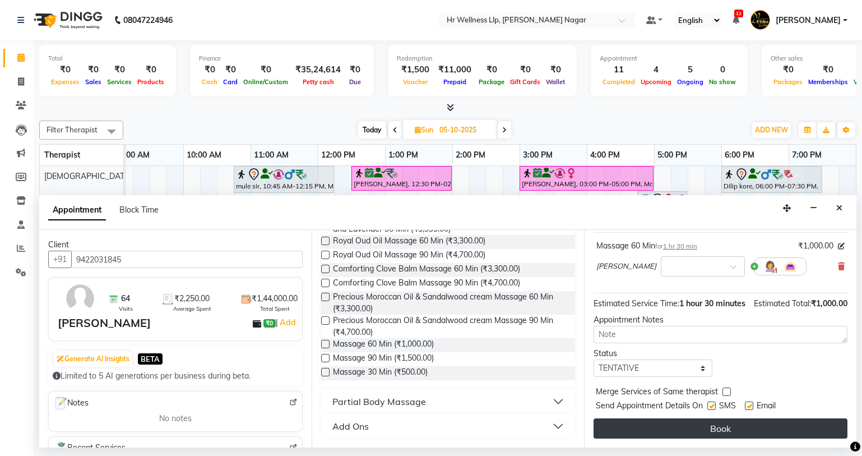
click at [700, 433] on button "Book" at bounding box center [721, 428] width 254 height 20
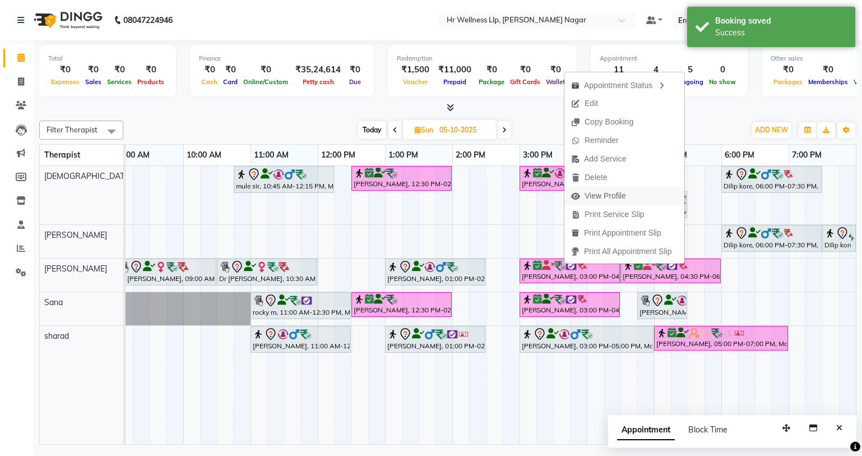
click at [623, 198] on span "View Profile" at bounding box center [605, 196] width 41 height 12
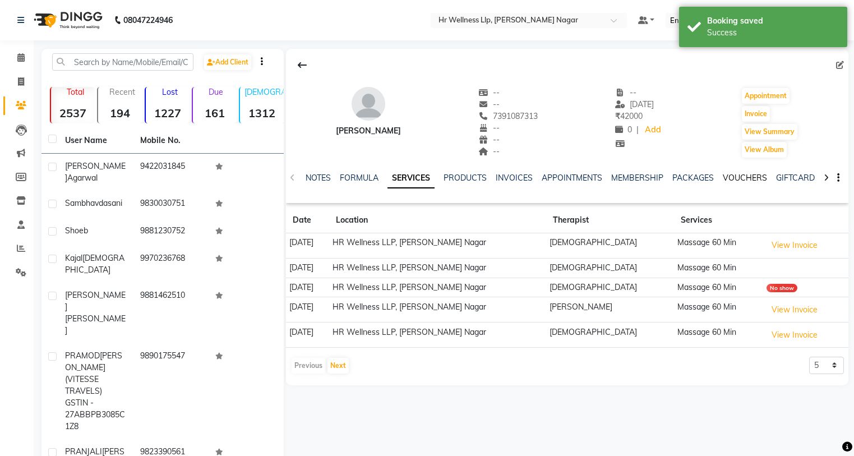
click at [728, 174] on link "VOUCHERS" at bounding box center [745, 178] width 44 height 10
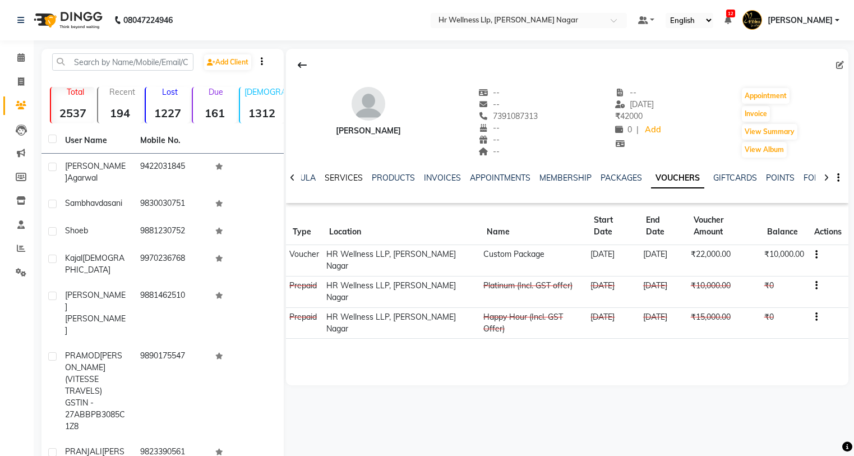
click at [336, 177] on link "SERVICES" at bounding box center [344, 178] width 38 height 10
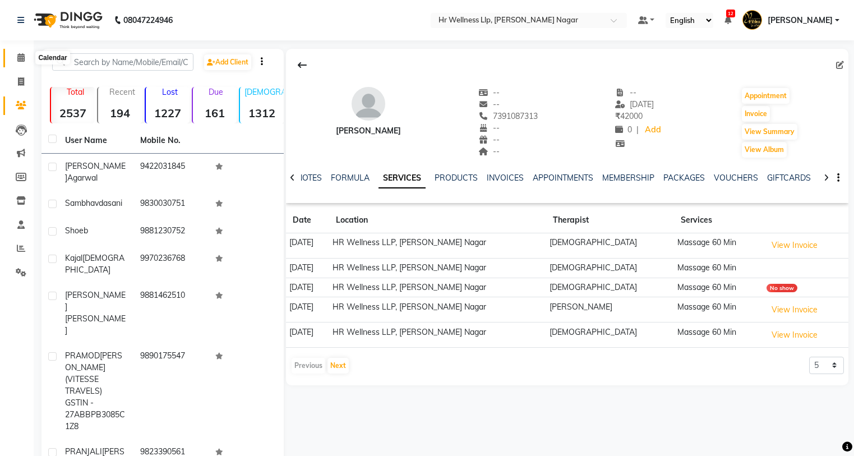
click at [19, 58] on icon at bounding box center [20, 57] width 7 height 8
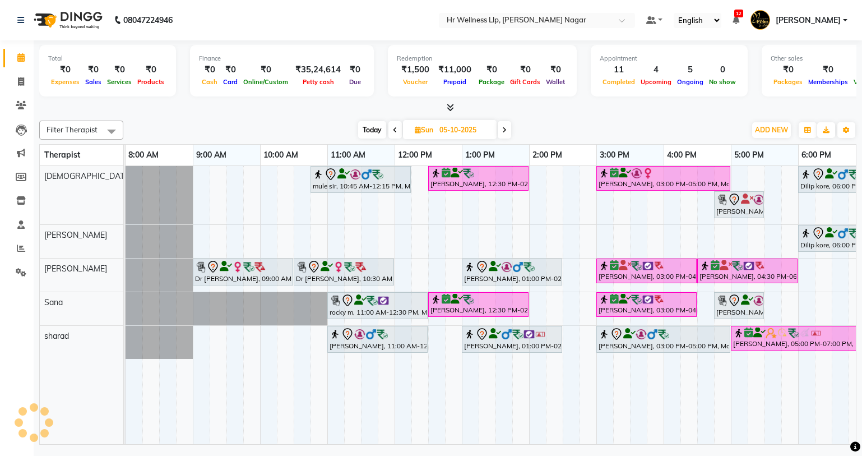
scroll to position [0, 59]
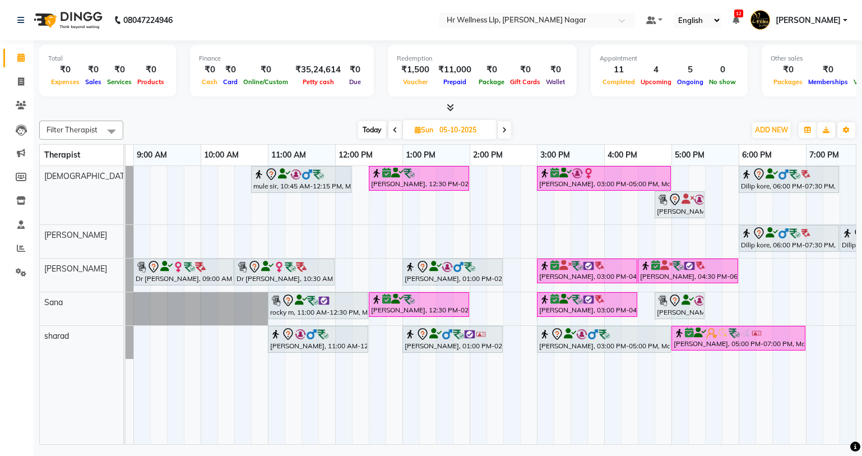
click at [500, 137] on span at bounding box center [504, 129] width 13 height 17
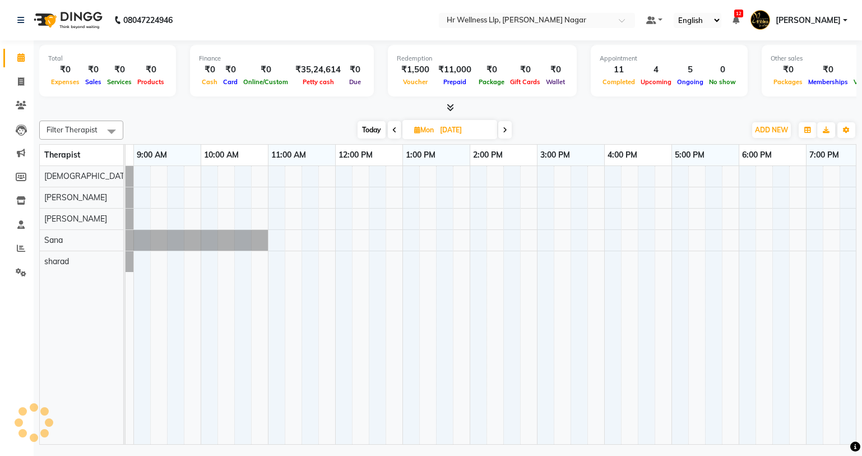
scroll to position [0, 144]
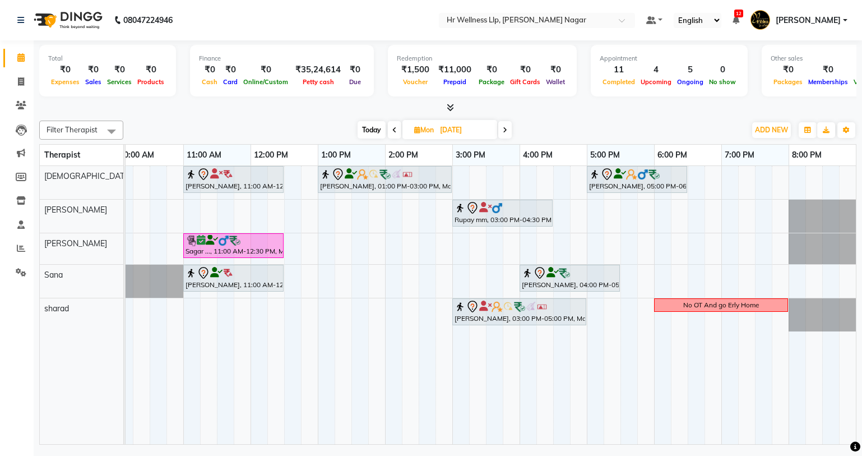
click at [392, 133] on span at bounding box center [394, 129] width 13 height 17
type input "05-10-2025"
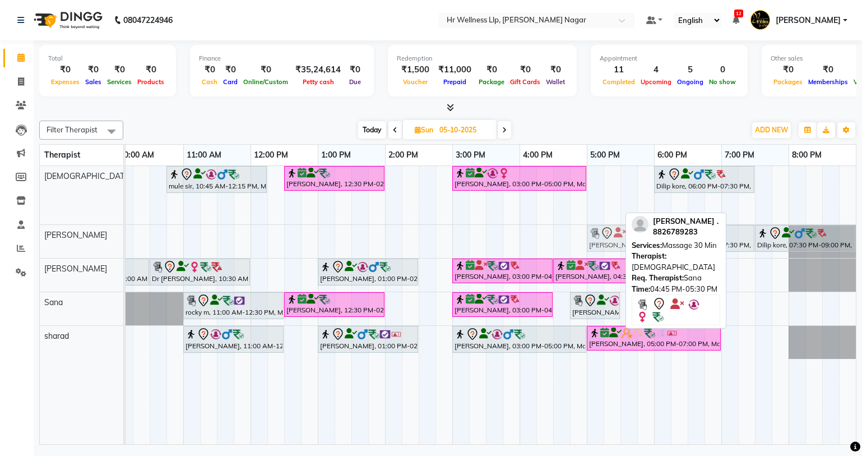
drag, startPoint x: 609, startPoint y: 204, endPoint x: 620, endPoint y: 235, distance: 33.7
click at [620, 235] on tbody "mule sir, 10:45 AM-12:15 PM, Massage 60 Min Pradeep Singh, 12:30 PM-02:00 PM, M…" at bounding box center [418, 262] width 875 height 193
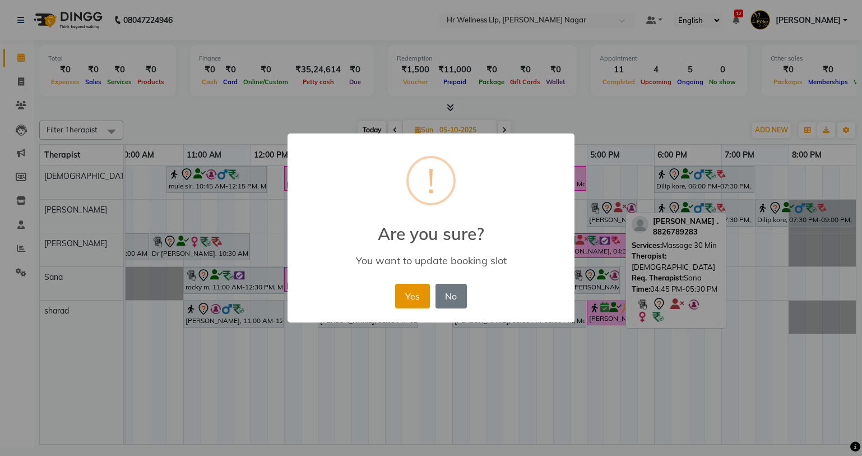
click at [414, 299] on button "Yes" at bounding box center [412, 296] width 34 height 25
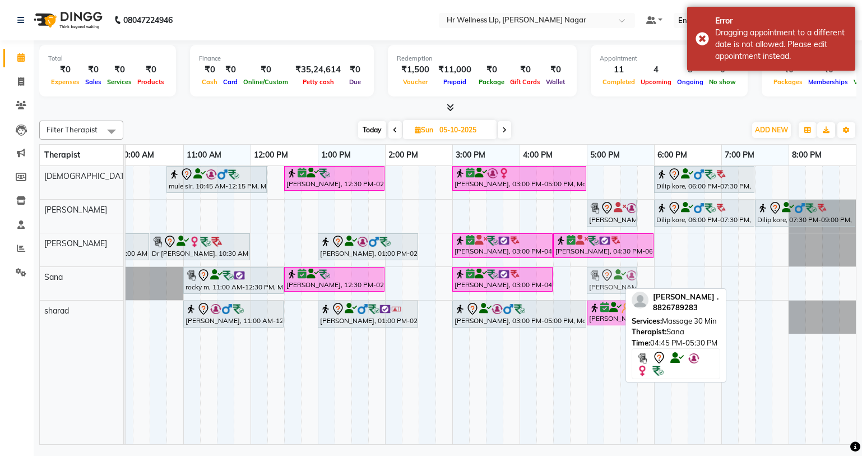
drag, startPoint x: 591, startPoint y: 277, endPoint x: 610, endPoint y: 279, distance: 18.6
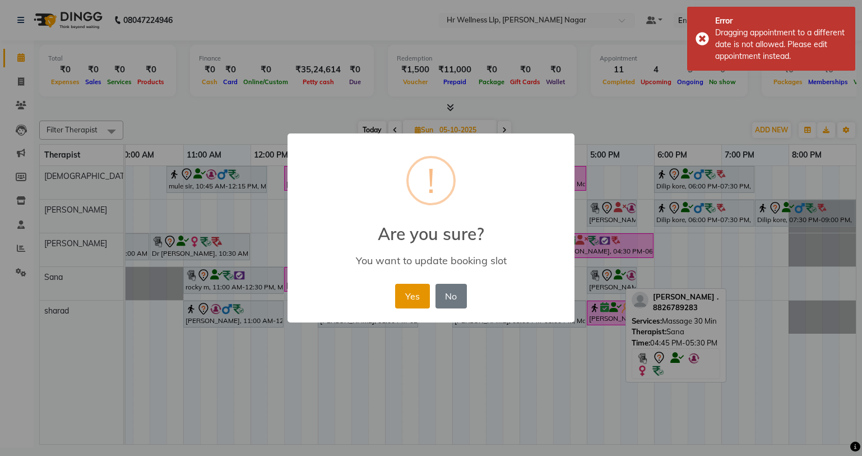
click at [423, 299] on button "Yes" at bounding box center [412, 296] width 34 height 25
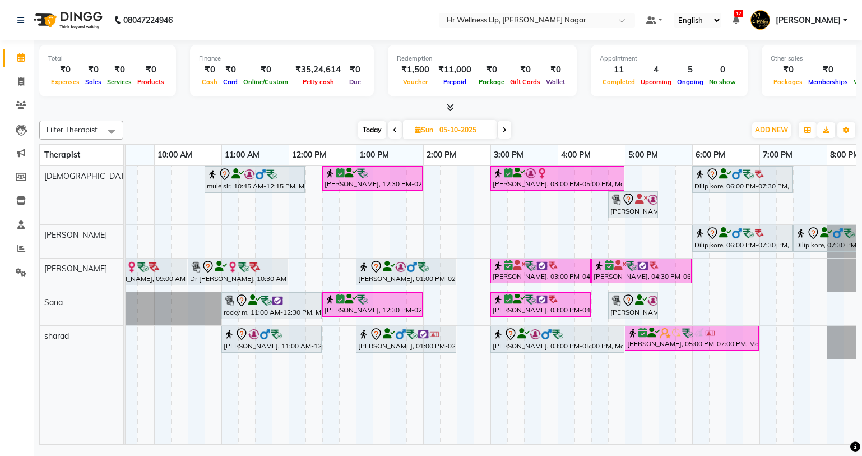
scroll to position [0, 107]
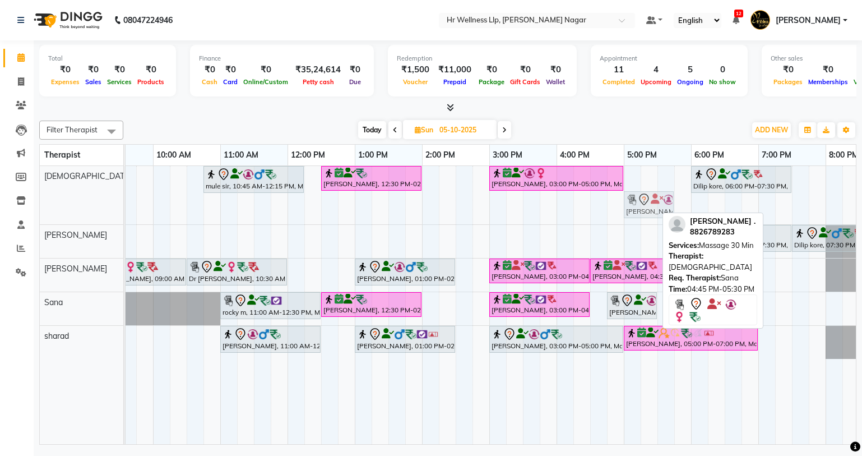
drag, startPoint x: 632, startPoint y: 200, endPoint x: 650, endPoint y: 165, distance: 39.4
click at [650, 165] on table "Therapist 8:00 AM 9:00 AM 10:00 AM 11:00 AM 12:00 PM 1:00 PM 2:00 PM 3:00 PM 4:…" at bounding box center [447, 294] width 817 height 301
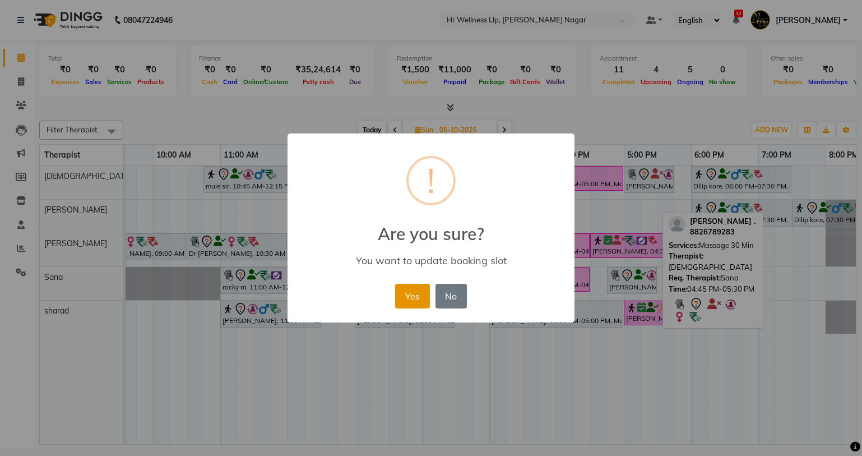
click at [423, 296] on button "Yes" at bounding box center [412, 296] width 34 height 25
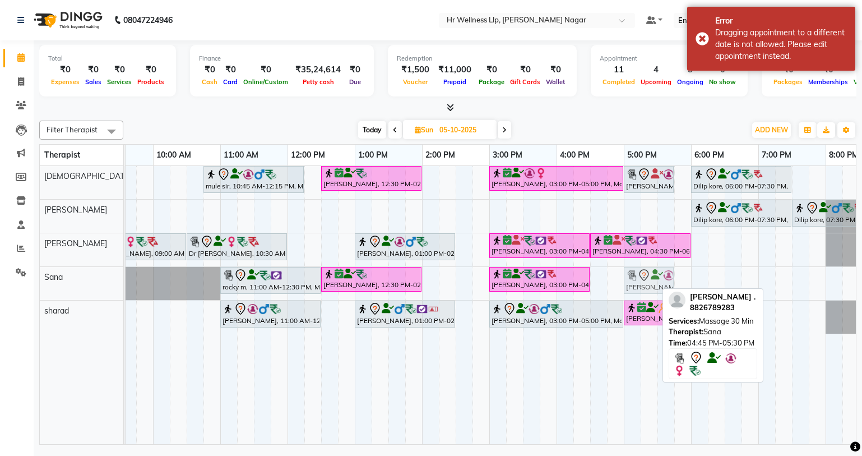
drag, startPoint x: 620, startPoint y: 276, endPoint x: 637, endPoint y: 279, distance: 18.1
click at [19, 279] on div "rocky m, 11:00 AM-12:30 PM, Massage 60 [PERSON_NAME], 12:30 PM-02:00 PM, Massag…" at bounding box center [19, 283] width 0 height 33
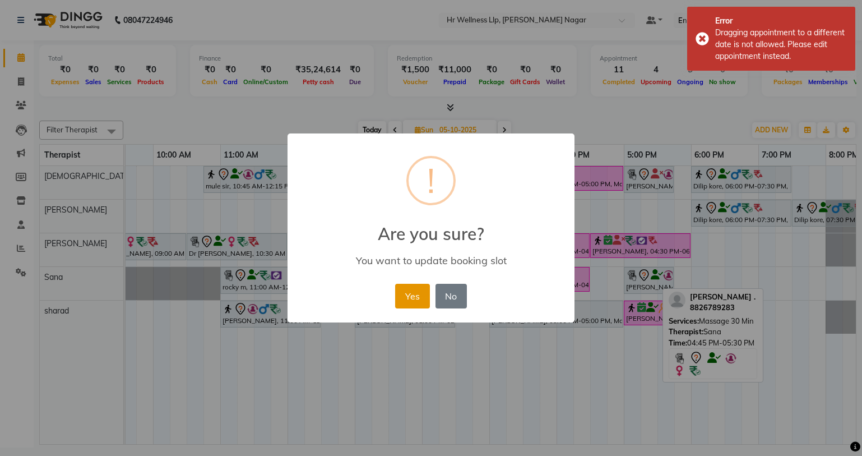
click at [422, 304] on button "Yes" at bounding box center [412, 296] width 34 height 25
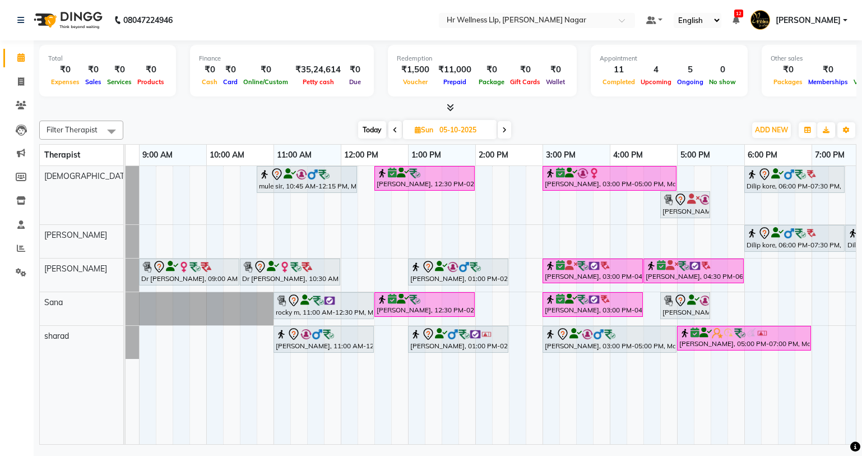
scroll to position [0, 112]
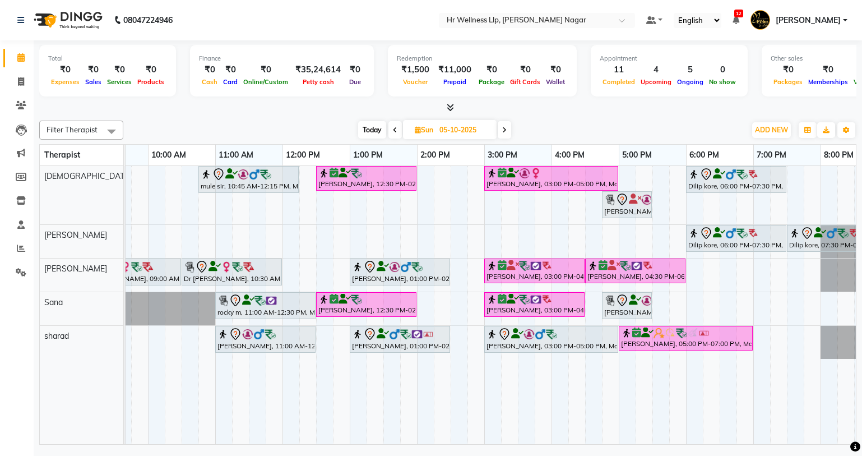
click at [507, 127] on icon at bounding box center [504, 130] width 4 height 7
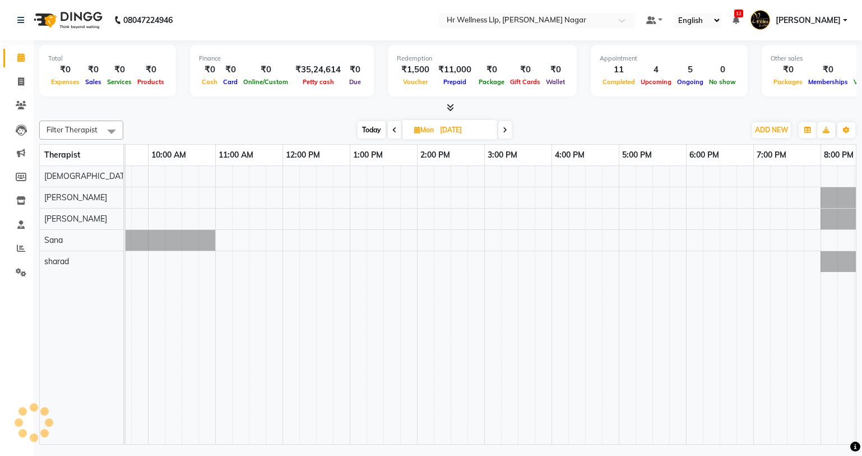
scroll to position [0, 144]
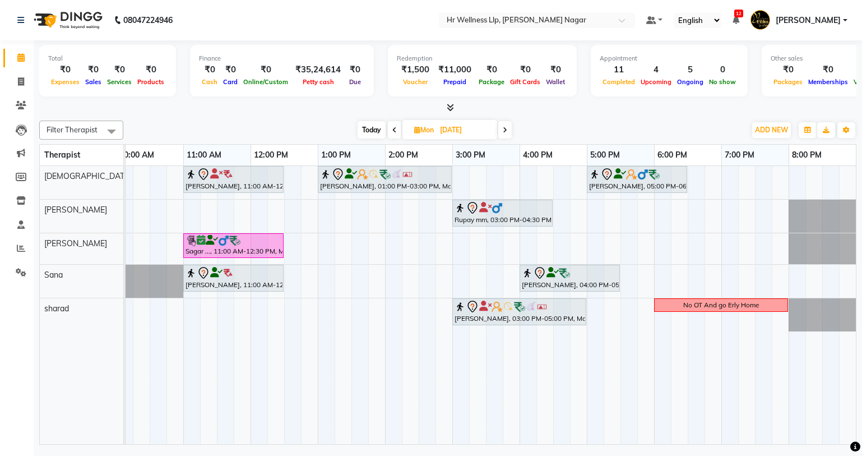
click at [507, 127] on icon at bounding box center [505, 130] width 4 height 7
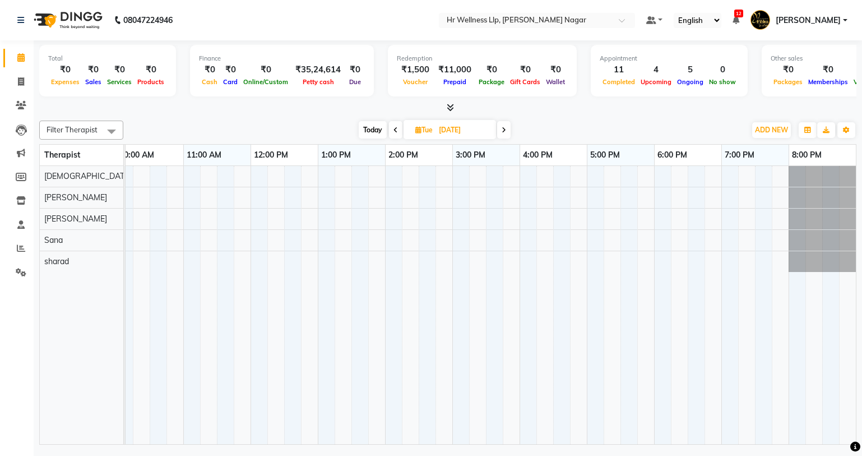
click at [497, 126] on div "[DATE] [DATE]" at bounding box center [435, 130] width 154 height 17
click at [510, 126] on span at bounding box center [503, 129] width 13 height 17
type input "[DATE]"
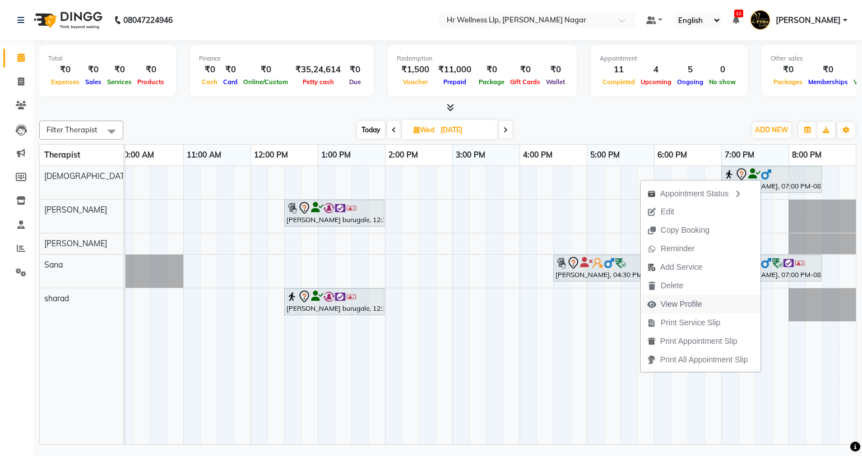
click at [687, 309] on span "View Profile" at bounding box center [681, 304] width 41 height 12
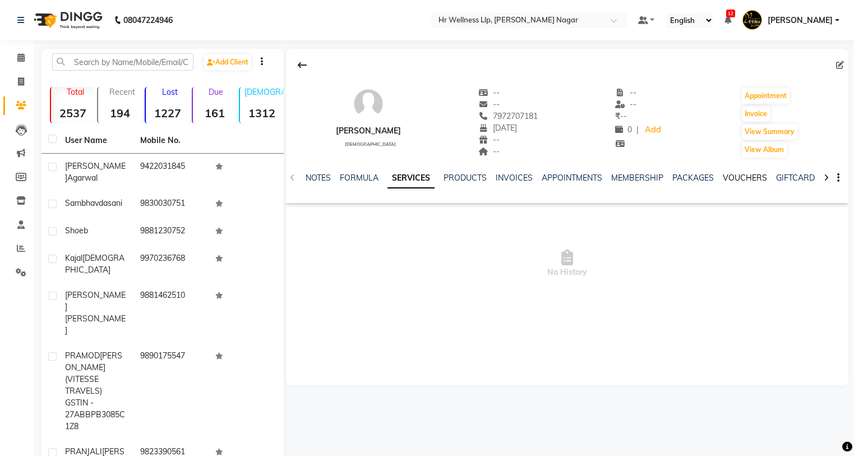
click at [734, 179] on link "VOUCHERS" at bounding box center [745, 178] width 44 height 10
click at [27, 60] on span at bounding box center [21, 58] width 20 height 13
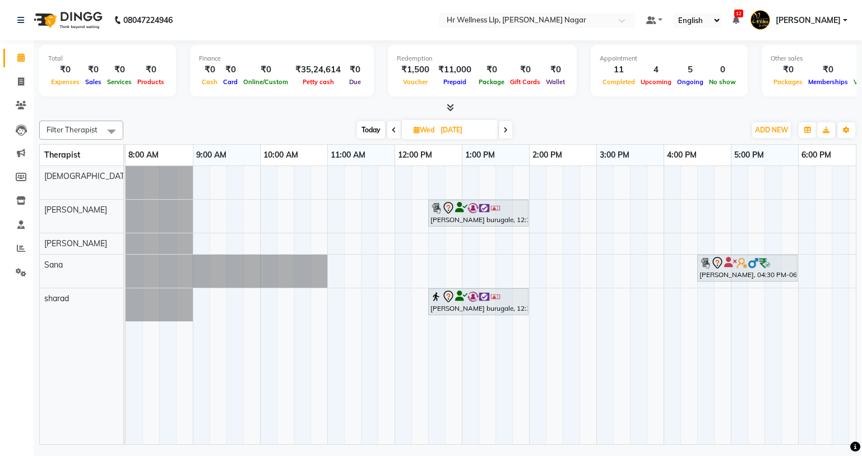
scroll to position [0, 28]
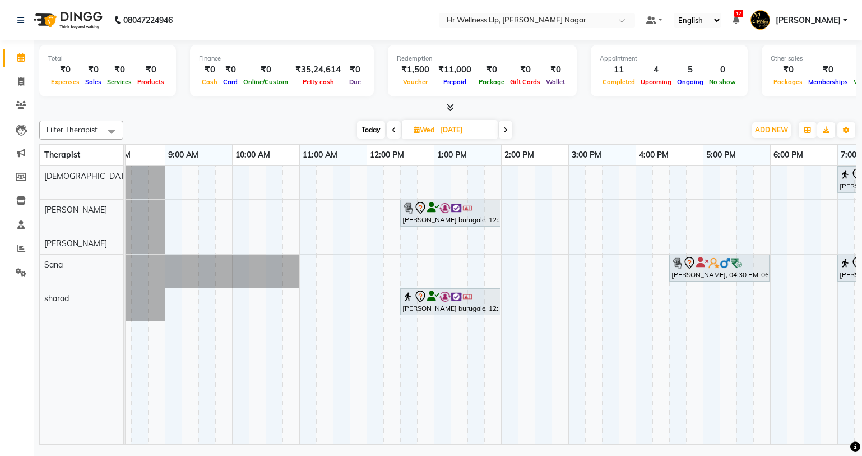
drag, startPoint x: 534, startPoint y: 435, endPoint x: 610, endPoint y: 426, distance: 76.2
click at [606, 426] on tr at bounding box center [535, 305] width 875 height 278
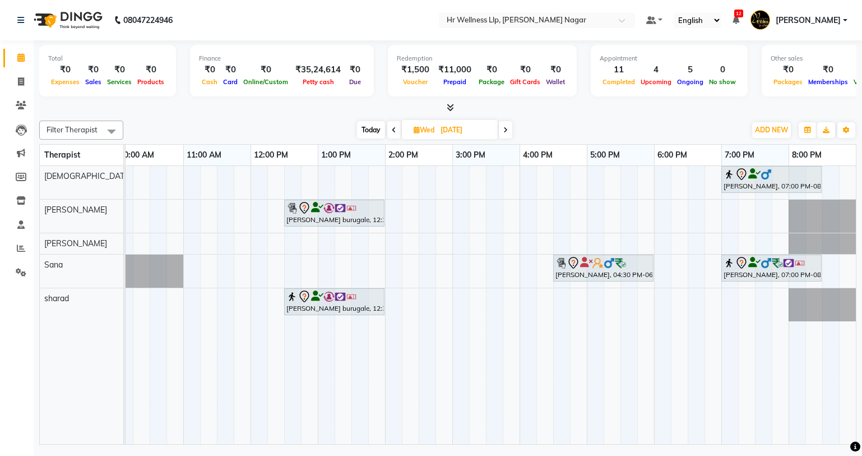
drag, startPoint x: 725, startPoint y: 197, endPoint x: 819, endPoint y: 198, distance: 93.1
click at [819, 198] on tr at bounding box center [418, 305] width 875 height 278
drag, startPoint x: 722, startPoint y: 200, endPoint x: 836, endPoint y: 200, distance: 114.4
click at [836, 200] on div "[PERSON_NAME], 07:00 PM-08:30 PM, Swedish Massage 60 Min [PERSON_NAME] burugale…" at bounding box center [418, 305] width 875 height 278
drag, startPoint x: 724, startPoint y: 194, endPoint x: 823, endPoint y: 206, distance: 99.9
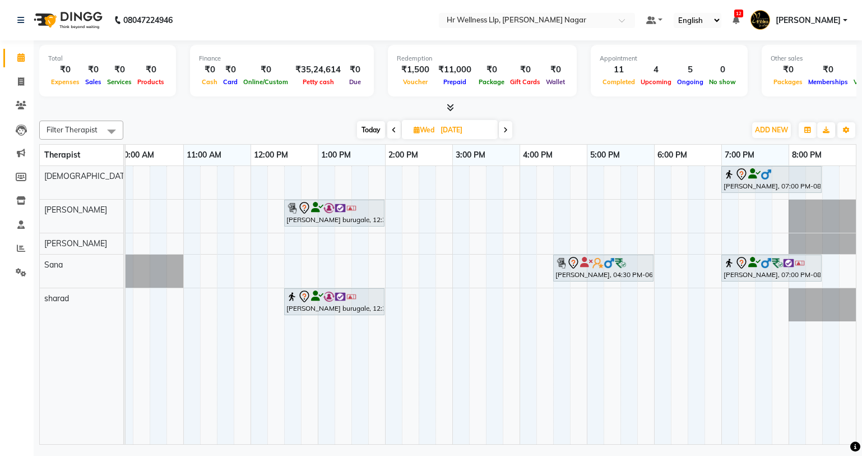
click at [823, 206] on div "[PERSON_NAME], 07:00 PM-08:30 PM, Swedish Massage 60 Min [PERSON_NAME] burugale…" at bounding box center [418, 305] width 875 height 278
drag, startPoint x: 722, startPoint y: 199, endPoint x: 817, endPoint y: 206, distance: 96.1
click at [817, 206] on div "[PERSON_NAME], 07:00 PM-08:30 PM, Swedish Massage 60 Min [PERSON_NAME] burugale…" at bounding box center [418, 305] width 875 height 278
drag, startPoint x: 722, startPoint y: 196, endPoint x: 815, endPoint y: 203, distance: 93.9
click at [815, 203] on div "[PERSON_NAME], 07:00 PM-08:30 PM, Swedish Massage 60 Min [PERSON_NAME] burugale…" at bounding box center [418, 305] width 875 height 278
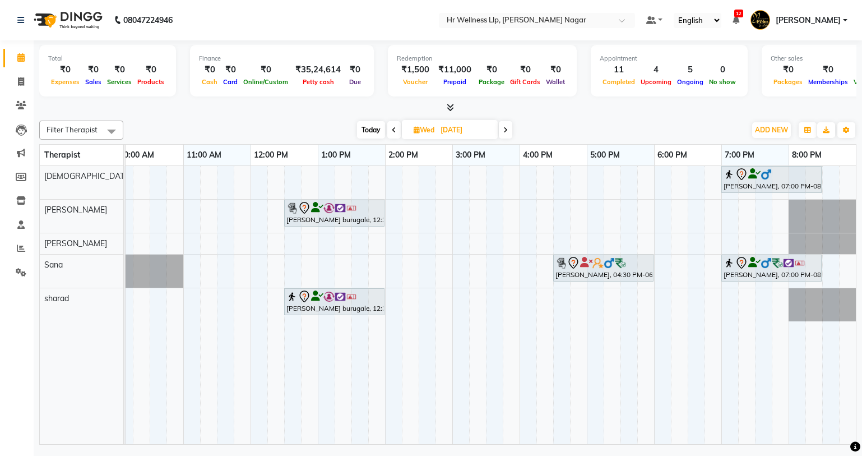
drag, startPoint x: 721, startPoint y: 204, endPoint x: 810, endPoint y: 204, distance: 88.6
click at [810, 204] on div "[PERSON_NAME], 07:00 PM-08:30 PM, Swedish Massage 60 Min [PERSON_NAME] burugale…" at bounding box center [418, 305] width 875 height 278
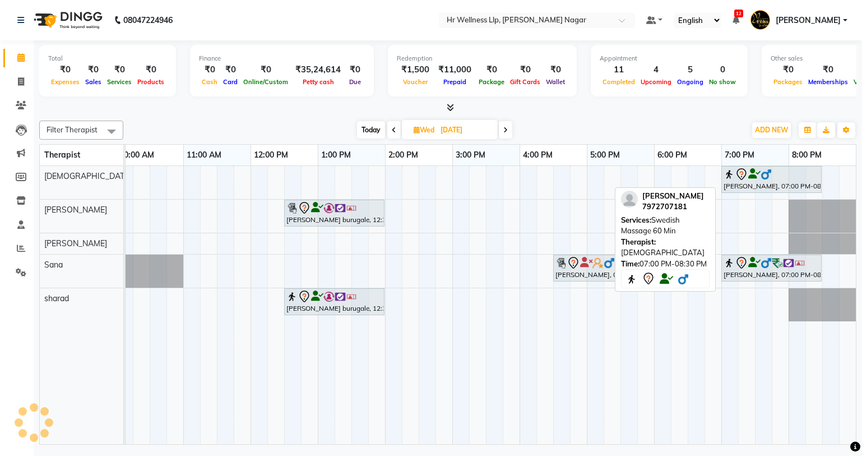
drag, startPoint x: 724, startPoint y: 194, endPoint x: 794, endPoint y: 191, distance: 70.1
click at [794, 191] on div "[PERSON_NAME], 07:00 PM-08:30 PM, Swedish Massage 60 Min [PERSON_NAME] burugale…" at bounding box center [418, 305] width 875 height 278
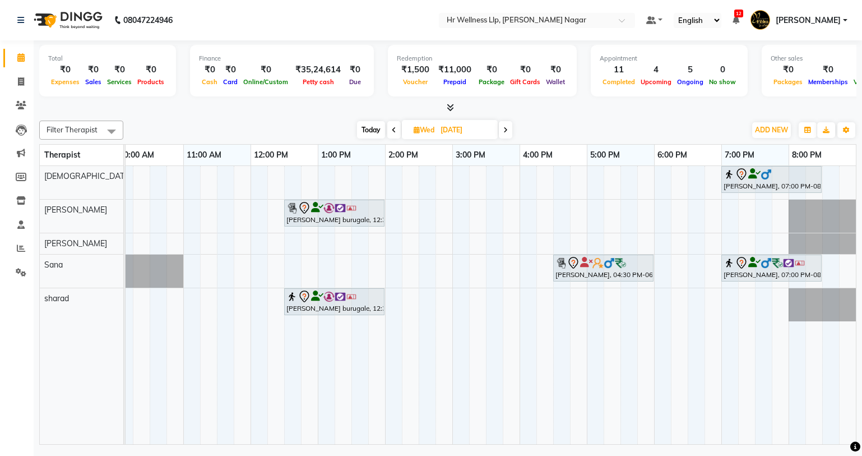
click at [415, 133] on icon at bounding box center [417, 129] width 6 height 7
select select "10"
select select "2025"
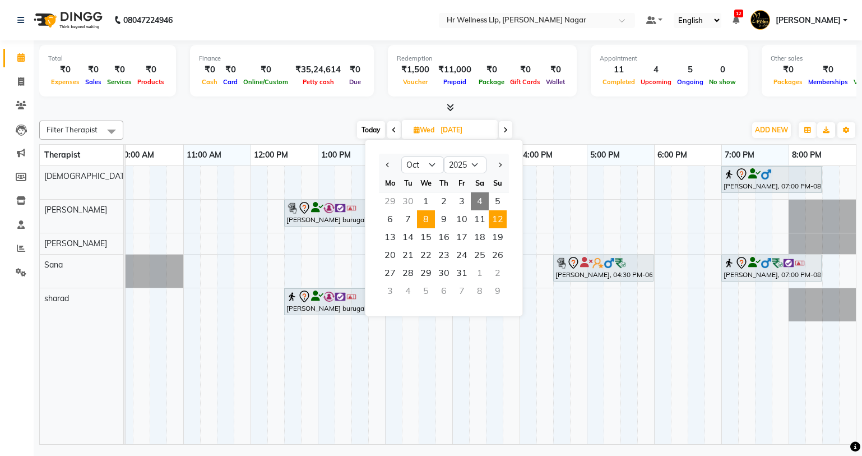
click at [500, 215] on span "12" at bounding box center [498, 219] width 18 height 18
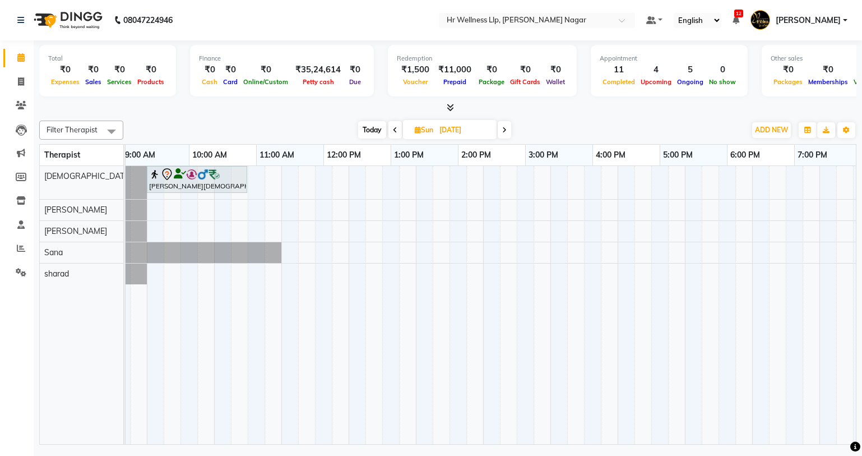
scroll to position [0, 46]
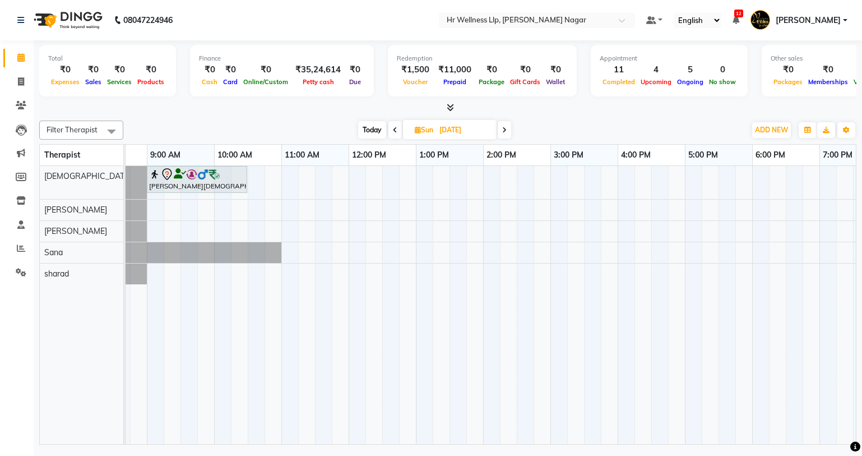
click at [377, 133] on span "Today" at bounding box center [372, 129] width 28 height 17
type input "04-10-2025"
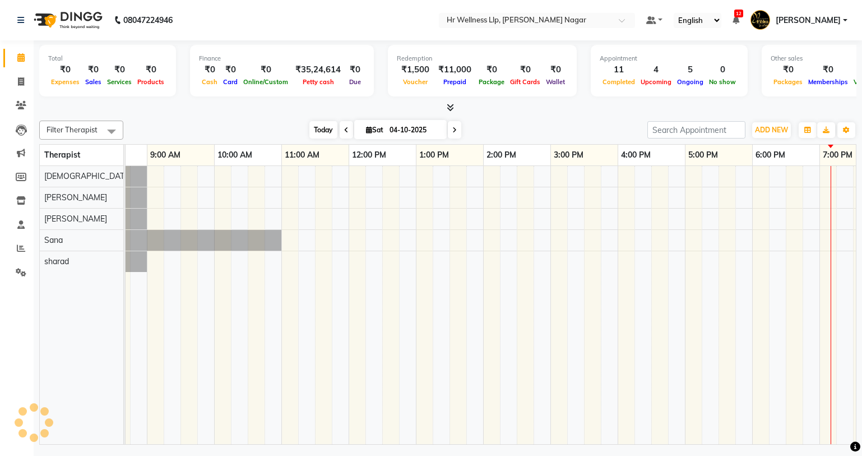
scroll to position [0, 144]
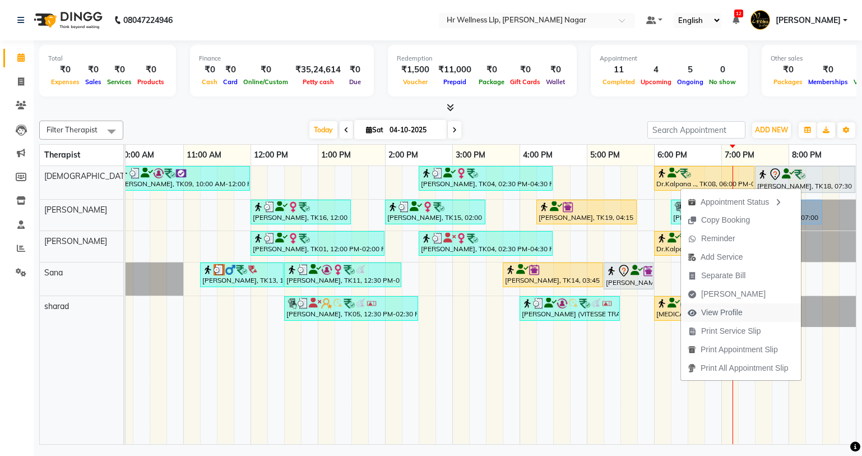
click at [729, 316] on span "View Profile" at bounding box center [721, 313] width 41 height 12
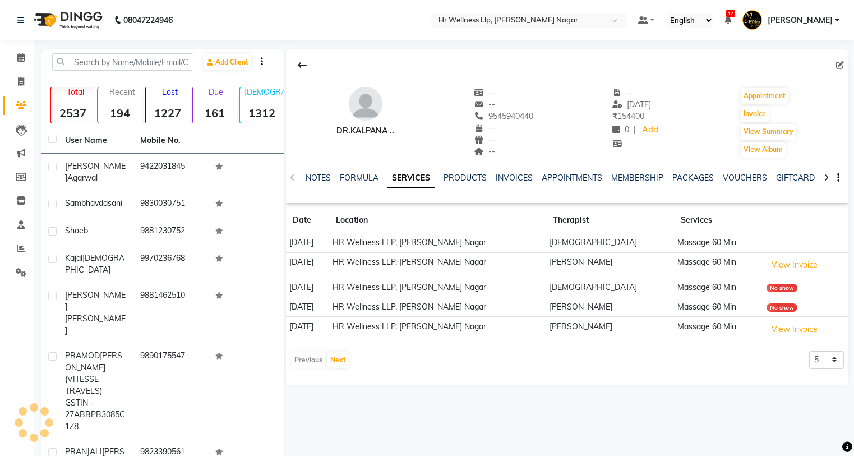
click at [506, 115] on span "9545940440" at bounding box center [503, 116] width 59 height 10
click at [15, 54] on span at bounding box center [21, 58] width 20 height 13
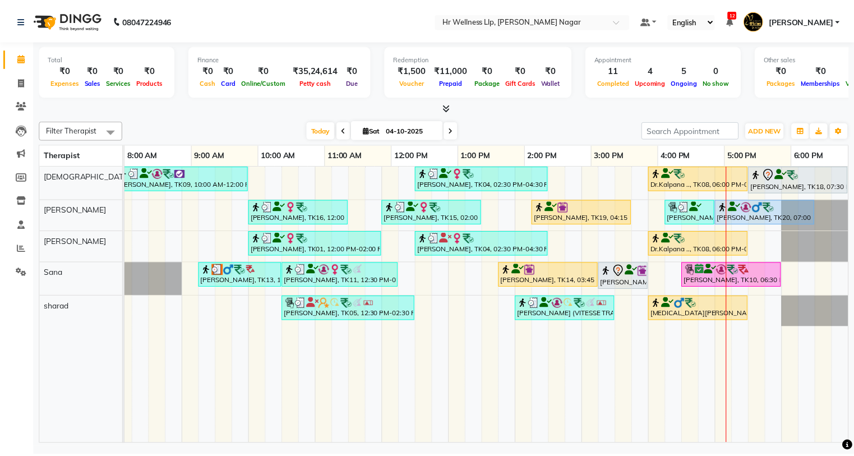
scroll to position [0, 144]
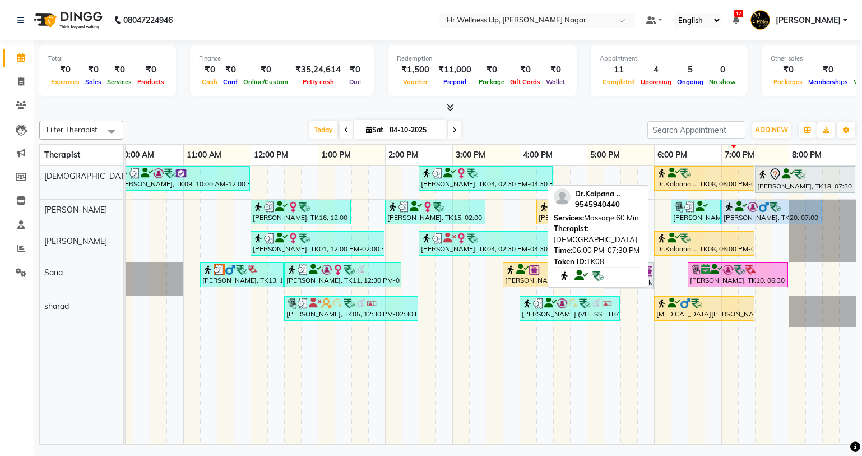
click at [696, 173] on div at bounding box center [705, 173] width 96 height 11
select select "1"
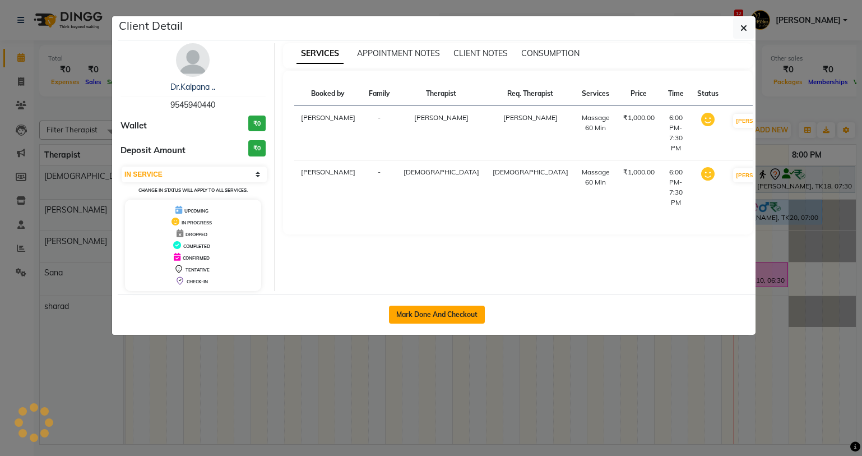
click at [451, 316] on button "Mark Done And Checkout" at bounding box center [437, 315] width 96 height 18
select select "service"
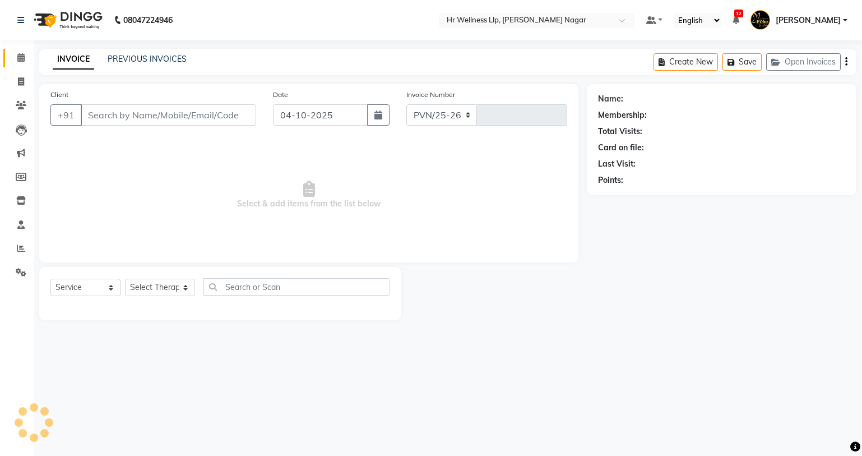
select select "4289"
type input "1336"
type input "9545940440"
select select "50266"
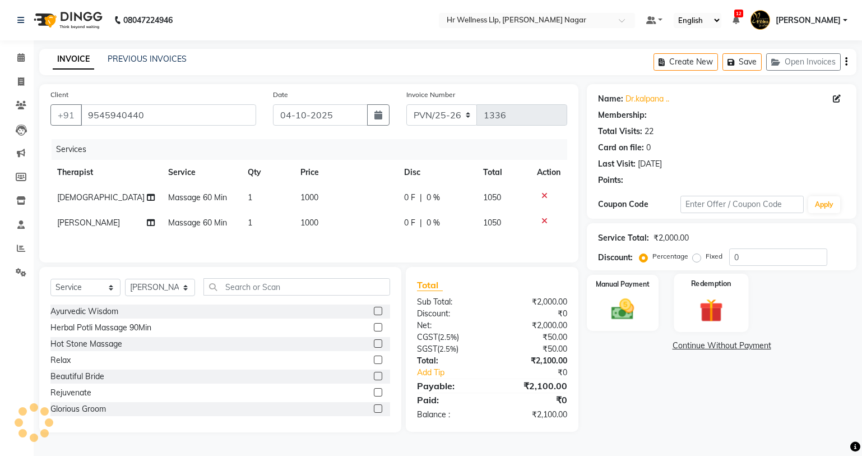
click at [707, 315] on img at bounding box center [711, 310] width 38 height 29
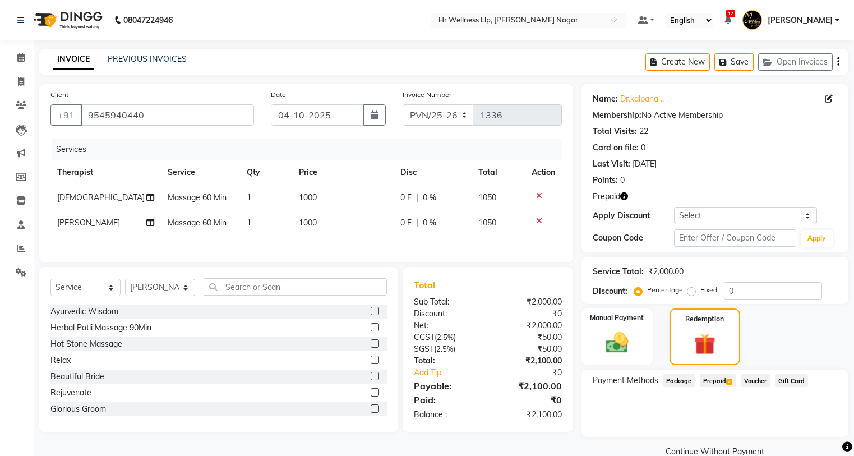
click at [717, 381] on span "Prepaid 2" at bounding box center [718, 380] width 36 height 13
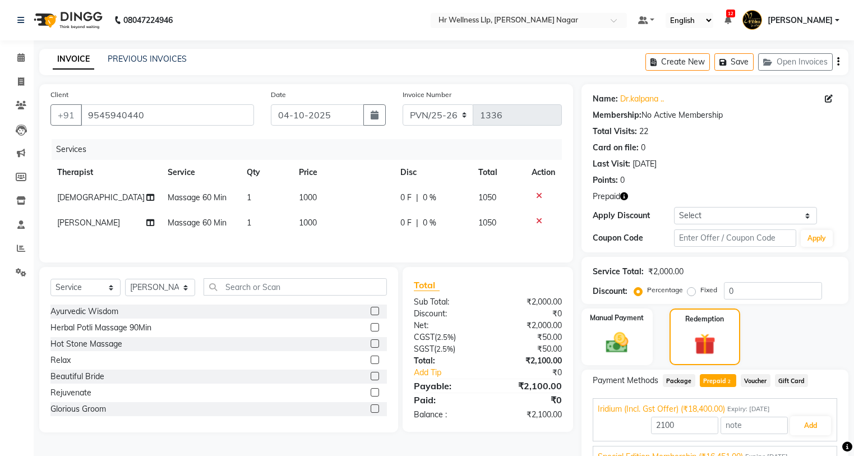
click at [804, 414] on div "Iridium (Incl. Gst Offer) (₹18,400.00) Expiry: [DATE] 2100 Add" at bounding box center [715, 419] width 244 height 43
click at [797, 418] on button "Add" at bounding box center [810, 425] width 41 height 19
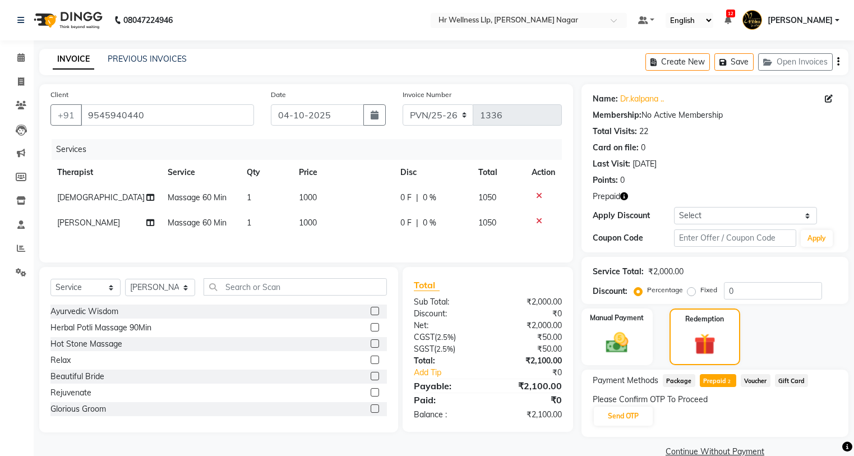
scroll to position [21, 0]
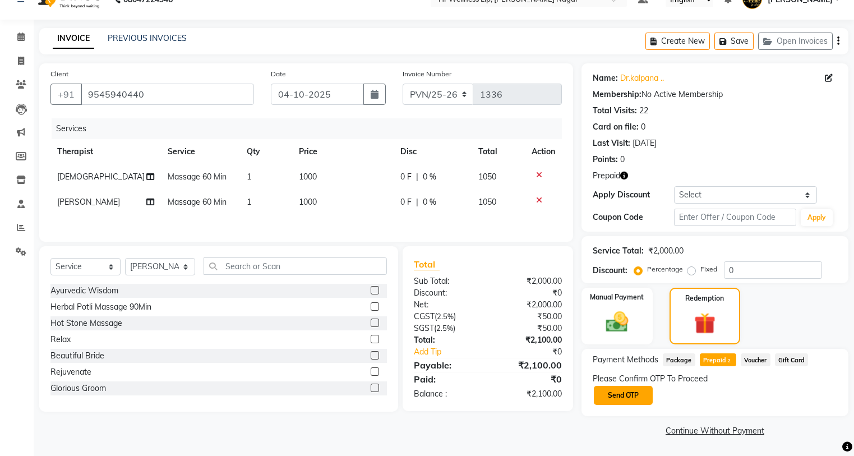
click at [625, 386] on button "Send OTP" at bounding box center [623, 395] width 59 height 19
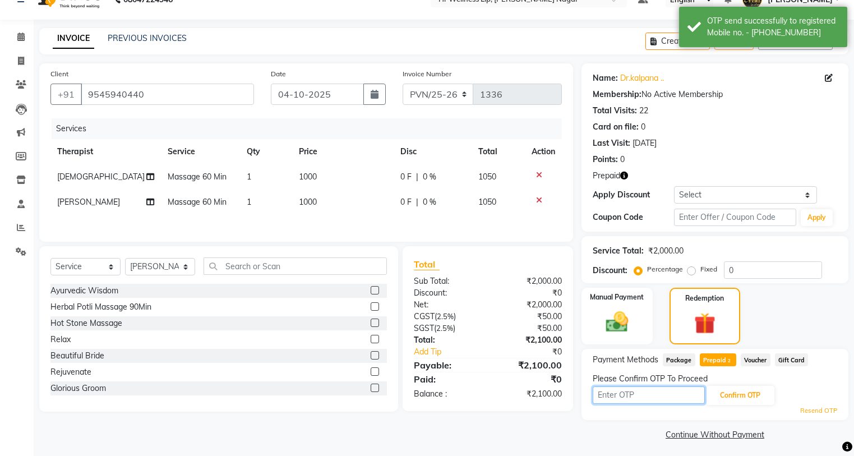
click at [627, 397] on input "text" at bounding box center [649, 394] width 112 height 17
type input "4547"
click at [723, 403] on button "Confirm OTP" at bounding box center [740, 395] width 68 height 19
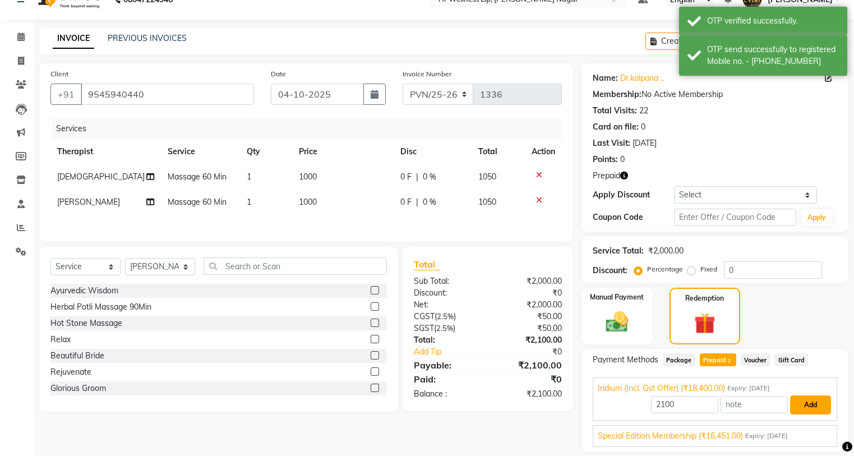
click at [812, 409] on button "Add" at bounding box center [810, 404] width 41 height 19
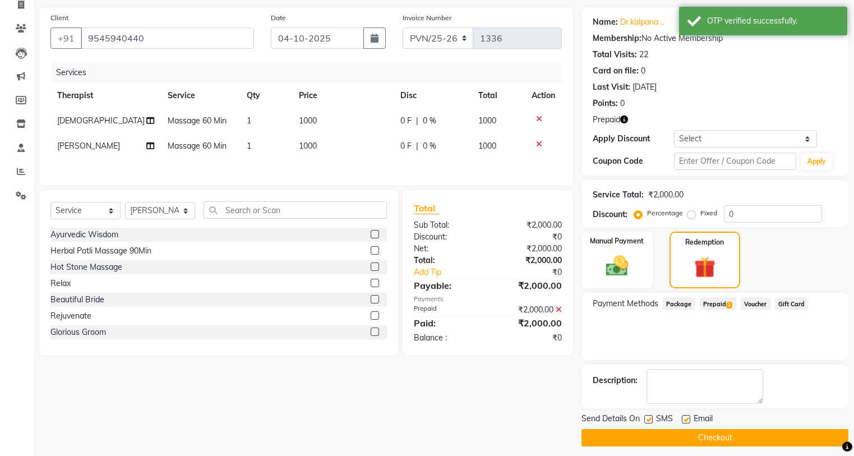
scroll to position [84, 0]
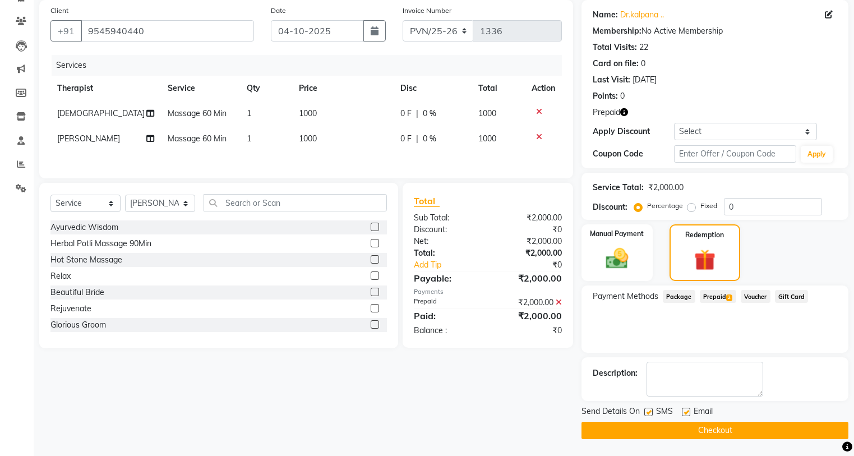
click at [645, 409] on label at bounding box center [648, 412] width 8 height 8
click at [645, 409] on input "checkbox" at bounding box center [647, 412] width 7 height 7
checkbox input "false"
click at [687, 408] on label at bounding box center [686, 412] width 8 height 8
click at [687, 409] on input "checkbox" at bounding box center [685, 412] width 7 height 7
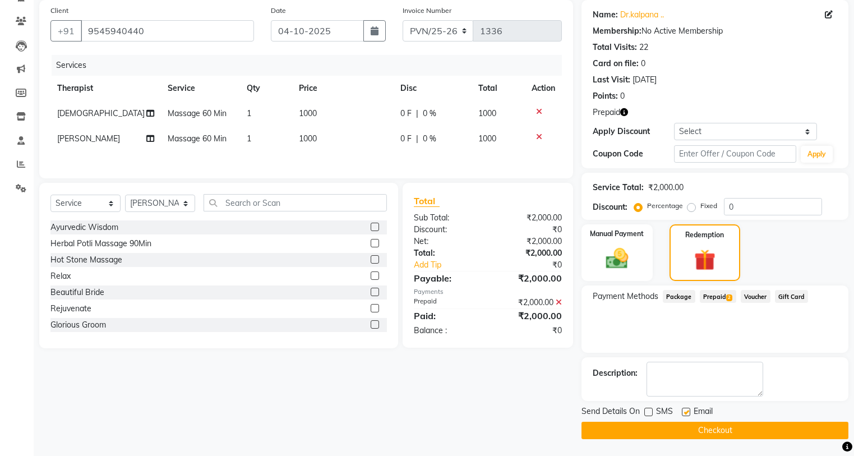
checkbox input "false"
click at [675, 424] on button "Checkout" at bounding box center [714, 430] width 267 height 17
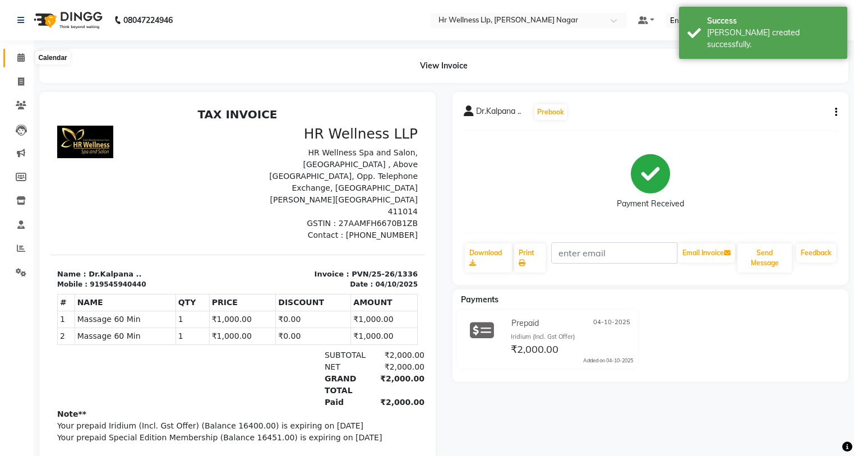
click at [24, 57] on icon at bounding box center [20, 57] width 7 height 8
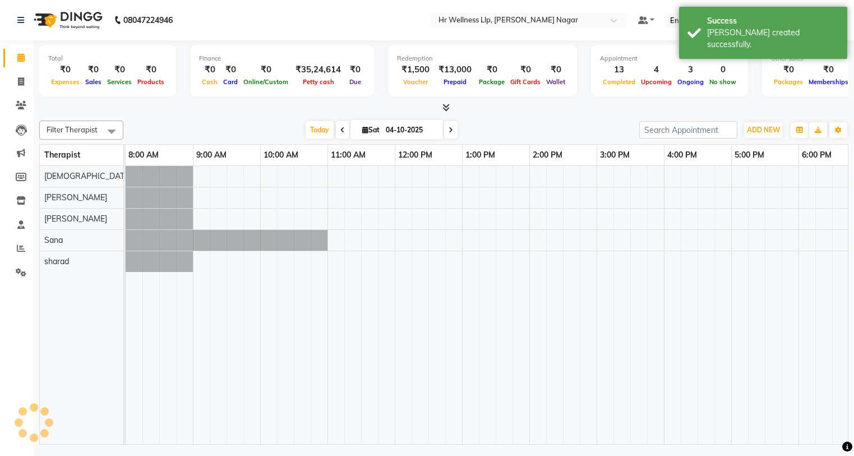
drag, startPoint x: 474, startPoint y: 435, endPoint x: 680, endPoint y: 452, distance: 206.5
click at [679, 452] on div "08047224946 Select Location × Hr Wellness Llp, [PERSON_NAME] Nagar Default Pane…" at bounding box center [427, 228] width 854 height 456
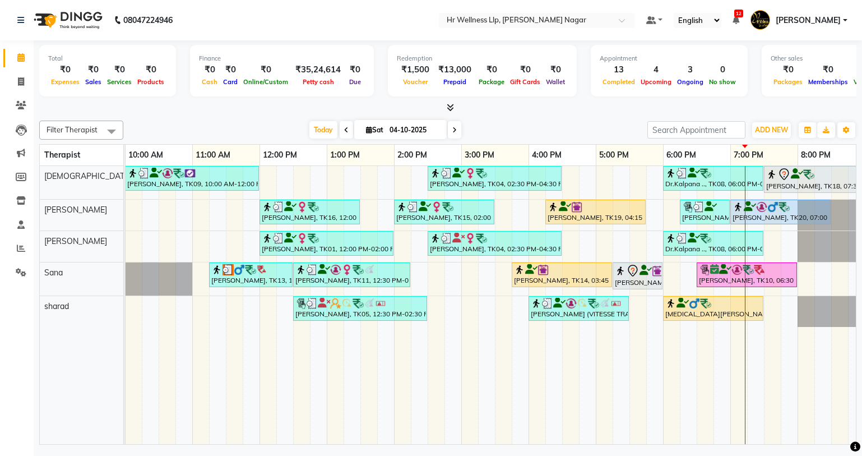
scroll to position [0, 144]
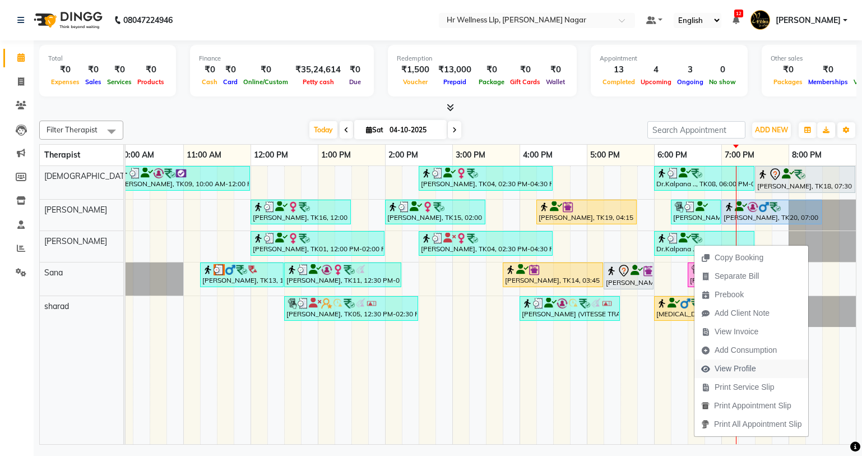
click at [723, 367] on span "View Profile" at bounding box center [735, 369] width 41 height 12
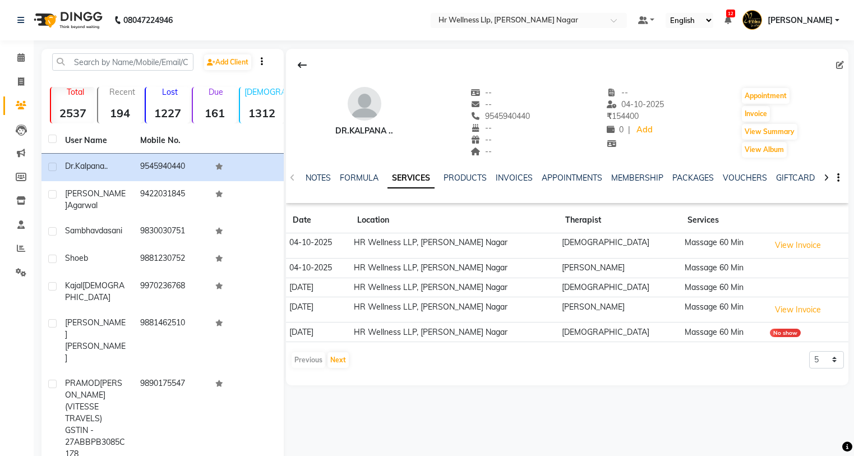
click at [500, 110] on div "9545940440" at bounding box center [499, 116] width 59 height 12
copy span "9545940440"
click at [17, 58] on icon at bounding box center [20, 57] width 7 height 8
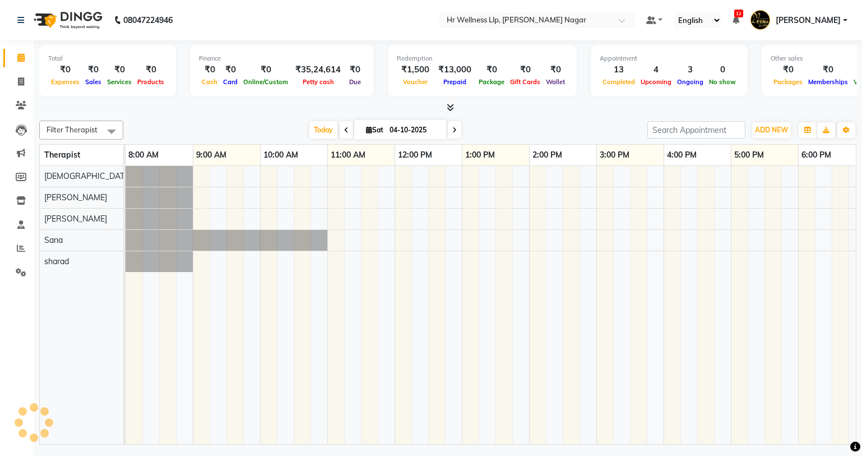
click at [366, 126] on icon at bounding box center [369, 129] width 6 height 7
select select "10"
select select "2025"
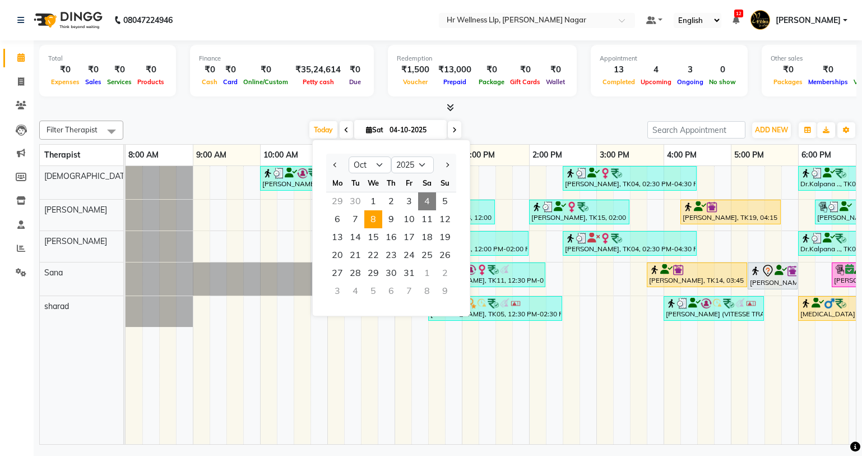
click at [369, 224] on span "8" at bounding box center [373, 219] width 18 height 18
type input "[DATE]"
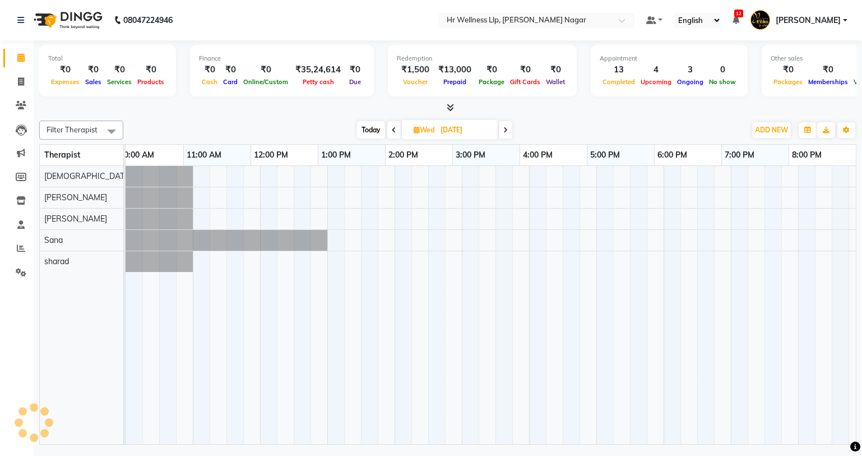
scroll to position [0, 144]
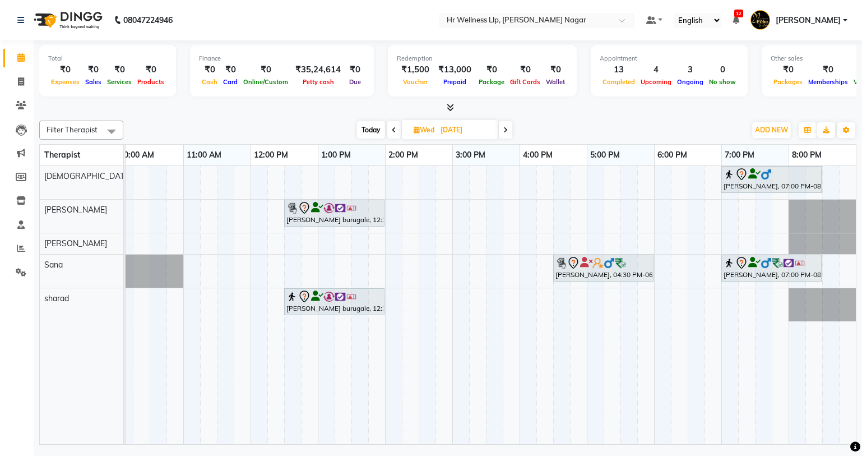
click at [240, 264] on div "[PERSON_NAME], 07:00 PM-08:30 PM, Swedish Massage 60 Min [PERSON_NAME] burugale…" at bounding box center [418, 305] width 875 height 278
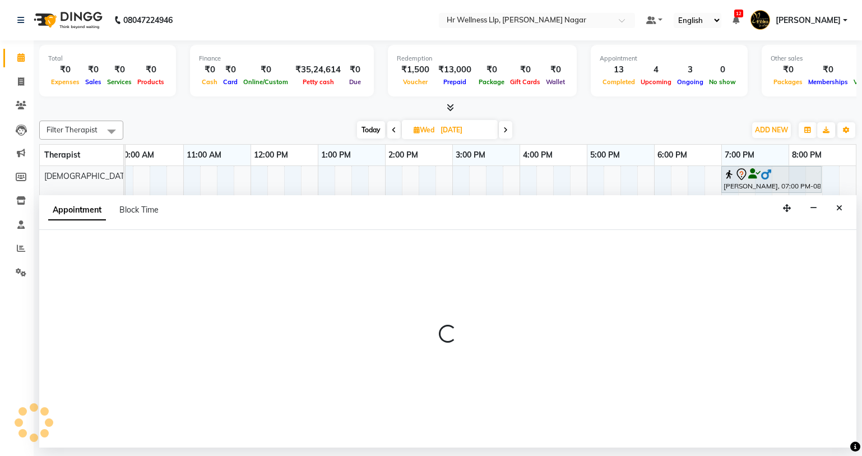
select select "19731"
select select "tentative"
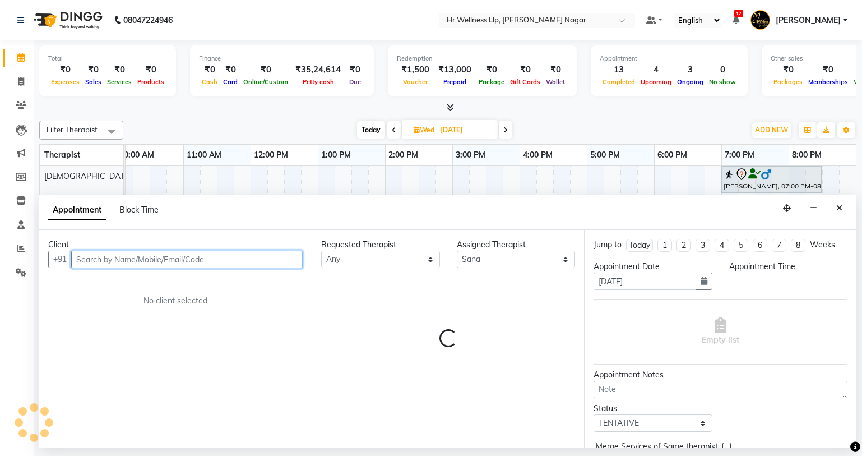
click at [151, 261] on input "text" at bounding box center [187, 259] width 232 height 17
select select "705"
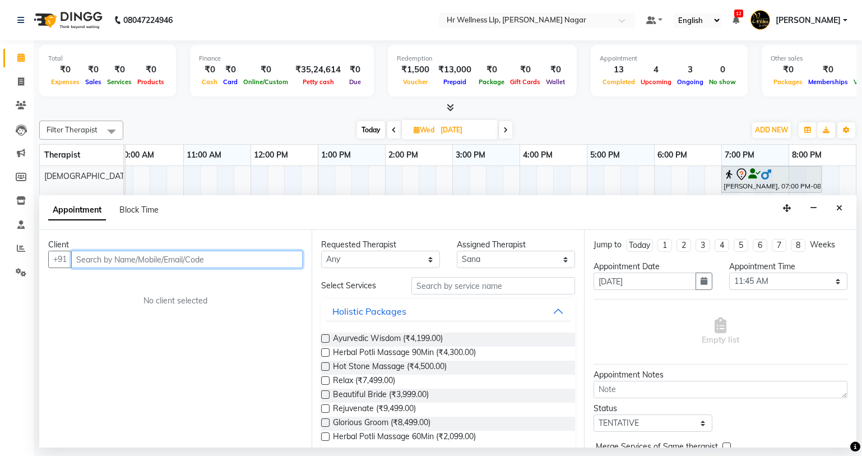
paste input "9545940440"
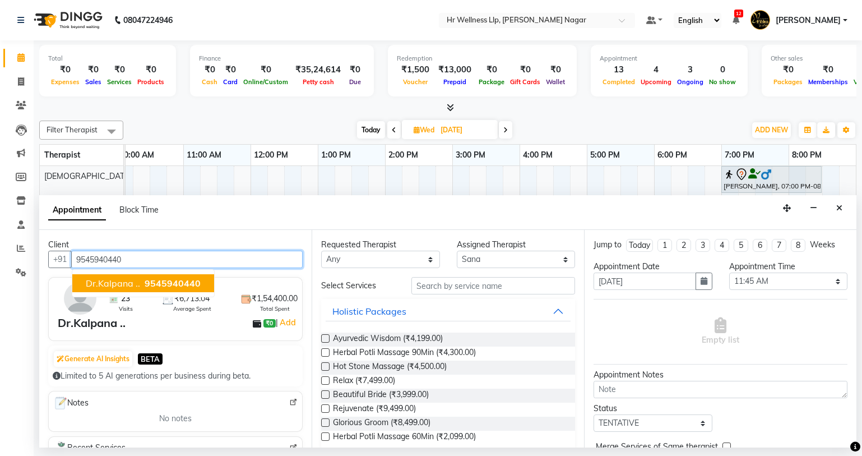
type input "9545940440"
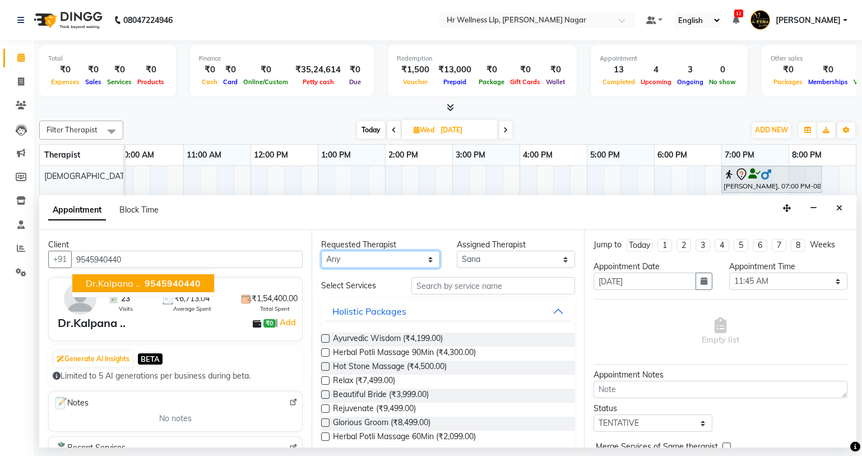
click at [368, 263] on select "Any Krishna [PERSON_NAME] [PERSON_NAME] Sana [PERSON_NAME]" at bounding box center [380, 259] width 119 height 17
select select "19731"
click at [321, 251] on select "Any Krishna [PERSON_NAME] [PERSON_NAME] Sana [PERSON_NAME]" at bounding box center [380, 259] width 119 height 17
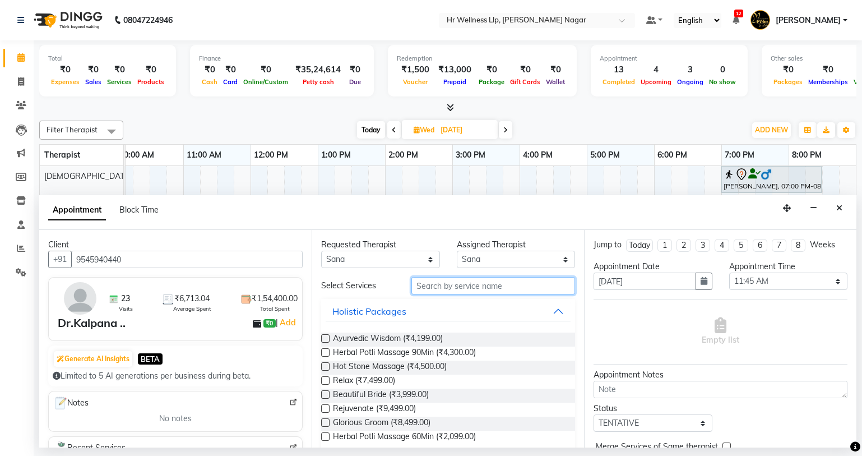
click at [436, 292] on input "text" at bounding box center [494, 285] width 164 height 17
type input "m"
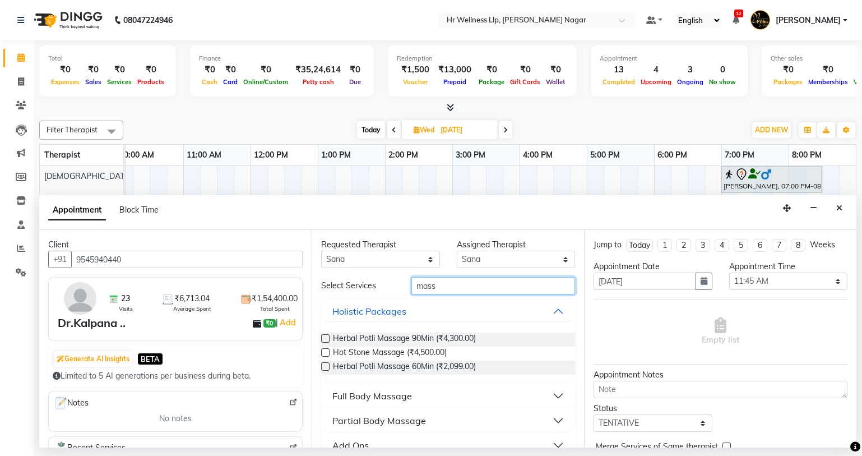
type input "mass"
click at [387, 404] on button "Full Body Massage" at bounding box center [448, 396] width 245 height 20
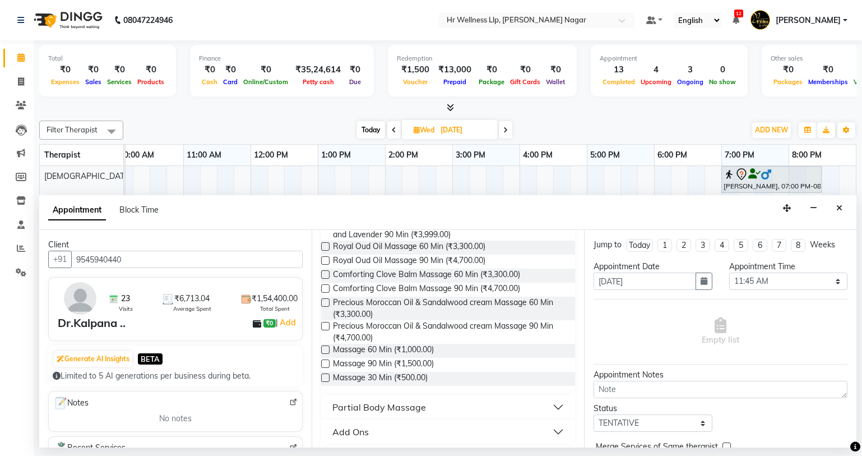
scroll to position [502, 0]
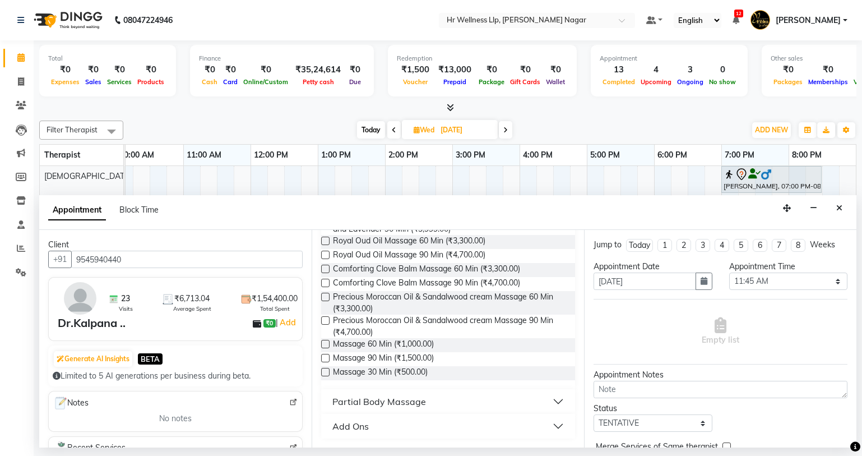
click at [324, 342] on label at bounding box center [325, 344] width 8 height 8
click at [324, 342] on input "checkbox" at bounding box center [324, 344] width 7 height 7
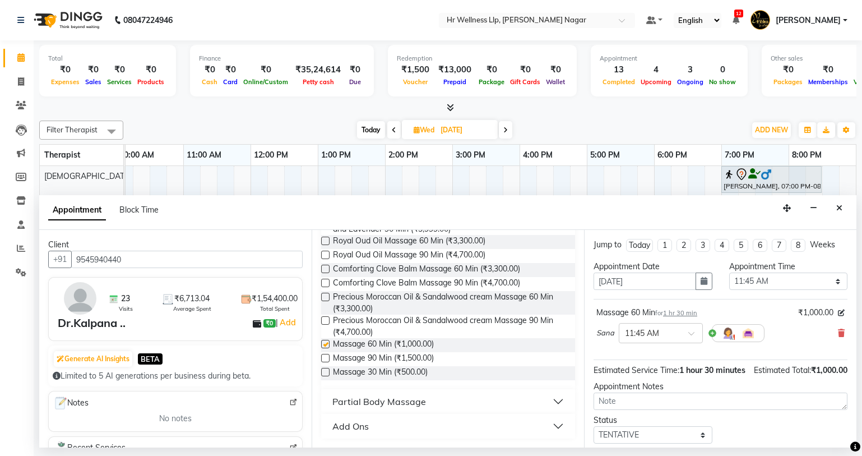
checkbox input "false"
click at [670, 330] on input "text" at bounding box center [649, 332] width 49 height 12
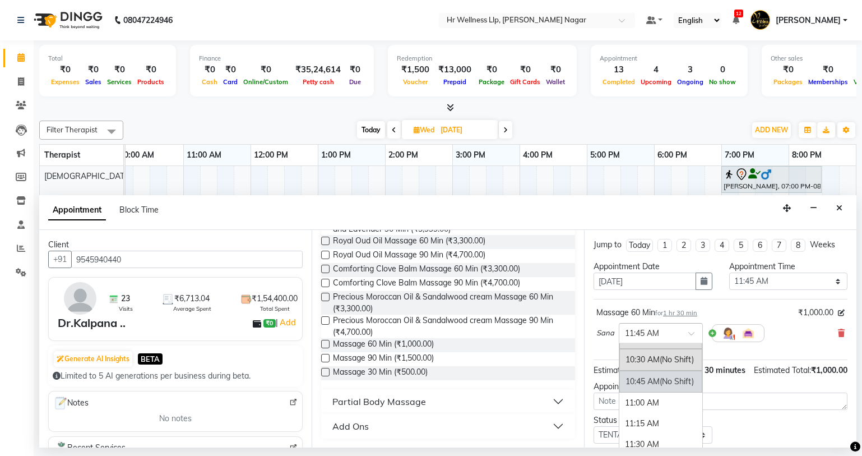
scroll to position [150, 0]
click at [641, 426] on div "11:30 AM" at bounding box center [661, 420] width 83 height 21
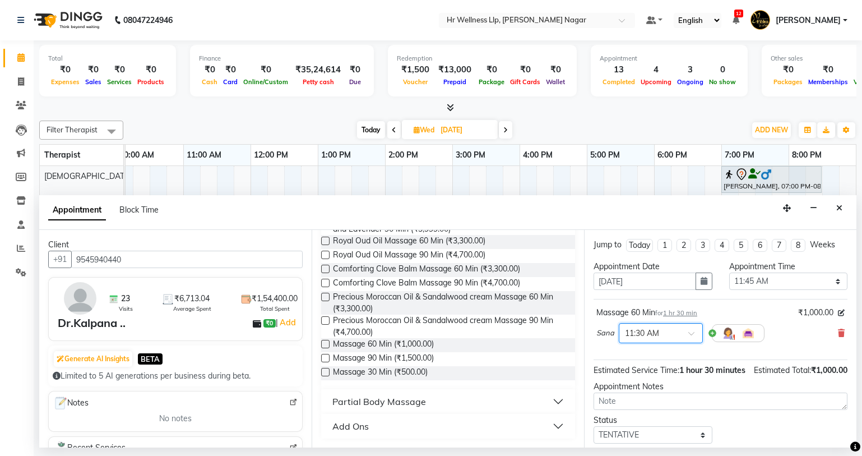
scroll to position [78, 0]
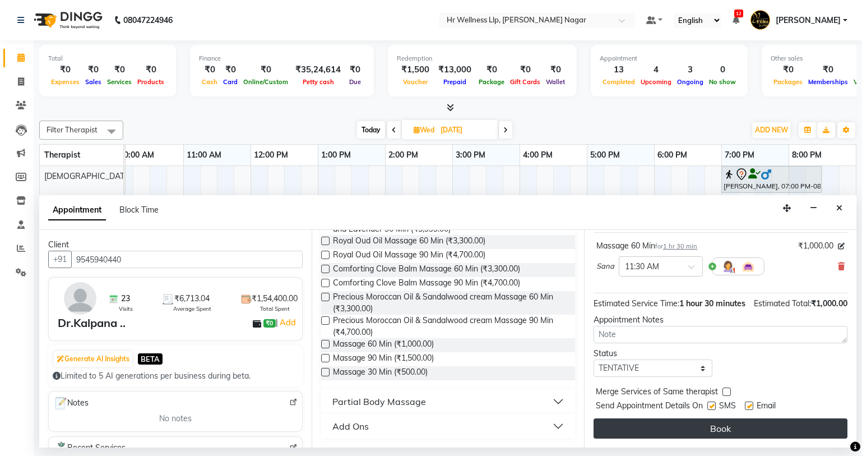
click at [695, 431] on button "Book" at bounding box center [721, 428] width 254 height 20
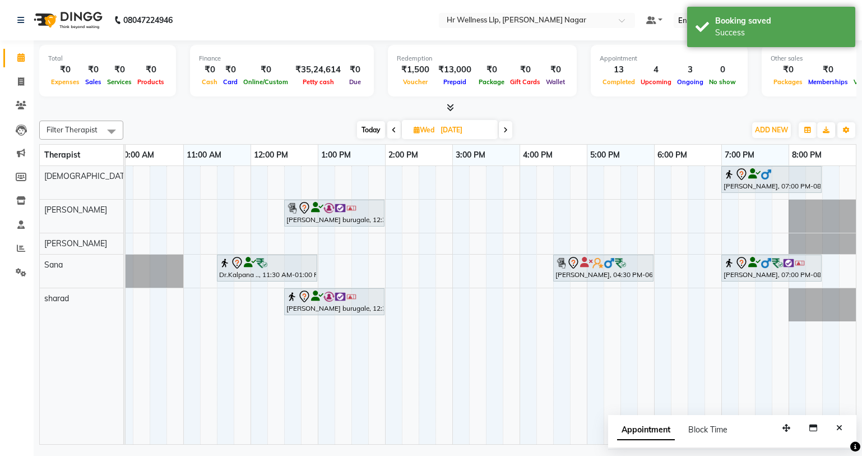
click at [368, 129] on span "Today" at bounding box center [371, 129] width 28 height 17
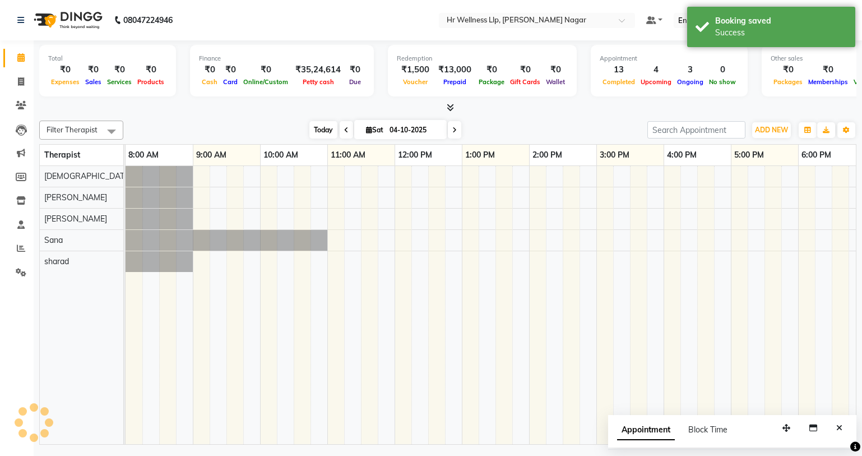
scroll to position [0, 144]
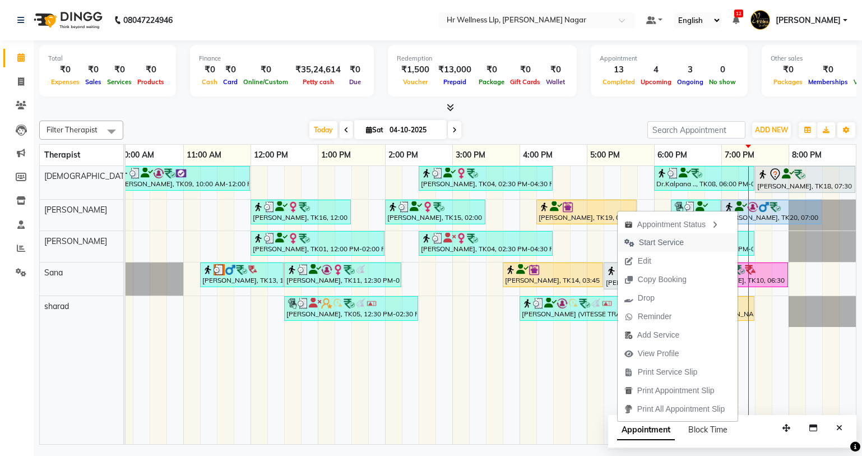
click at [680, 247] on span "Start Service" at bounding box center [654, 242] width 73 height 19
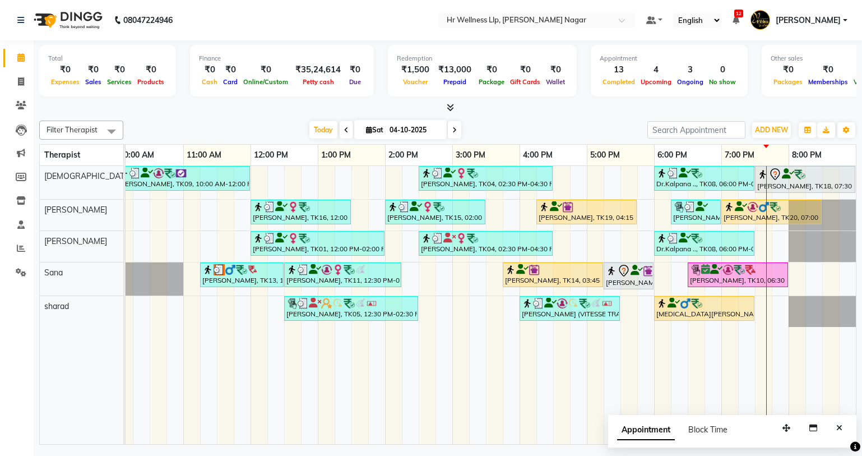
click at [452, 128] on icon at bounding box center [454, 130] width 4 height 7
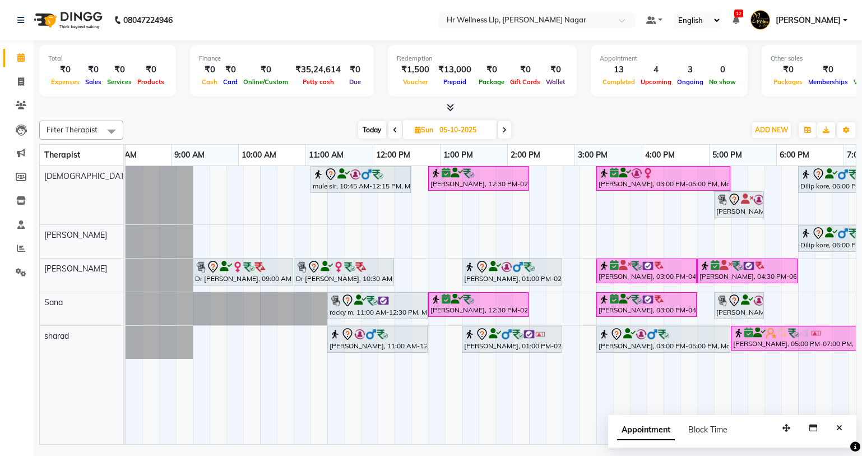
scroll to position [0, 0]
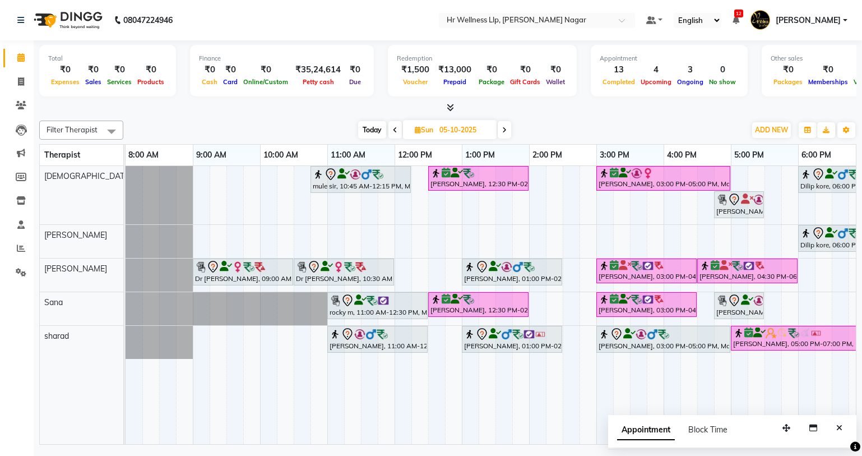
click at [366, 134] on span "Today" at bounding box center [372, 129] width 28 height 17
type input "04-10-2025"
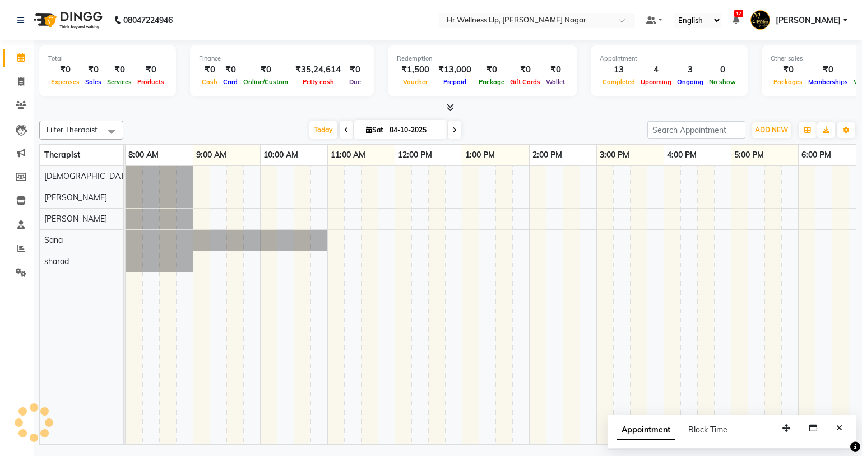
scroll to position [0, 144]
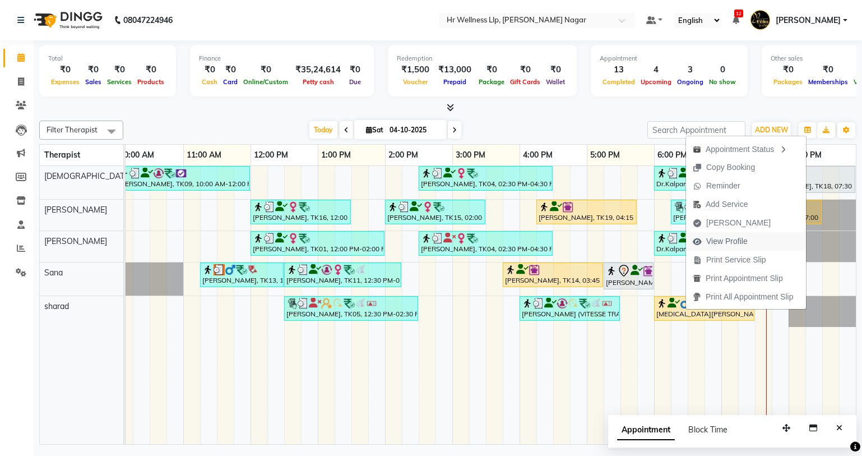
click at [733, 239] on span "View Profile" at bounding box center [726, 241] width 41 height 12
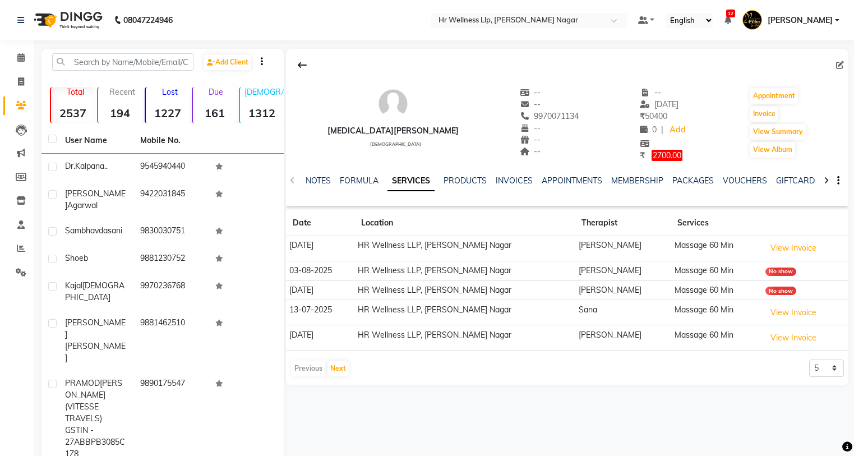
click at [719, 177] on ul "NOTES FORMULA SERVICES PRODUCTS INVOICES APPOINTMENTS MEMBERSHIP PACKAGES VOUCH…" at bounding box center [661, 181] width 711 height 12
click at [729, 177] on link "VOUCHERS" at bounding box center [745, 180] width 44 height 10
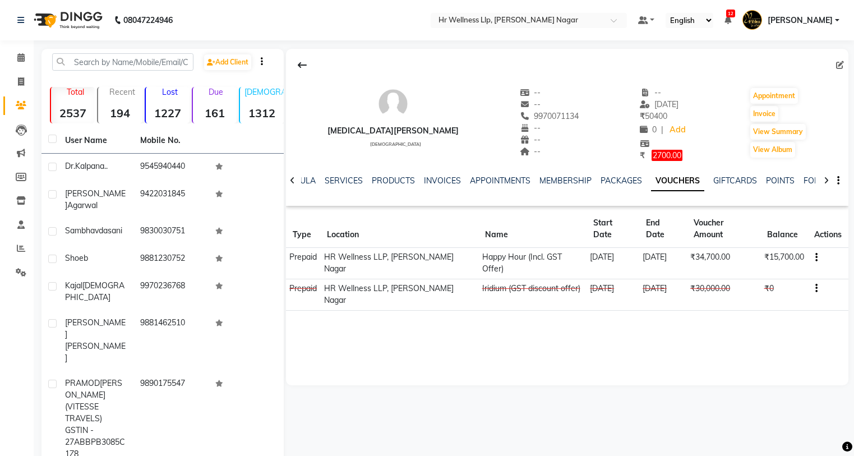
click at [25, 47] on li "Calendar" at bounding box center [17, 58] width 34 height 24
click at [16, 55] on span at bounding box center [21, 58] width 20 height 13
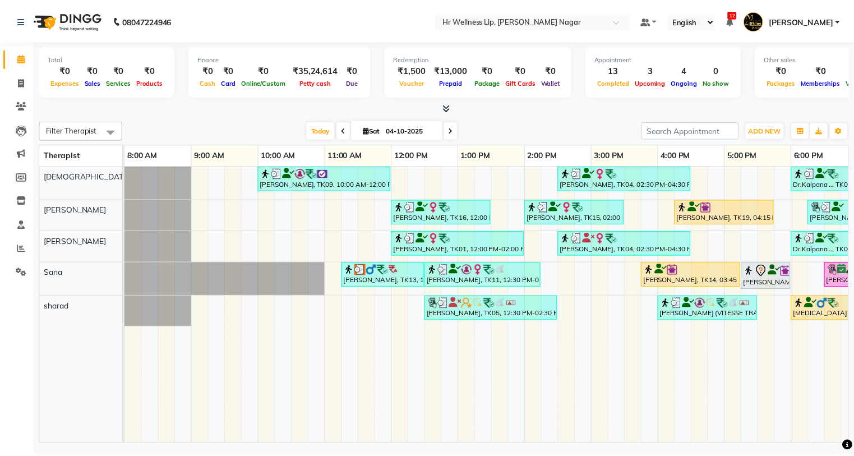
scroll to position [0, 144]
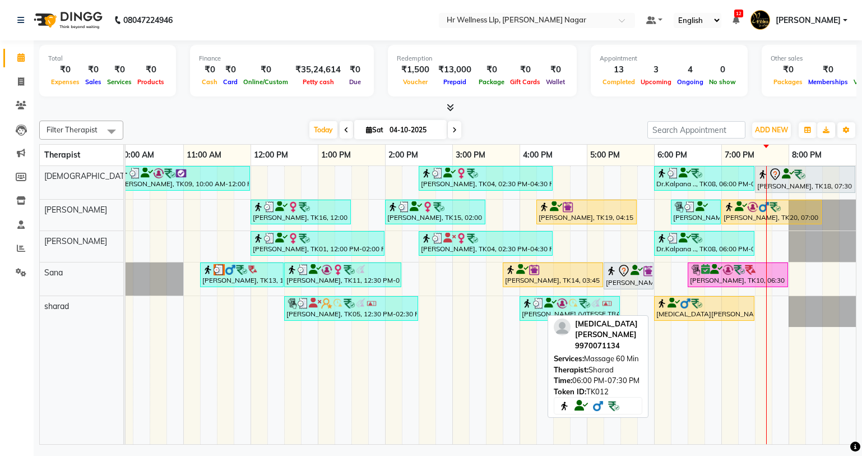
click at [679, 315] on div "[MEDICAL_DATA][PERSON_NAME], TK12, 06:00 PM-07:30 PM, Massage 60 Min" at bounding box center [704, 308] width 98 height 21
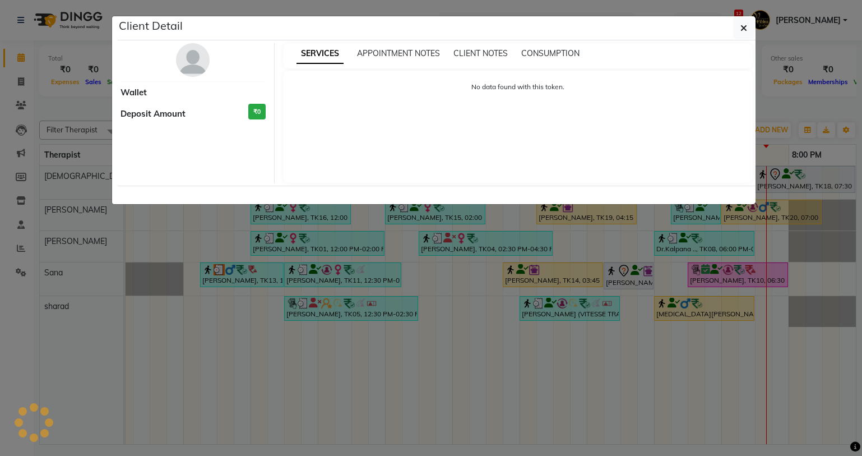
select select "1"
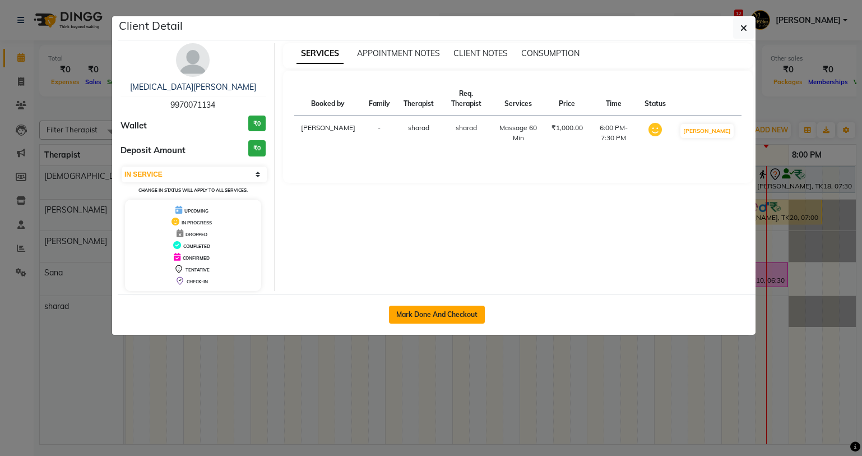
click at [431, 311] on button "Mark Done And Checkout" at bounding box center [437, 315] width 96 height 18
select select "service"
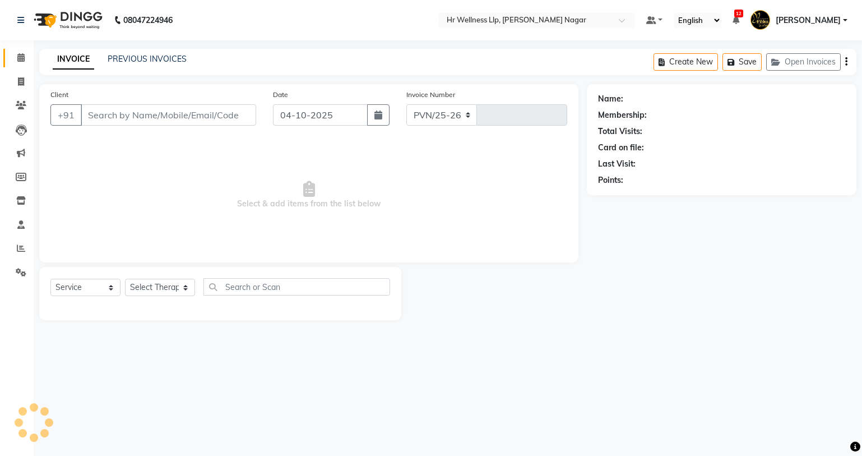
select select "4289"
type input "1337"
type input "9970071134"
select select "86679"
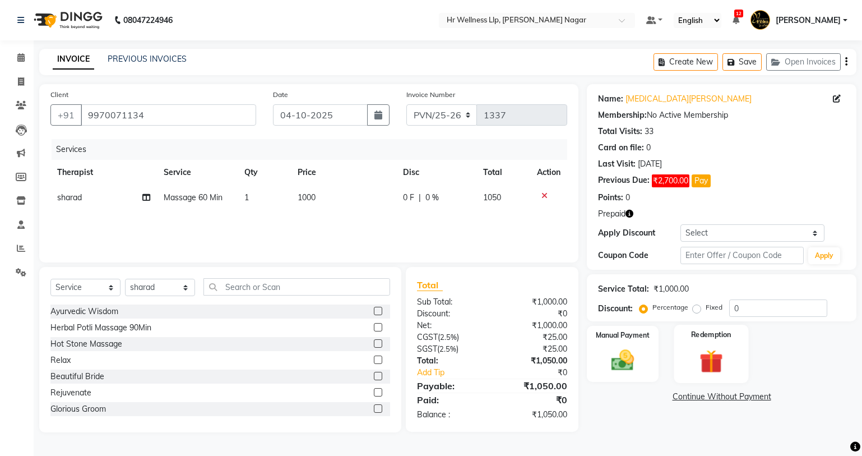
click at [706, 326] on div "Redemption" at bounding box center [711, 354] width 75 height 58
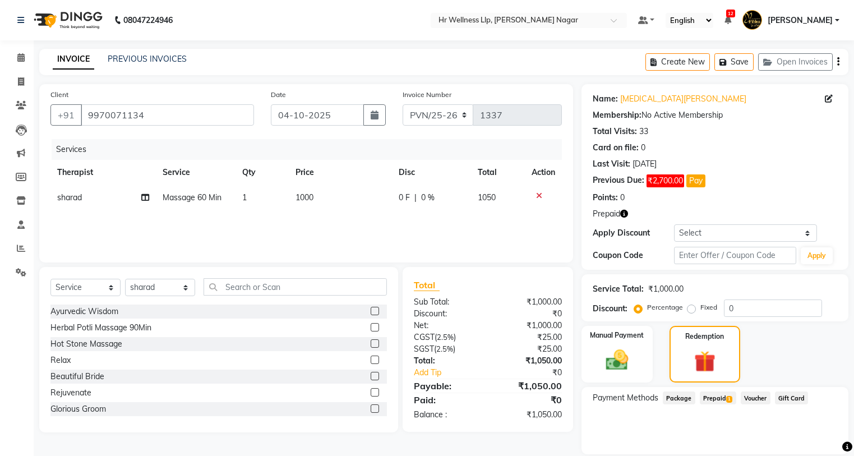
click at [714, 391] on span "Prepaid 1" at bounding box center [718, 397] width 36 height 13
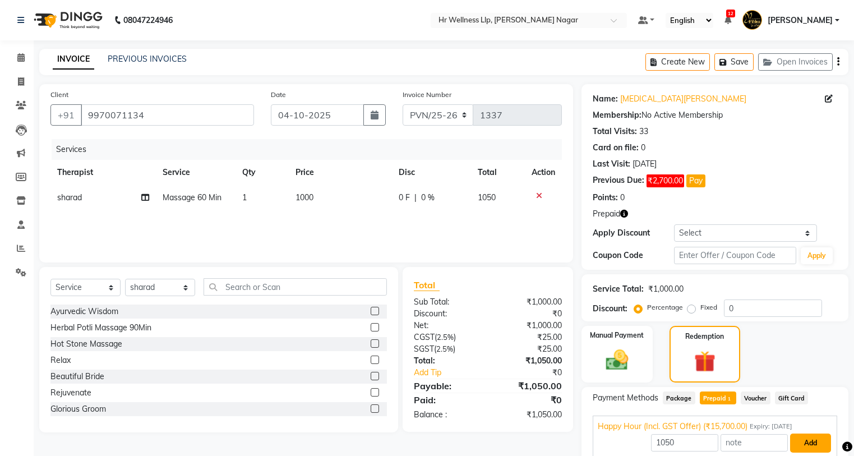
click at [811, 440] on button "Add" at bounding box center [810, 442] width 41 height 19
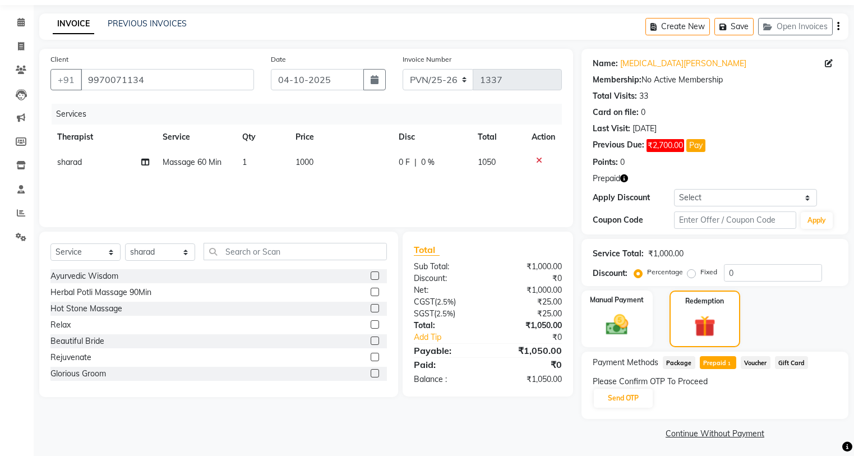
scroll to position [38, 0]
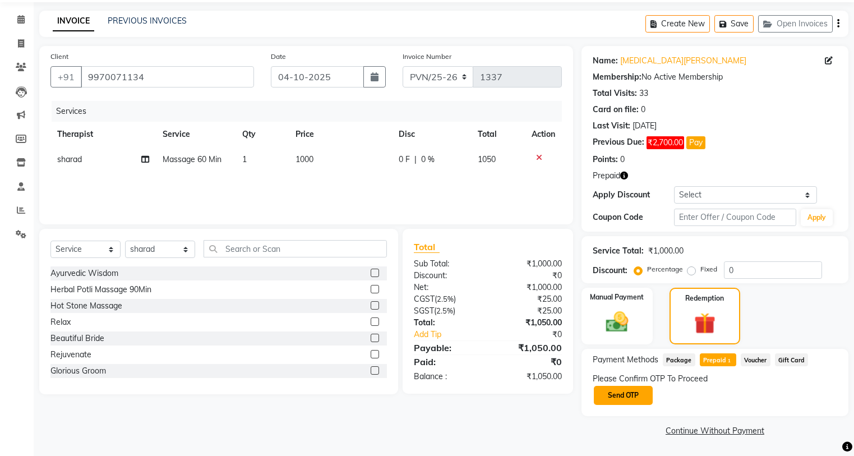
click at [623, 399] on button "Send OTP" at bounding box center [623, 395] width 59 height 19
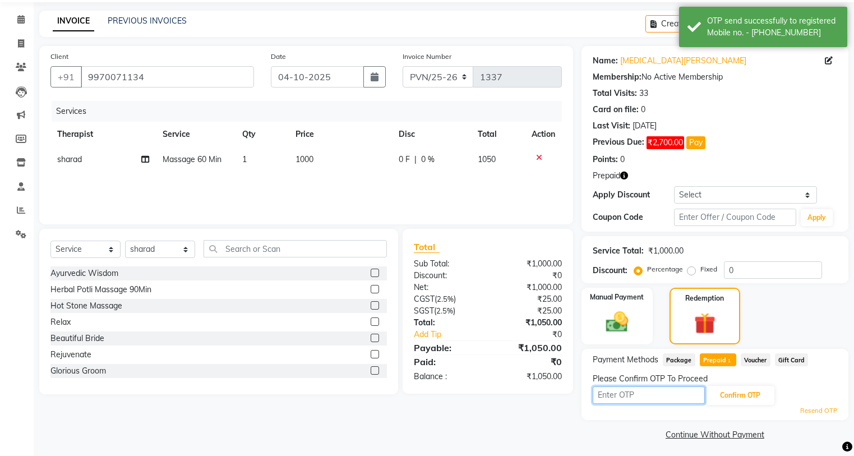
click at [628, 390] on input "text" at bounding box center [649, 394] width 112 height 17
click at [625, 397] on input "text" at bounding box center [649, 394] width 112 height 17
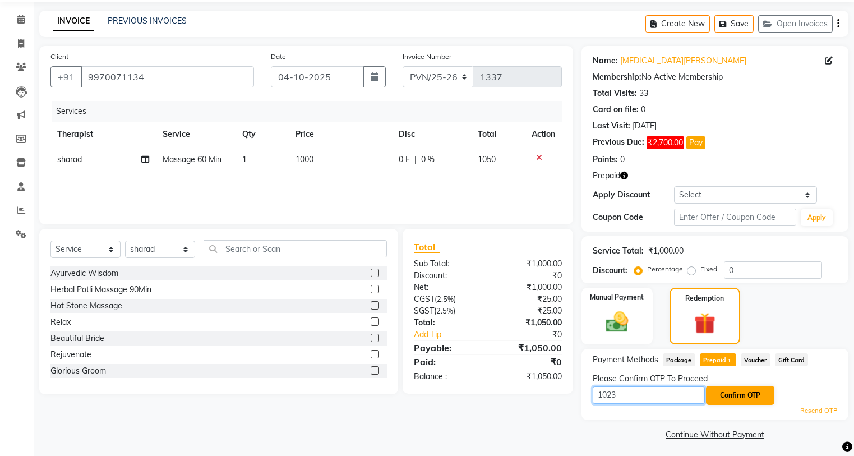
type input "1023"
click at [718, 386] on button "Confirm OTP" at bounding box center [740, 395] width 68 height 19
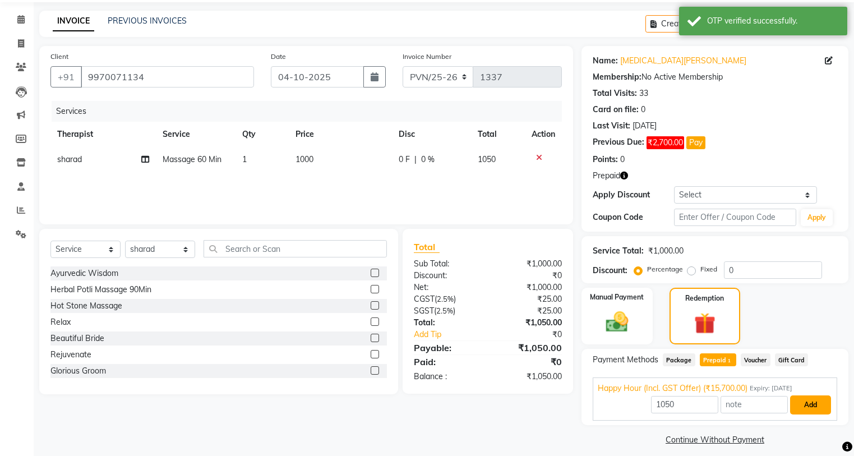
click at [825, 408] on button "Add" at bounding box center [810, 404] width 41 height 19
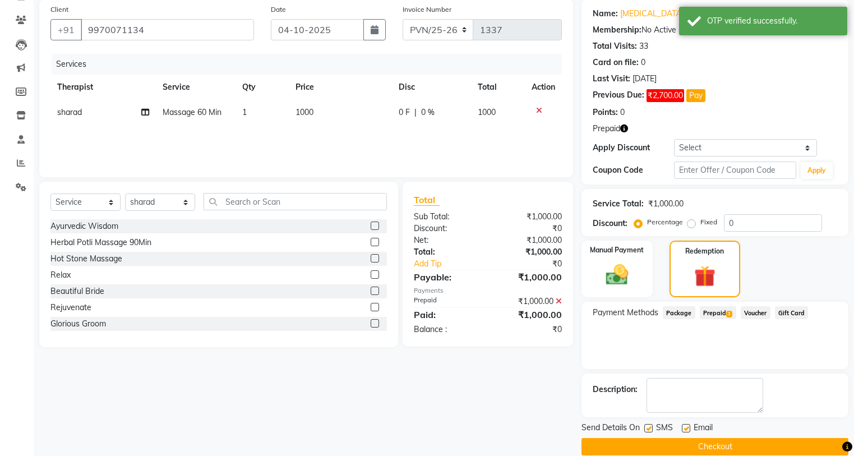
scroll to position [101, 0]
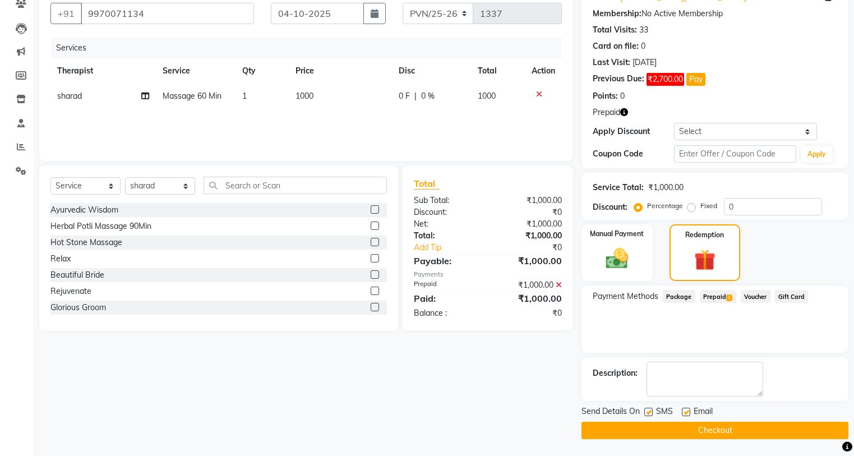
click at [650, 413] on label at bounding box center [648, 412] width 8 height 8
click at [650, 413] on input "checkbox" at bounding box center [647, 412] width 7 height 7
checkbox input "false"
click at [688, 413] on label at bounding box center [686, 412] width 8 height 8
click at [688, 413] on input "checkbox" at bounding box center [685, 412] width 7 height 7
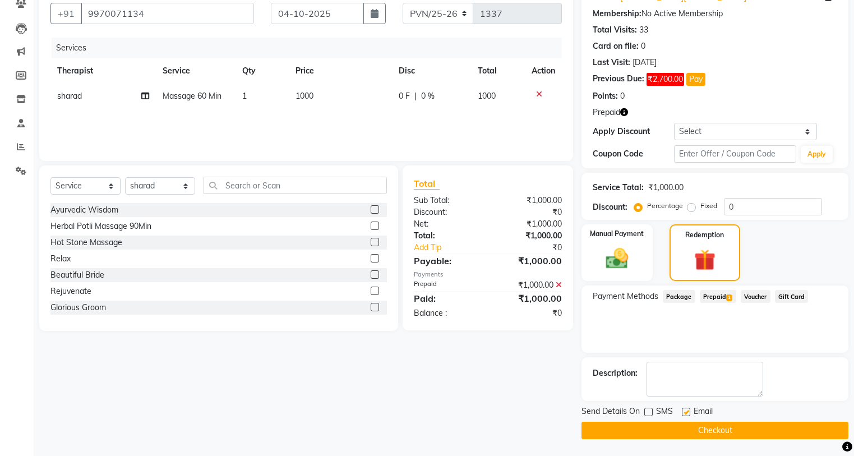
checkbox input "false"
click at [766, 431] on button "Checkout" at bounding box center [714, 430] width 267 height 17
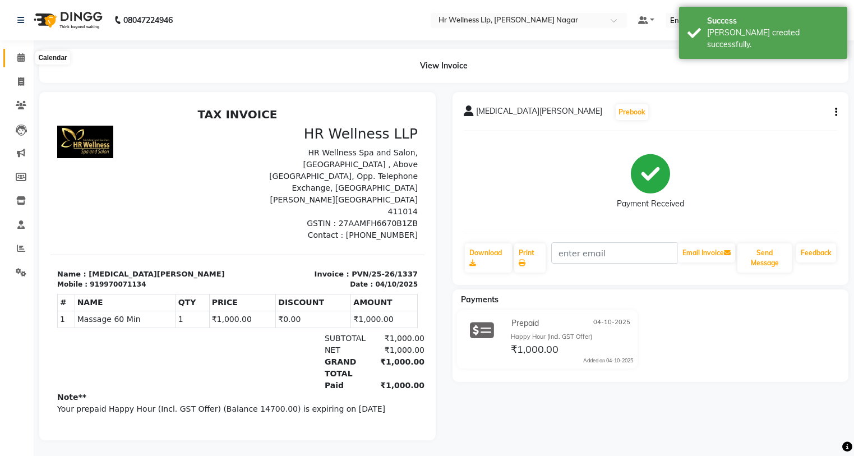
click at [24, 56] on icon at bounding box center [20, 57] width 7 height 8
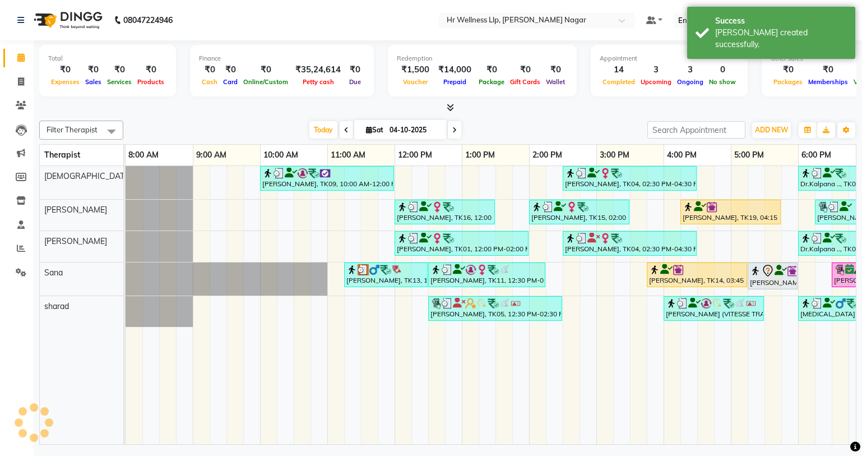
drag, startPoint x: 557, startPoint y: 430, endPoint x: 658, endPoint y: 419, distance: 101.5
click at [649, 419] on tr at bounding box center [563, 305] width 875 height 278
drag, startPoint x: 647, startPoint y: 447, endPoint x: 783, endPoint y: 447, distance: 136.2
click at [783, 447] on div "08047224946 Select Location × Hr Wellness Llp, [PERSON_NAME] Nagar Default Pane…" at bounding box center [431, 228] width 862 height 456
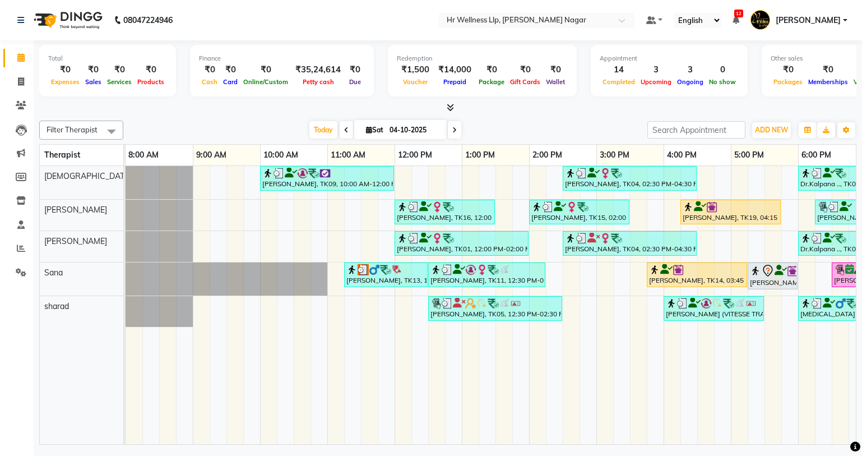
drag, startPoint x: 658, startPoint y: 432, endPoint x: 844, endPoint y: 441, distance: 185.8
click at [844, 441] on div "[PERSON_NAME], TK09, 10:00 AM-12:00 PM, Massage 90 Min [PERSON_NAME], TK04, 02:…" at bounding box center [491, 305] width 731 height 278
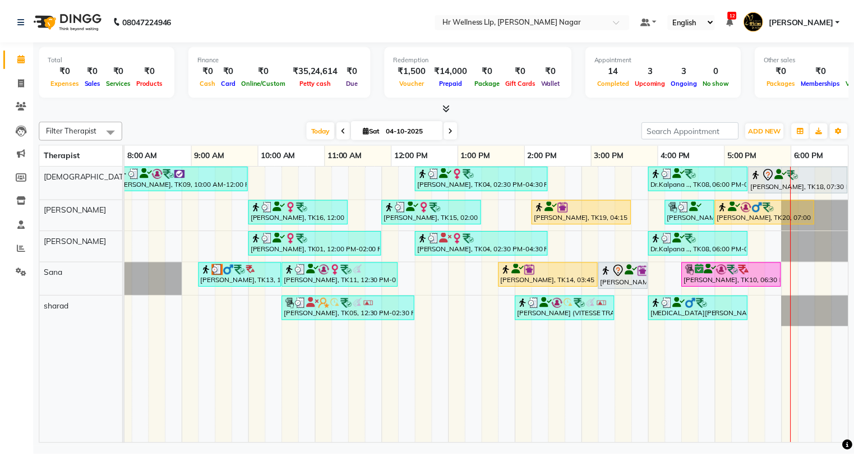
scroll to position [0, 144]
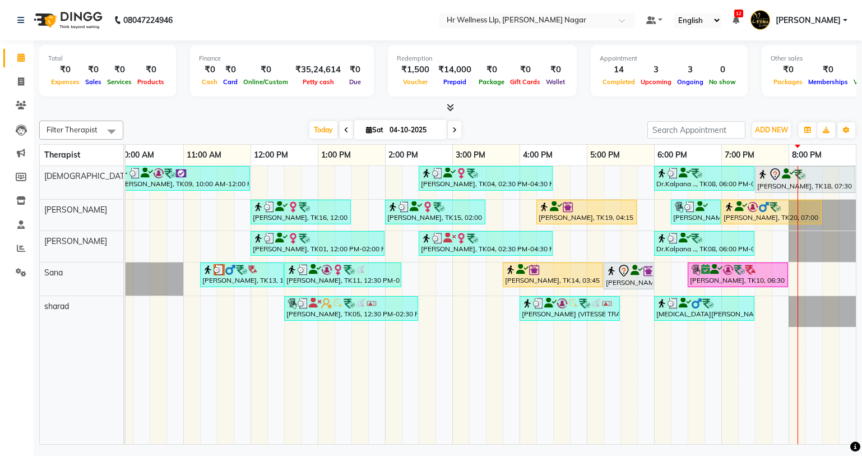
click at [733, 276] on div "[PERSON_NAME], TK10, 06:30 PM-08:00 PM, Massage 60 Min" at bounding box center [738, 274] width 98 height 21
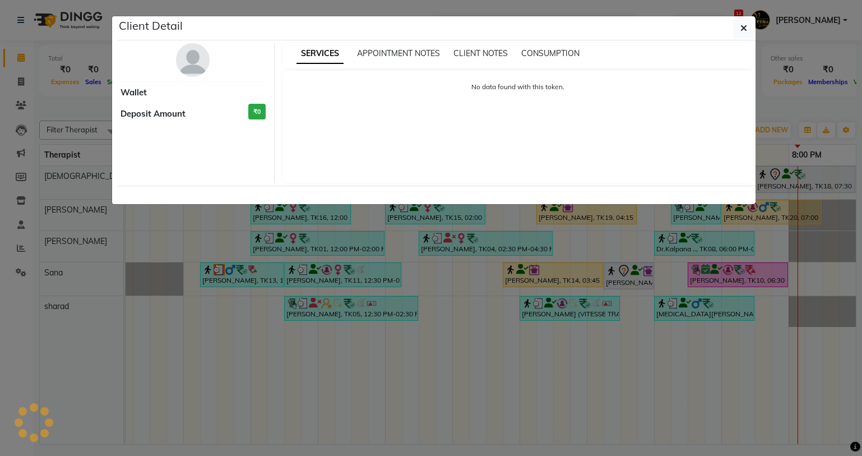
select select "1"
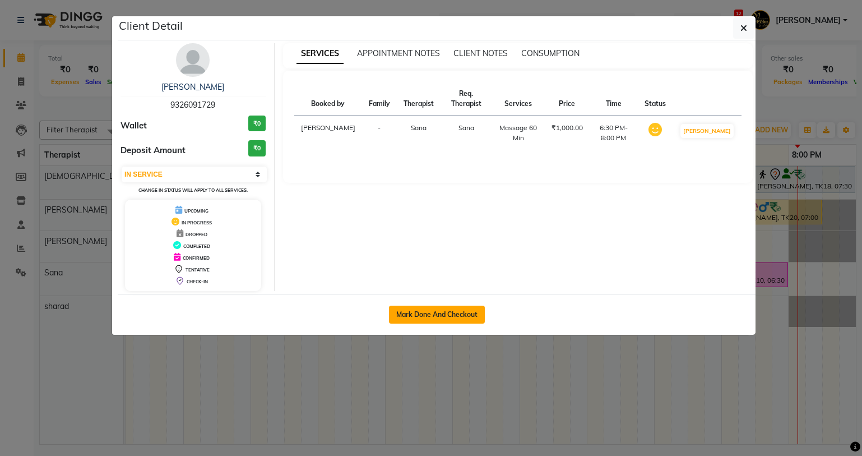
click at [409, 320] on button "Mark Done And Checkout" at bounding box center [437, 315] width 96 height 18
select select "service"
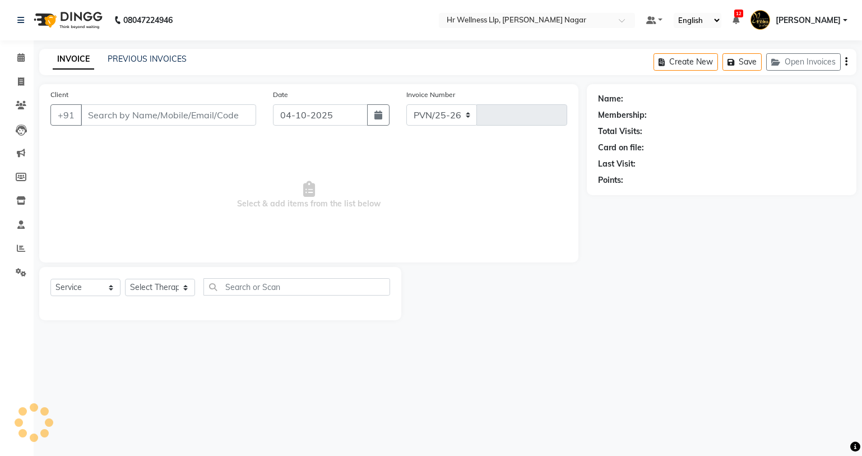
select select "4289"
type input "1338"
type input "9326091729"
select select "19731"
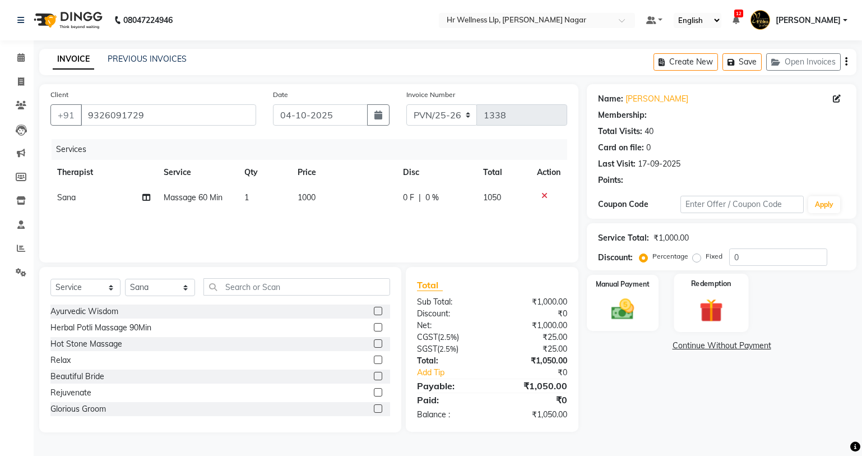
click at [718, 309] on img at bounding box center [711, 310] width 38 height 29
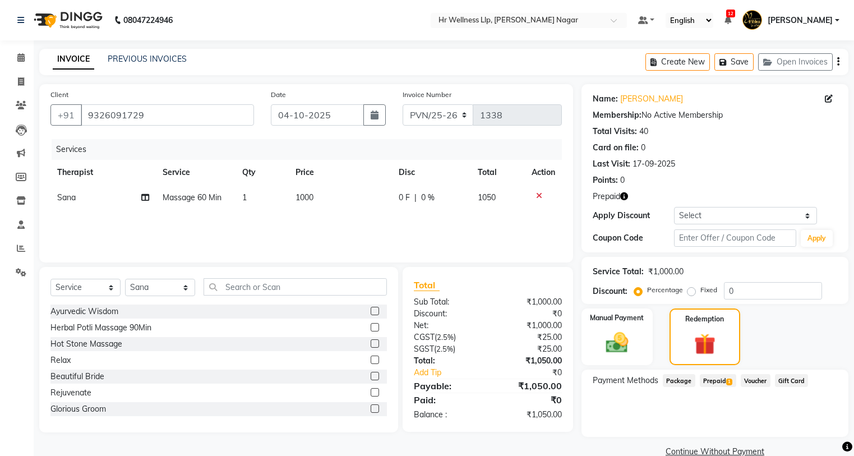
click at [722, 375] on span "Prepaid 1" at bounding box center [718, 380] width 36 height 13
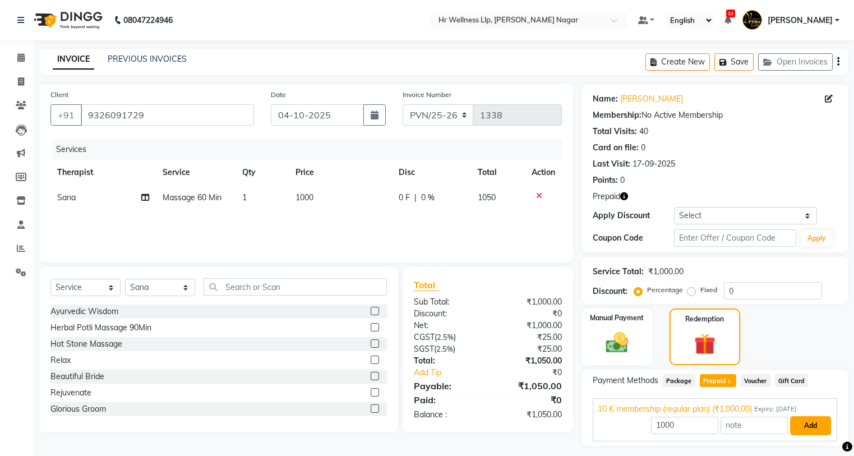
click at [802, 432] on button "Add" at bounding box center [810, 425] width 41 height 19
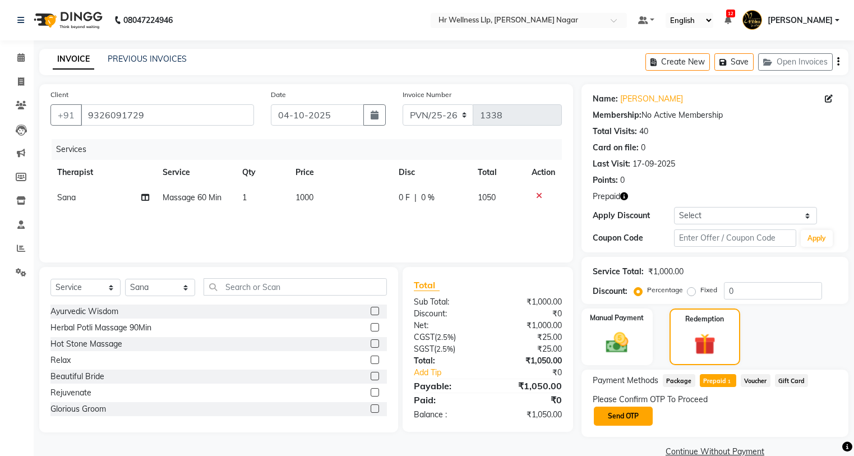
click at [632, 419] on button "Send OTP" at bounding box center [623, 415] width 59 height 19
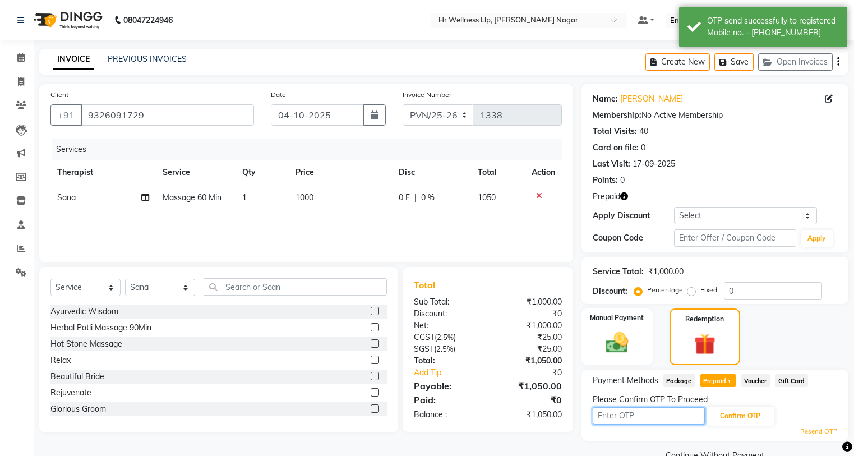
click at [632, 419] on input "text" at bounding box center [649, 415] width 112 height 17
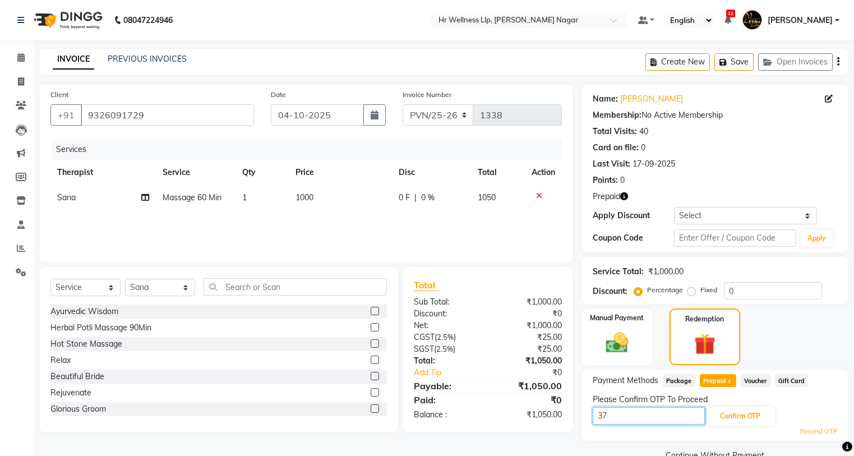
type input "3"
type input "9191"
click at [748, 418] on button "Confirm OTP" at bounding box center [740, 415] width 68 height 19
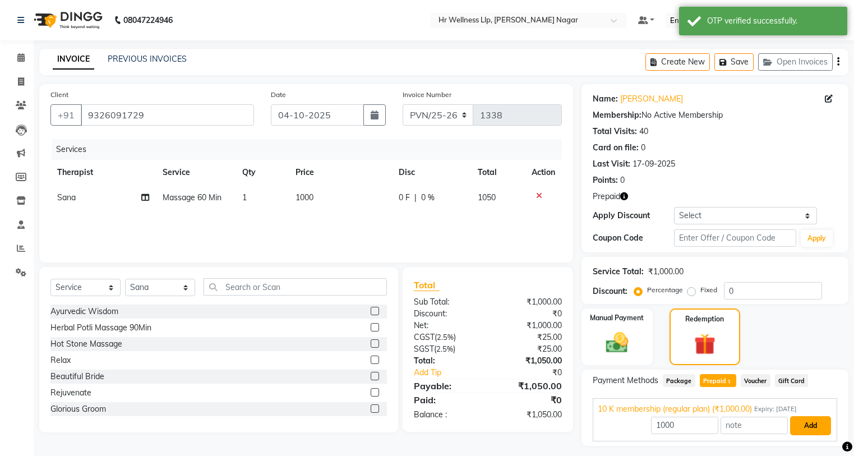
click at [822, 430] on button "Add" at bounding box center [810, 425] width 41 height 19
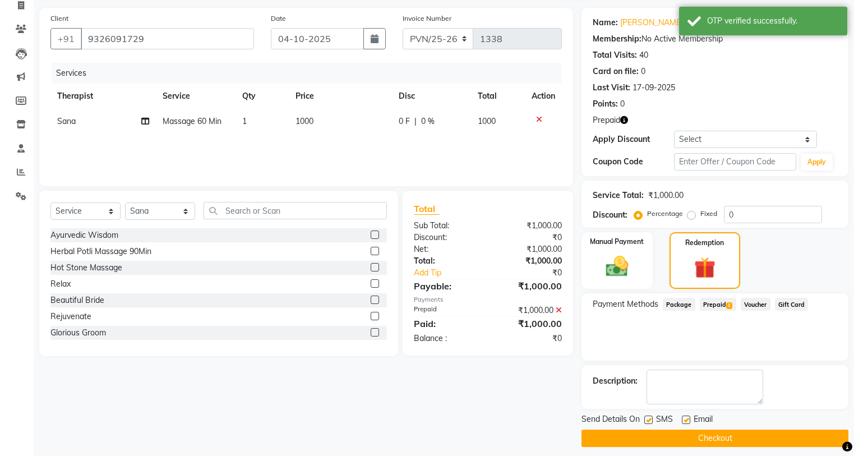
scroll to position [84, 0]
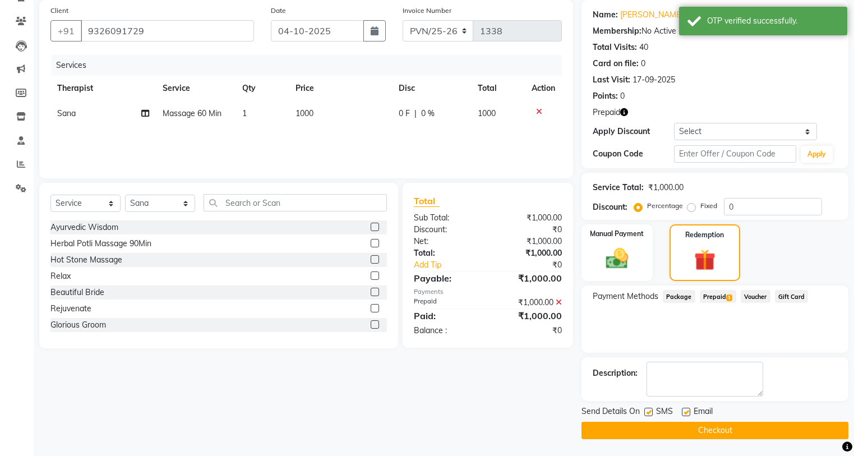
click at [651, 413] on label at bounding box center [648, 412] width 8 height 8
click at [651, 413] on input "checkbox" at bounding box center [647, 412] width 7 height 7
checkbox input "false"
click at [687, 410] on label at bounding box center [686, 412] width 8 height 8
click at [687, 410] on input "checkbox" at bounding box center [685, 412] width 7 height 7
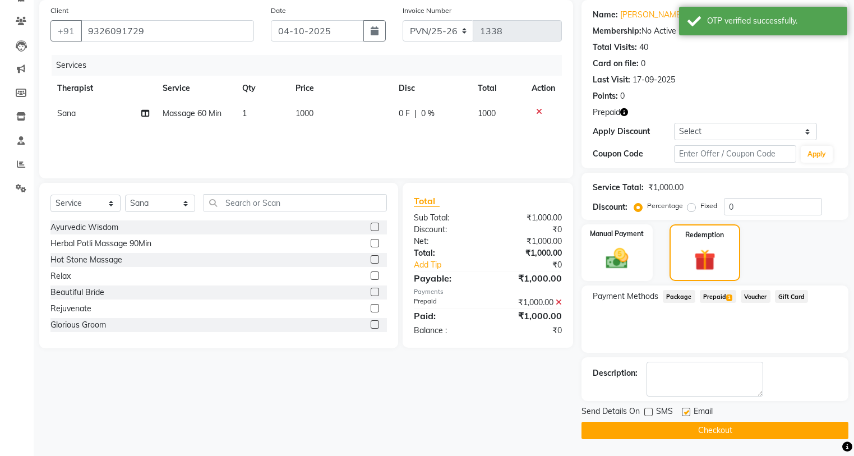
checkbox input "false"
click at [683, 430] on button "Checkout" at bounding box center [714, 430] width 267 height 17
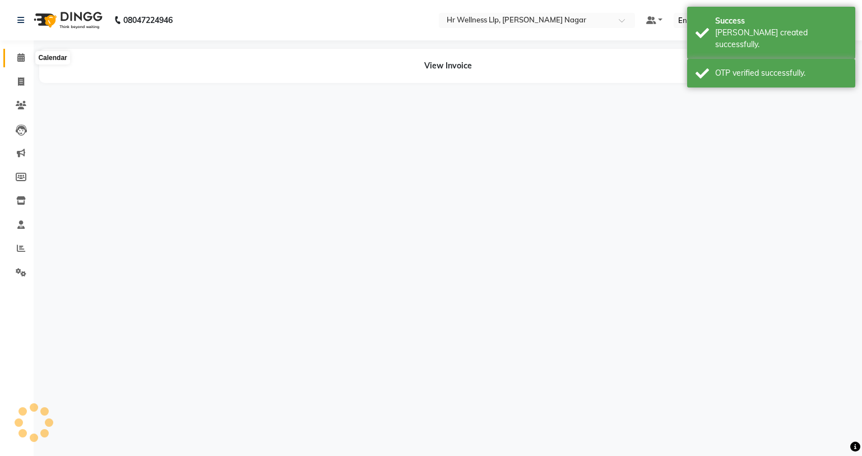
click at [15, 53] on span at bounding box center [21, 58] width 20 height 13
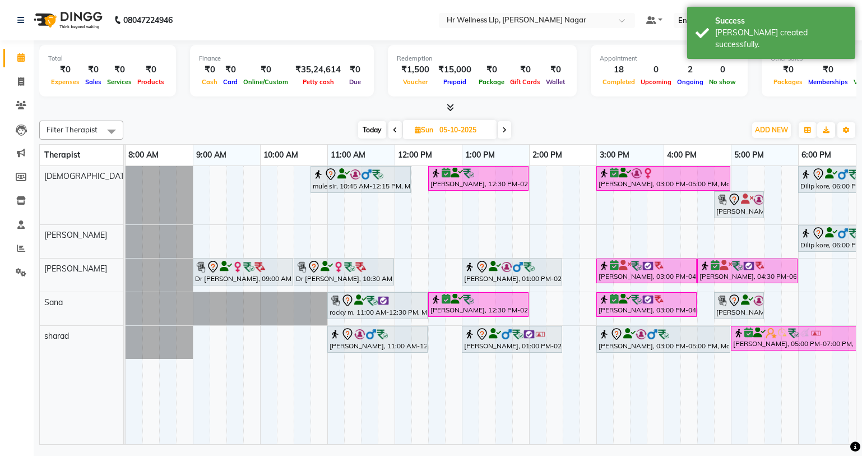
scroll to position [0, 144]
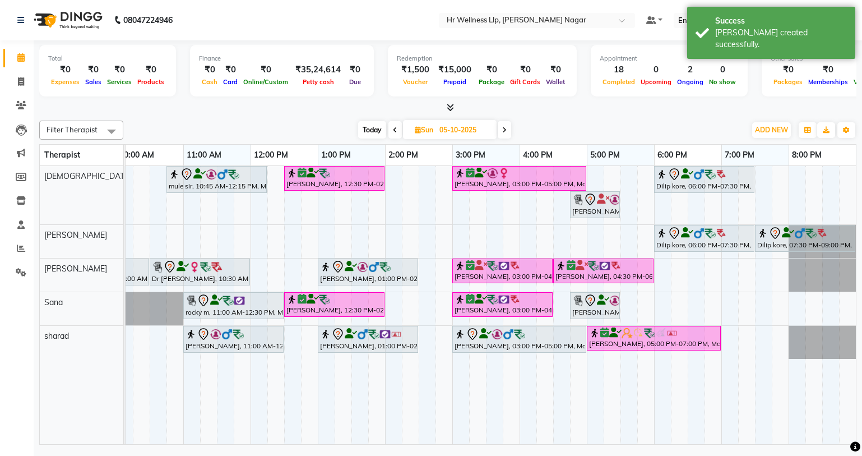
click at [364, 125] on span "Today" at bounding box center [372, 129] width 28 height 17
type input "04-10-2025"
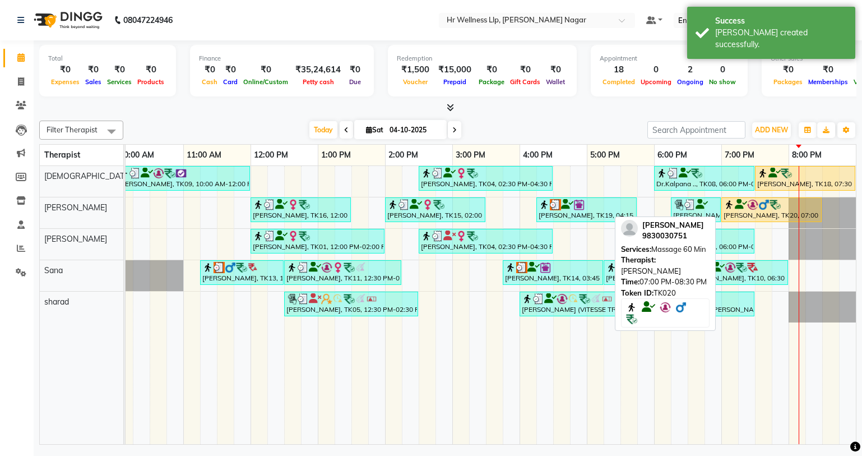
click at [750, 208] on img at bounding box center [752, 204] width 11 height 11
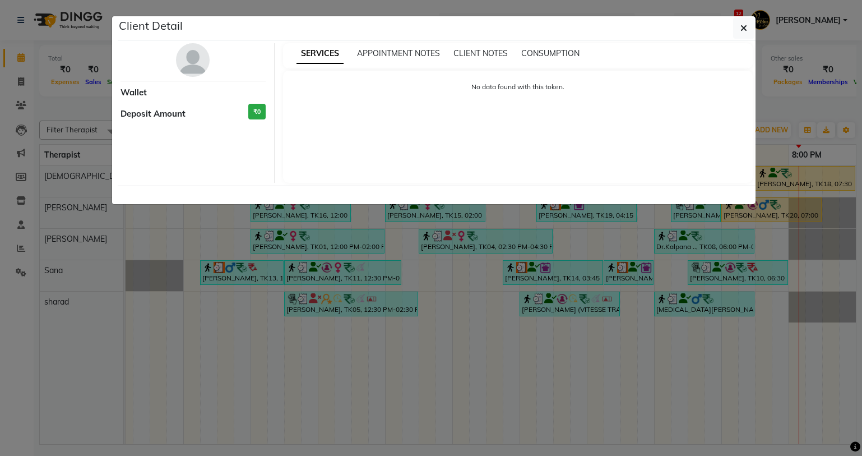
select select "1"
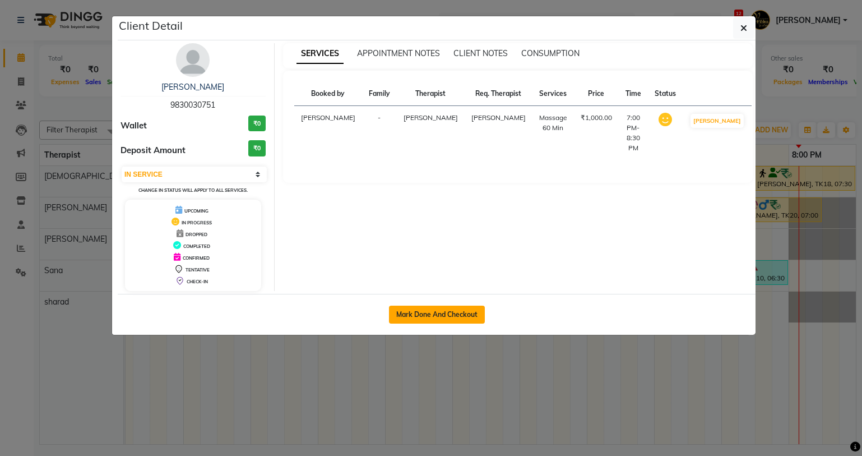
click at [442, 307] on button "Mark Done And Checkout" at bounding box center [437, 315] width 96 height 18
select select "service"
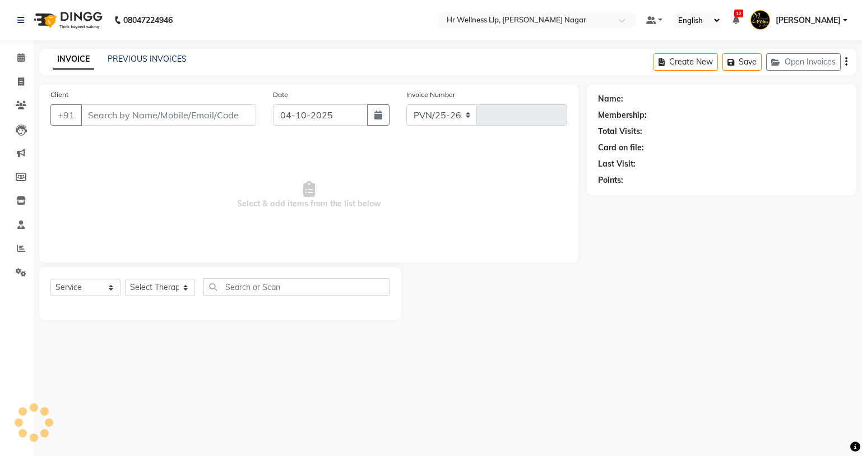
select select "4289"
type input "1339"
type input "9830030751"
select select "86678"
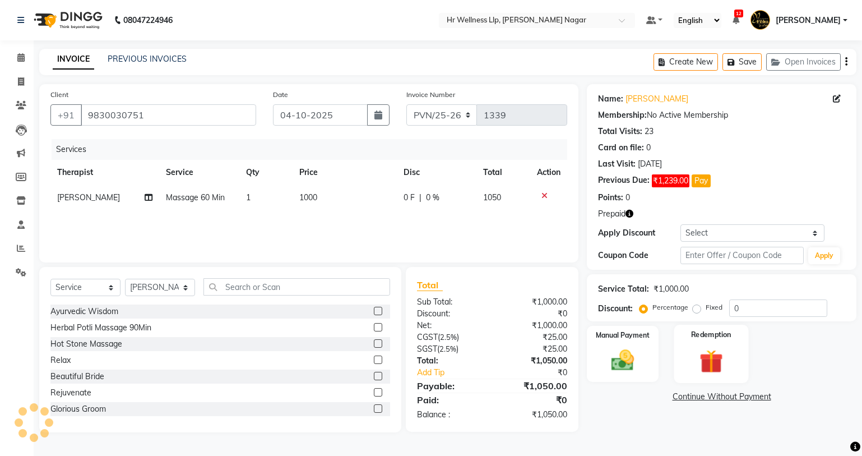
click at [704, 321] on div "Name: [PERSON_NAME] Membership: No Active Membership Total Visits: 23 Card on f…" at bounding box center [726, 258] width 278 height 348
click at [710, 361] on img at bounding box center [711, 361] width 38 height 29
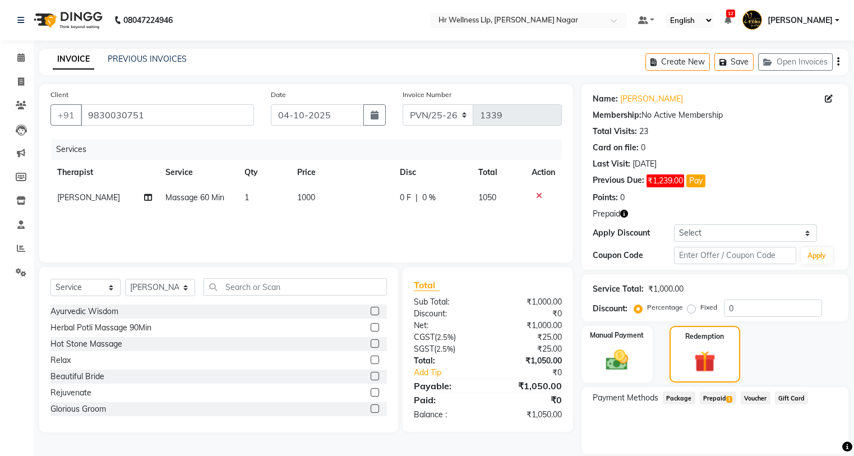
click at [714, 392] on span "Prepaid 1" at bounding box center [718, 397] width 36 height 13
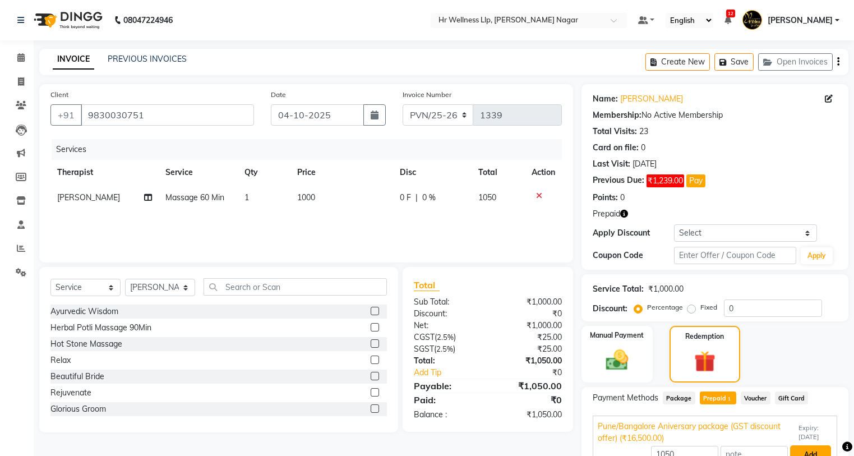
click at [820, 450] on button "Add" at bounding box center [810, 454] width 41 height 19
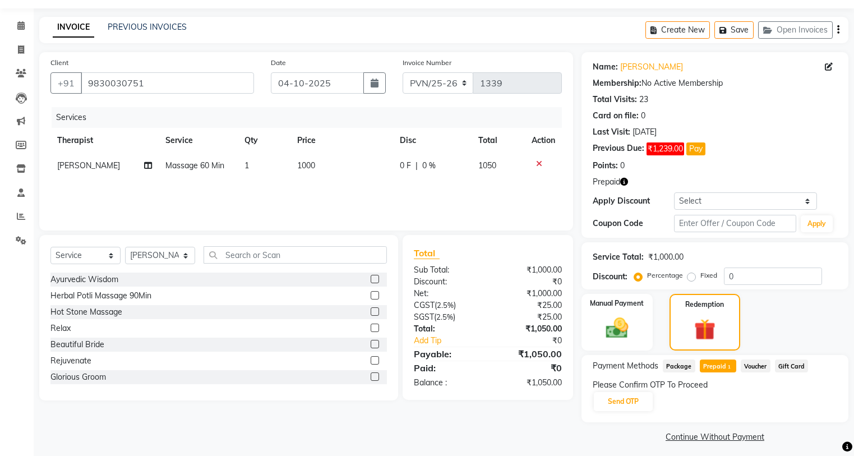
scroll to position [38, 0]
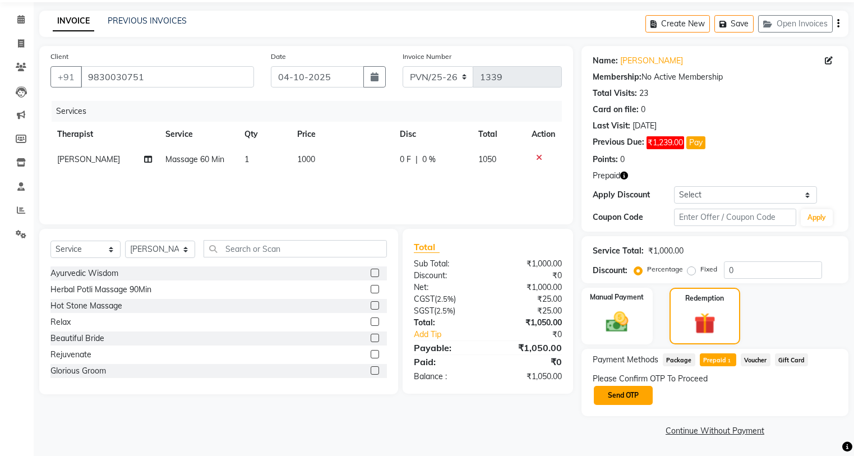
click at [639, 401] on button "Send OTP" at bounding box center [623, 395] width 59 height 19
click at [639, 401] on div "Please Confirm OTP To Proceed Send OTP" at bounding box center [715, 389] width 244 height 33
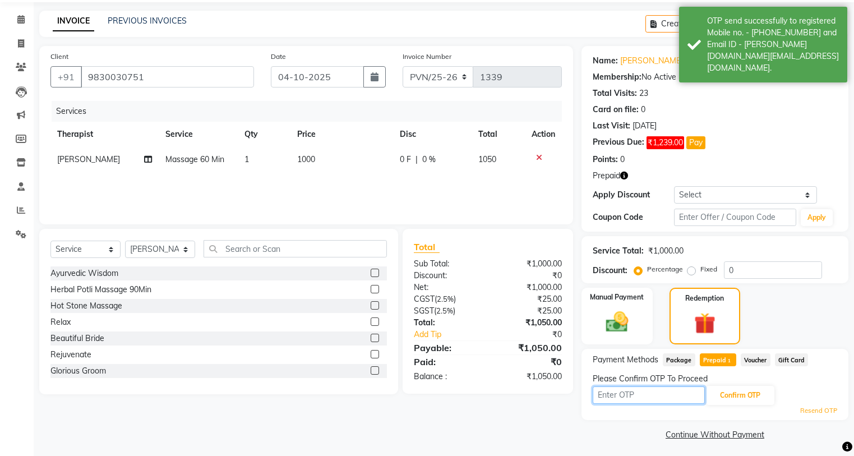
click at [639, 401] on input "text" at bounding box center [649, 394] width 112 height 17
type input "8483"
click at [728, 390] on button "Confirm OTP" at bounding box center [740, 395] width 68 height 19
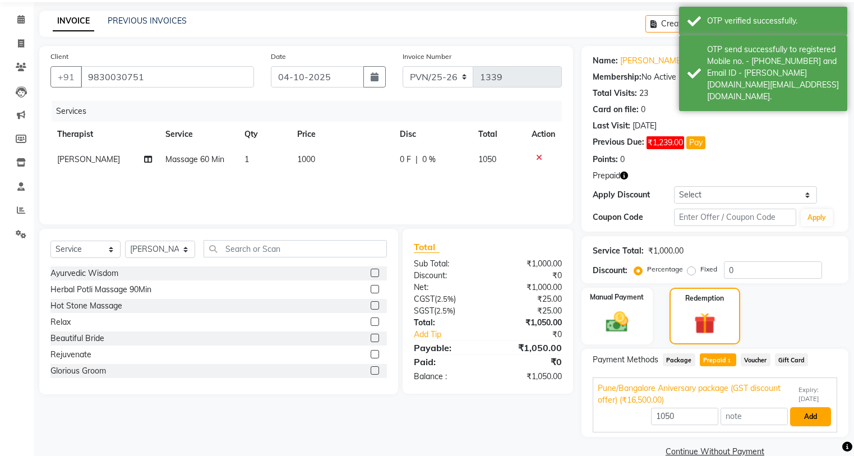
click at [806, 410] on button "Add" at bounding box center [810, 416] width 41 height 19
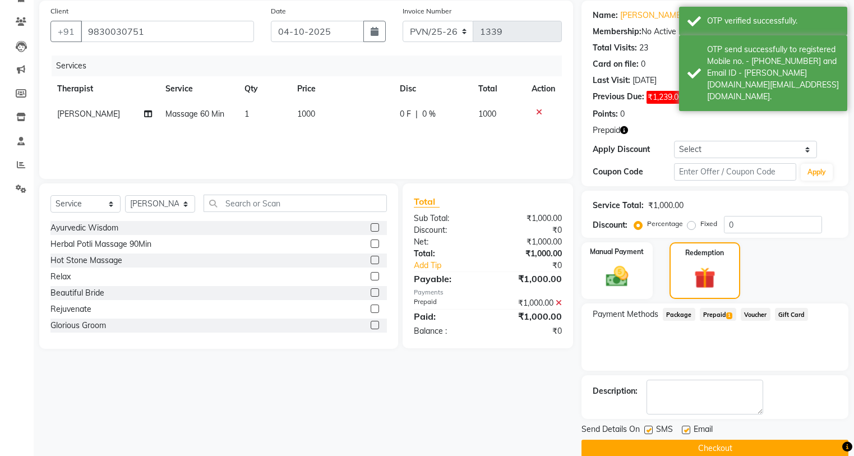
scroll to position [101, 0]
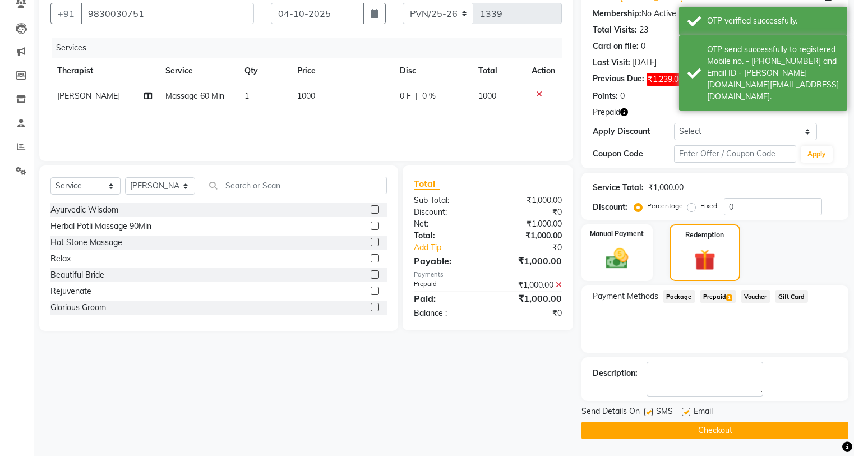
click at [648, 410] on label at bounding box center [648, 412] width 8 height 8
click at [648, 410] on input "checkbox" at bounding box center [647, 412] width 7 height 7
checkbox input "false"
click at [685, 413] on label at bounding box center [686, 412] width 8 height 8
click at [685, 413] on input "checkbox" at bounding box center [685, 412] width 7 height 7
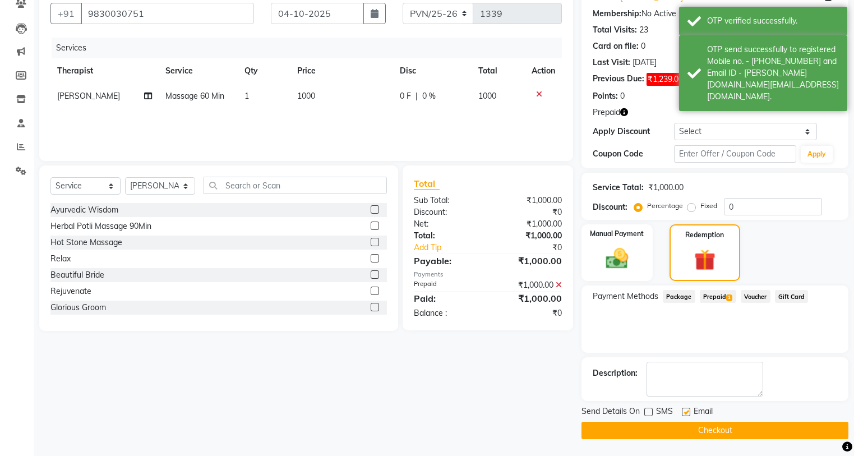
checkbox input "false"
click at [685, 423] on button "Checkout" at bounding box center [714, 430] width 267 height 17
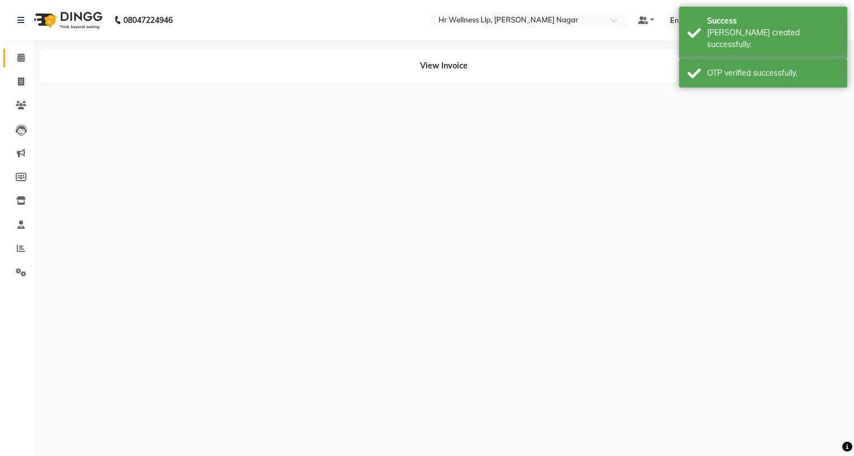
click at [23, 56] on icon at bounding box center [20, 57] width 7 height 8
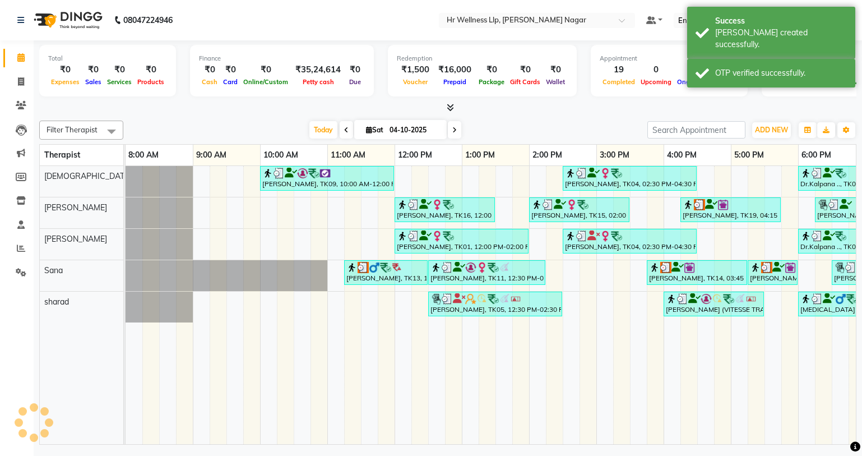
scroll to position [0, 144]
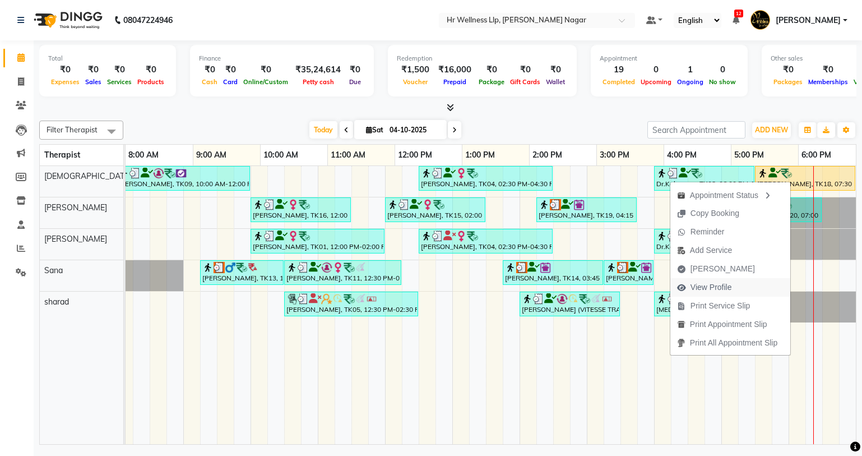
click at [722, 286] on span "View Profile" at bounding box center [711, 287] width 41 height 12
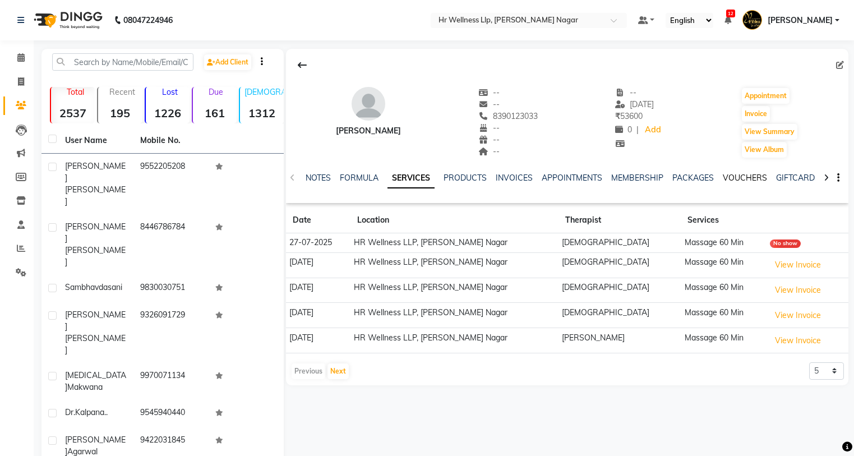
click at [739, 177] on link "VOUCHERS" at bounding box center [745, 178] width 44 height 10
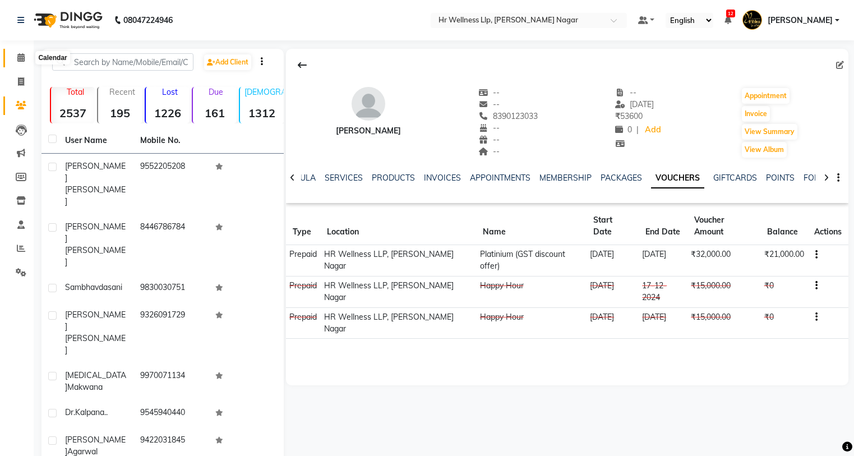
click at [19, 57] on icon at bounding box center [20, 57] width 7 height 8
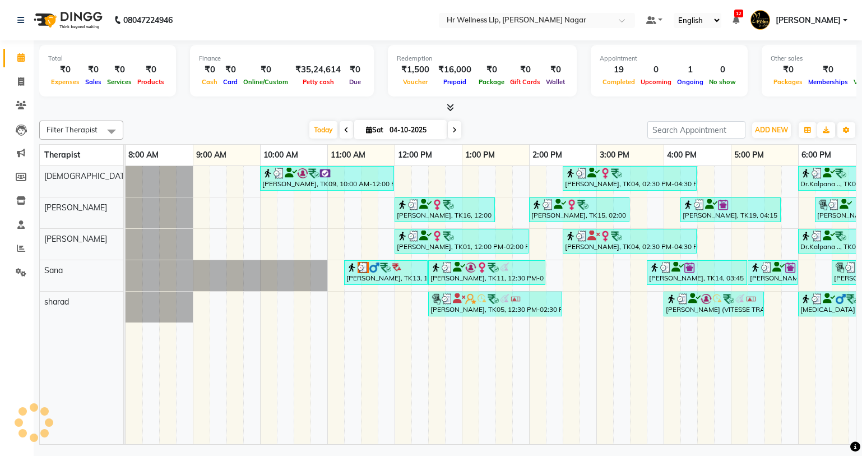
scroll to position [0, 144]
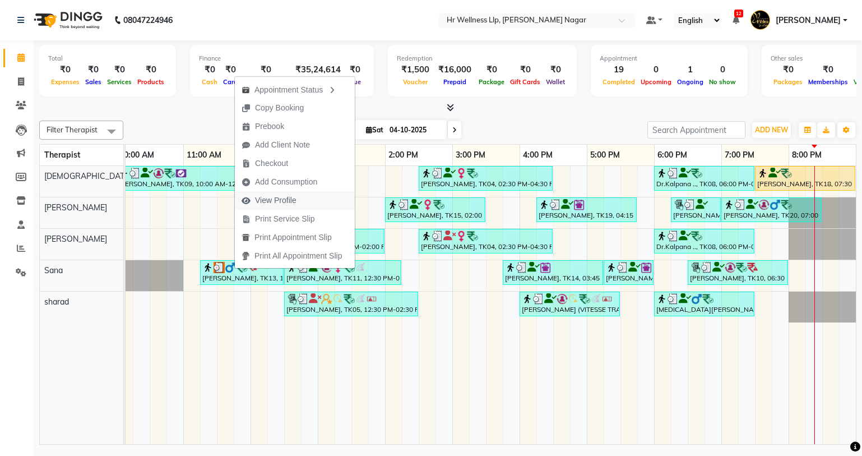
click at [272, 199] on span "View Profile" at bounding box center [275, 201] width 41 height 12
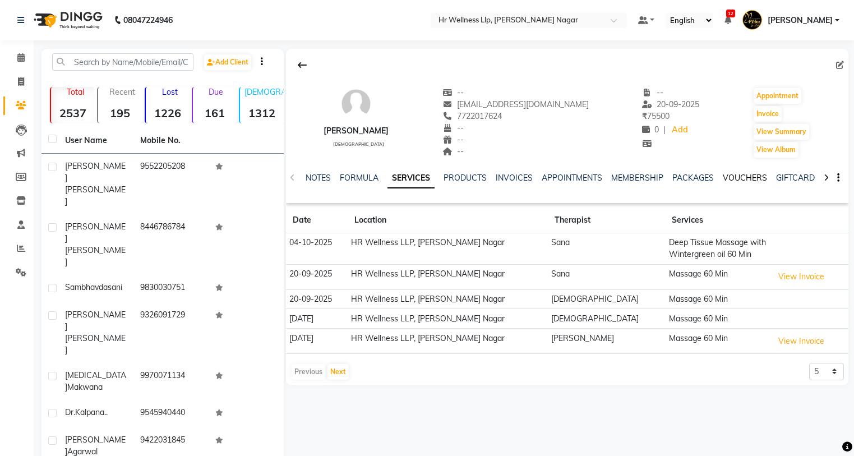
click at [749, 177] on link "VOUCHERS" at bounding box center [745, 178] width 44 height 10
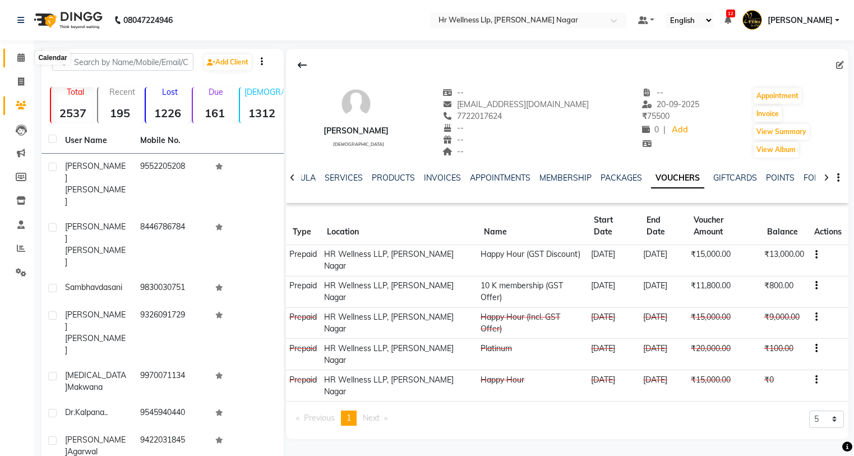
click at [17, 60] on icon at bounding box center [20, 57] width 7 height 8
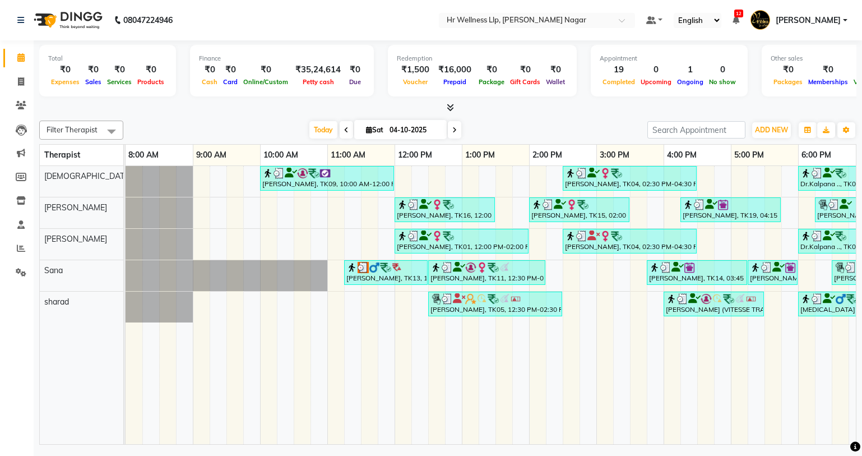
click at [455, 131] on icon at bounding box center [454, 130] width 4 height 7
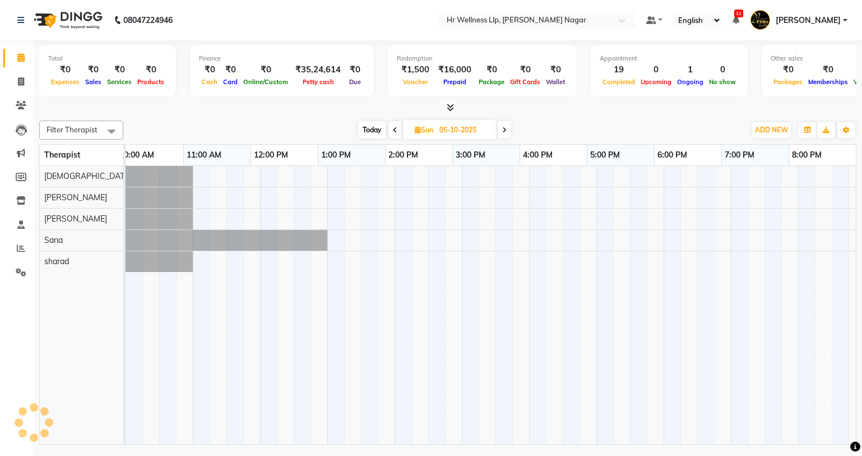
scroll to position [0, 144]
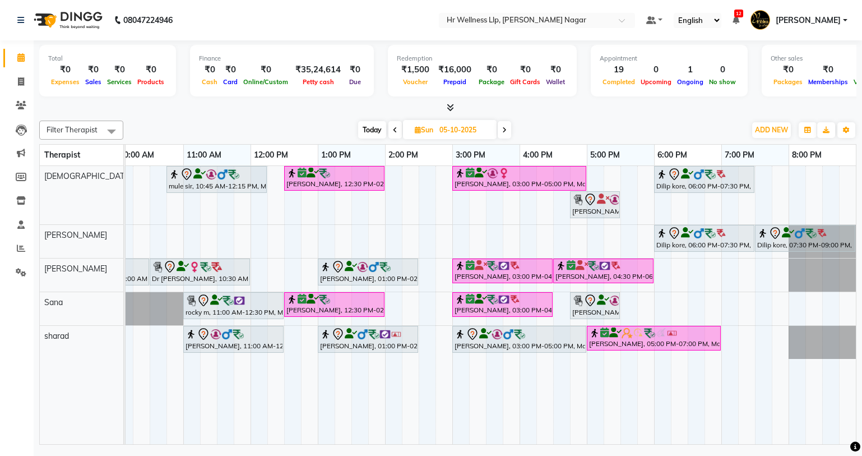
click at [505, 128] on icon at bounding box center [504, 130] width 4 height 7
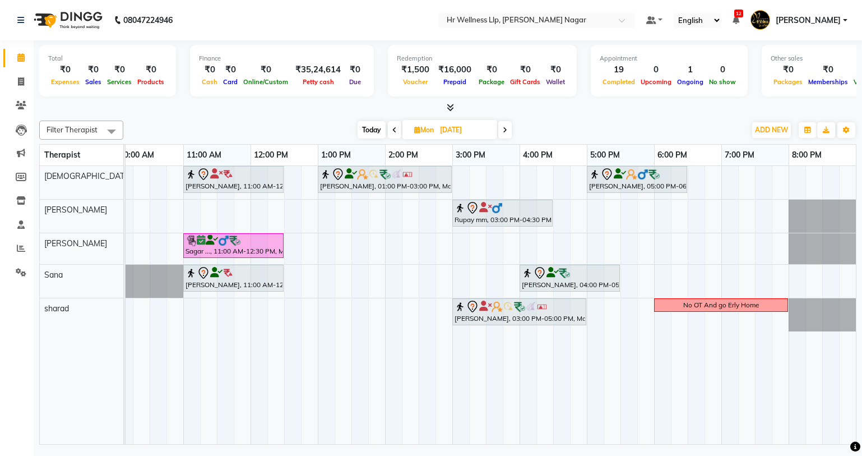
click at [505, 128] on icon at bounding box center [505, 130] width 4 height 7
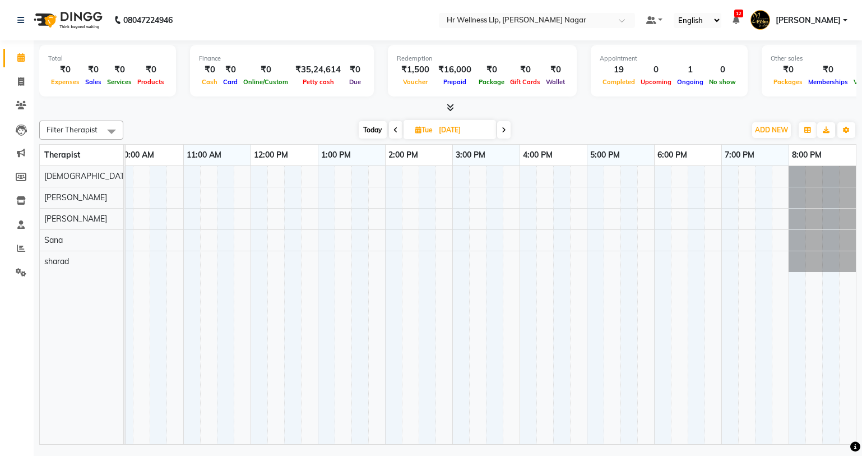
click at [505, 128] on icon at bounding box center [504, 130] width 4 height 7
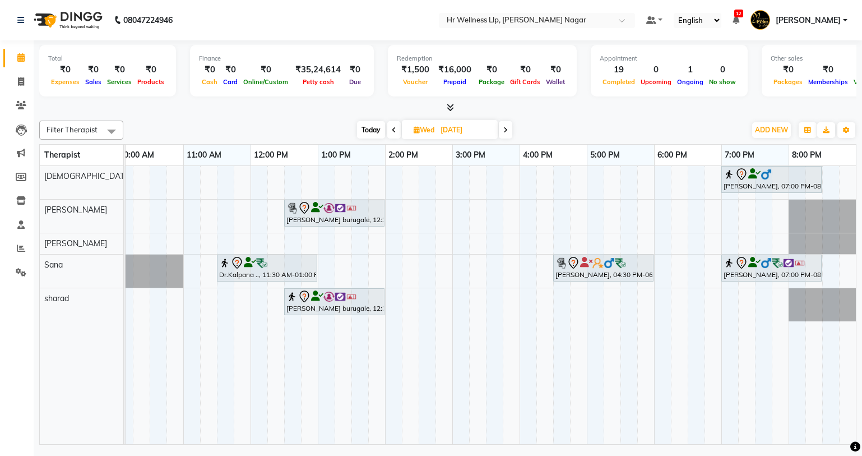
click at [398, 132] on span at bounding box center [393, 129] width 13 height 17
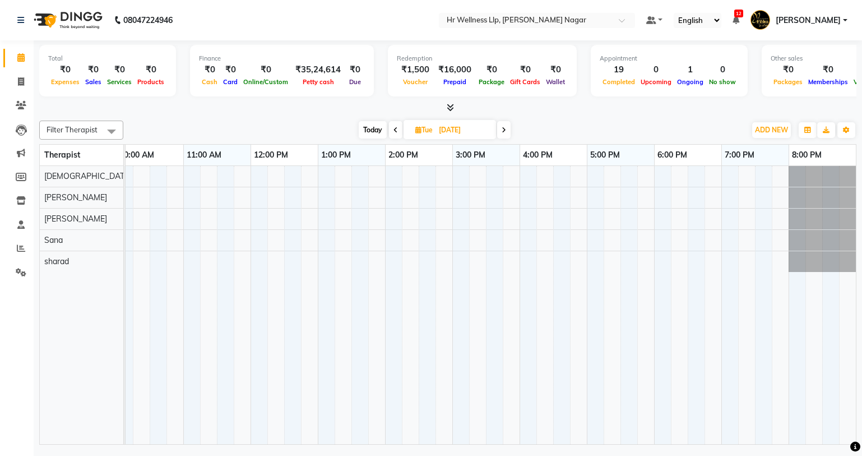
click at [398, 132] on span at bounding box center [395, 129] width 13 height 17
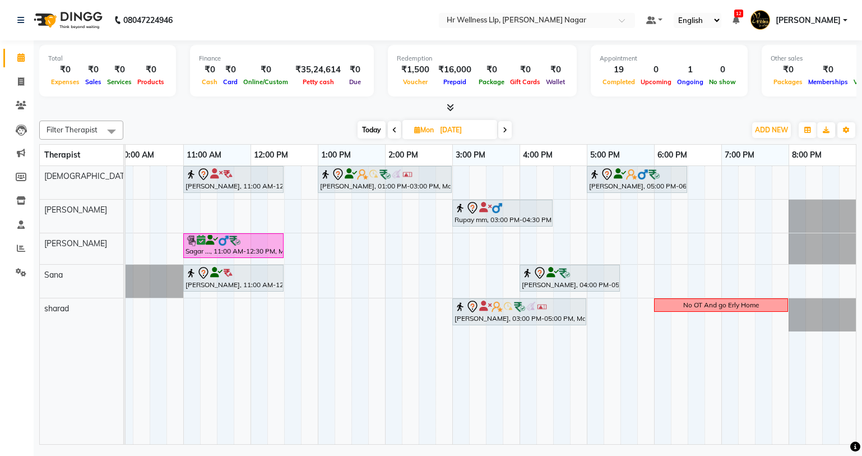
click at [398, 132] on span at bounding box center [394, 129] width 13 height 17
type input "05-10-2025"
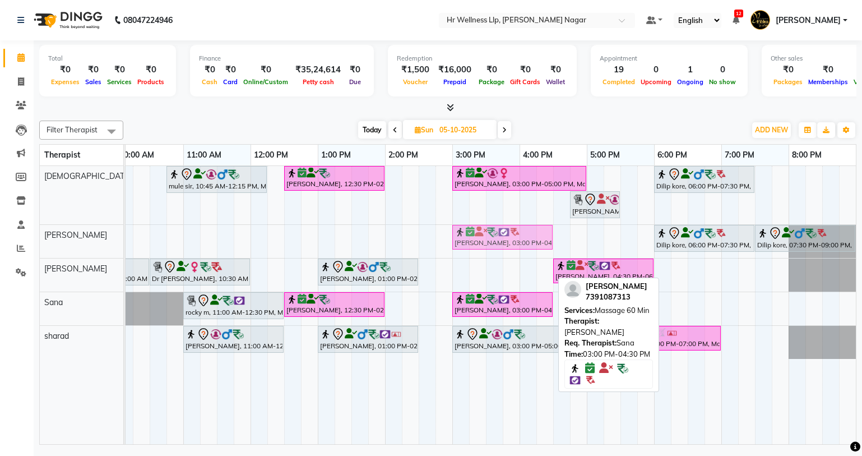
drag, startPoint x: 507, startPoint y: 270, endPoint x: 507, endPoint y: 244, distance: 25.8
click at [507, 244] on tbody "mule sir, 10:45 AM-12:15 PM, Massage 60 [PERSON_NAME], 12:30 PM-02:00 PM, Massa…" at bounding box center [418, 262] width 875 height 193
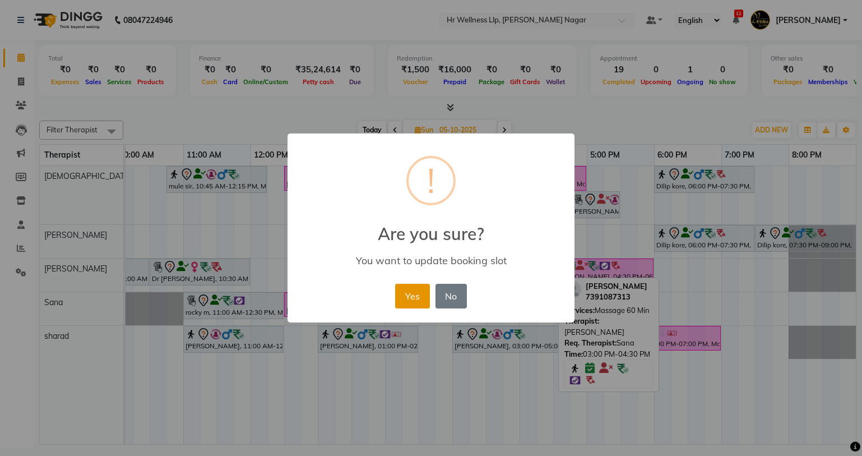
click at [408, 301] on button "Yes" at bounding box center [412, 296] width 34 height 25
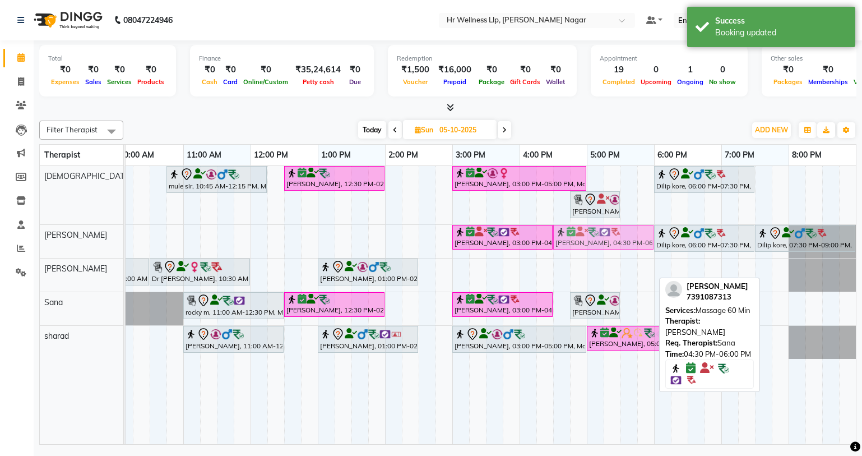
drag, startPoint x: 585, startPoint y: 270, endPoint x: 586, endPoint y: 245, distance: 25.2
click at [586, 245] on tbody "mule sir, 10:45 AM-12:15 PM, Massage 60 [PERSON_NAME], 12:30 PM-02:00 PM, Massa…" at bounding box center [418, 262] width 875 height 193
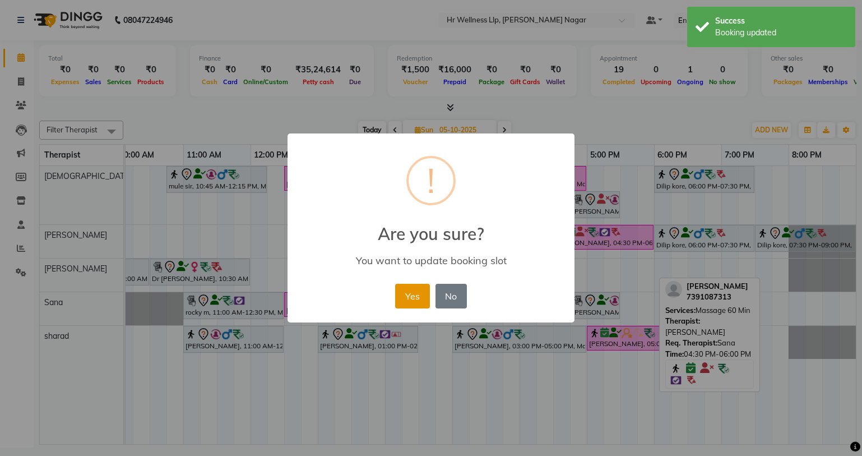
click at [408, 298] on button "Yes" at bounding box center [412, 296] width 34 height 25
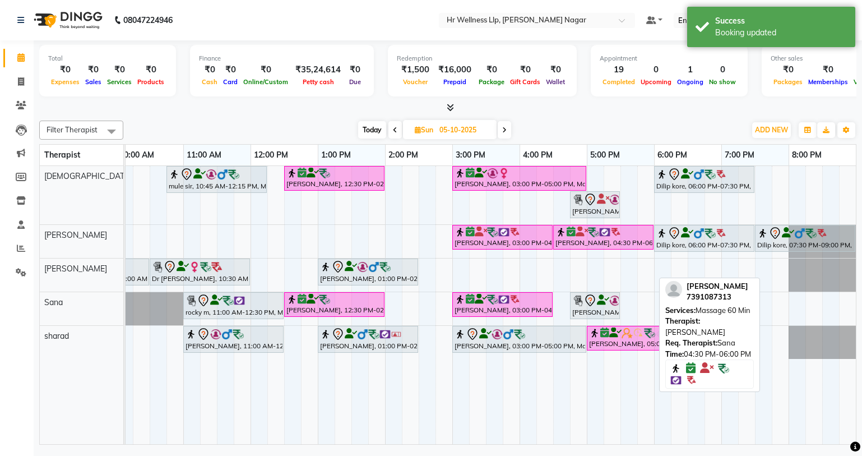
click at [457, 266] on div "mule sir, 10:45 AM-12:15 PM, Massage 60 [PERSON_NAME], 12:30 PM-02:00 PM, Massa…" at bounding box center [418, 305] width 875 height 278
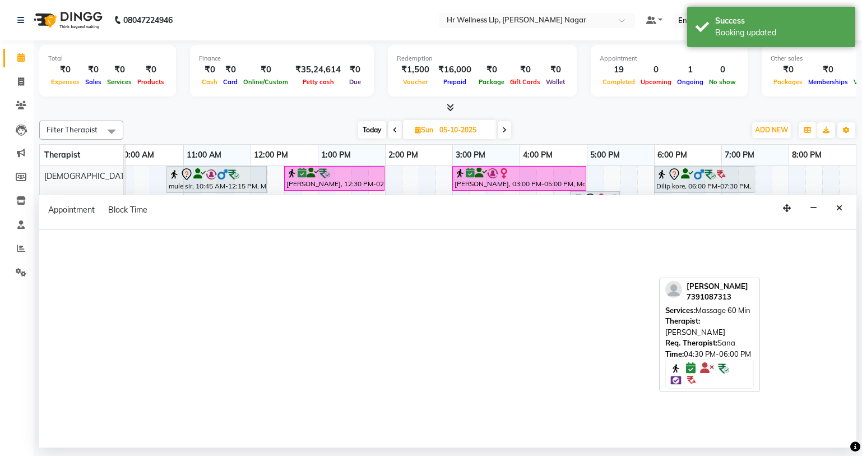
select select "50266"
select select "tentative"
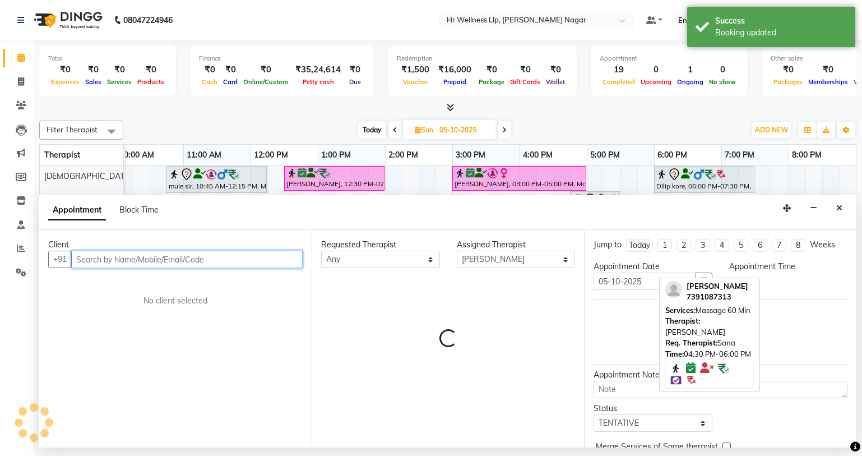
select select "900"
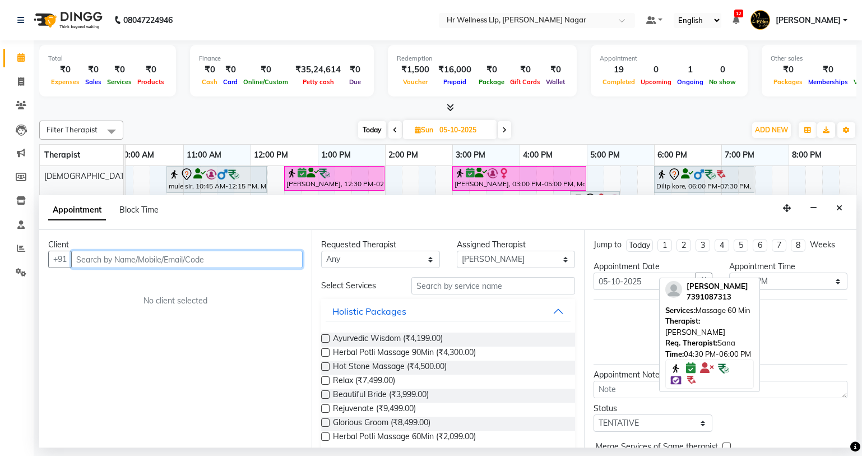
click at [212, 258] on input "text" at bounding box center [187, 259] width 232 height 17
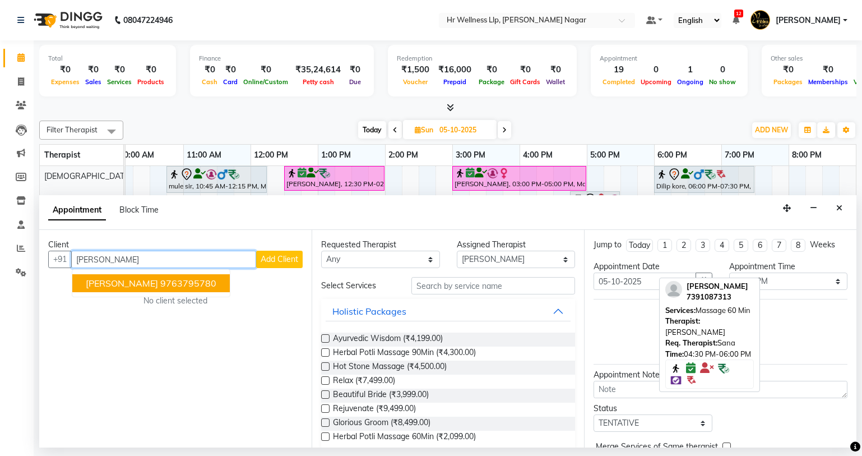
click at [149, 283] on span "[PERSON_NAME]" at bounding box center [122, 283] width 72 height 11
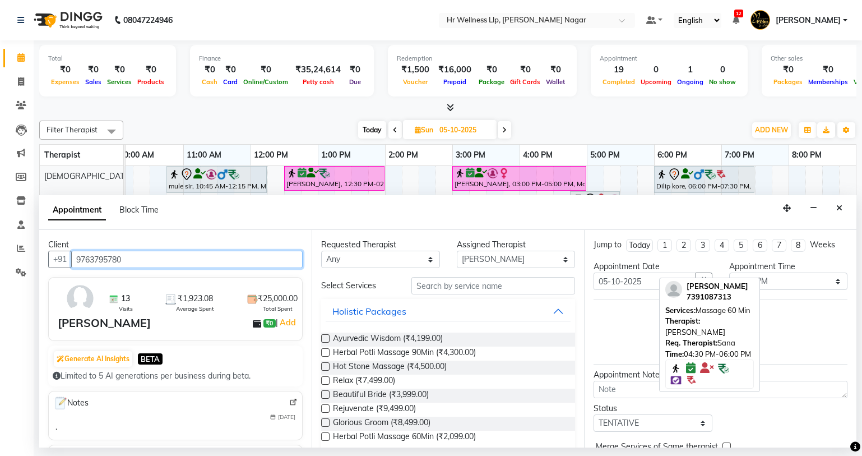
type input "9763795780"
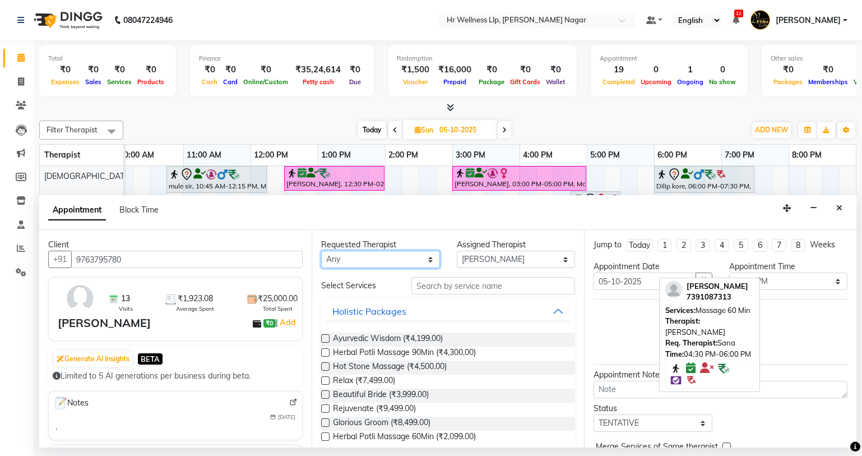
click at [420, 257] on select "Any Krishna [PERSON_NAME] [PERSON_NAME] Sana [PERSON_NAME]" at bounding box center [380, 259] width 119 height 17
select select "50266"
click at [321, 251] on select "Any Krishna [PERSON_NAME] [PERSON_NAME] Sana [PERSON_NAME]" at bounding box center [380, 259] width 119 height 17
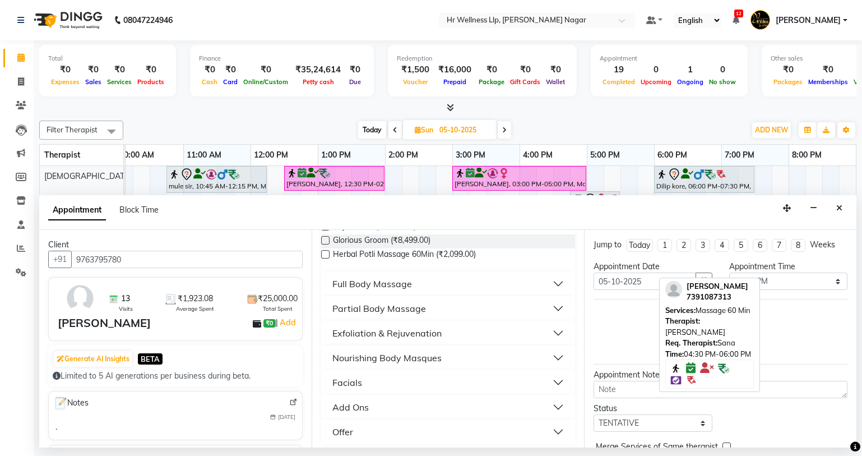
scroll to position [188, 0]
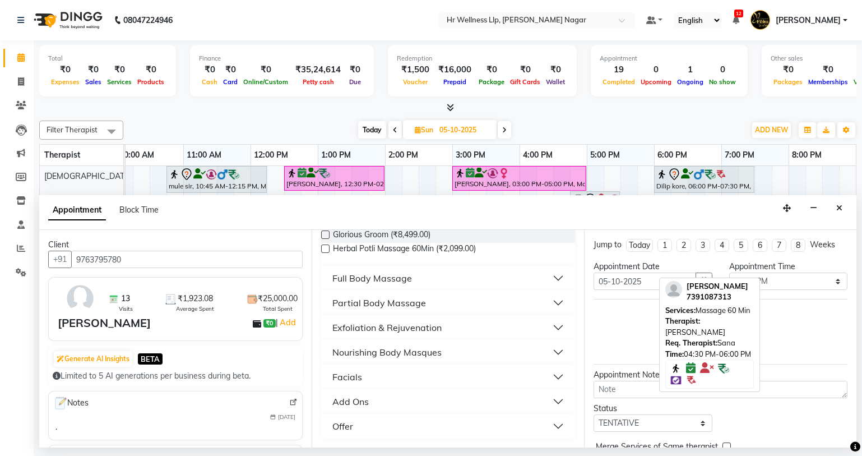
click at [546, 275] on button "Full Body Massage" at bounding box center [448, 278] width 245 height 20
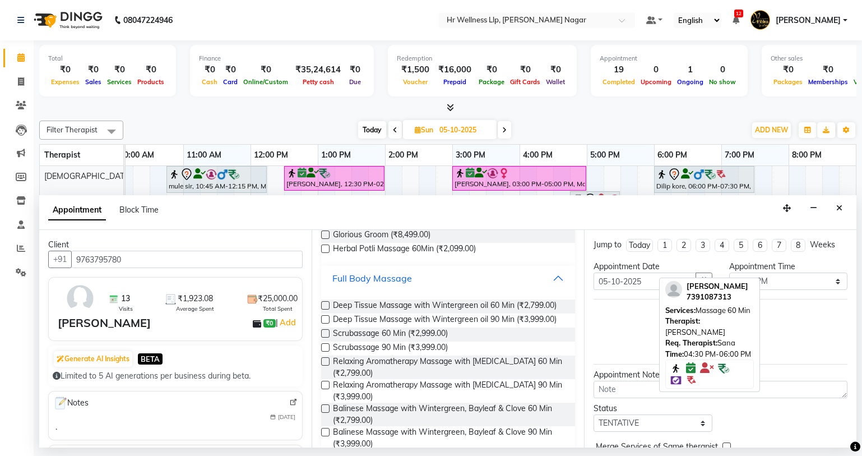
scroll to position [699, 0]
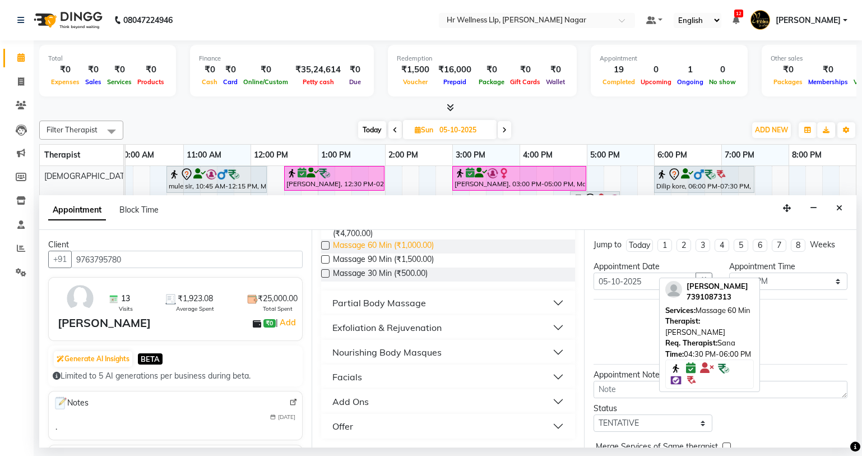
click at [363, 246] on span "Massage 60 Min (₹1,000.00)" at bounding box center [383, 246] width 101 height 14
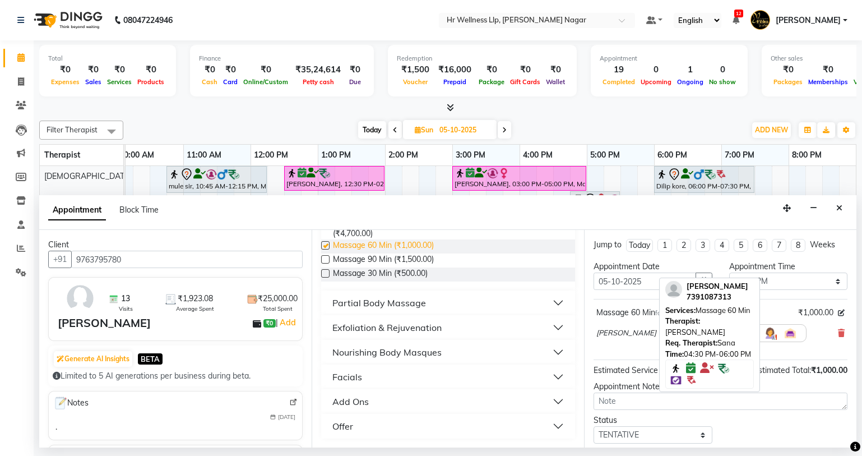
checkbox input "false"
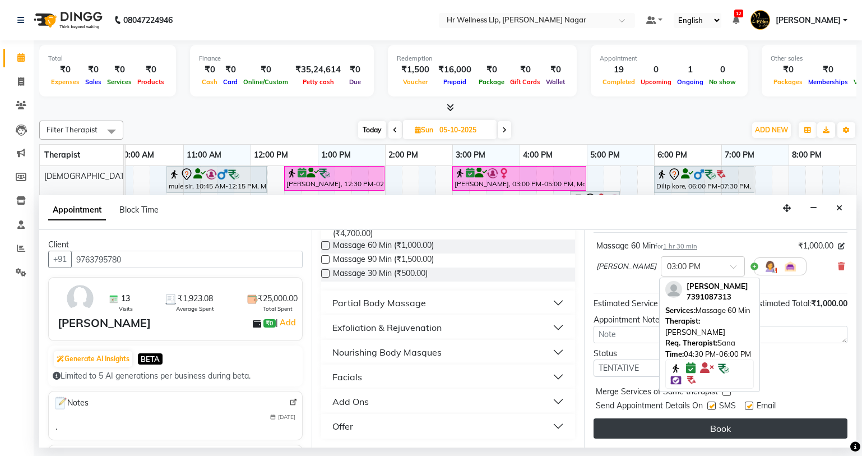
click at [672, 429] on button "Book" at bounding box center [721, 428] width 254 height 20
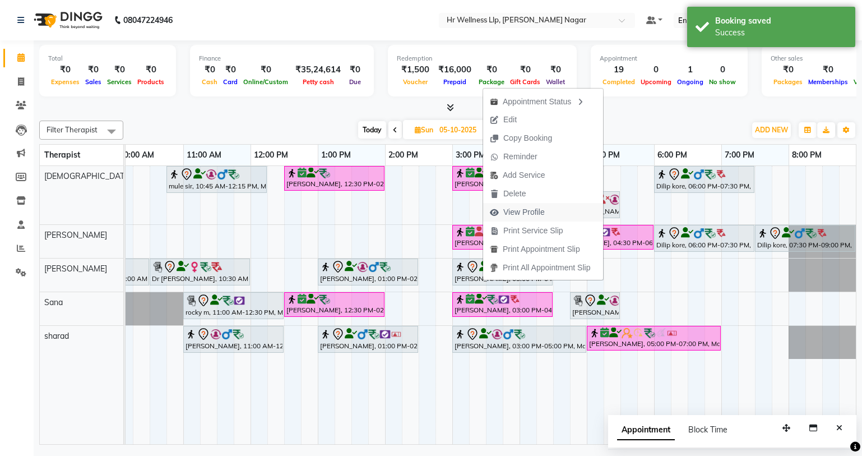
click at [524, 215] on span "View Profile" at bounding box center [523, 212] width 41 height 12
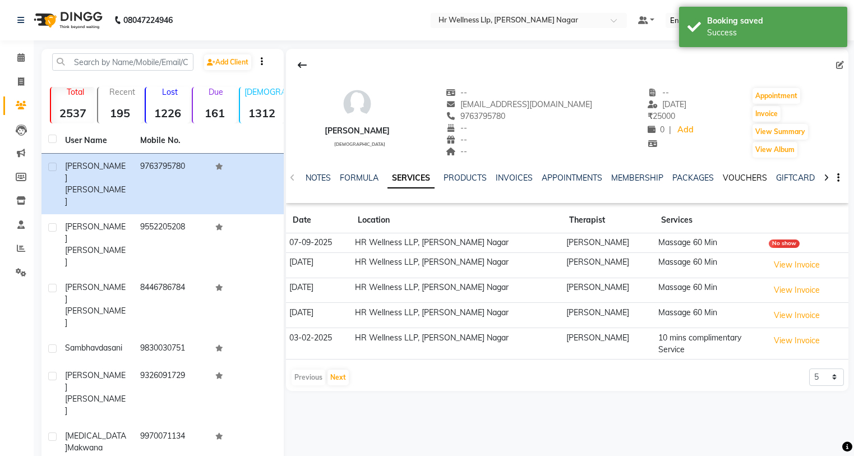
click at [747, 175] on link "VOUCHERS" at bounding box center [745, 178] width 44 height 10
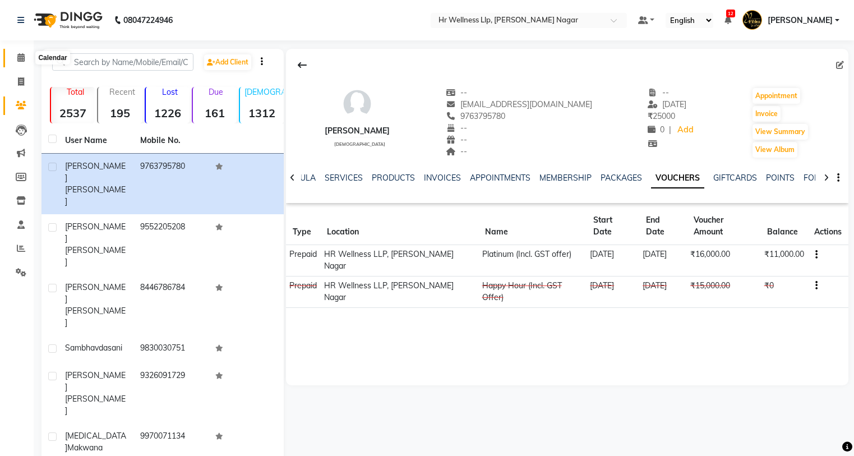
click at [23, 56] on icon at bounding box center [20, 57] width 7 height 8
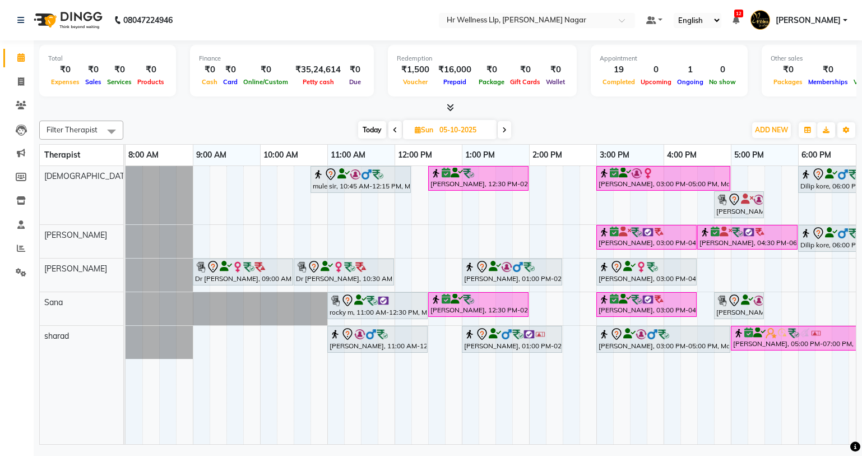
scroll to position [0, 144]
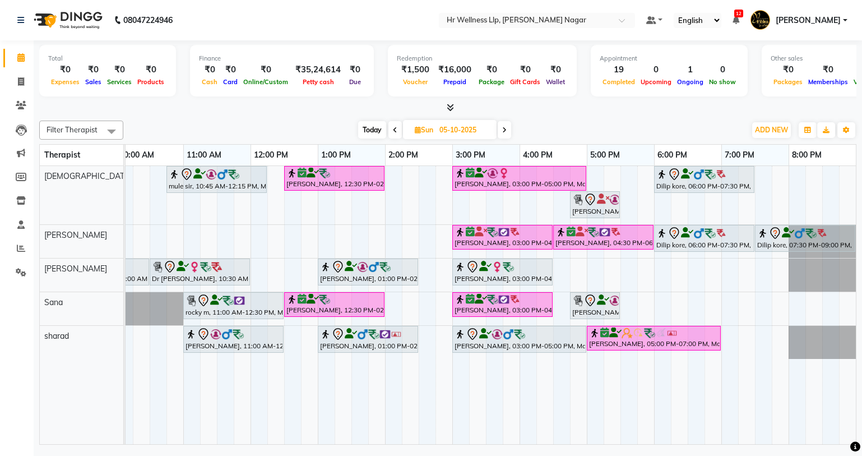
click at [372, 125] on span "Today" at bounding box center [372, 129] width 28 height 17
type input "04-10-2025"
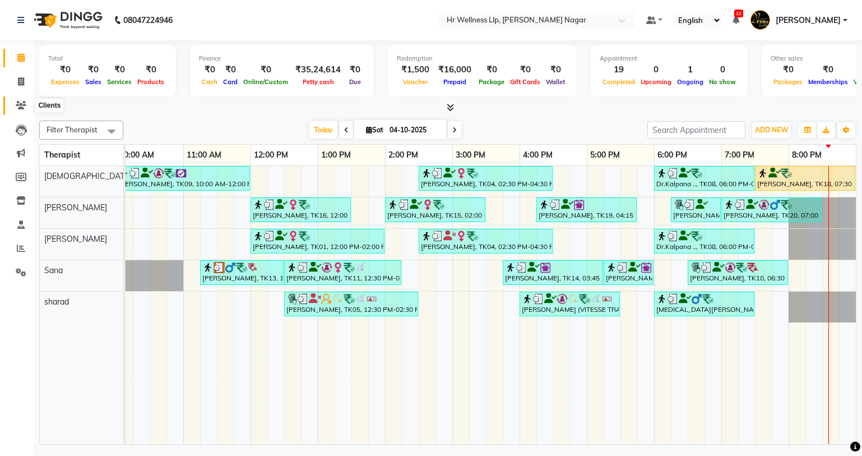
click at [26, 108] on span at bounding box center [21, 105] width 20 height 13
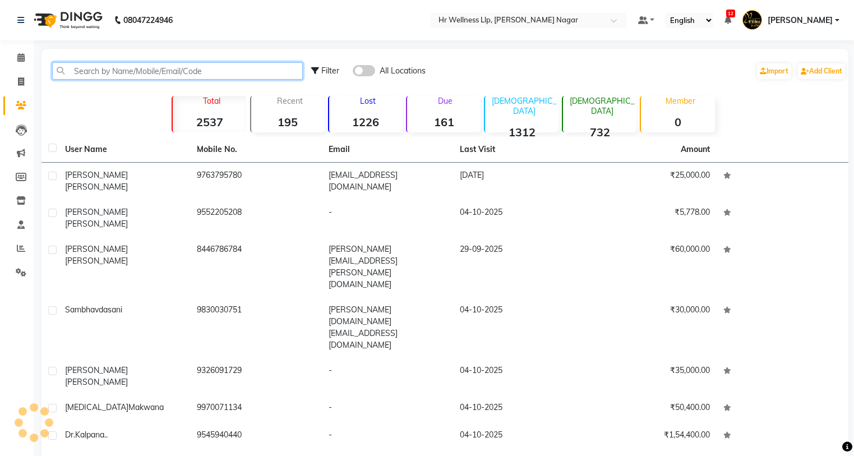
click at [203, 72] on input "text" at bounding box center [177, 70] width 251 height 17
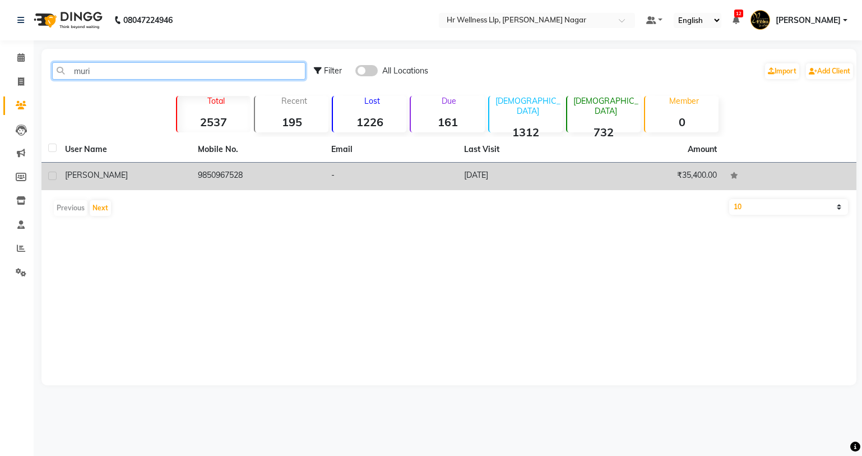
type input "muri"
click at [206, 186] on td "9850967528" at bounding box center [257, 176] width 133 height 27
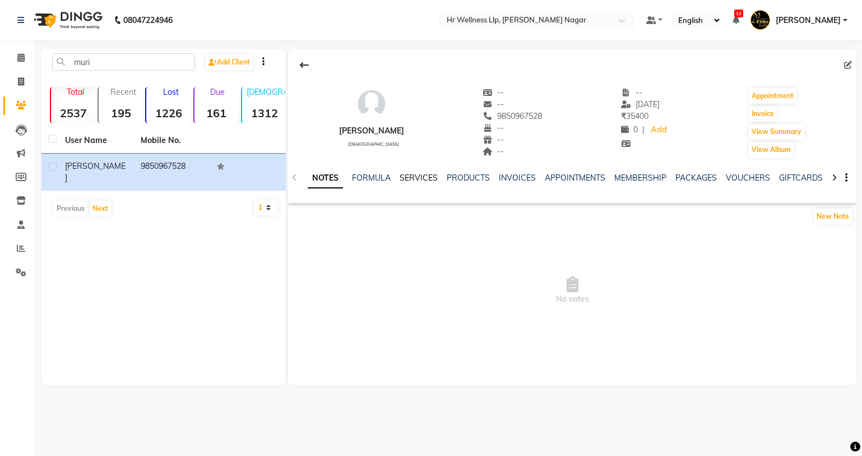
click at [413, 181] on link "SERVICES" at bounding box center [419, 178] width 38 height 10
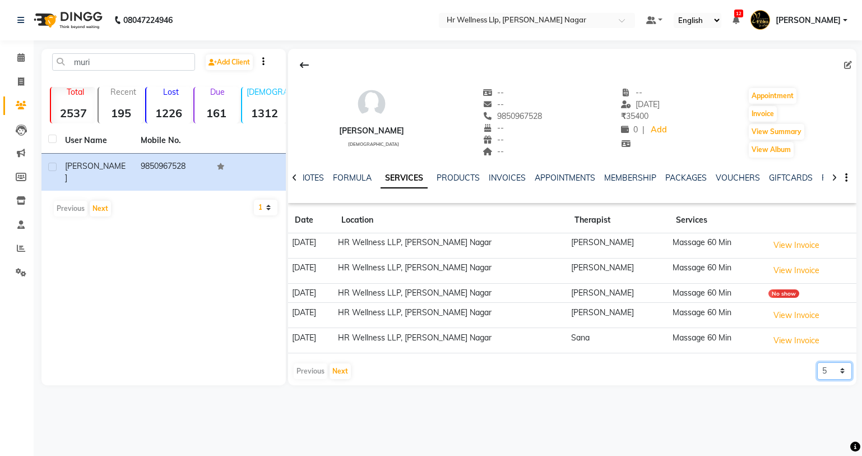
click at [828, 378] on select "5 10 50 100 500" at bounding box center [834, 370] width 35 height 17
click at [817, 362] on select "5 10 50 100 500" at bounding box center [834, 370] width 35 height 17
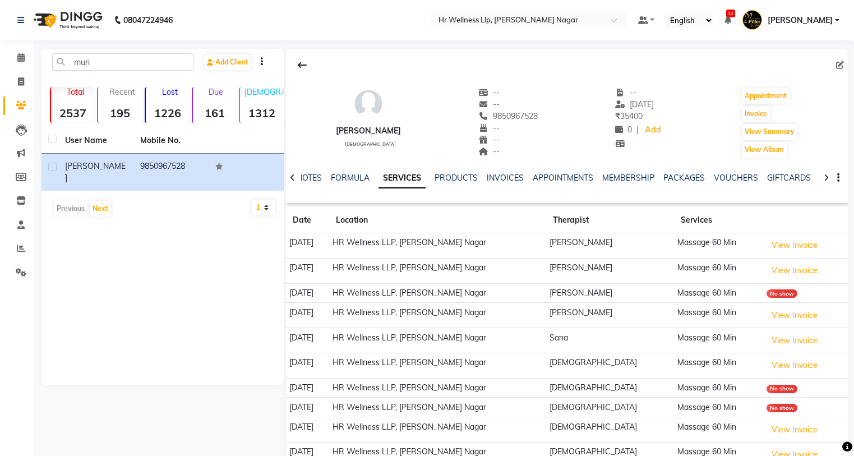
scroll to position [60, 0]
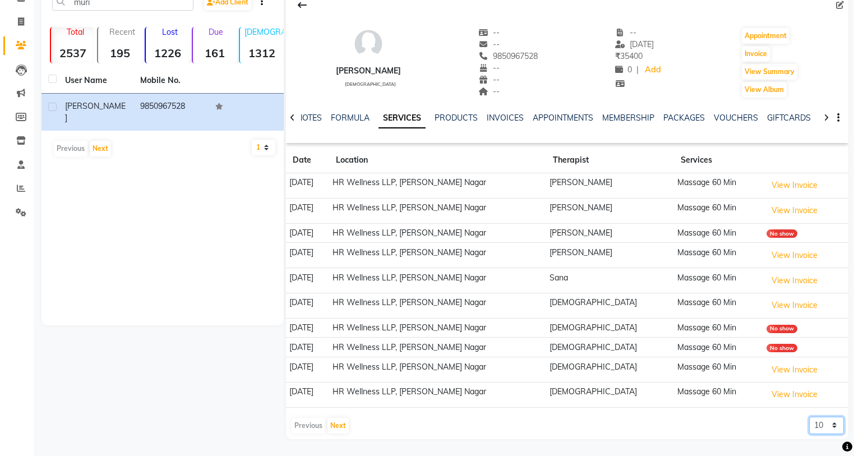
click at [814, 427] on select "5 10 50 100 500" at bounding box center [826, 425] width 35 height 17
select select "50"
click at [809, 417] on select "5 10 50 100 500" at bounding box center [826, 425] width 35 height 17
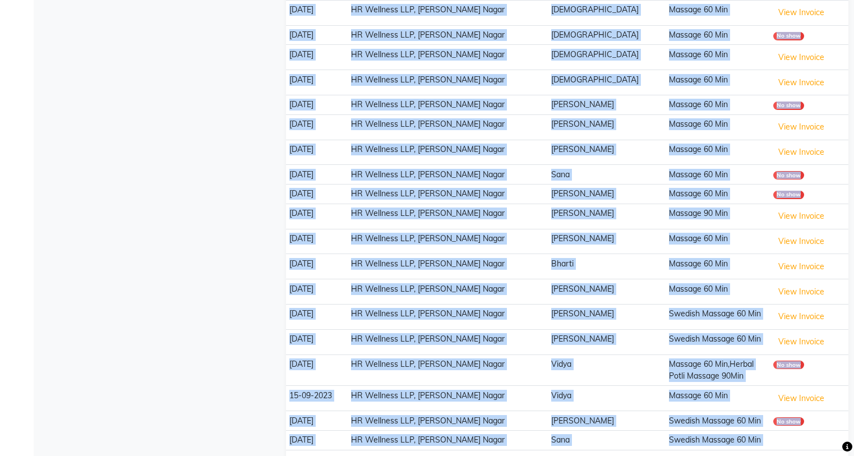
scroll to position [713, 0]
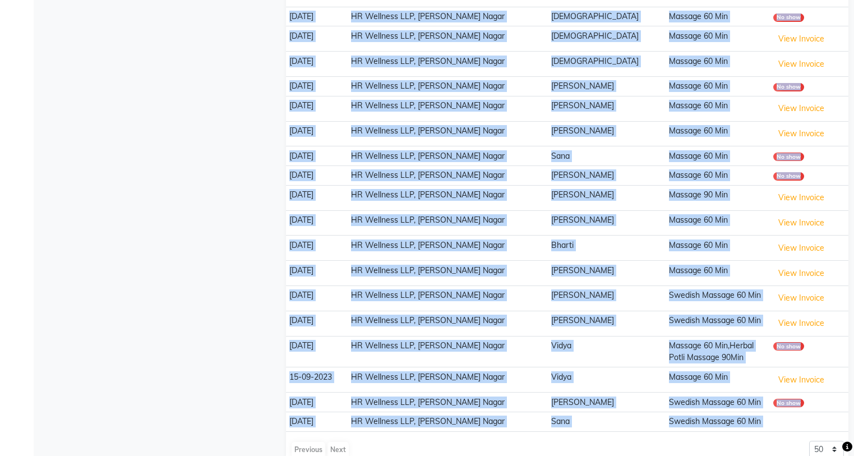
drag, startPoint x: 289, startPoint y: 179, endPoint x: 515, endPoint y: 450, distance: 352.7
copy app-client-history "[DATE] HR Wellness LLP, [PERSON_NAME] Nagar [PERSON_NAME] 60 Min View Invoice […"
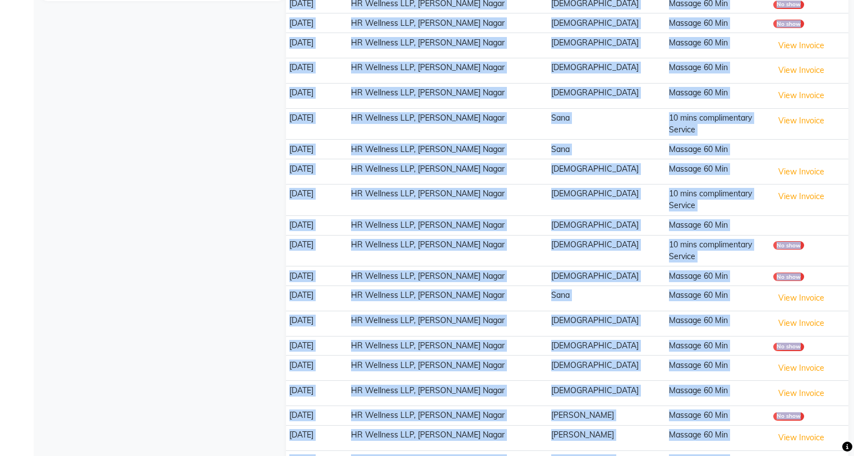
scroll to position [414, 0]
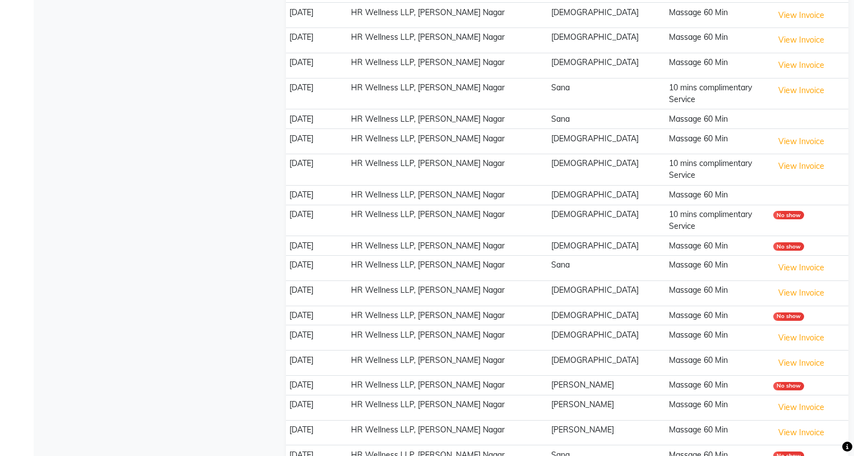
click at [254, 148] on div "muri Add Client Total 2537 Recent 195 Lost 1226 Due 161 [DEMOGRAPHIC_DATA] 1312…" at bounding box center [162, 197] width 242 height 1127
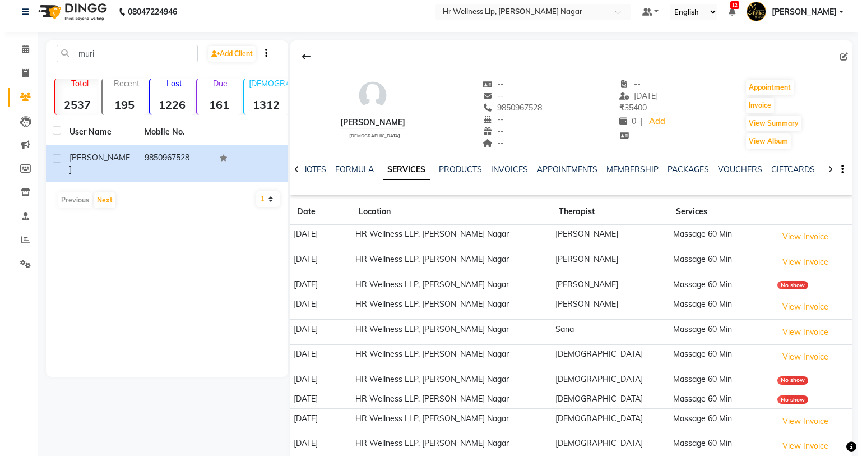
scroll to position [0, 0]
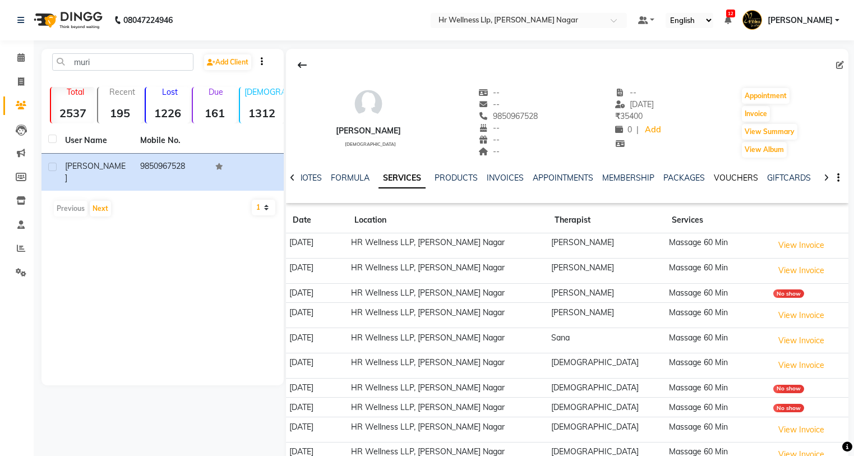
click at [714, 177] on link "VOUCHERS" at bounding box center [736, 178] width 44 height 10
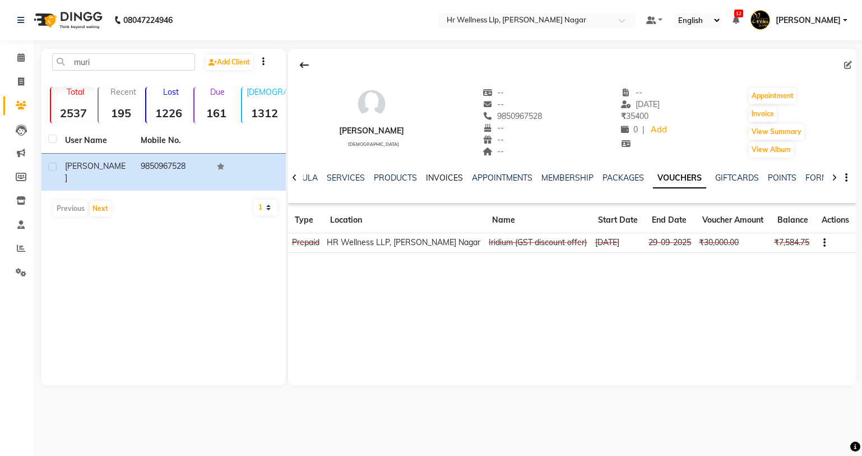
click at [450, 182] on link "INVOICES" at bounding box center [444, 178] width 37 height 10
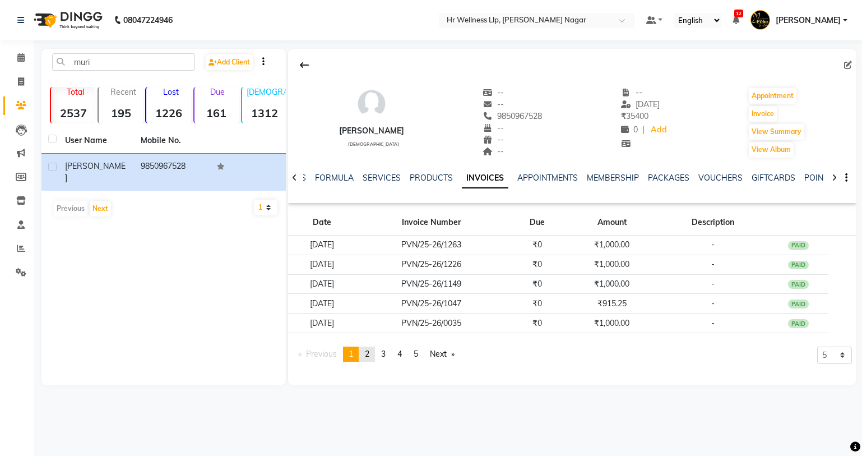
click at [375, 361] on link "page 2" at bounding box center [367, 353] width 16 height 15
click at [381, 357] on link "page 3" at bounding box center [384, 353] width 16 height 15
click at [408, 355] on link "page 4" at bounding box center [400, 353] width 16 height 15
click at [414, 354] on link "page 5" at bounding box center [416, 353] width 16 height 15
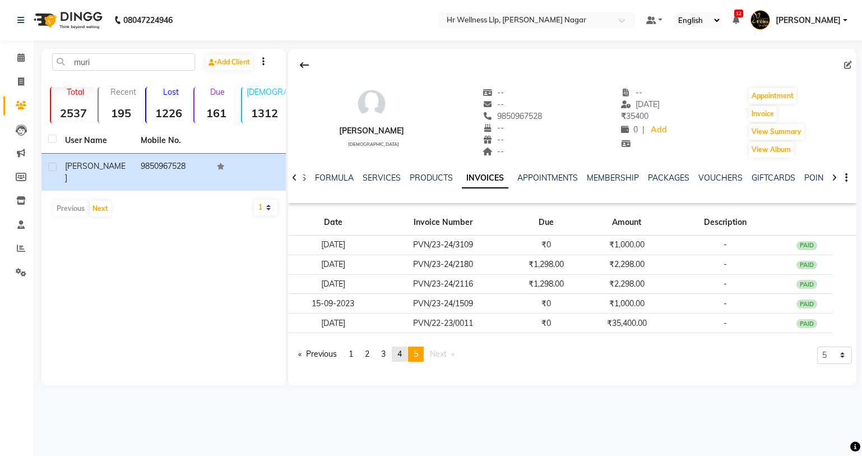
click at [405, 359] on link "page 4" at bounding box center [400, 353] width 16 height 15
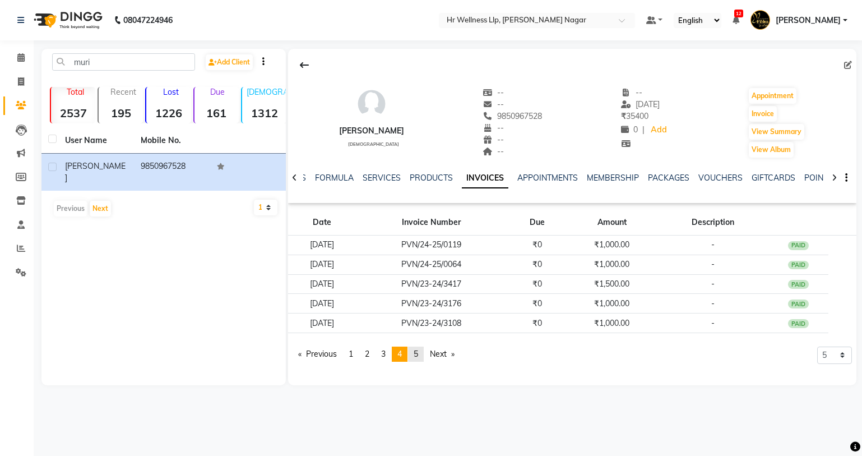
click at [416, 358] on link "page 5" at bounding box center [416, 353] width 16 height 15
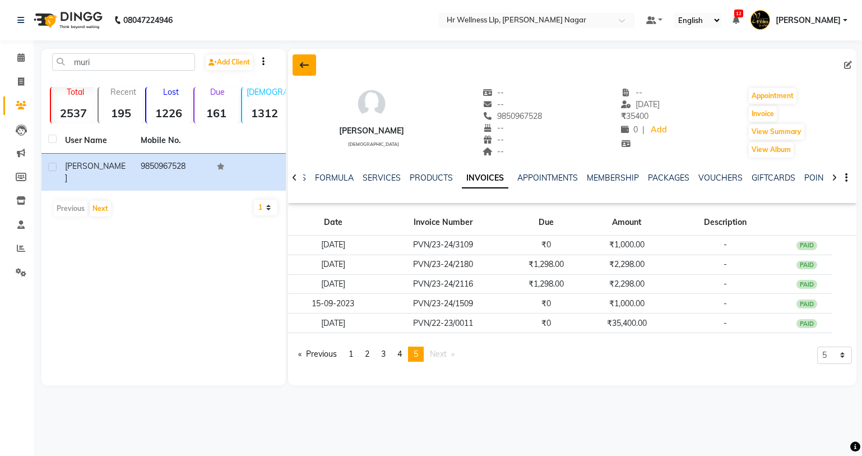
click at [312, 72] on button at bounding box center [305, 64] width 24 height 21
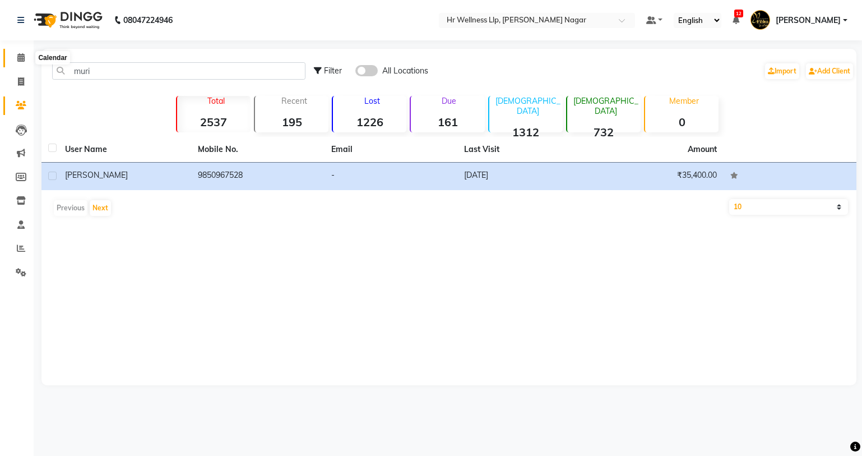
click at [21, 58] on icon at bounding box center [20, 57] width 7 height 8
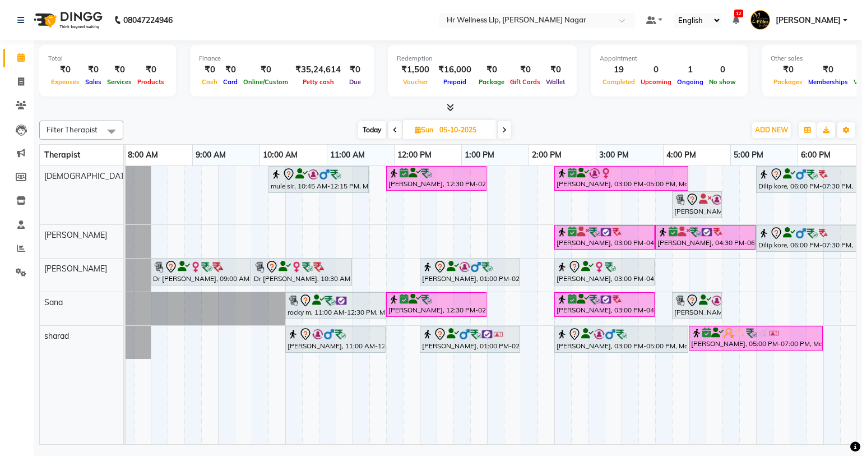
scroll to position [0, 138]
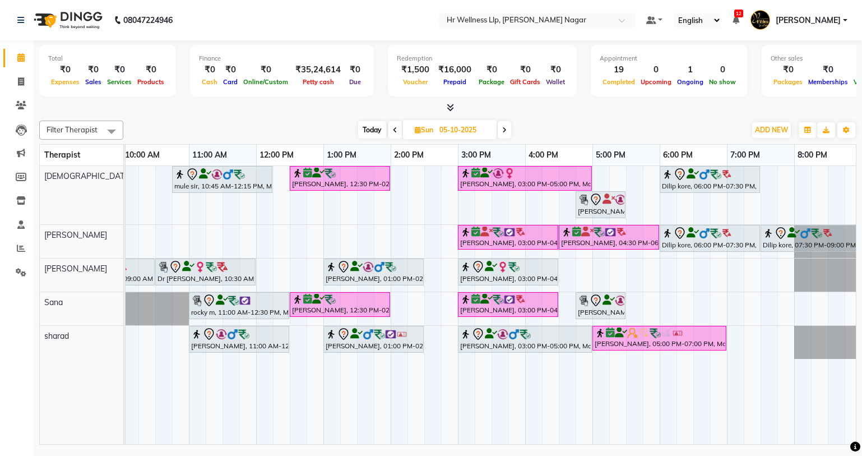
click at [374, 127] on span "Today" at bounding box center [372, 129] width 28 height 17
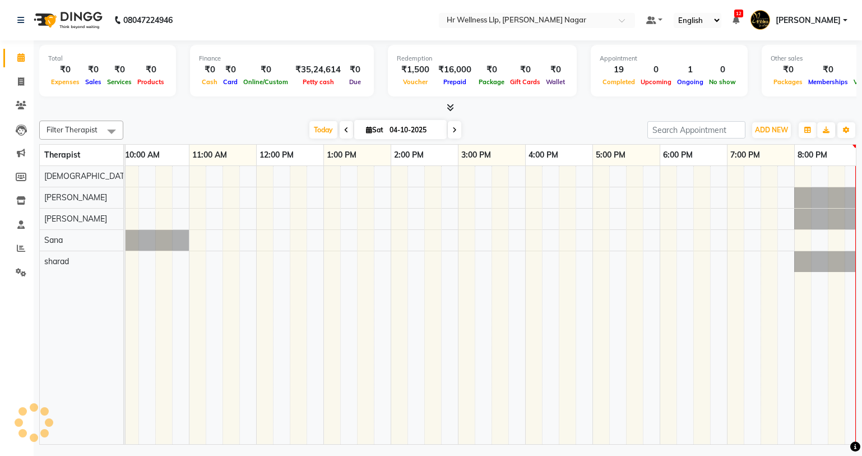
scroll to position [0, 144]
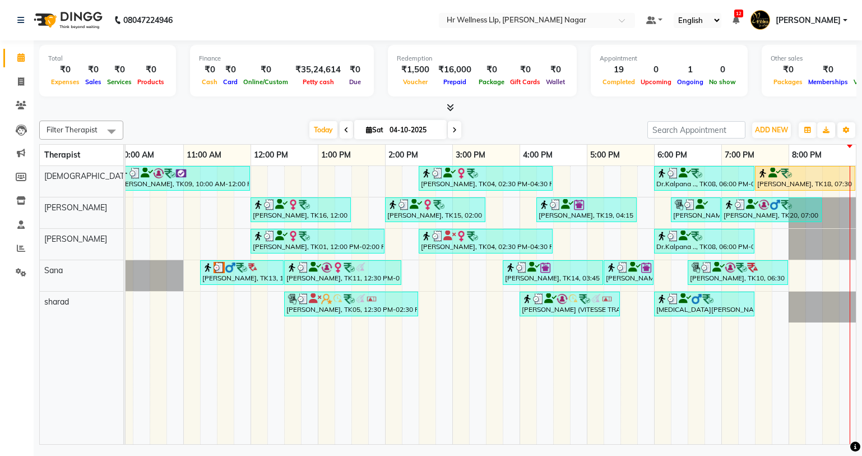
click at [452, 125] on span at bounding box center [454, 129] width 13 height 17
type input "05-10-2025"
